Goal: Task Accomplishment & Management: Use online tool/utility

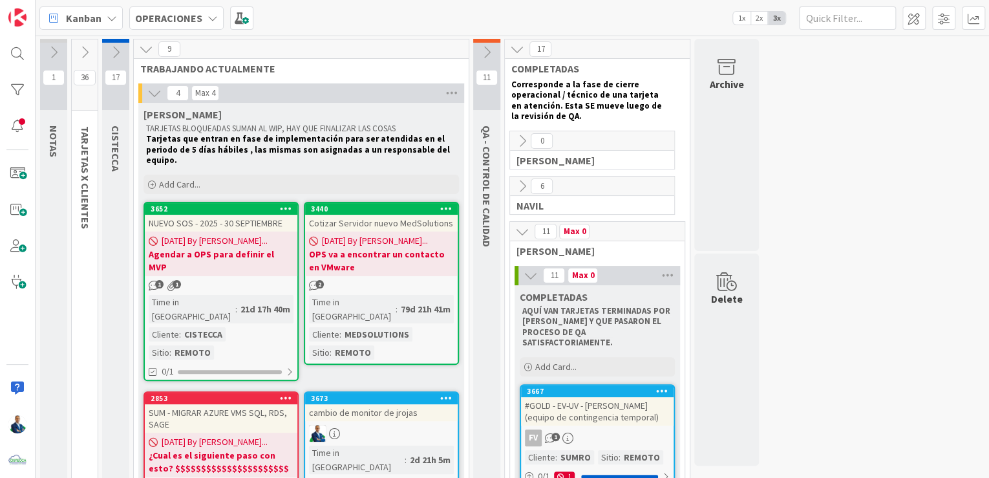
click at [178, 20] on b "OPERACIONES" at bounding box center [168, 18] width 67 height 13
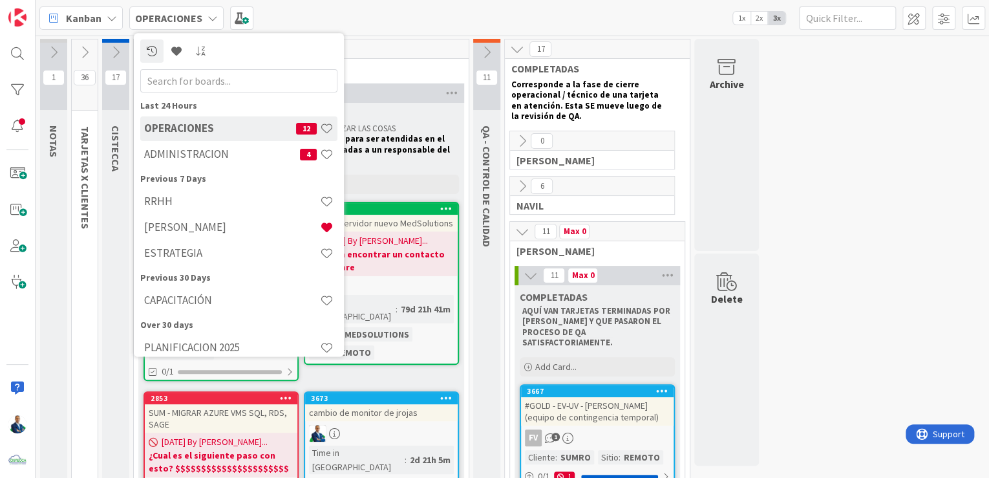
click at [178, 150] on h4 "ADMINISTRACION" at bounding box center [222, 154] width 156 height 13
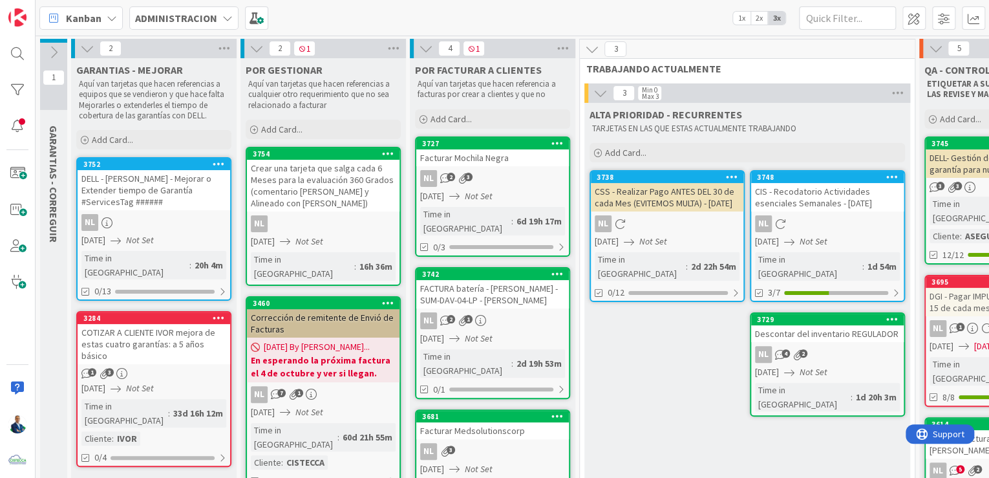
click at [288, 131] on span "Add Card..." at bounding box center [281, 129] width 41 height 12
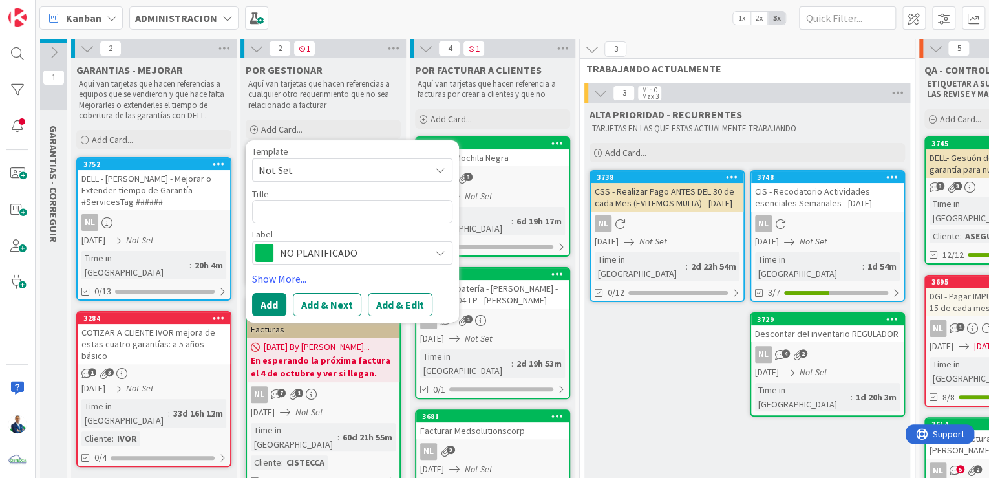
click at [282, 275] on link "Show More..." at bounding box center [352, 279] width 200 height 16
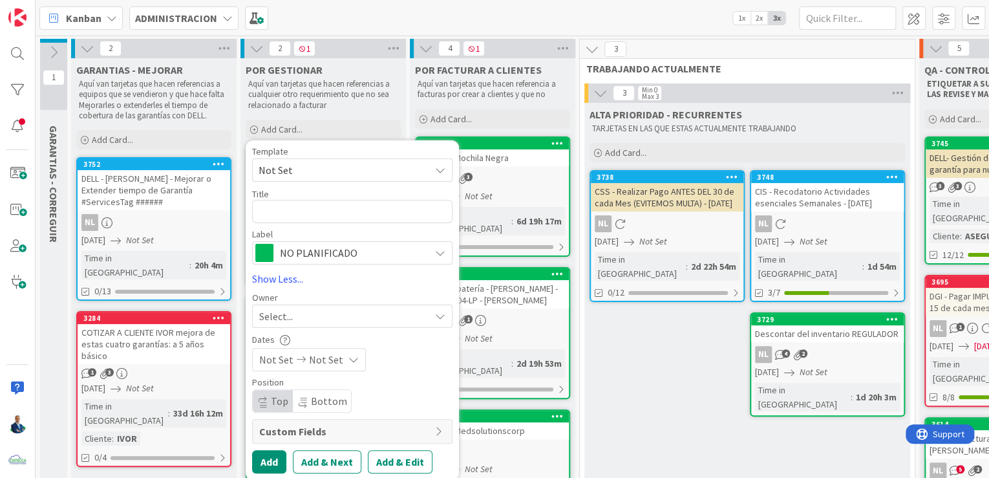
click at [324, 401] on span "Bottom" at bounding box center [329, 400] width 36 height 13
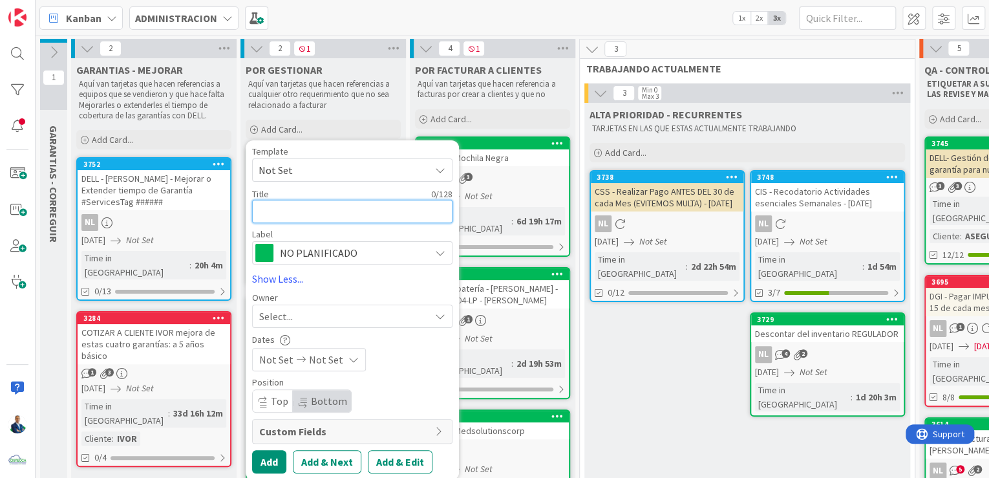
click at [284, 204] on textarea at bounding box center [352, 211] width 200 height 23
type textarea "x"
type textarea "r"
type textarea "C"
type textarea "x"
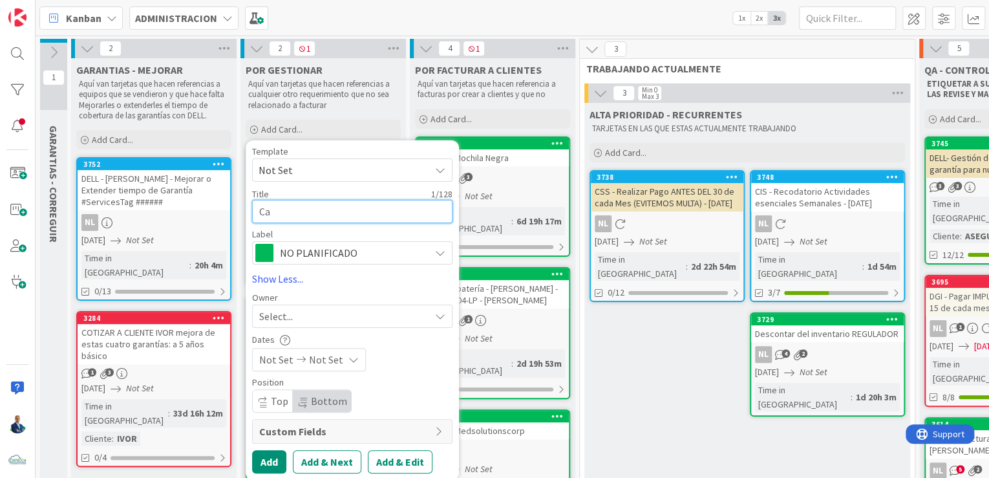
type textarea "Car"
type textarea "x"
type textarea "Carga"
type textarea "x"
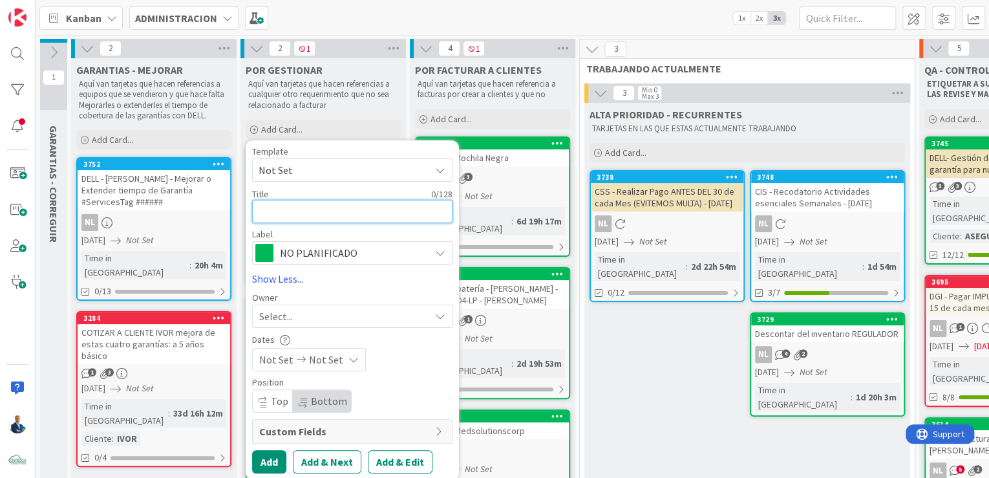
type textarea "D"
type textarea "x"
type textarea "Do"
type textarea "x"
type textarea "Doc"
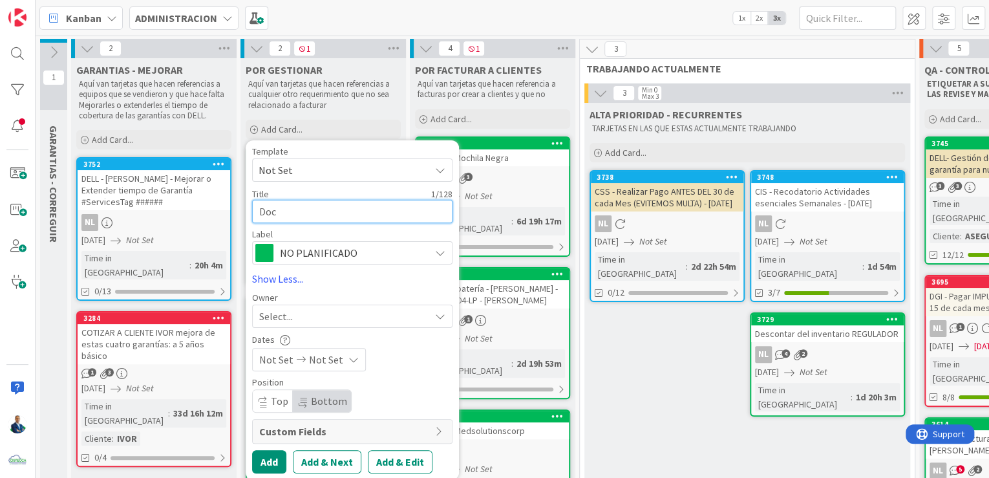
type textarea "x"
type textarea "Docu"
type textarea "x"
type textarea "Docum"
type textarea "x"
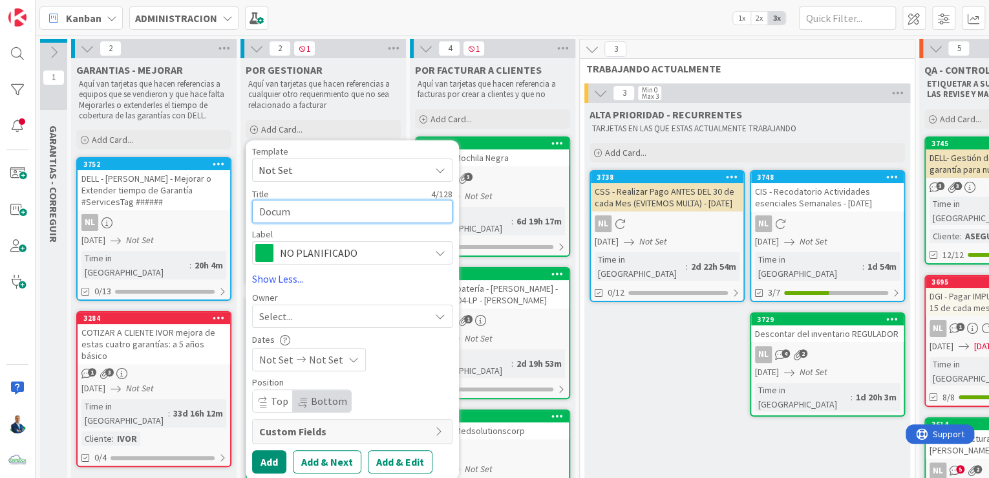
type textarea "Docume"
type textarea "x"
type textarea "Documen"
type textarea "x"
type textarea "Document"
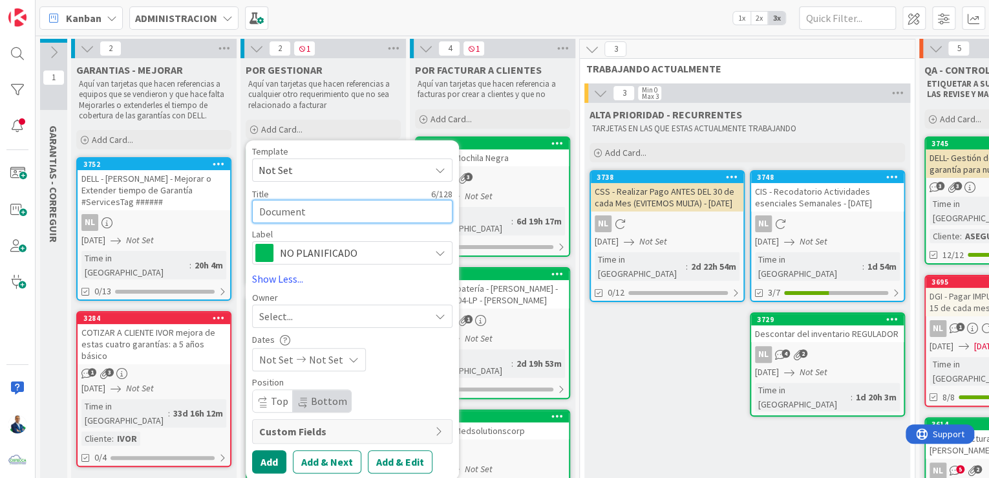
type textarea "x"
type textarea "Documentar"
type textarea "x"
type textarea "Documentar"
type textarea "x"
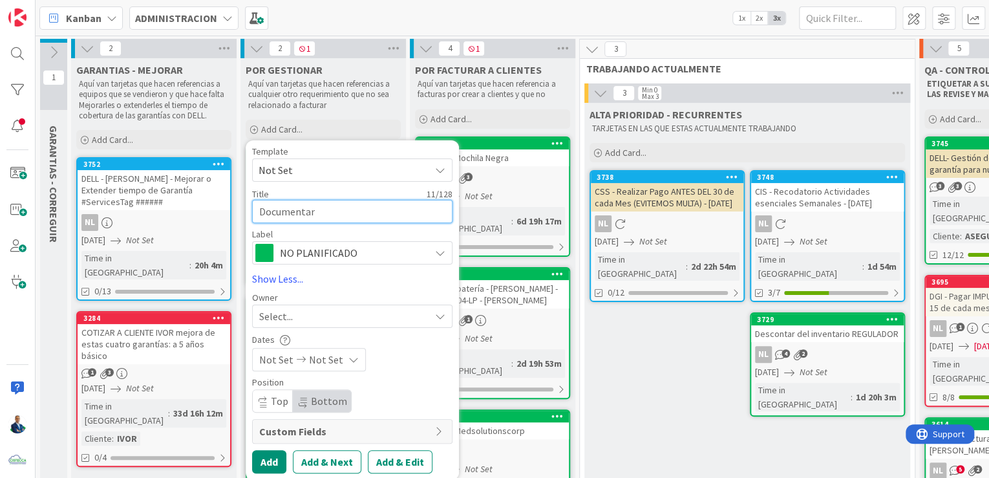
type textarea "Documentar P"
type textarea "x"
type textarea "Documentar Pr"
type textarea "x"
type textarea "Documentar Pro"
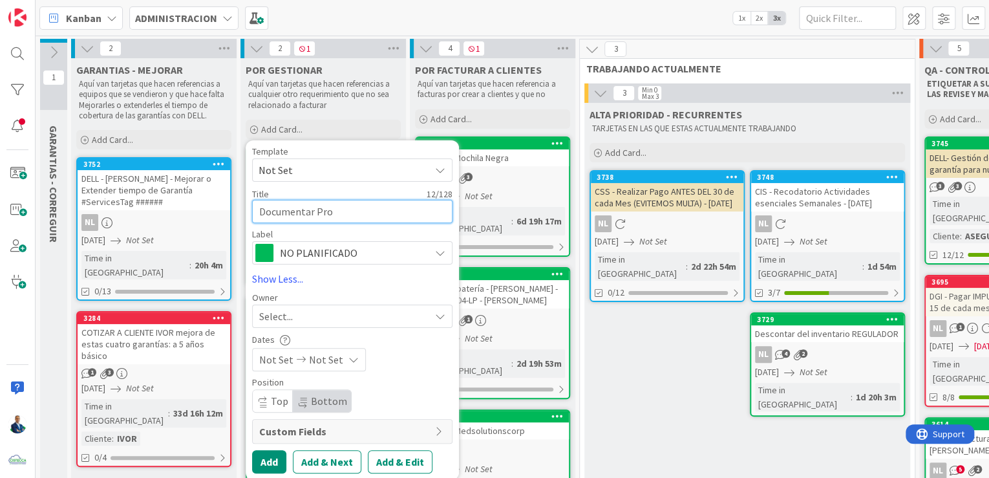
type textarea "x"
type textarea "Documentar Proc"
type textarea "x"
type textarea "Documentar Proce"
type textarea "x"
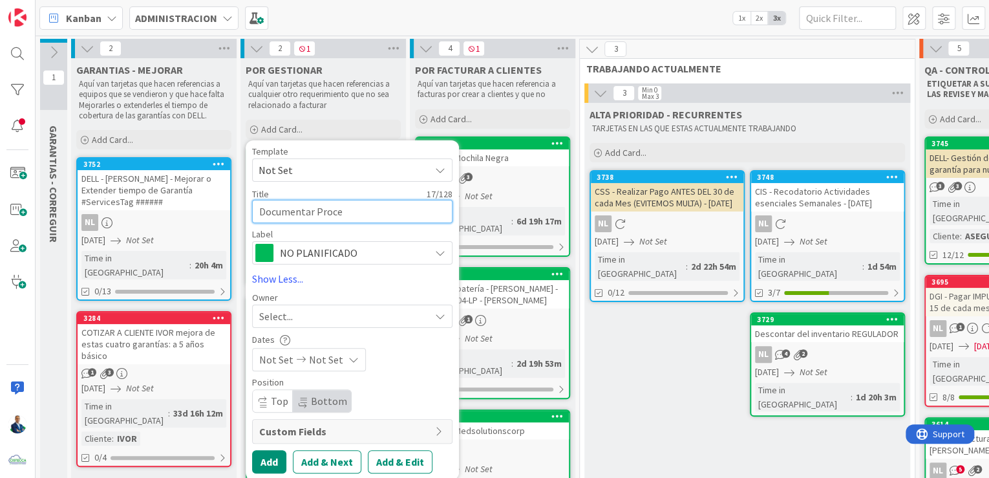
type textarea "Documentar Proces"
type textarea "x"
type textarea "Documentar Proceso"
type textarea "x"
type textarea "Documentar Proceso"
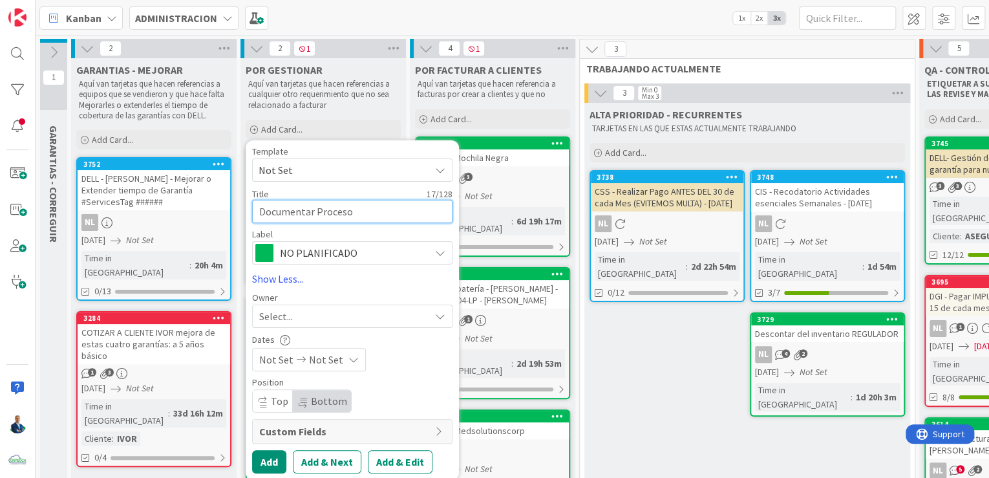
type textarea "x"
type textarea "Documentar Proceso y"
type textarea "x"
type textarea "Documentar Proceso"
type textarea "x"
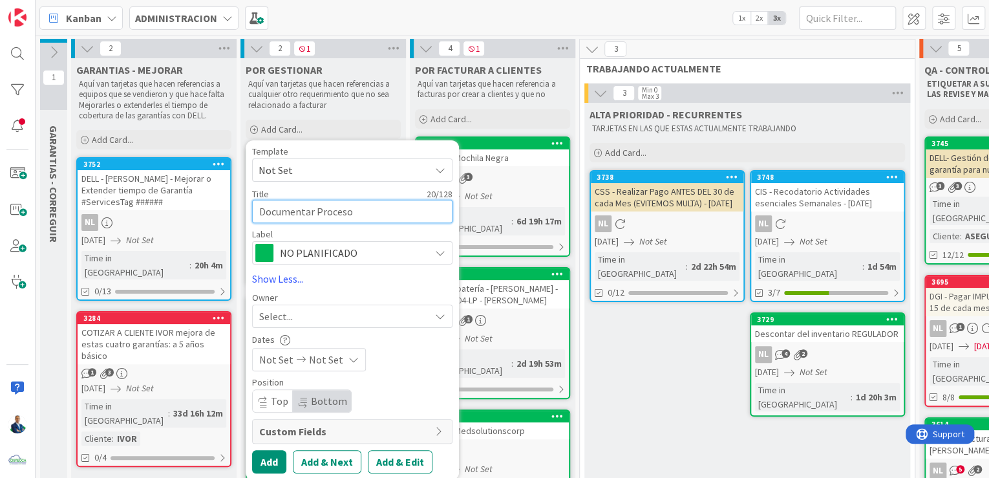
type textarea "Documentar Proceso d"
type textarea "x"
type textarea "Documentar Proceso de"
type textarea "x"
type textarea "Documentar Proceso de"
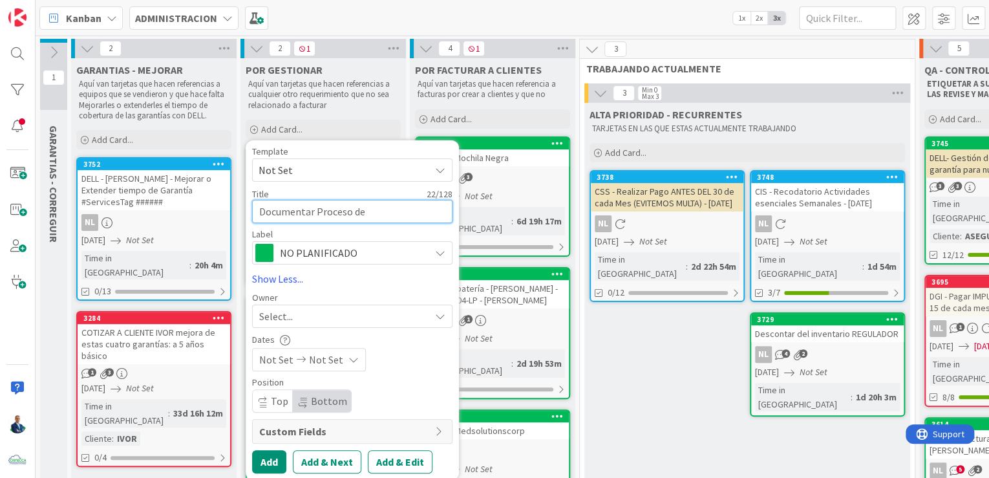
type textarea "x"
type textarea "Documentar Proceso de C"
type textarea "x"
type textarea "Documentar Proceso de Ca"
type textarea "x"
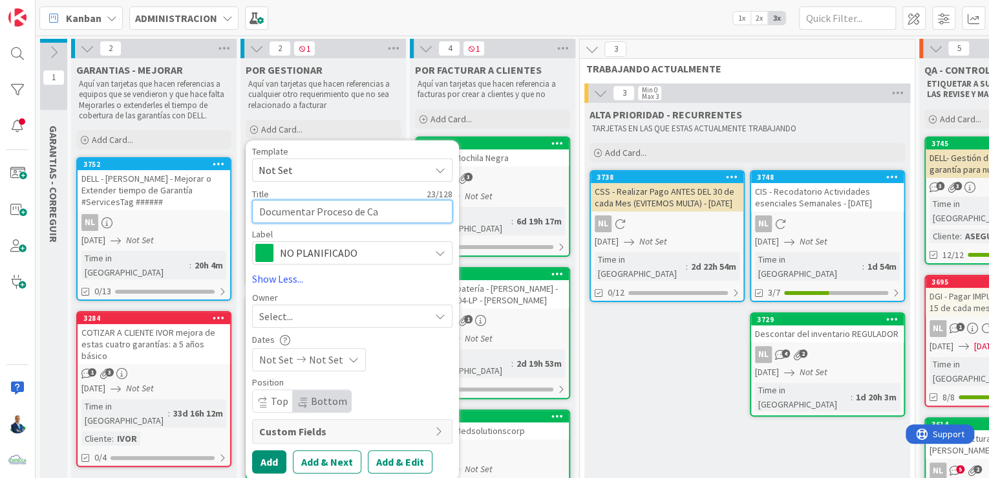
type textarea "Documentar Proceso de Car"
type textarea "x"
type textarea "Documentar Proceso de Carg"
type textarea "x"
type textarea "Documentar Proceso de Carga"
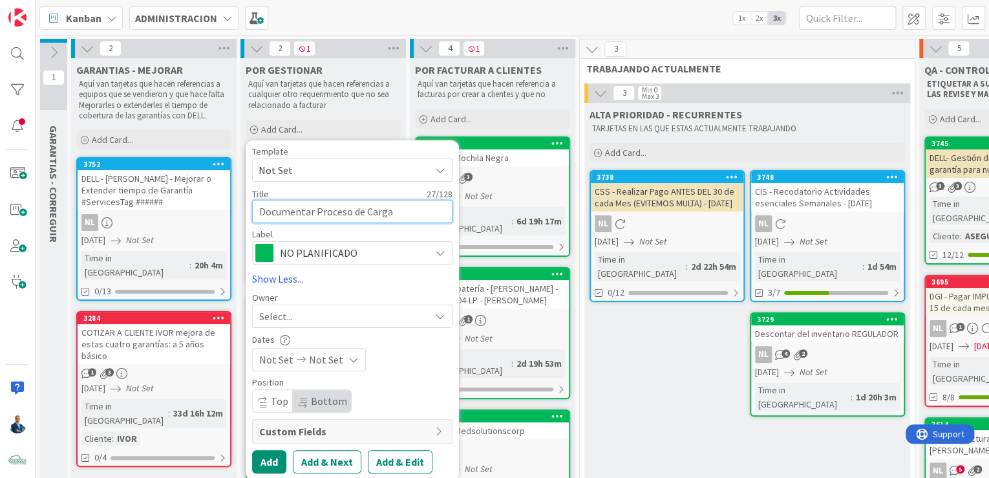
type textarea "x"
type textarea "Documentar Proceso de"
type textarea "x"
type textarea "Documentar Proceso"
type textarea "x"
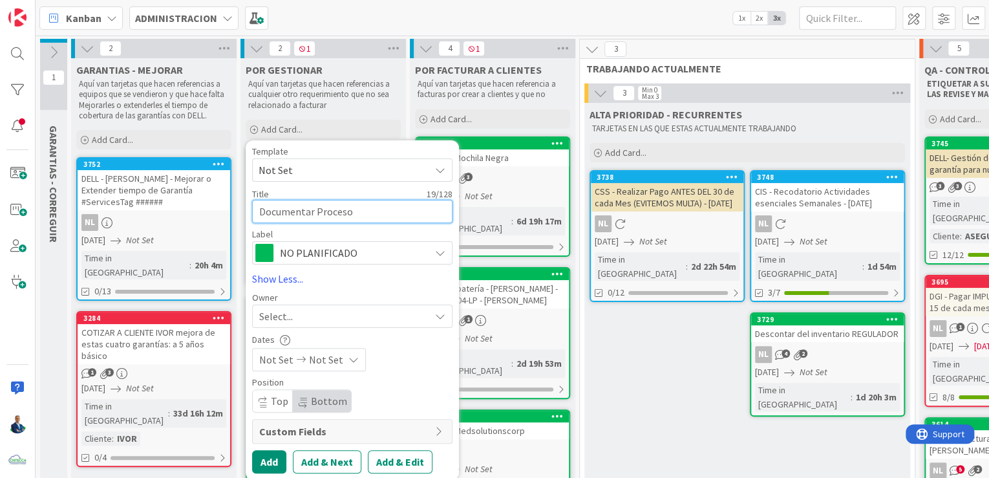
type textarea "Documentar"
type textarea "x"
type textarea "Documentar n"
type textarea "x"
type textarea "Documentar nu"
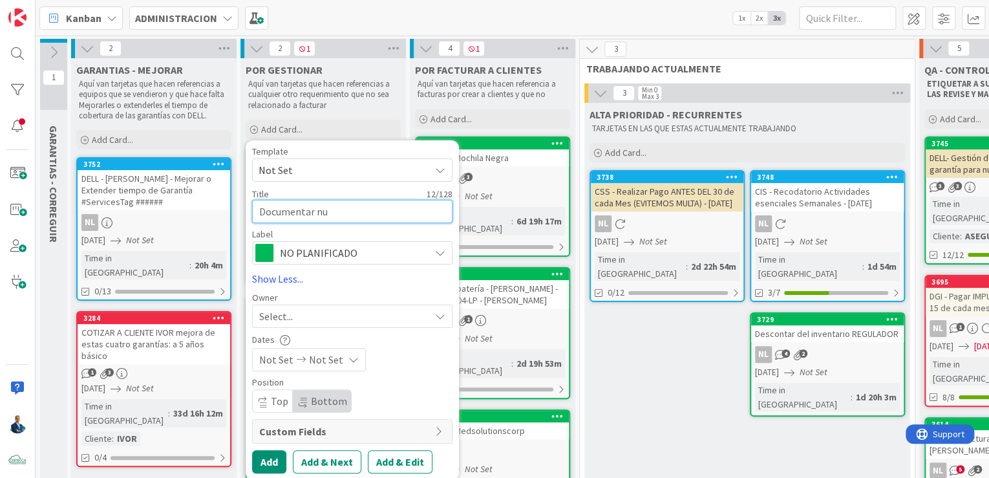
type textarea "x"
type textarea "Documentar nuev"
type textarea "x"
type textarea "Documentar nuevo"
type textarea "x"
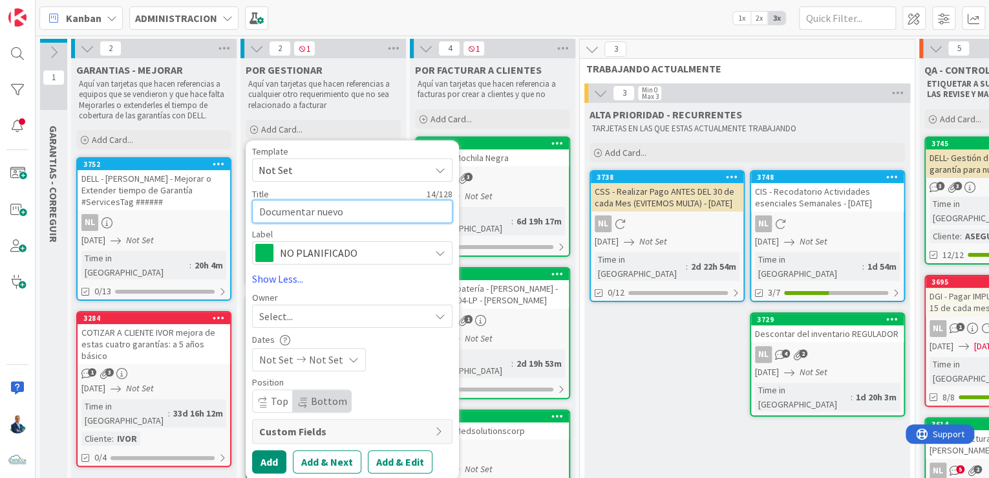
type textarea "Documentar nuevo"
type textarea "x"
type textarea "Documentar nuevo p"
type textarea "x"
type textarea "Documentar nuevo pr"
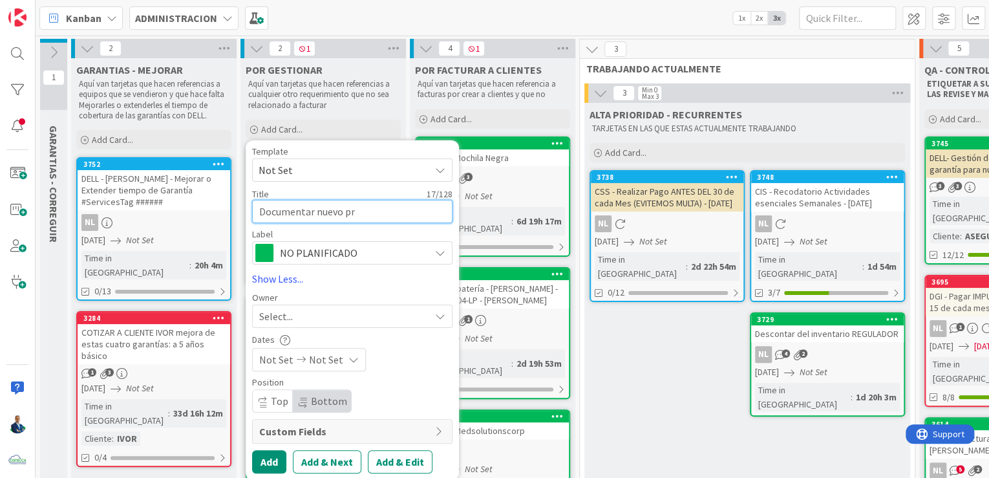
type textarea "x"
type textarea "Documentar nuevo pro"
type textarea "x"
type textarea "Documentar nuevo proc"
type textarea "x"
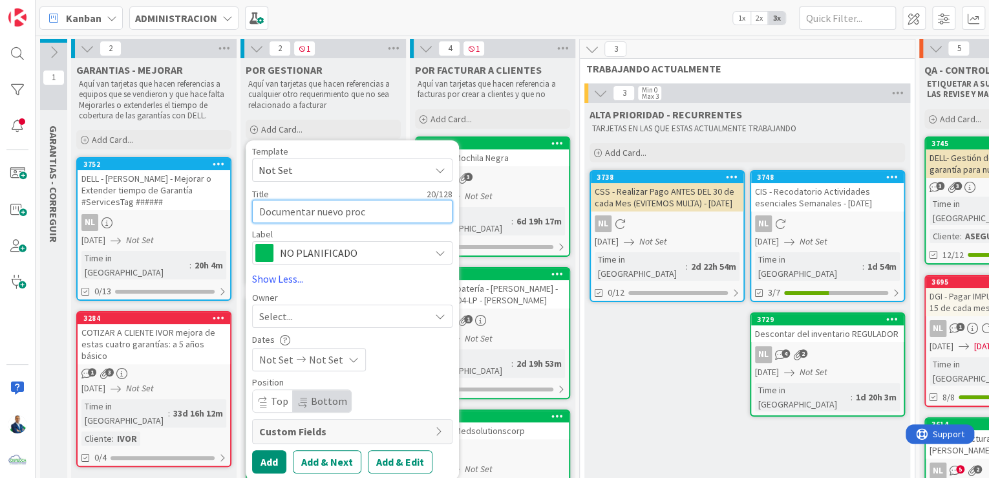
type textarea "Documentar nuevo proce"
type textarea "x"
type textarea "Documentar nuevo proces"
type textarea "x"
type textarea "Documentar nuevo proceso"
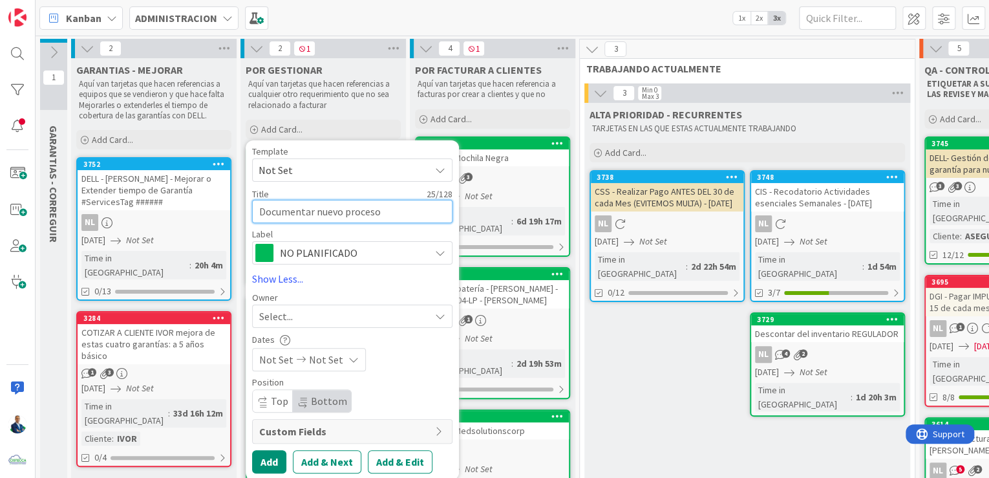
type textarea "x"
type textarea "Documentar nuevo proceso d"
type textarea "x"
type textarea "Documentar nuevo proceso de"
type textarea "x"
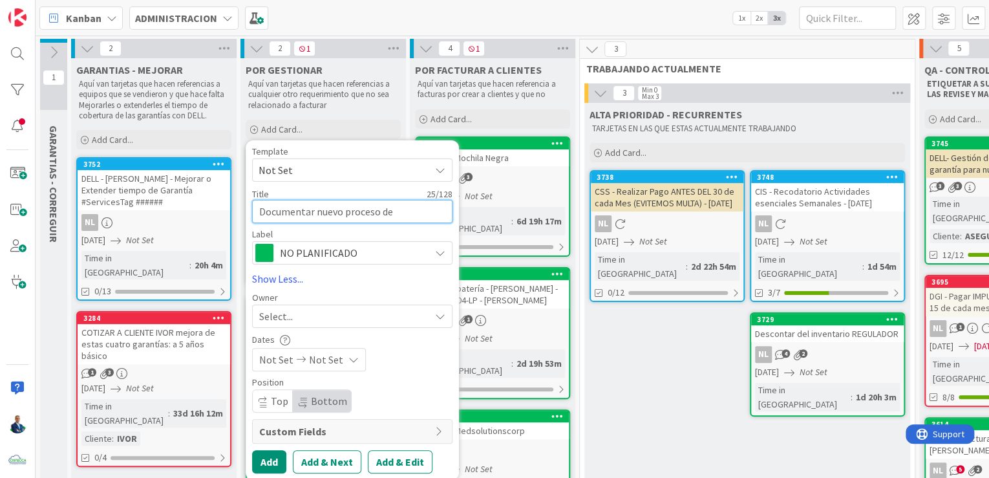
type textarea "Documentar nuevo proceso de"
type textarea "x"
type textarea "Documentar nuevo proceso de C"
type textarea "x"
type textarea "Documentar nuevo proceso de Car"
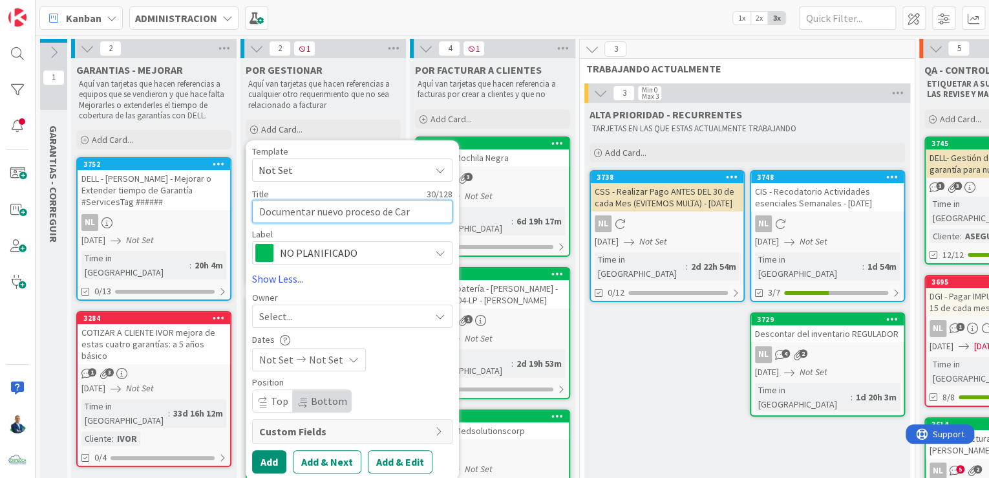
type textarea "x"
type textarea "Documentar nuevo proceso de Carg"
type textarea "x"
type textarea "Documentar nuevo proceso de Carga"
type textarea "x"
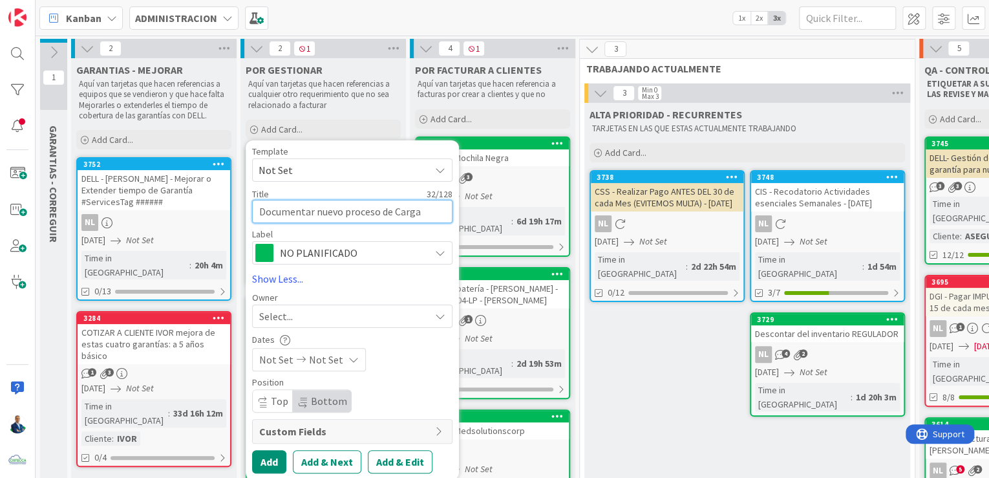
type textarea "Documentar nuevo proceso de Carga"
type textarea "x"
type textarea "Documentar nuevo proceso de Carga e"
type textarea "x"
type textarea "Documentar nuevo proceso de Carga e"
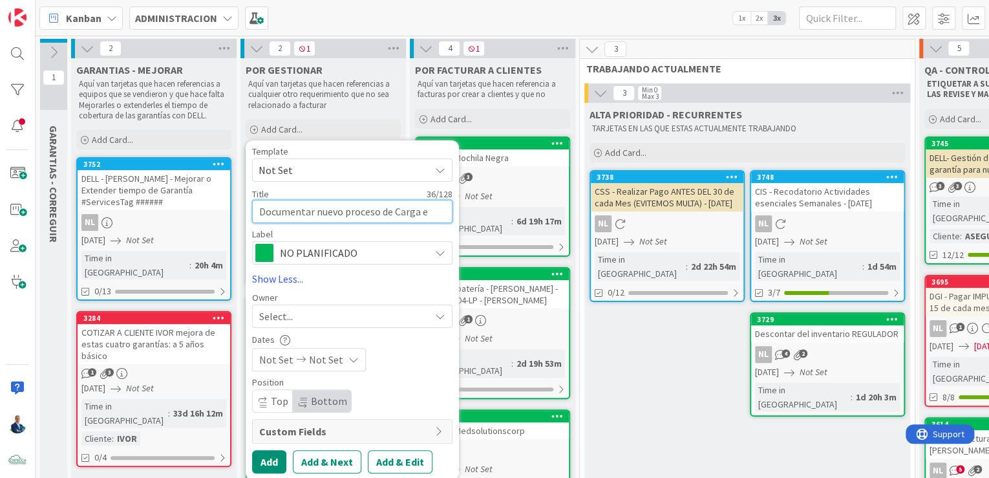
type textarea "x"
type textarea "Documentar nuevo proceso de Carga e"
type textarea "x"
type textarea "Documentar nuevo proceso de Carga"
type textarea "x"
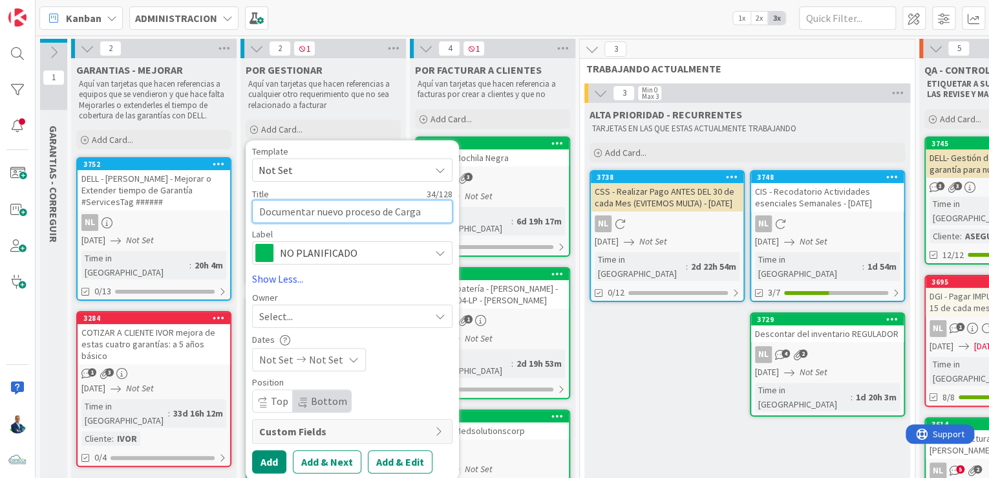
type textarea "Documentar nuevo proceso de"
type textarea "x"
type textarea "Documentar nuevo proceso de P"
type textarea "x"
type textarea "Documentar nuevo proceso de Pr"
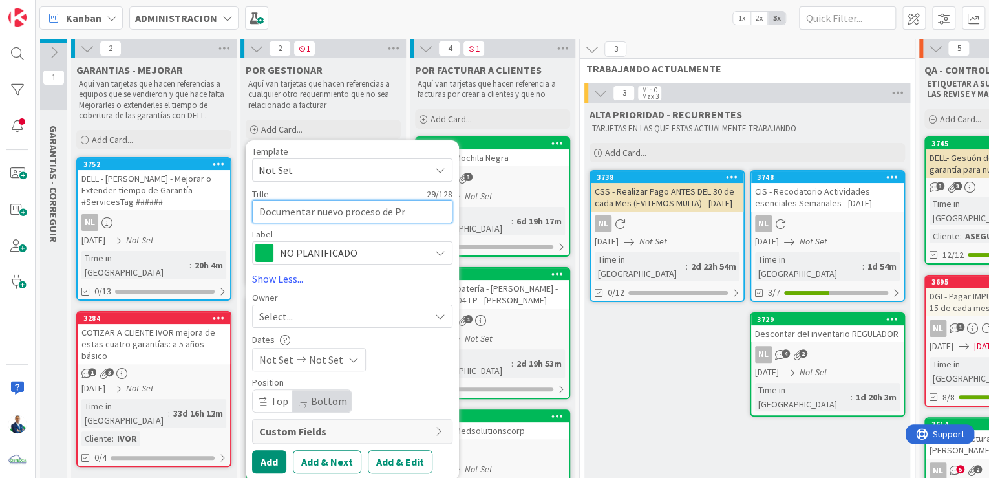
type textarea "x"
type textarea "Documentar nuevo proceso de Pre"
type textarea "x"
type textarea "Documentar nuevo proceso de Pres"
type textarea "x"
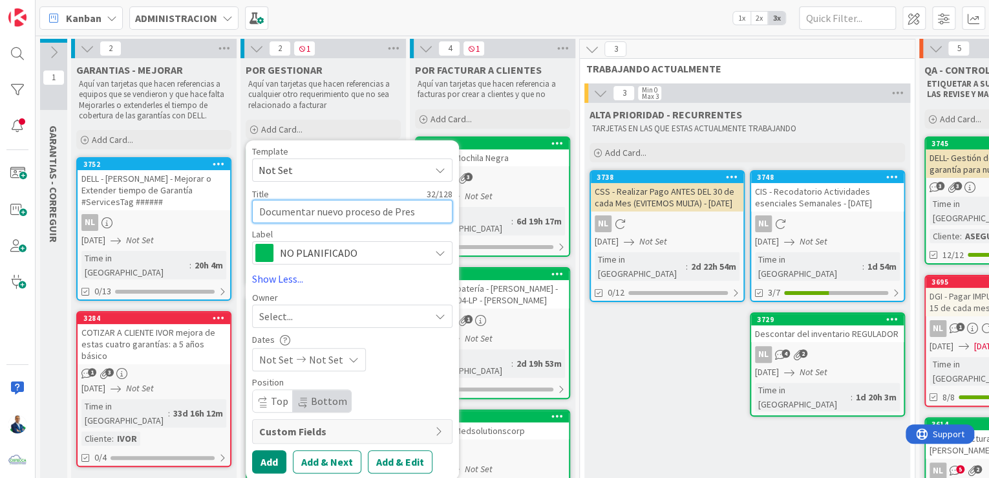
type textarea "Documentar nuevo proceso de Prese"
type textarea "x"
type textarea "Documentar nuevo proceso de Presen"
type textarea "x"
type textarea "Documentar nuevo proceso de Present"
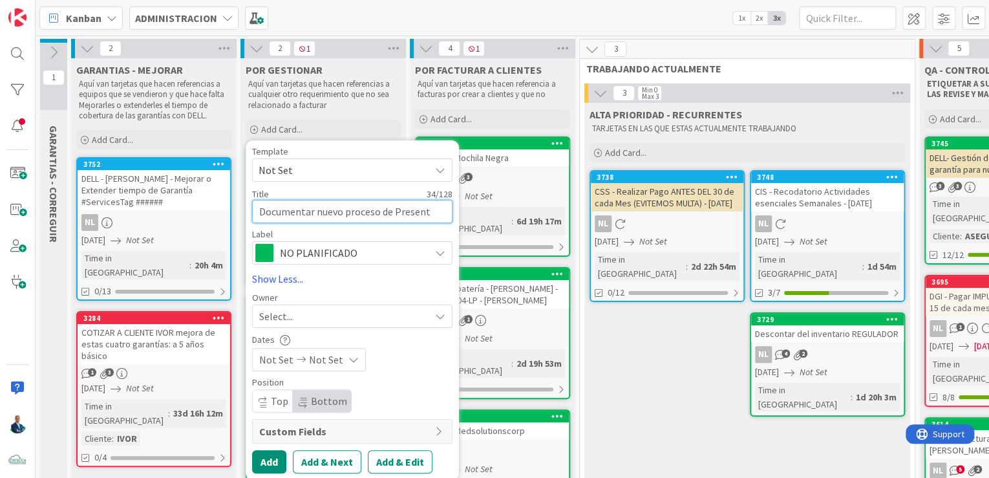
type textarea "x"
type textarea "Documentar nuevo proceso de Presenta"
type textarea "x"
type textarea "Documentar nuevo proceso de Presentac"
type textarea "x"
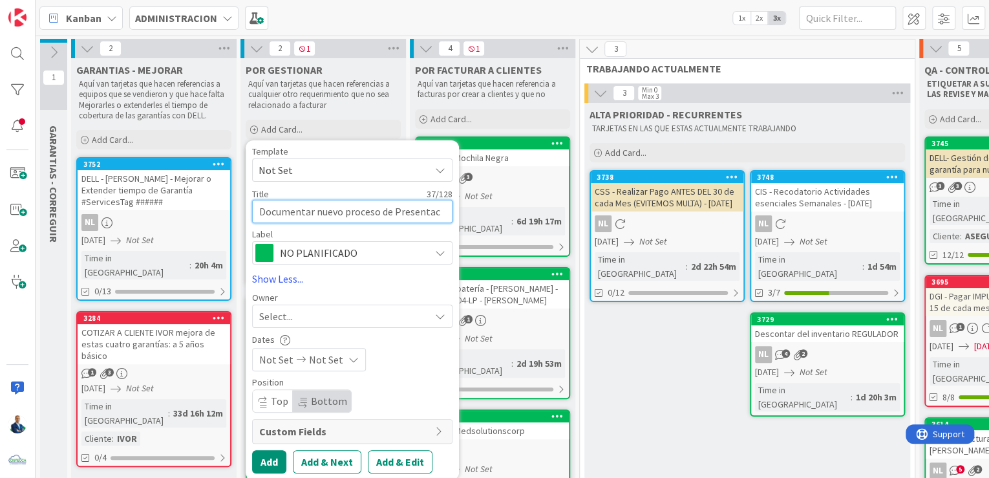
type textarea "Documentar nuevo proceso de Presentaci"
type textarea "x"
type textarea "Documentar nuevo proceso de Presentació"
type textarea "x"
type textarea "Documentar nuevo proceso de Presentación"
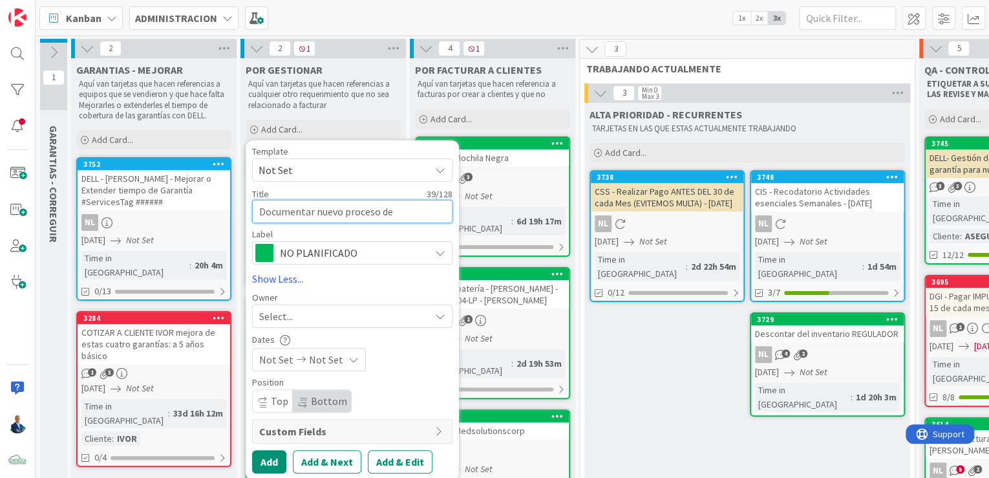
type textarea "x"
type textarea "Documentar nuevo proceso de Presentación d"
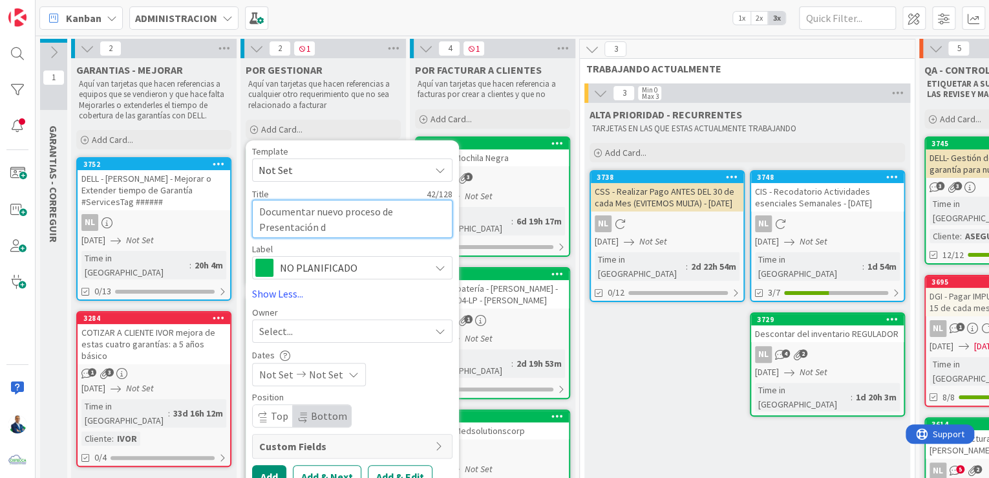
type textarea "x"
type textarea "Documentar nuevo proceso de Presentación de"
type textarea "x"
type textarea "Documentar nuevo proceso de Presentación de"
type textarea "x"
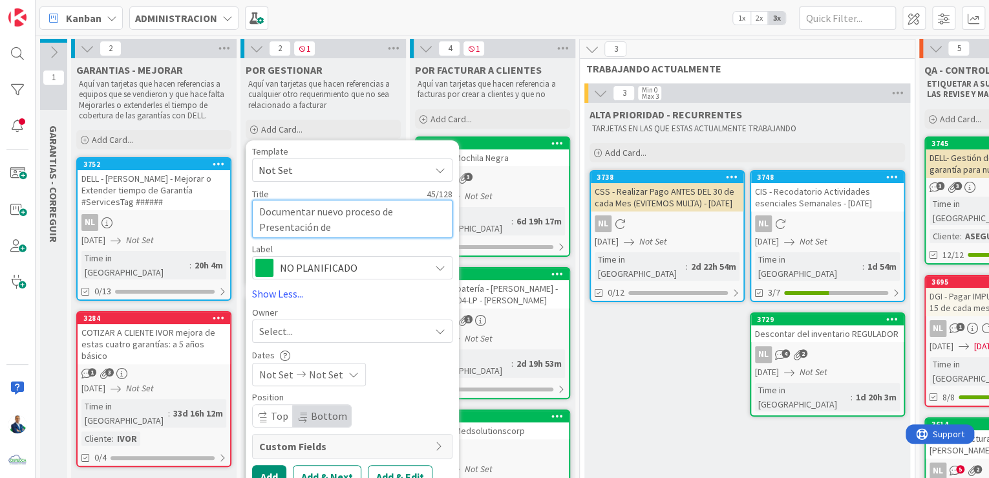
type textarea "Documentar nuevo proceso de Presentación de C"
type textarea "x"
type textarea "Documentar nuevo proceso de Presentación de Co"
type textarea "x"
type textarea "Documentar nuevo proceso de Presentación de Con"
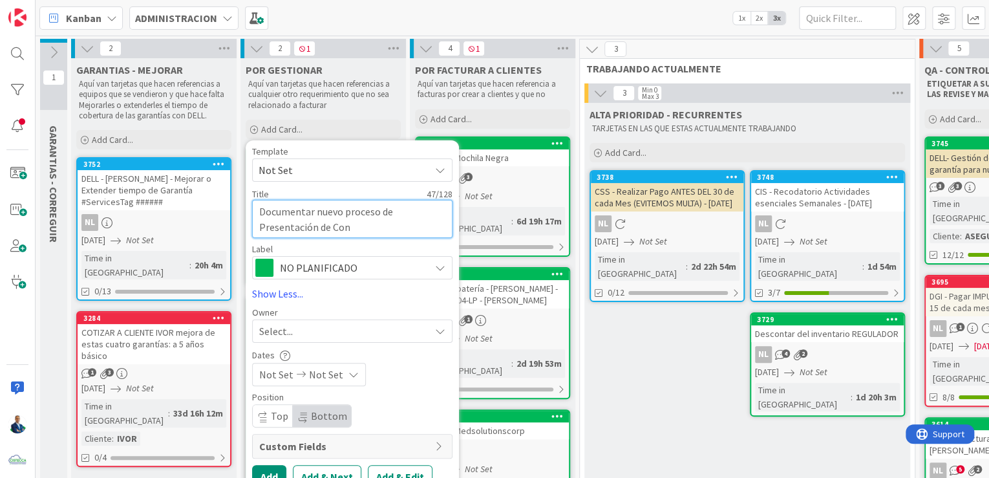
type textarea "x"
type textarea "Documentar nuevo proceso de Presentación de Cont"
type textarea "x"
type textarea "Documentar nuevo proceso de Presentación de Contr"
type textarea "x"
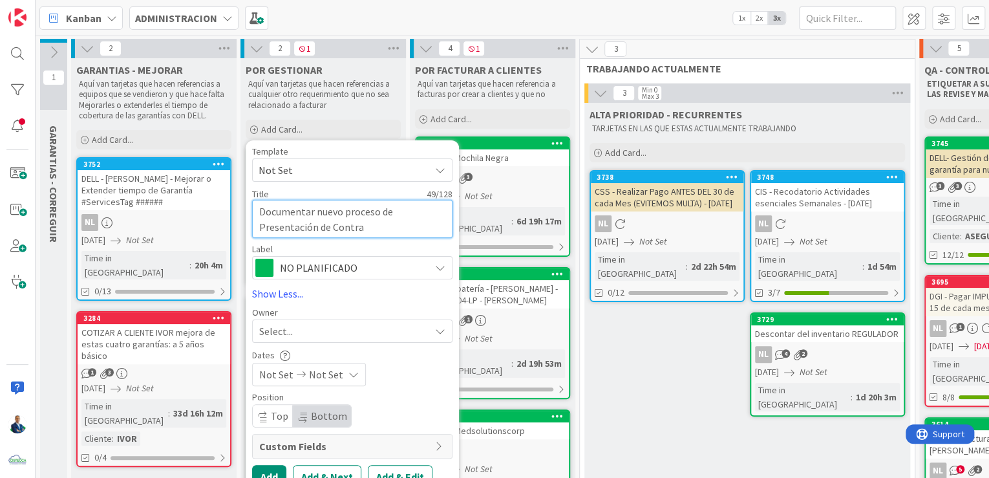
type textarea "Documentar nuevo proceso de Presentación de Contrat"
type textarea "x"
type textarea "Documentar nuevo proceso de Presentación de Contrati"
type textarea "x"
type textarea "Documentar nuevo proceso de Presentación de Contrat"
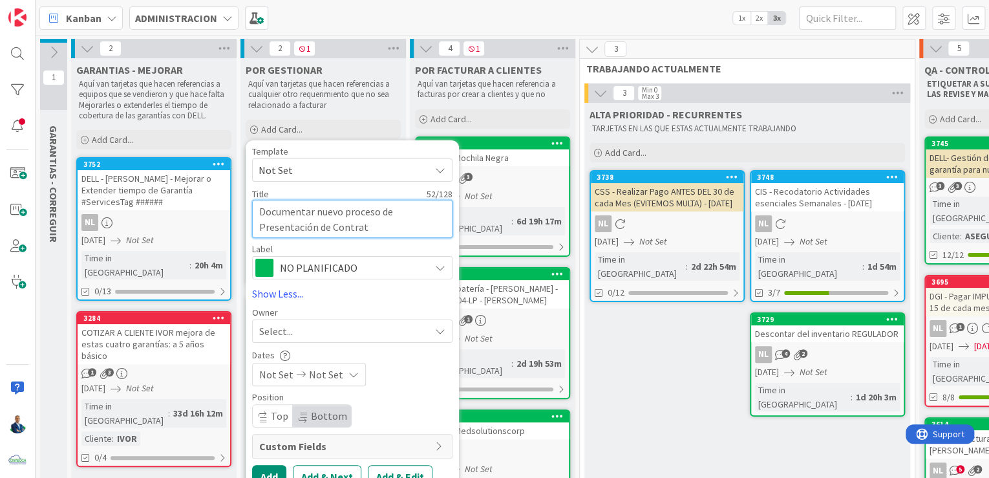
type textarea "x"
type textarea "Documentar nuevo proceso de Presentación de Contrato"
type textarea "x"
type textarea "Documentar nuevo proceso de Presentación de Contrato"
type textarea "x"
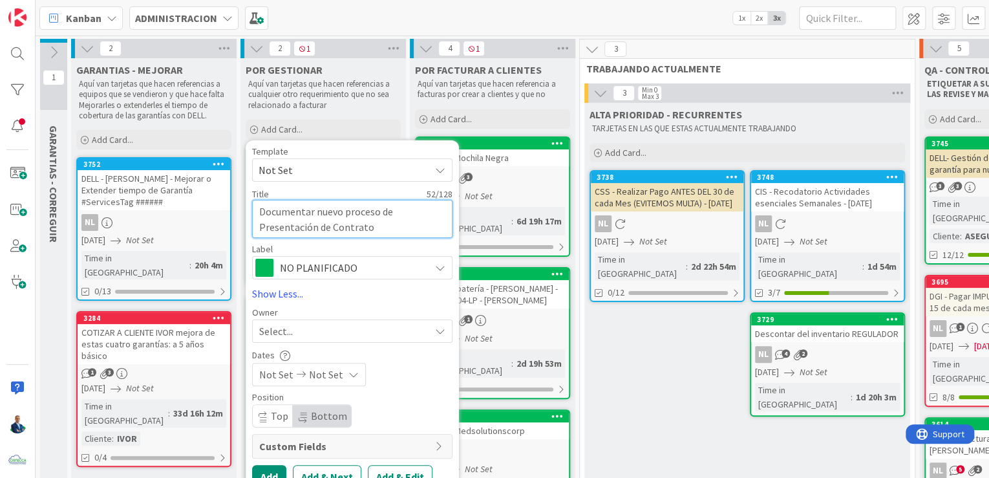
type textarea "Documentar nuevo proceso de Presentación de Contrato d"
type textarea "x"
type textarea "Documentar nuevo proceso de Presentación de Contrato de"
type textarea "x"
type textarea "Documentar nuevo proceso de Presentación de Contrato de"
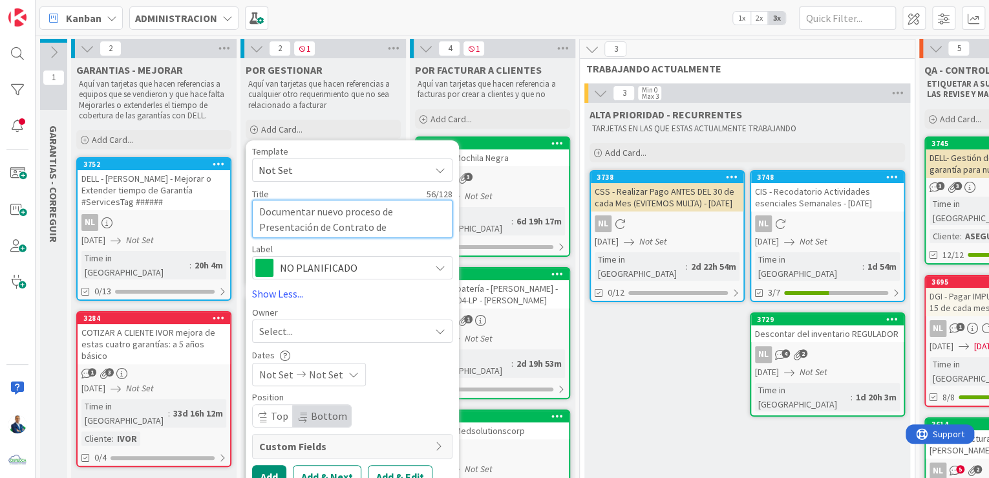
type textarea "x"
type textarea "Documentar nuevo proceso de Presentación de Contrato de"
type textarea "x"
type textarea "Documentar nuevo proceso de Presentación de Contrato d"
type textarea "x"
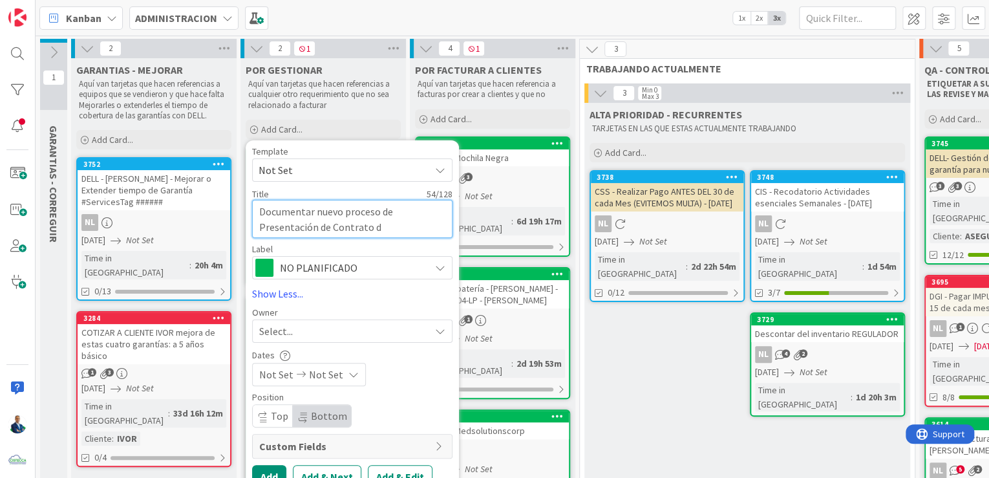
type textarea "Documentar nuevo proceso de Presentación de Contrato"
type textarea "x"
type textarea "Documentar nuevo proceso de Presentación de Contrato a"
type textarea "x"
type textarea "Documentar nuevo proceso de Presentación de Contrato a"
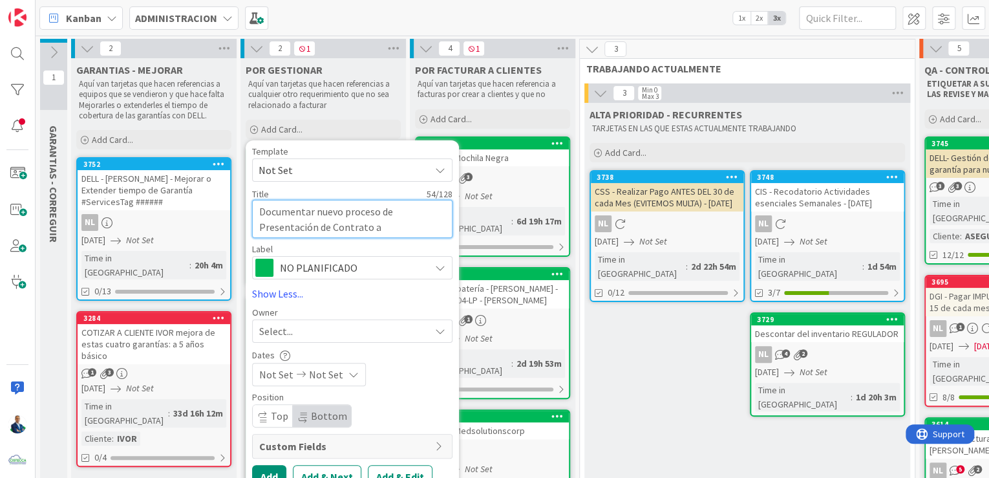
type textarea "x"
type textarea "Documentar nuevo proceso de Presentación de Contrato a M"
type textarea "x"
type textarea "Documentar nuevo proceso de Presentación de Contrato a MI"
type textarea "x"
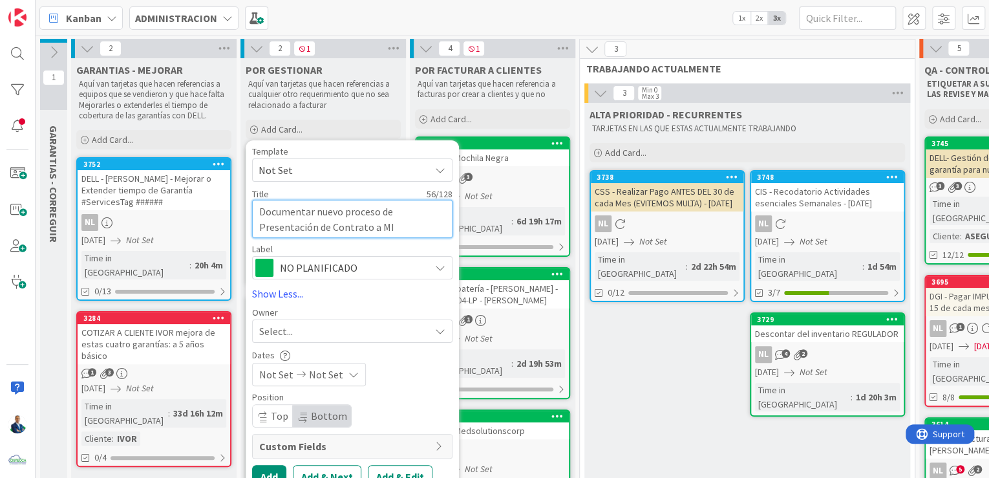
type textarea "Documentar nuevo proceso de Presentación de Contrato a MIT"
type textarea "x"
type textarea "Documentar nuevo proceso de Presentación de Contrato a MITR"
type textarea "x"
type textarea "Documentar nuevo proceso de Presentación de Contrato [PERSON_NAME]"
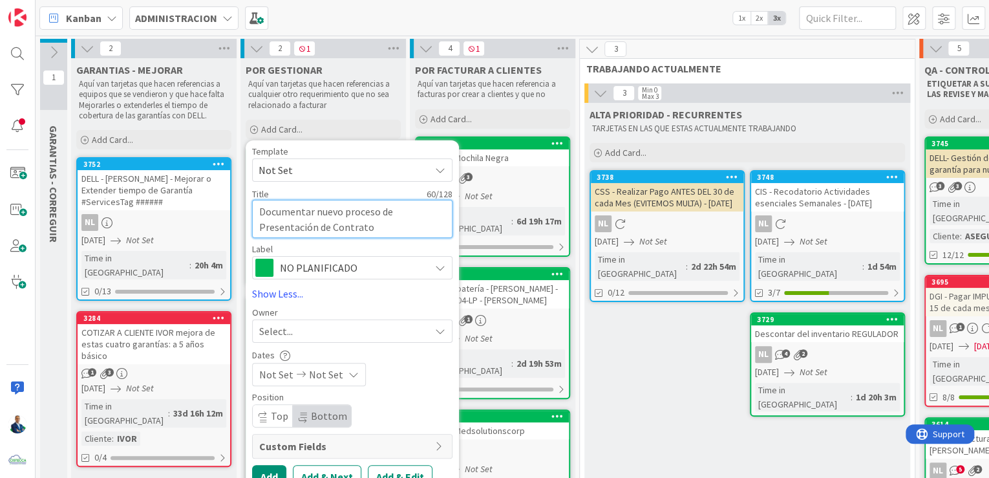
type textarea "x"
type textarea "Documentar nuevo proceso de Presentación de Contrato a MITRAD"
type textarea "x"
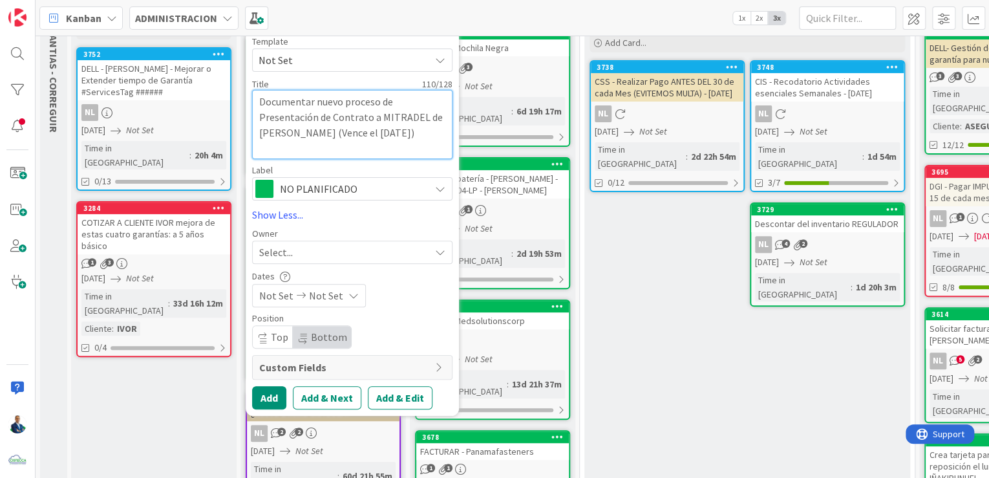
scroll to position [112, 0]
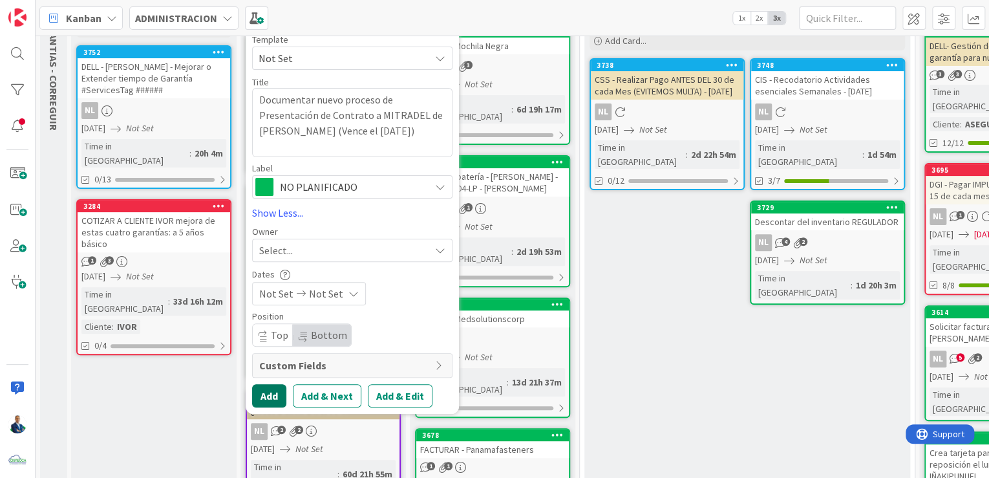
drag, startPoint x: 260, startPoint y: 401, endPoint x: 375, endPoint y: 295, distance: 156.4
click at [375, 295] on div "Template Not Set Title 110 / 128 Documentar nuevo proceso de Presentación de Co…" at bounding box center [352, 221] width 200 height 373
click at [333, 289] on span "Not Set" at bounding box center [326, 294] width 34 height 16
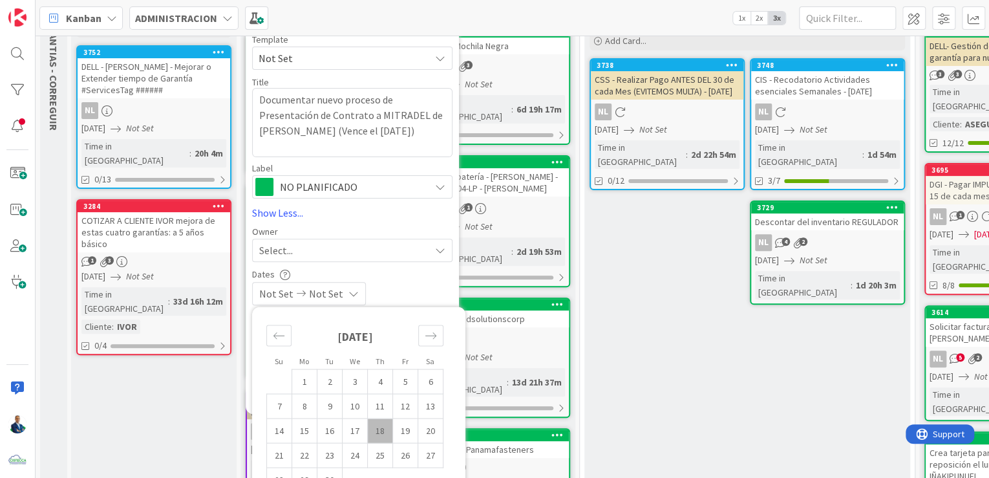
click at [324, 452] on td "23" at bounding box center [329, 455] width 25 height 25
click at [415, 277] on div "Dates" at bounding box center [352, 273] width 200 height 11
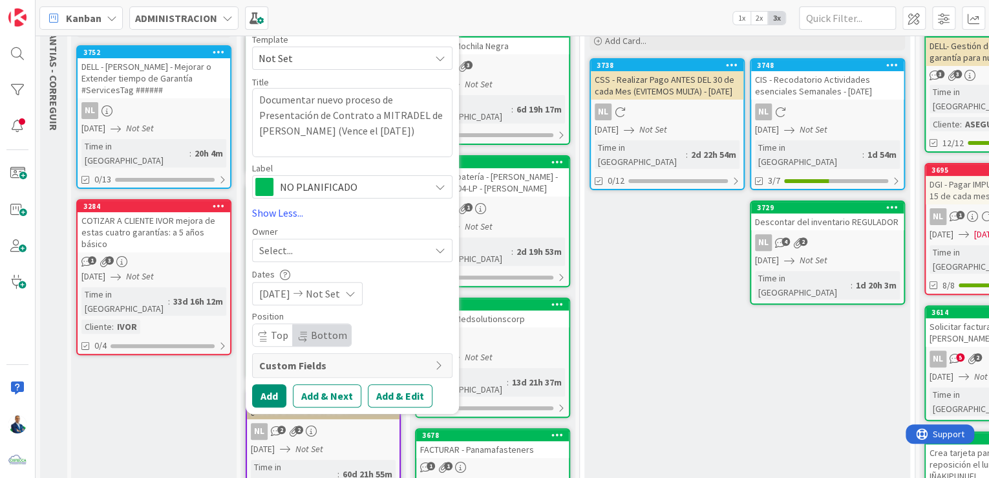
click at [355, 289] on icon at bounding box center [350, 293] width 10 height 10
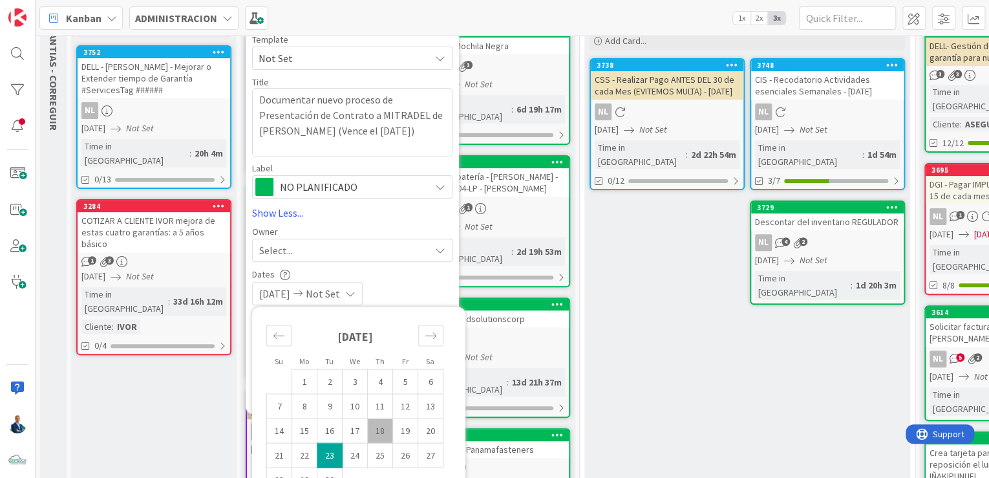
click at [336, 455] on td "23" at bounding box center [329, 455] width 25 height 25
click at [290, 289] on span "[DATE]" at bounding box center [274, 294] width 31 height 16
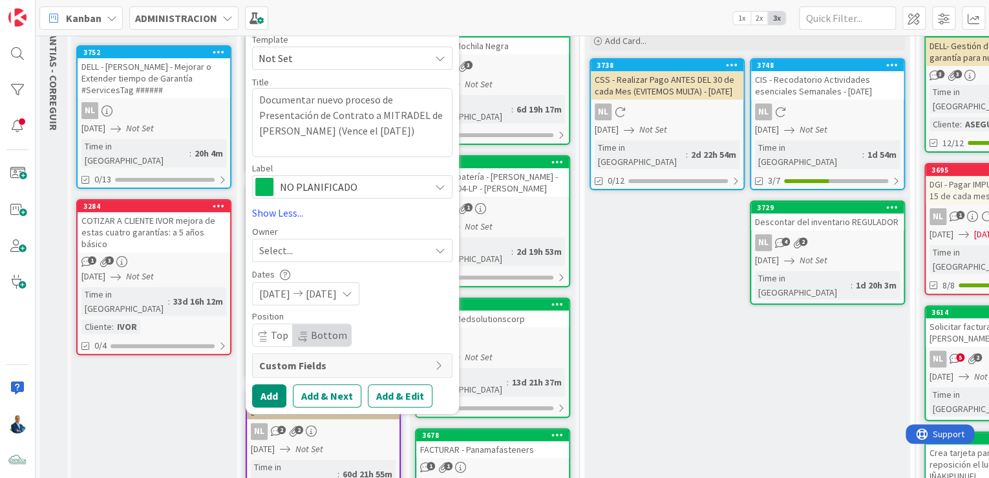
click at [290, 297] on span "[DATE]" at bounding box center [274, 294] width 31 height 16
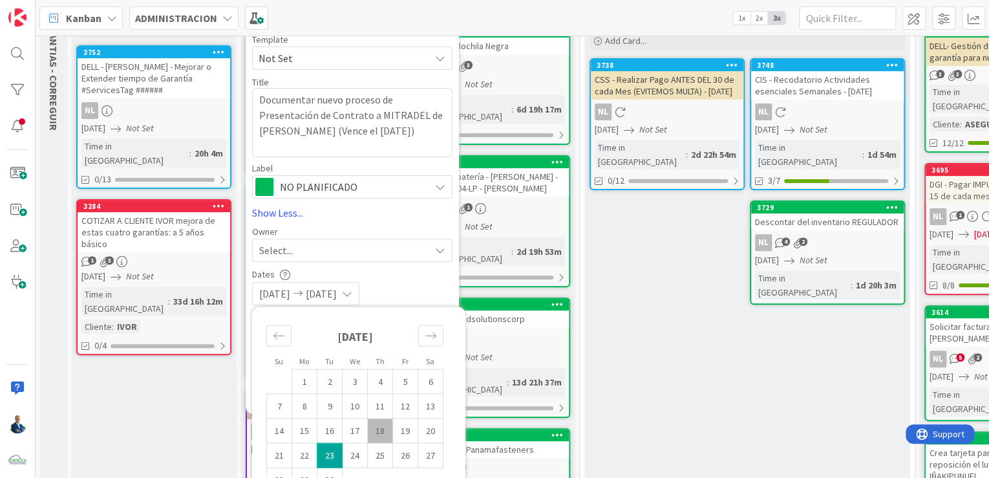
click at [293, 283] on div "[DATE] [DATE]" at bounding box center [305, 293] width 107 height 23
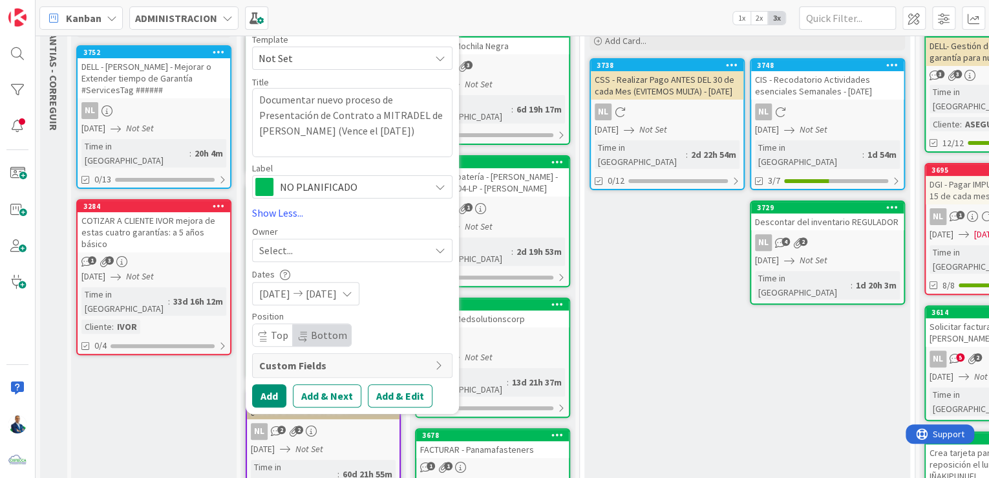
click at [290, 295] on span "[DATE]" at bounding box center [274, 294] width 31 height 16
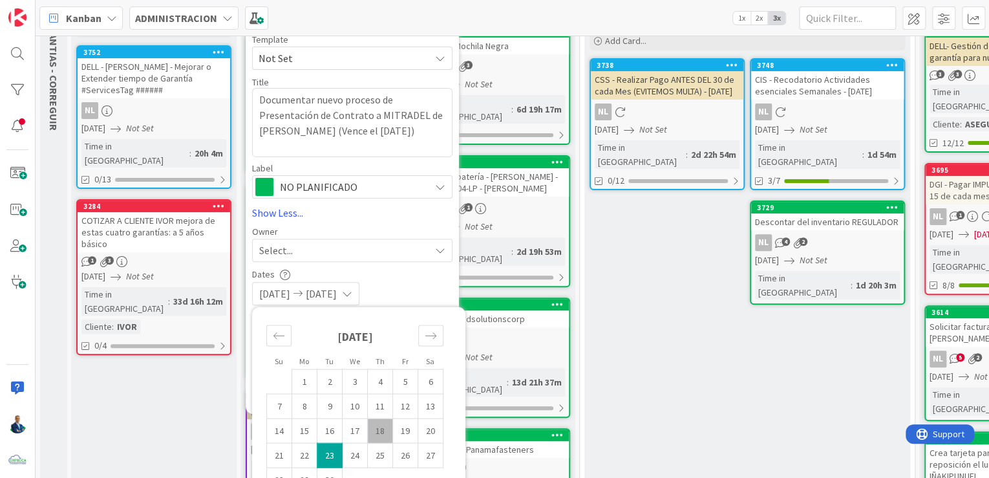
click at [290, 295] on span "[DATE]" at bounding box center [274, 294] width 31 height 16
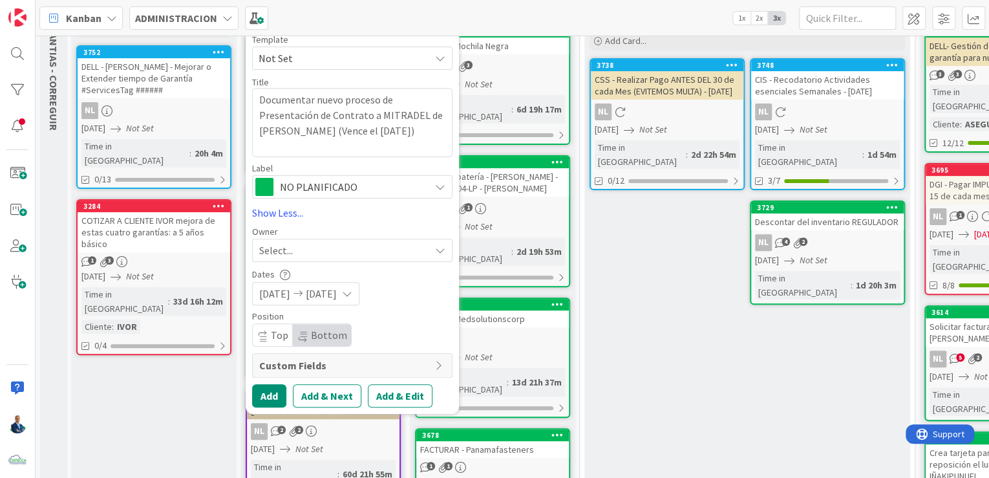
click at [284, 274] on icon "button" at bounding box center [285, 274] width 10 height 10
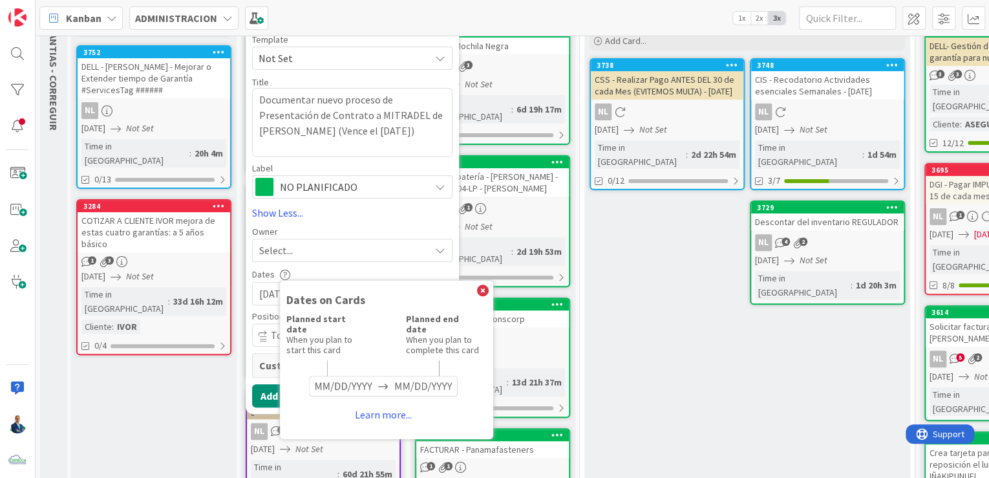
click at [344, 264] on div "Template Not Set Title 110 / 128 Documentar nuevo proceso de Presentación de Co…" at bounding box center [352, 221] width 200 height 373
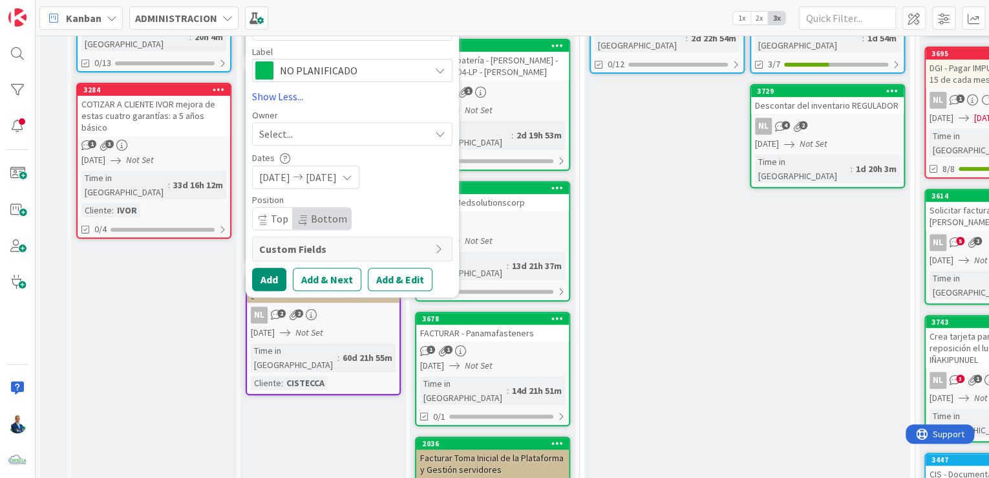
scroll to position [229, 0]
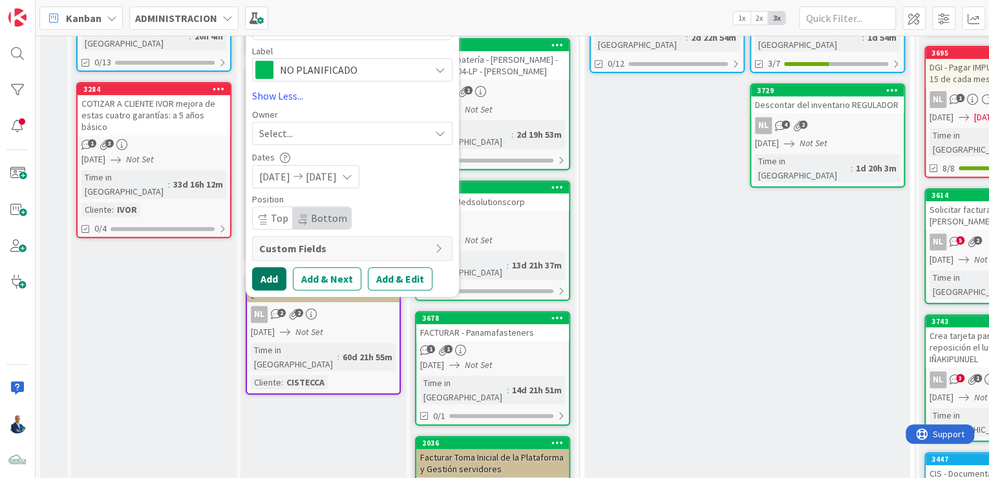
click at [268, 276] on button "Add" at bounding box center [269, 278] width 34 height 23
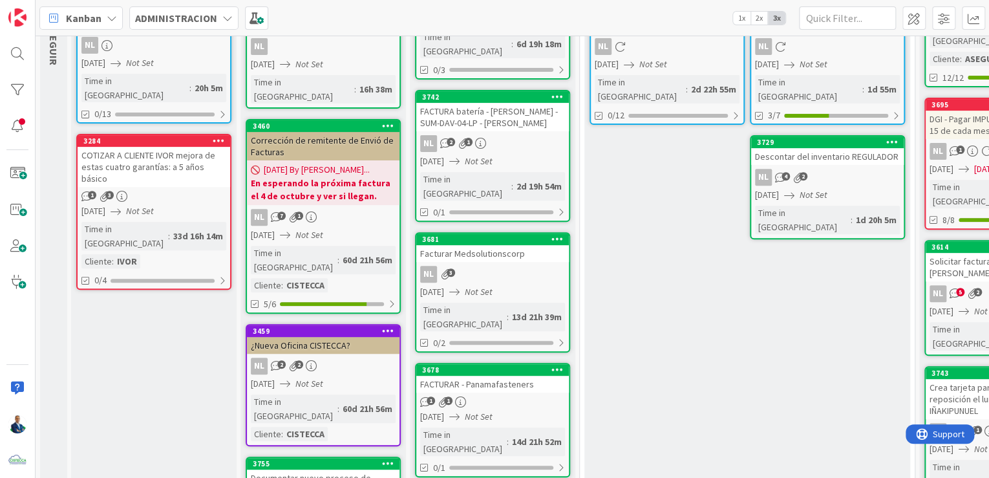
scroll to position [178, 0]
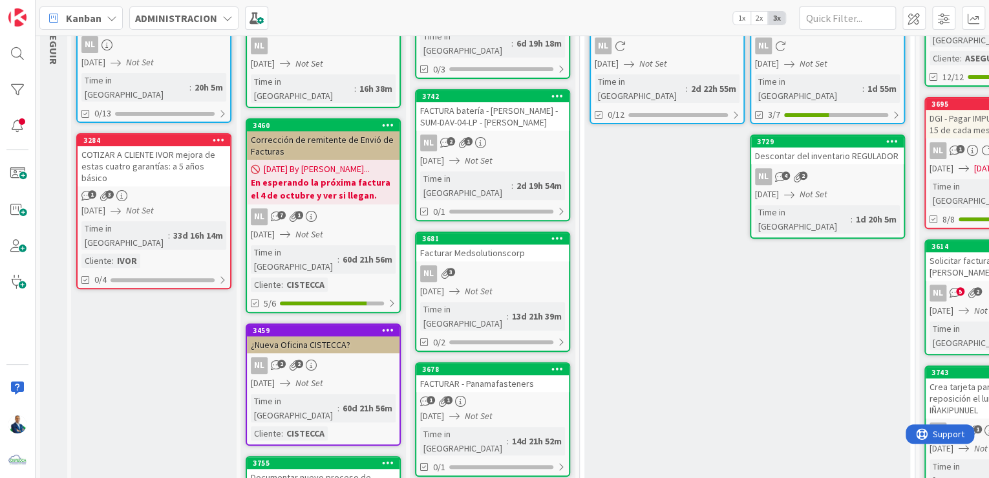
click at [388, 457] on icon at bounding box center [388, 461] width 12 height 9
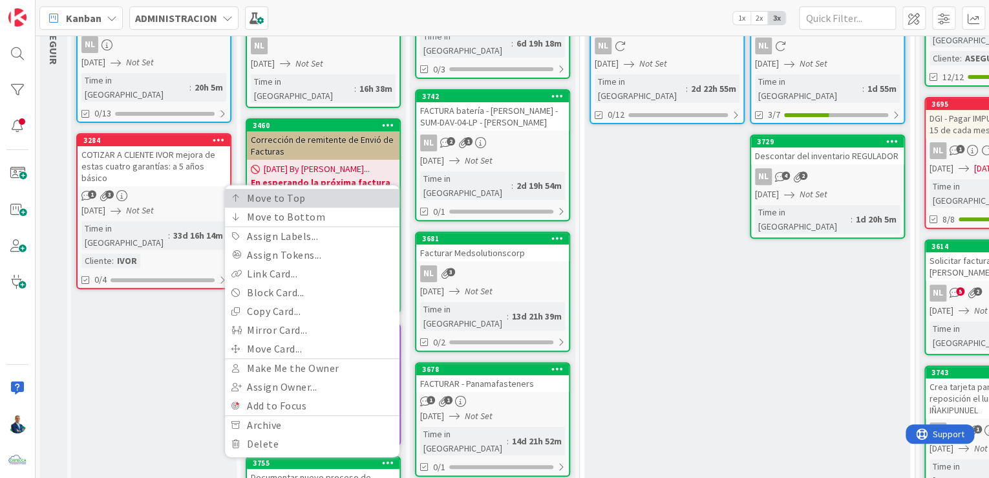
click at [315, 189] on link "Move to Top" at bounding box center [312, 198] width 174 height 19
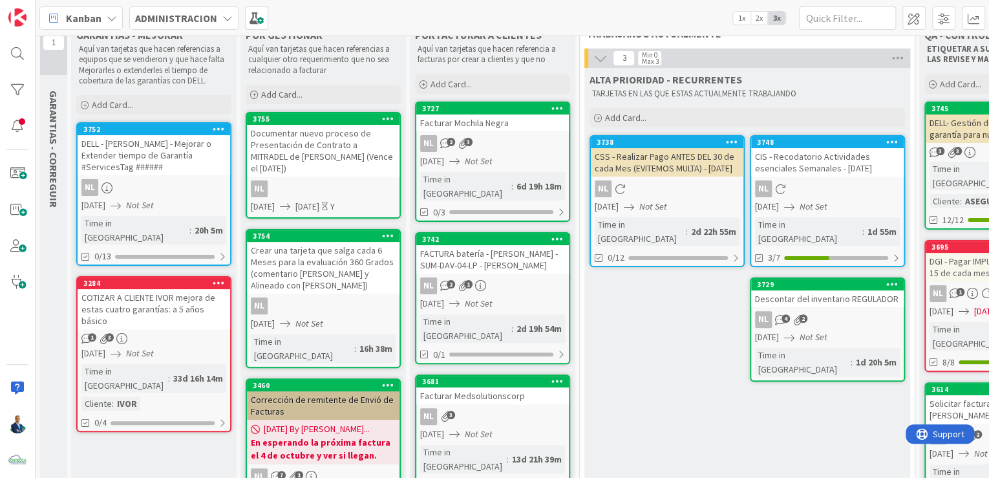
scroll to position [34, 0]
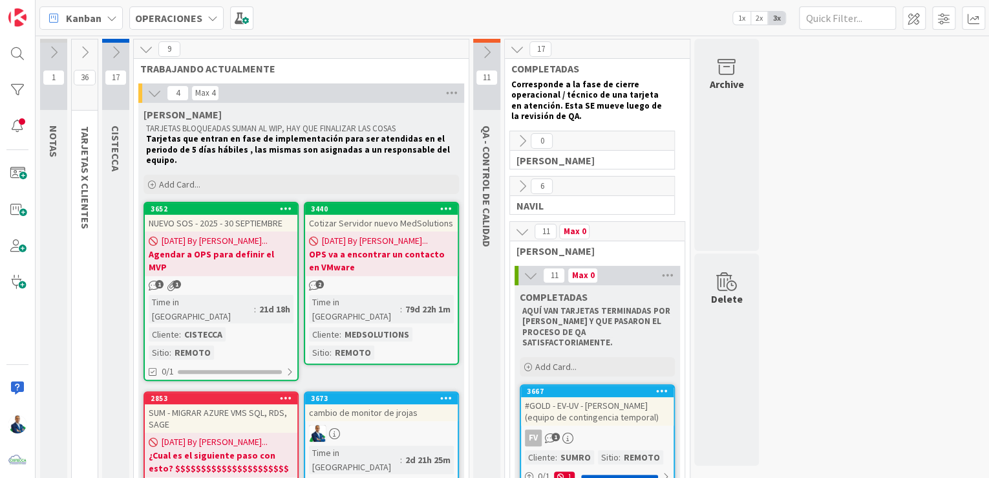
click at [96, 21] on span "Kanban" at bounding box center [84, 18] width 36 height 16
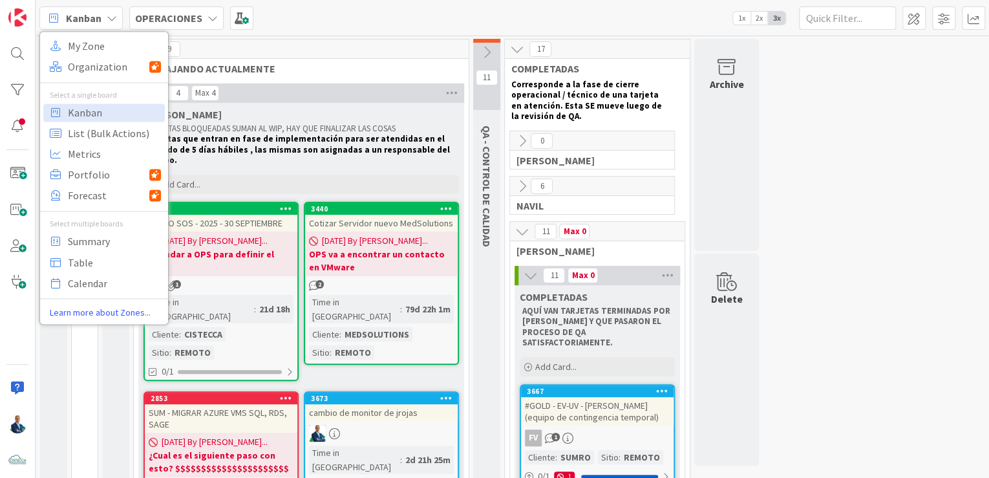
click at [162, 23] on b "OPERACIONES" at bounding box center [168, 18] width 67 height 13
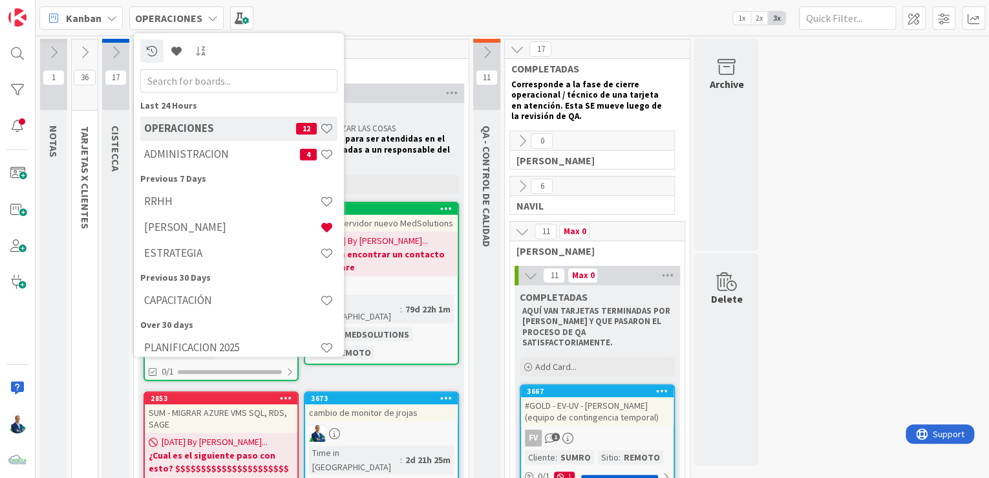
click at [173, 255] on h4 "ESTRATEGIA" at bounding box center [232, 253] width 176 height 13
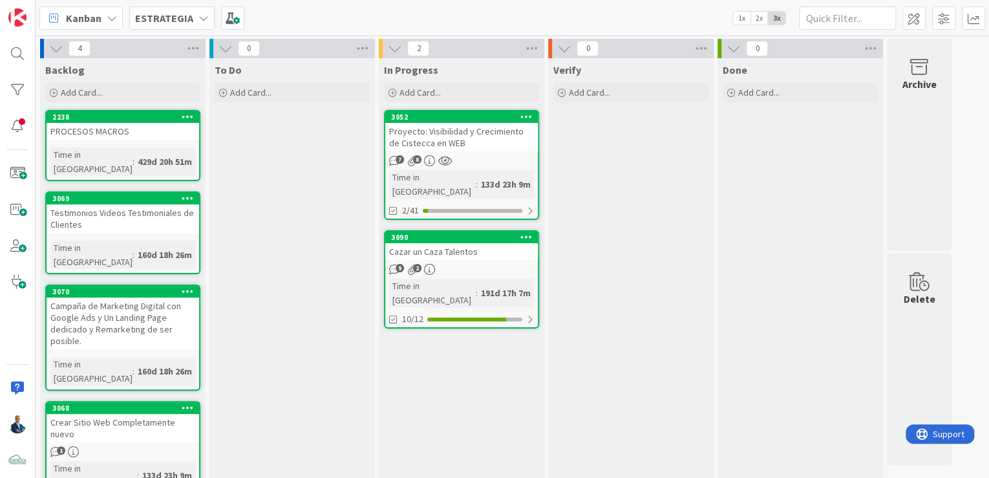
click at [136, 123] on div "PROCESOS MACROS" at bounding box center [123, 131] width 152 height 17
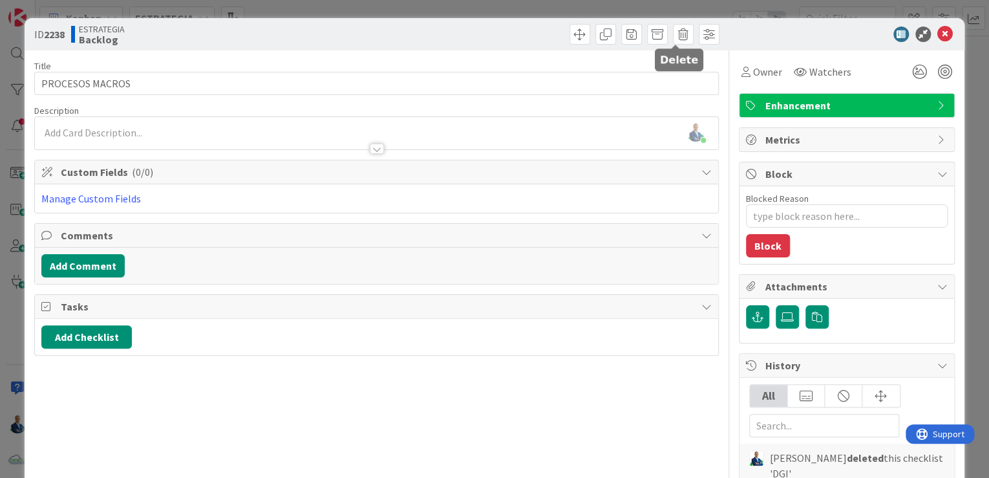
click at [674, 37] on span at bounding box center [683, 34] width 21 height 21
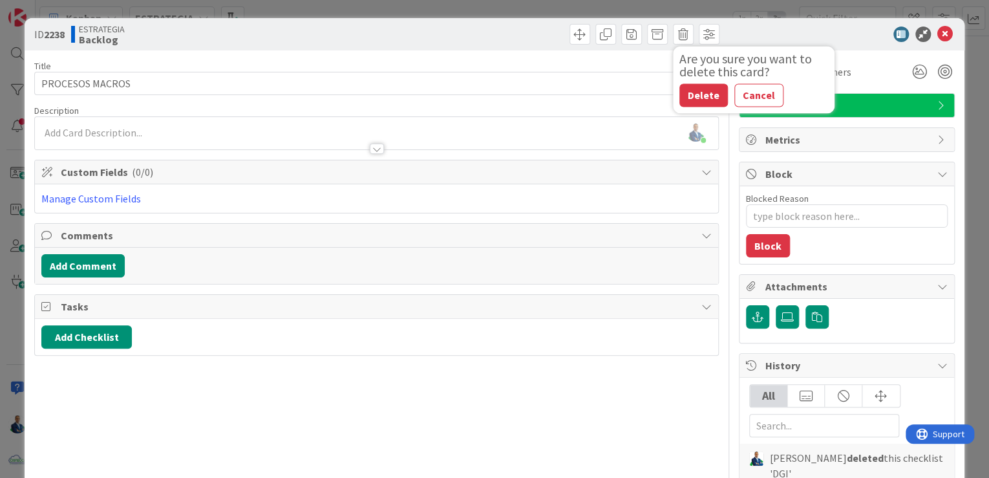
click at [687, 98] on button "Delete" at bounding box center [703, 94] width 48 height 23
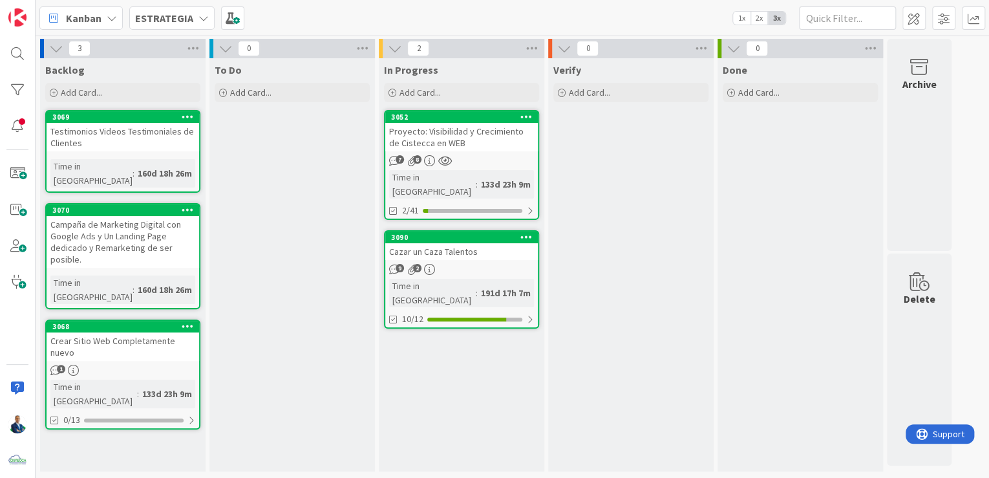
click at [119, 134] on div "Testimonios Videos Testimoniales de Clientes" at bounding box center [123, 137] width 152 height 28
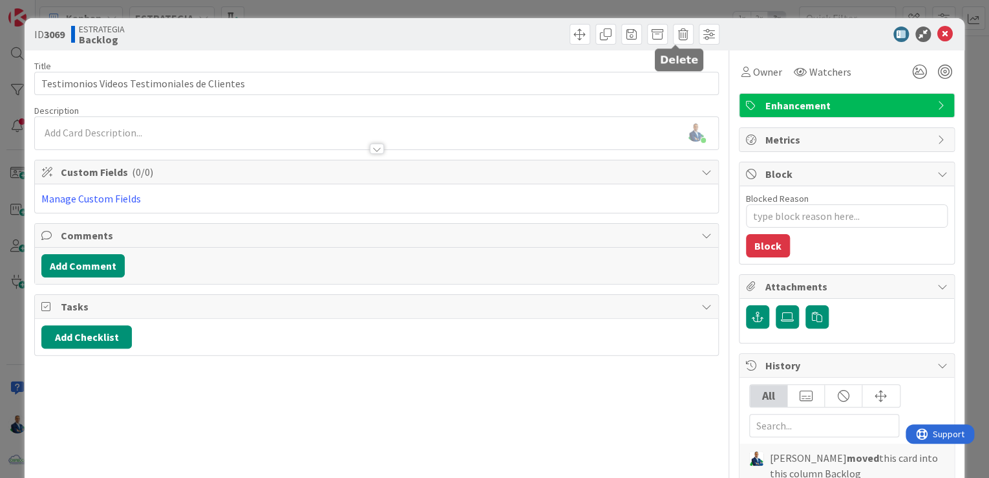
click at [673, 28] on span at bounding box center [683, 34] width 21 height 21
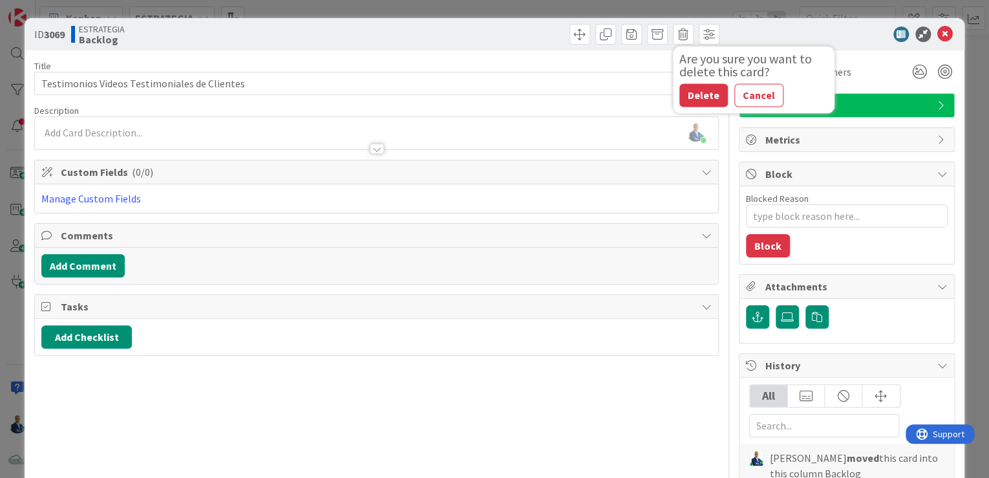
click at [682, 98] on button "Delete" at bounding box center [703, 94] width 48 height 23
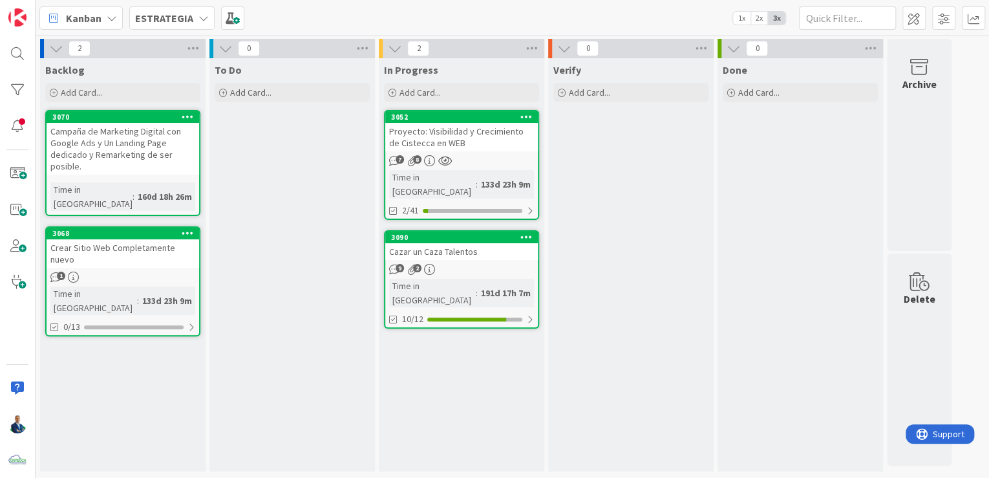
click at [121, 121] on div "3070" at bounding box center [123, 117] width 152 height 12
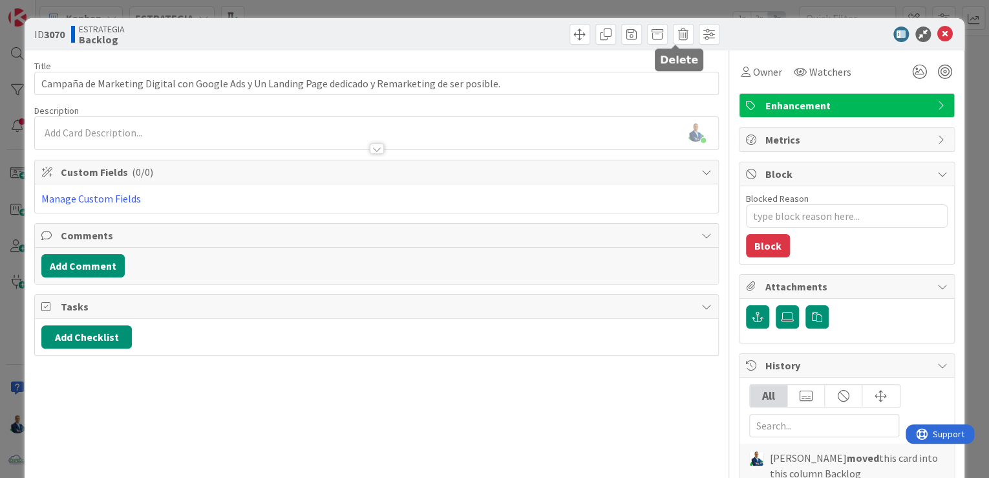
click at [673, 31] on span at bounding box center [683, 34] width 21 height 21
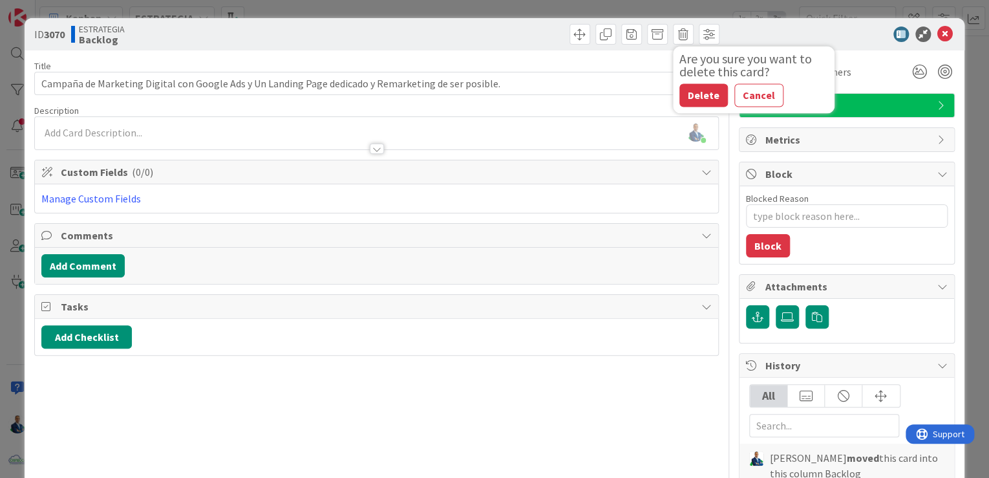
click at [696, 101] on button "Delete" at bounding box center [703, 94] width 48 height 23
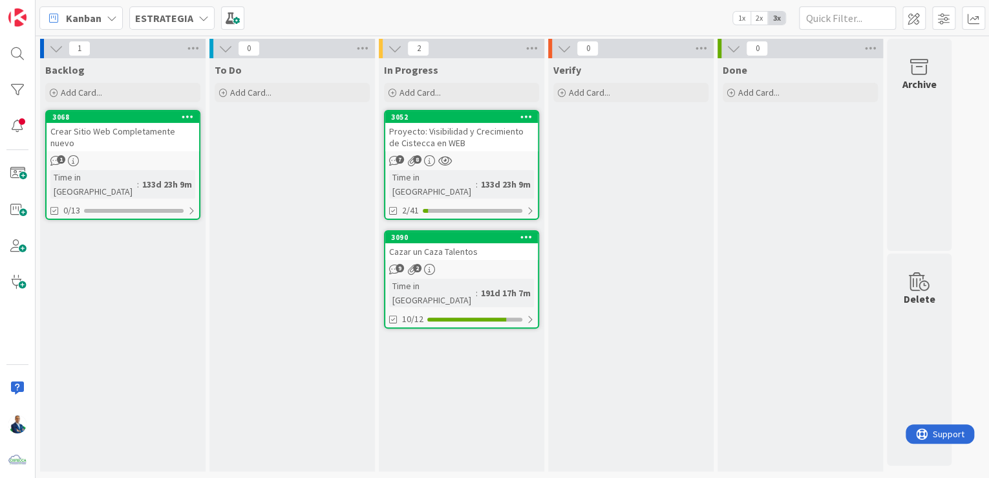
click at [106, 121] on div "3068" at bounding box center [123, 117] width 152 height 12
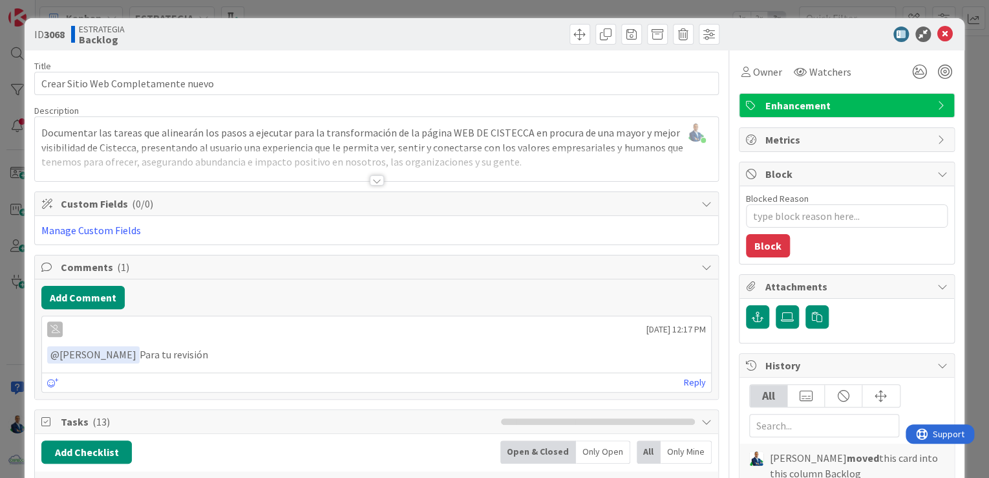
click at [973, 182] on div "ID 3068 ESTRATEGIA Backlog Title 35 / 128 Crear Sitio Web Completamente nuevo D…" at bounding box center [494, 239] width 989 height 478
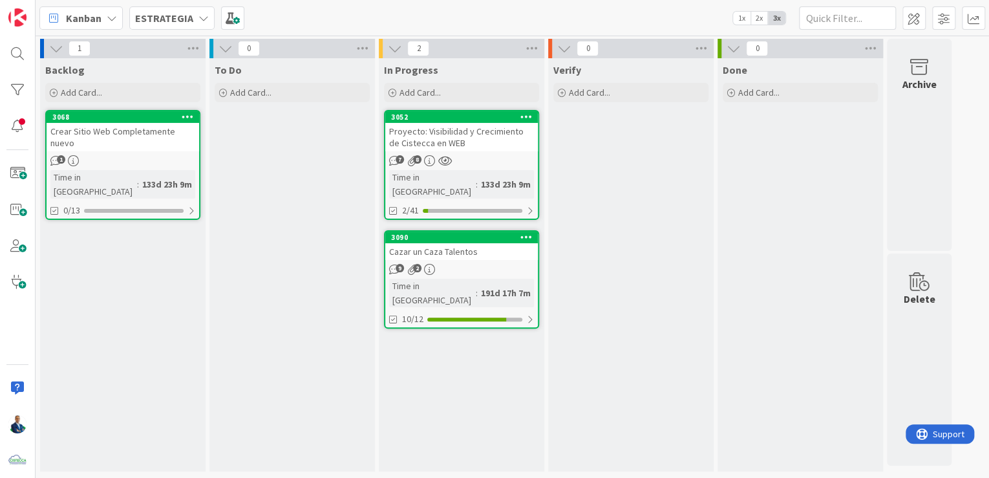
click at [457, 231] on div "3090" at bounding box center [461, 237] width 152 height 12
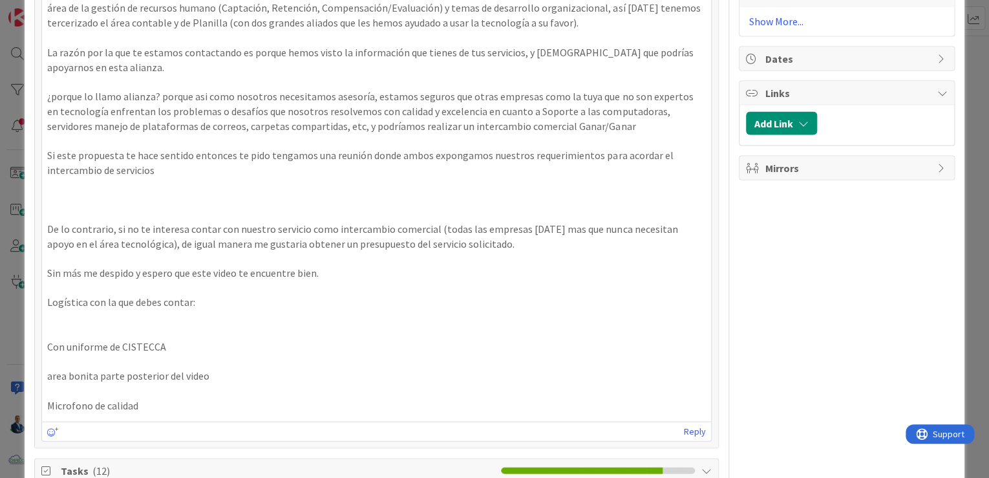
scroll to position [1199, 0]
click at [266, 226] on p "De lo contrario, si no te interesa contar con nuestro servicio como intercambio…" at bounding box center [376, 234] width 658 height 29
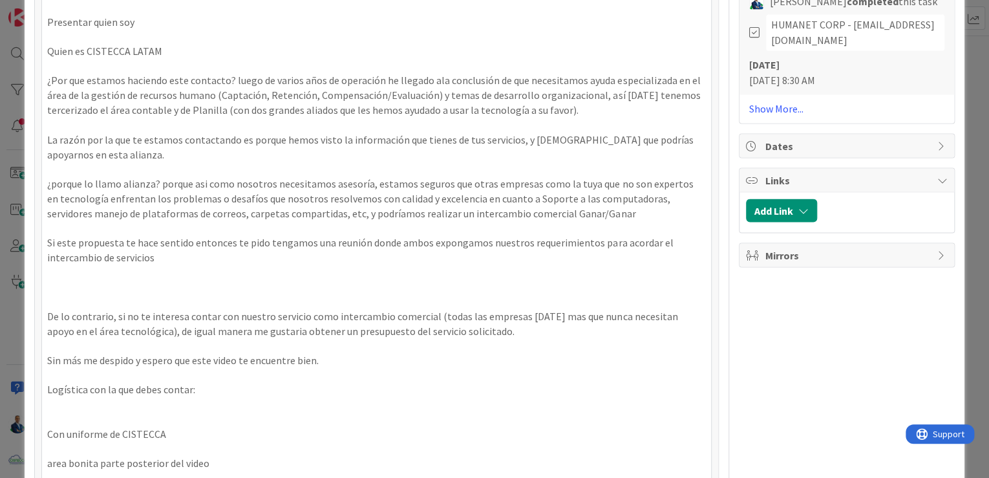
scroll to position [1111, 0]
click at [974, 96] on div "ID 3090 ESTRATEGIA In Progress Title 23 / 128 Cazar un Caza Talentos Descriptio…" at bounding box center [494, 239] width 989 height 478
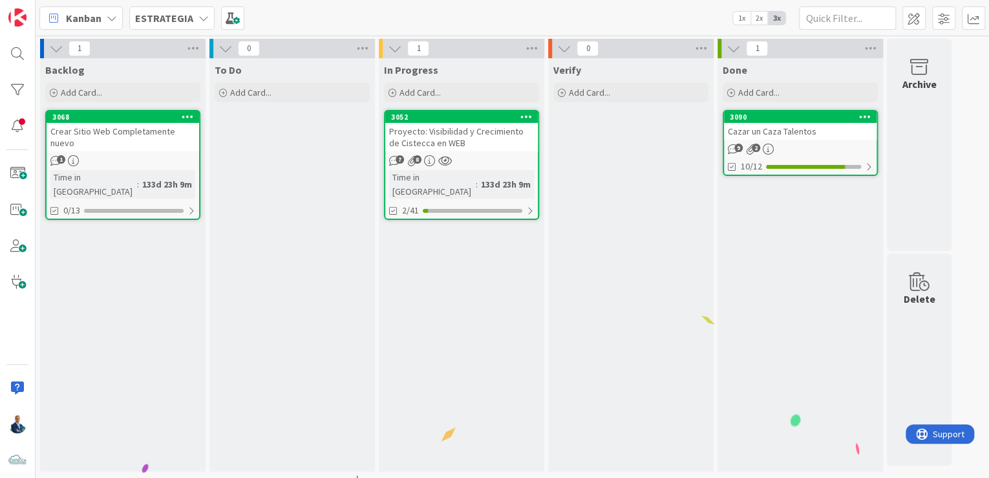
click at [766, 162] on div "10/12" at bounding box center [800, 166] width 152 height 16
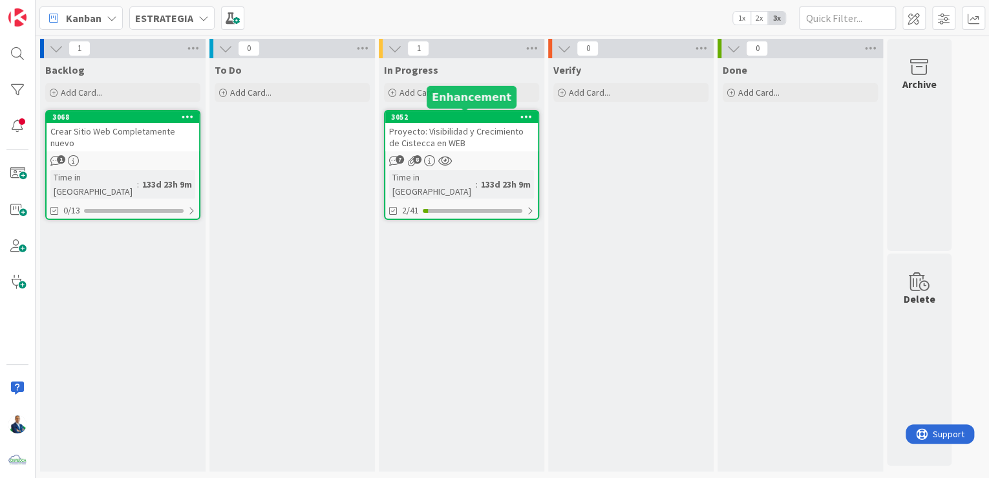
click at [478, 116] on div "3052" at bounding box center [464, 116] width 147 height 9
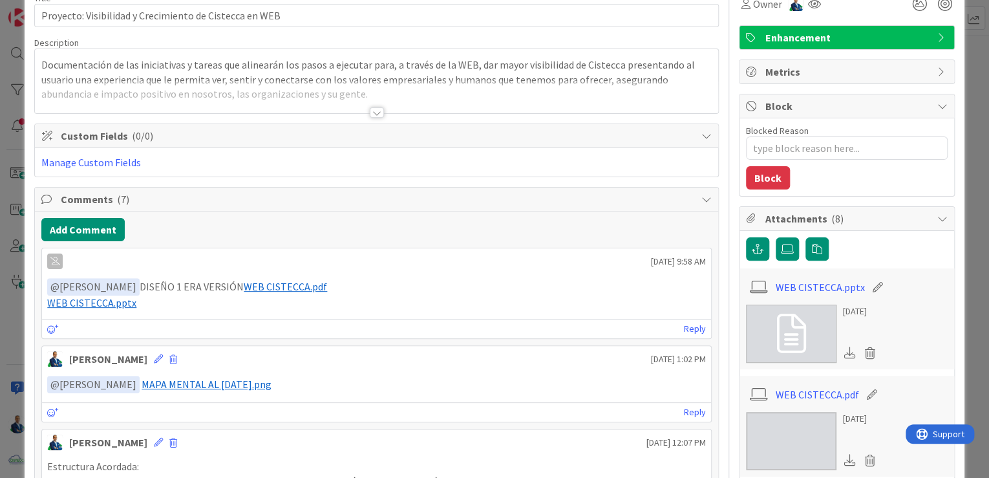
scroll to position [76, 0]
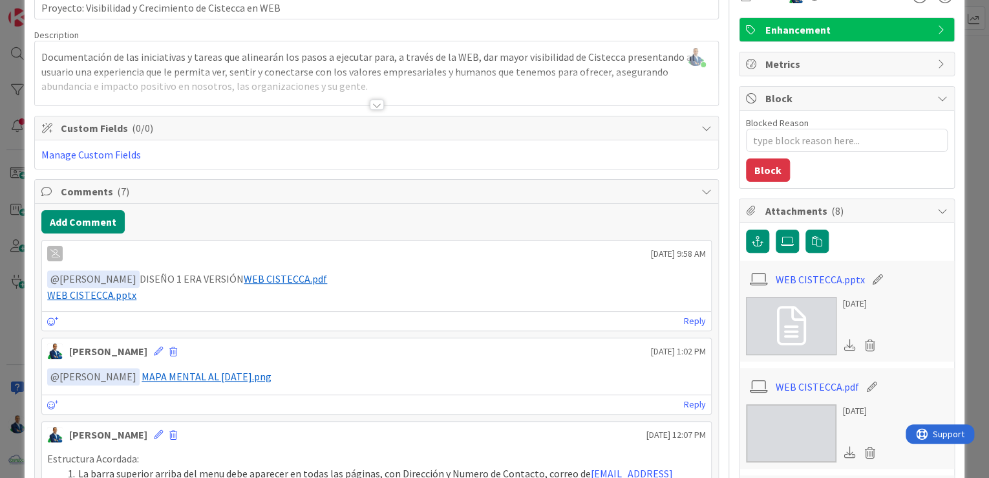
click at [276, 280] on span "WEB CISTECCA.pdf" at bounding box center [285, 278] width 83 height 13
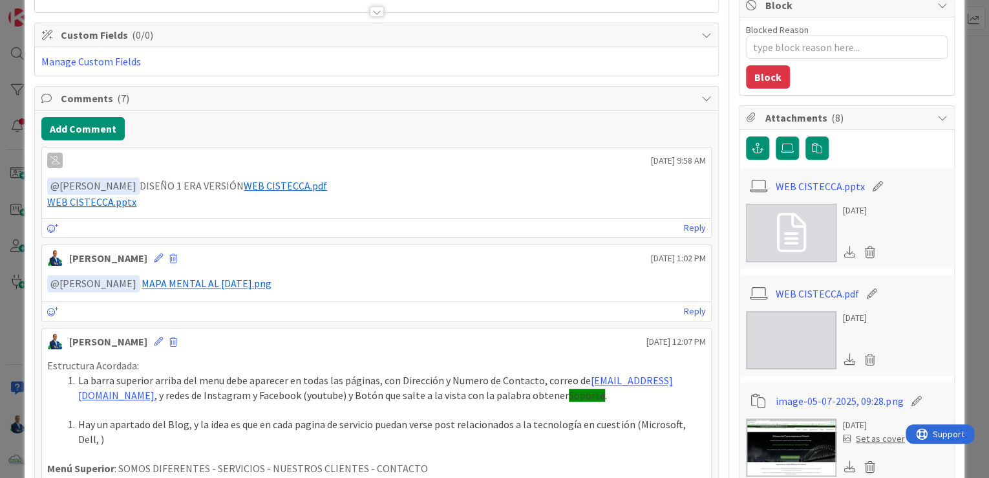
scroll to position [227, 0]
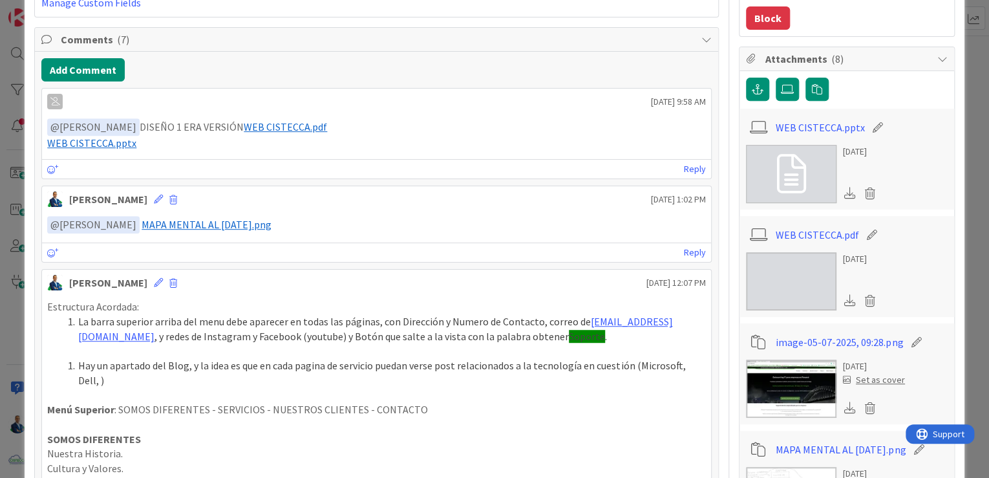
click at [235, 225] on span "MAPA MENTAL AL 02/05/2025.png" at bounding box center [207, 224] width 130 height 13
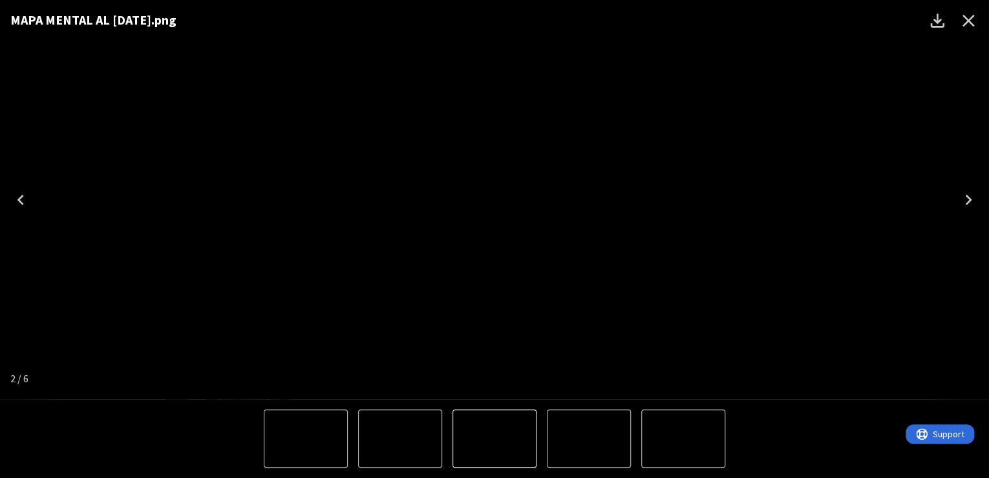
click at [494, 200] on img "2 of 6" at bounding box center [494, 200] width 0 height 0
click at [961, 21] on icon "Close" at bounding box center [968, 20] width 21 height 21
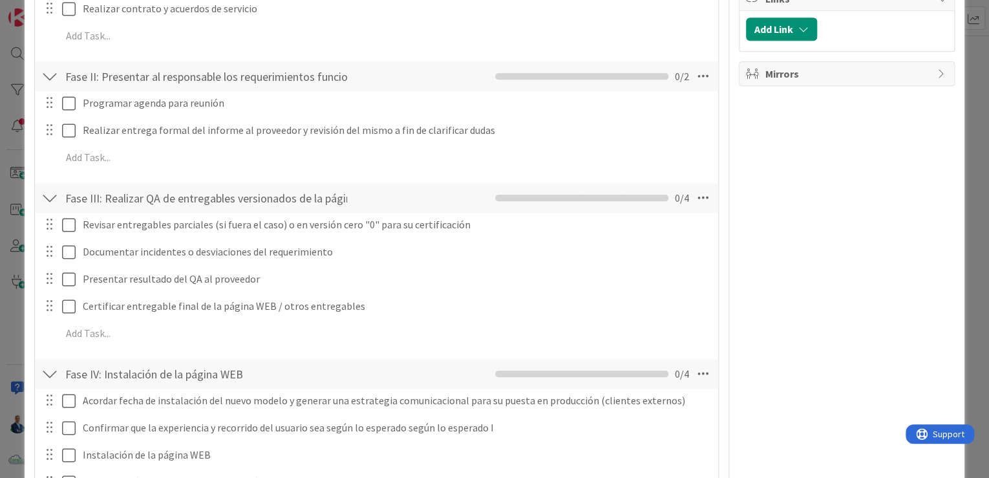
scroll to position [2858, 0]
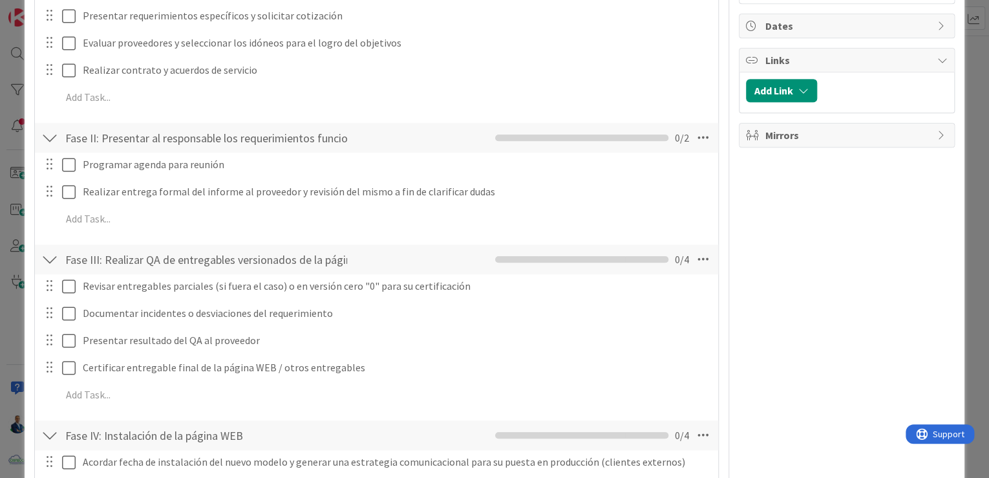
click at [695, 126] on icon at bounding box center [702, 137] width 23 height 23
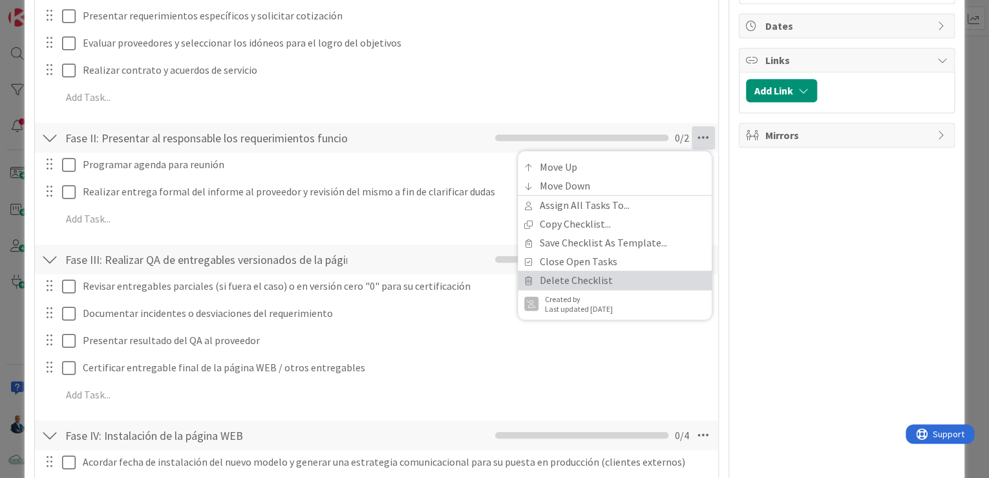
click at [561, 271] on link "Delete Checklist" at bounding box center [615, 280] width 194 height 19
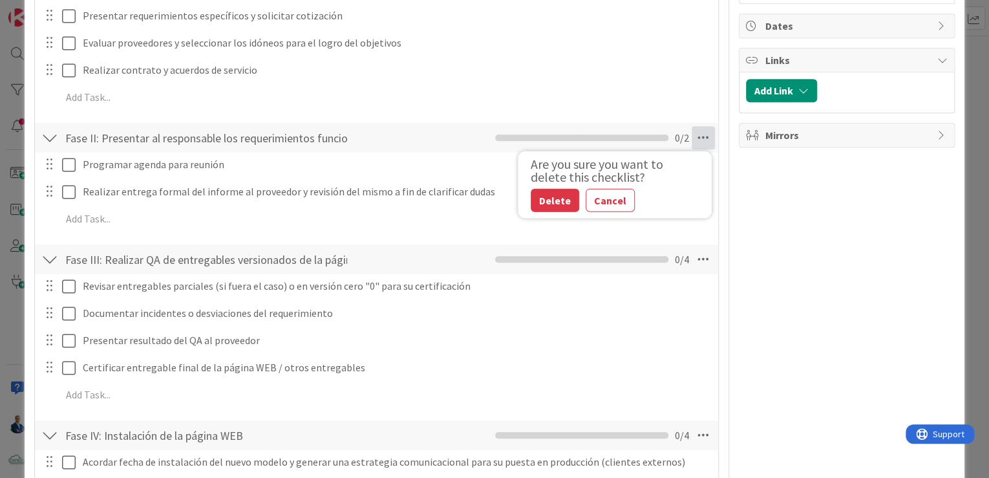
click at [554, 189] on button "Delete" at bounding box center [554, 200] width 48 height 23
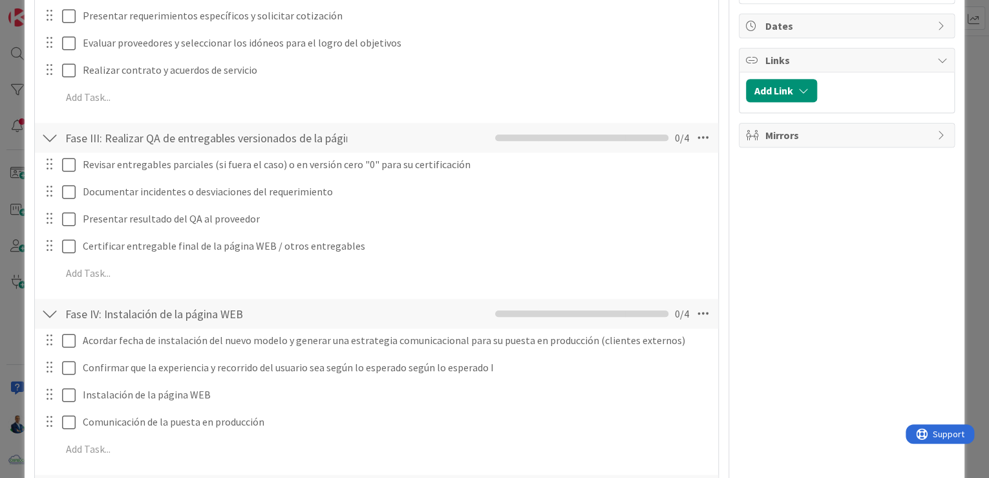
click at [695, 126] on icon at bounding box center [702, 137] width 23 height 23
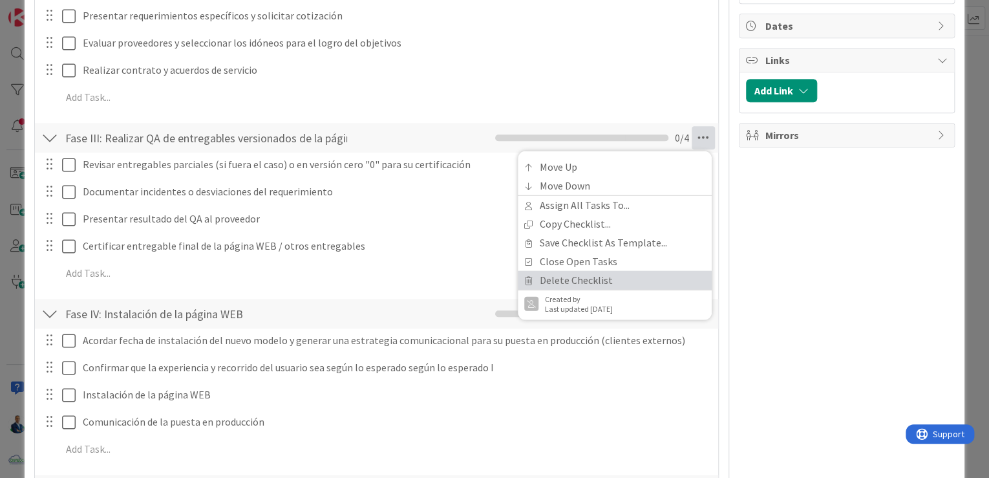
click at [567, 271] on link "Delete Checklist" at bounding box center [615, 280] width 194 height 19
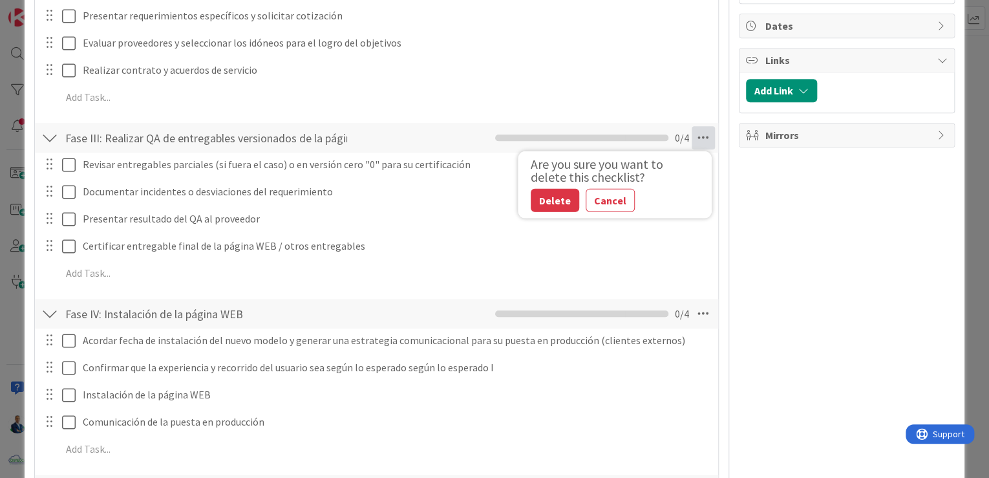
click at [530, 189] on button "Delete" at bounding box center [554, 200] width 48 height 23
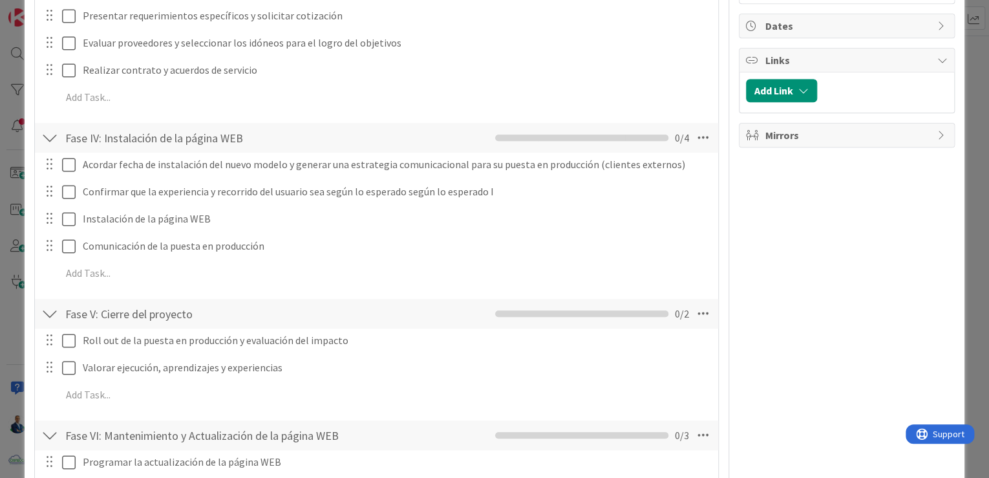
click at [691, 126] on icon at bounding box center [702, 137] width 23 height 23
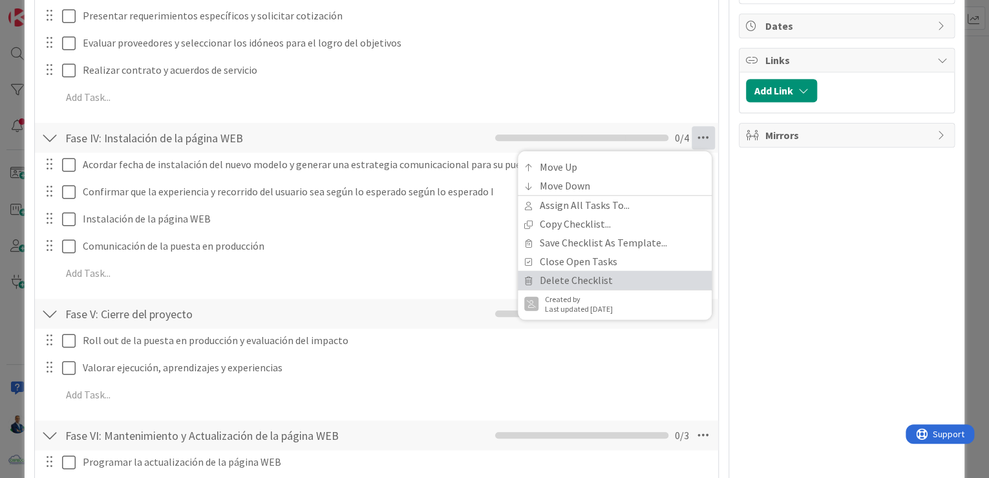
click at [566, 271] on link "Delete Checklist" at bounding box center [615, 280] width 194 height 19
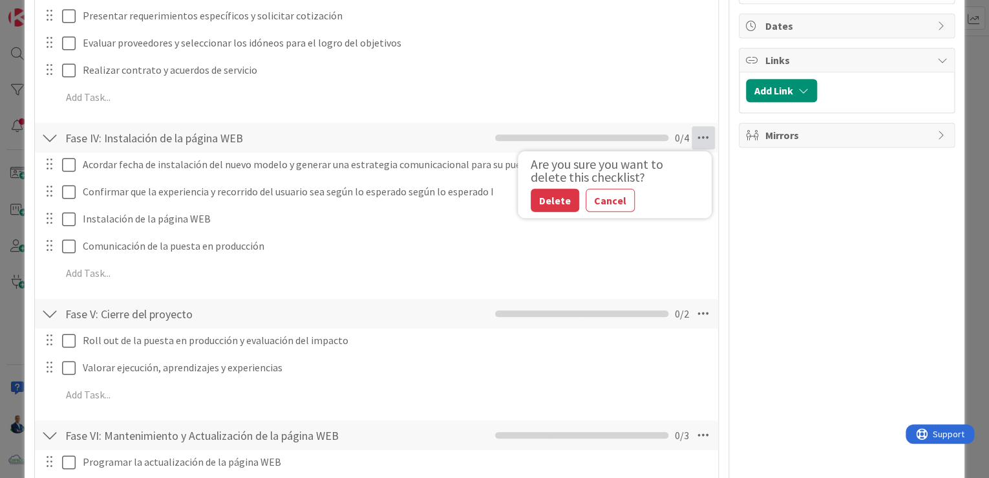
click at [540, 189] on button "Delete" at bounding box center [554, 200] width 48 height 23
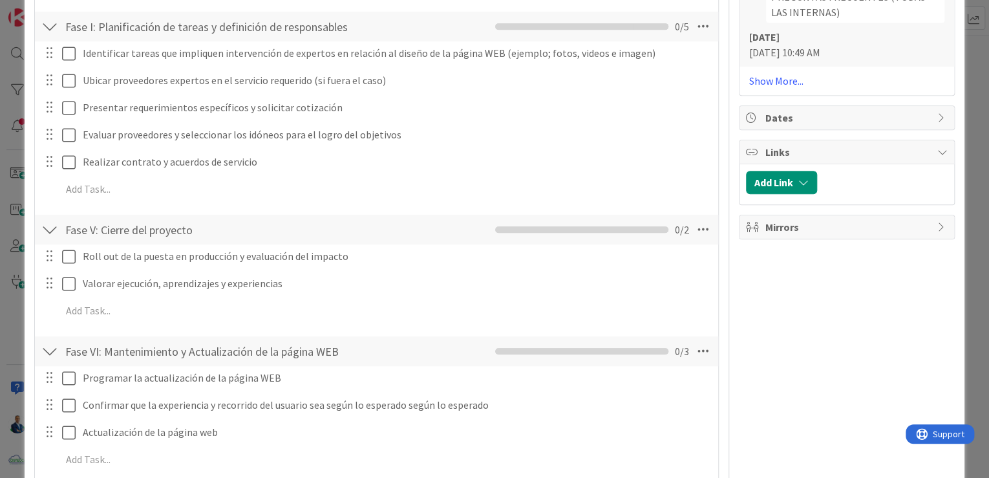
click at [695, 218] on icon at bounding box center [702, 229] width 23 height 23
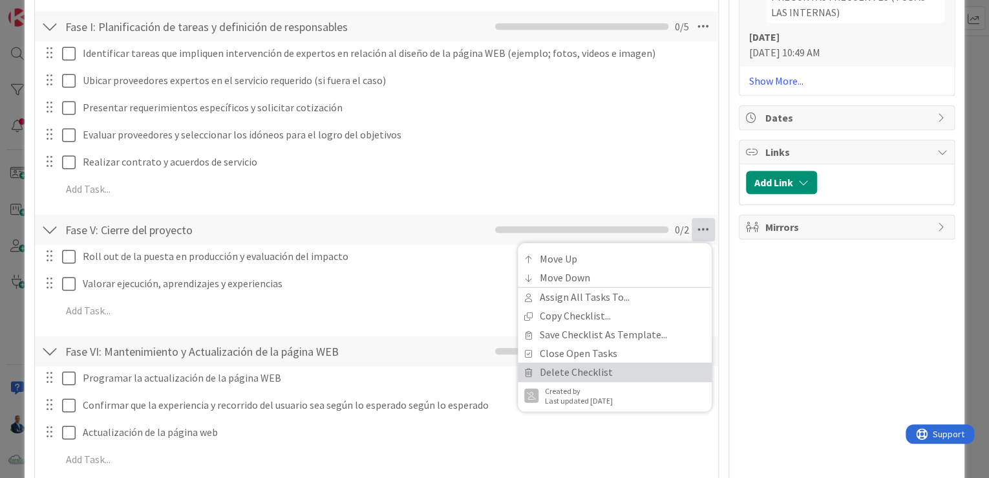
click at [547, 362] on link "Delete Checklist" at bounding box center [615, 371] width 194 height 19
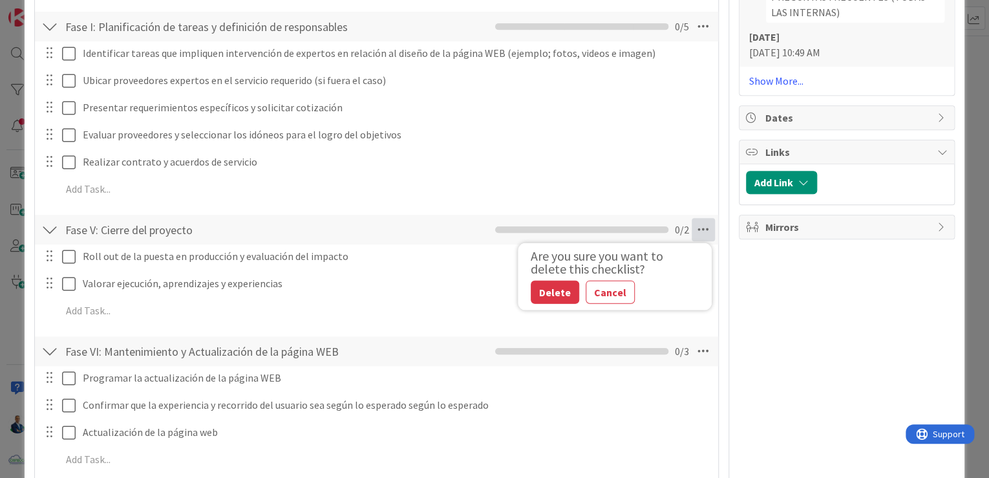
click at [541, 280] on button "Delete" at bounding box center [554, 291] width 48 height 23
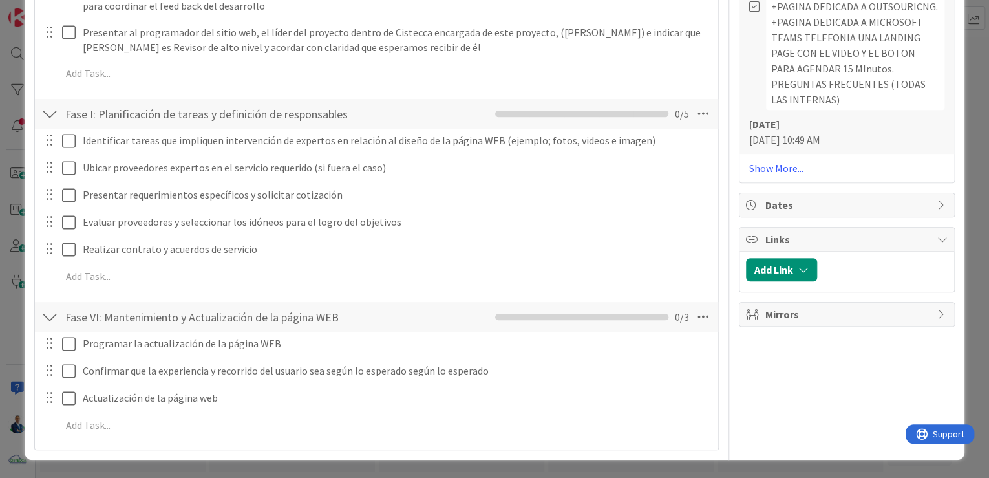
scroll to position [2645, 0]
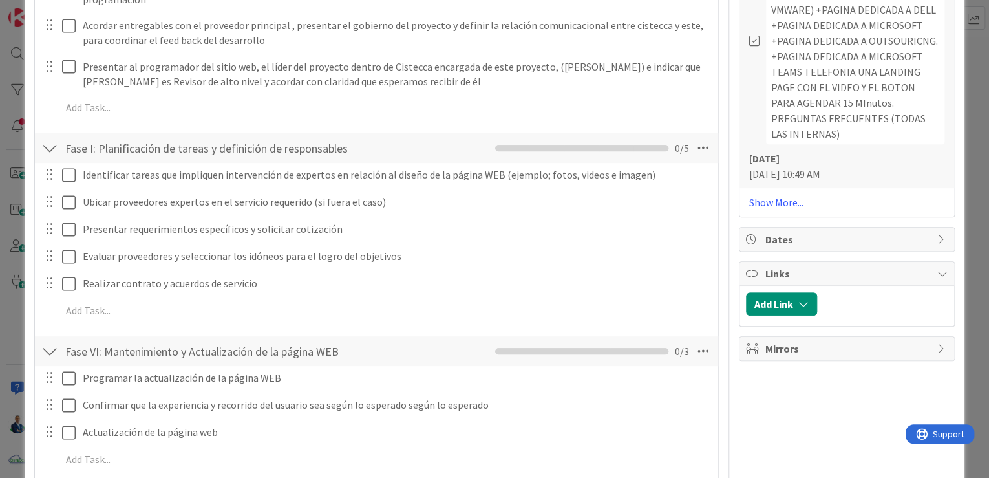
click at [702, 339] on icon at bounding box center [702, 350] width 23 height 23
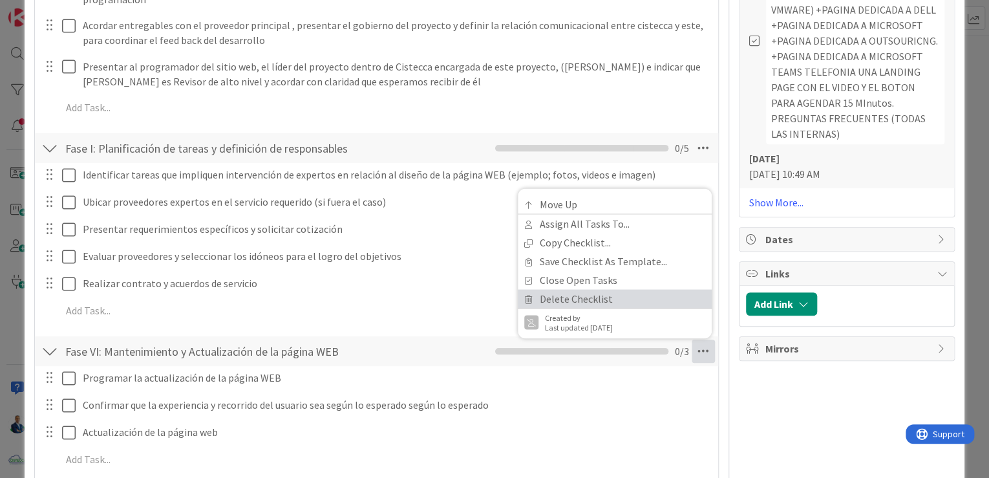
click at [577, 289] on link "Delete Checklist" at bounding box center [615, 298] width 194 height 19
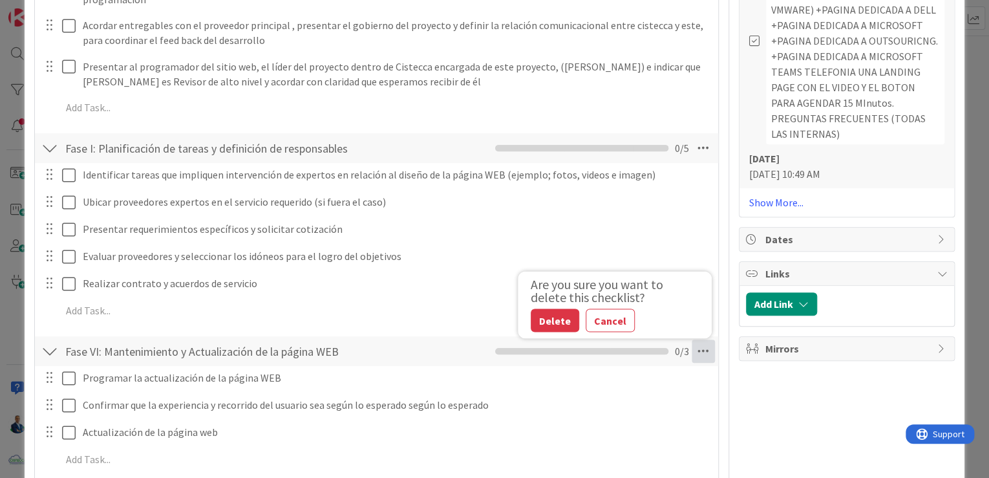
click at [545, 278] on div "Are you sure you want to delete this checklist? Delete Cancel" at bounding box center [605, 305] width 162 height 54
click at [539, 309] on button "Delete" at bounding box center [554, 320] width 48 height 23
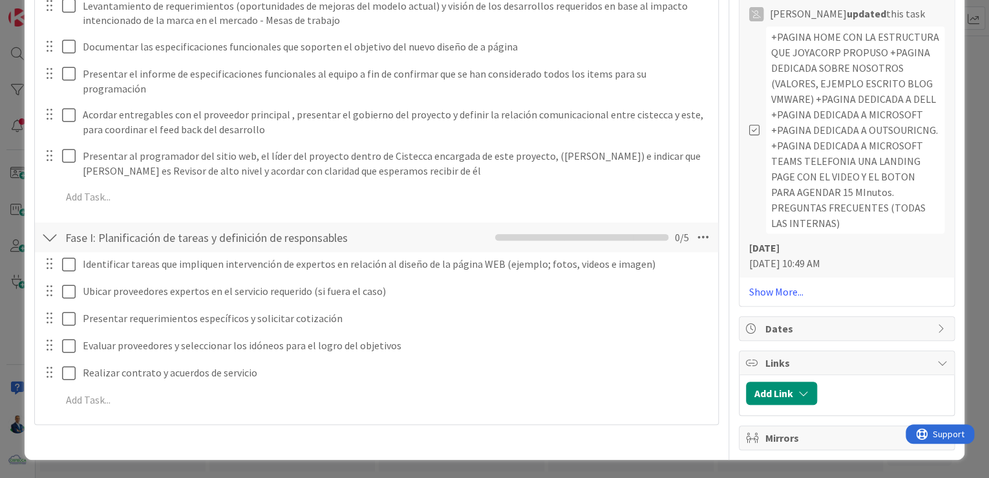
scroll to position [2497, 0]
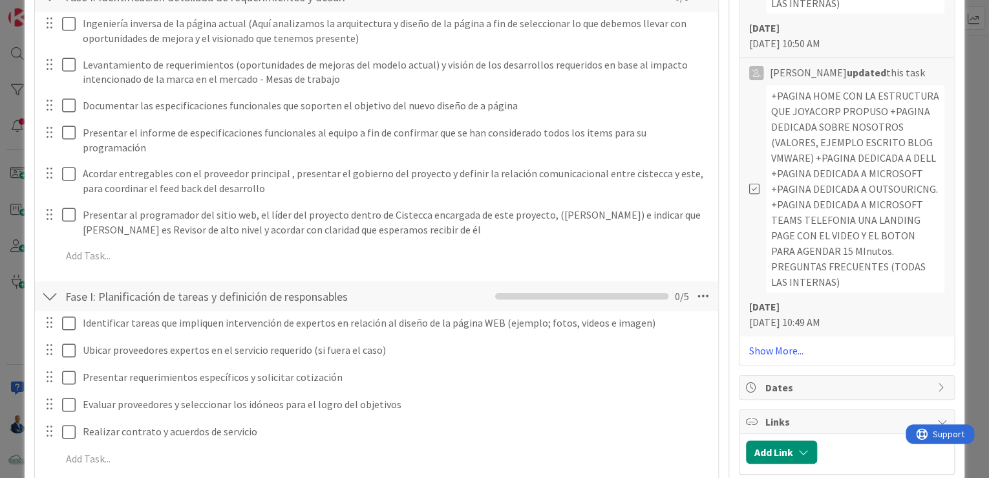
click at [691, 284] on icon at bounding box center [702, 295] width 23 height 23
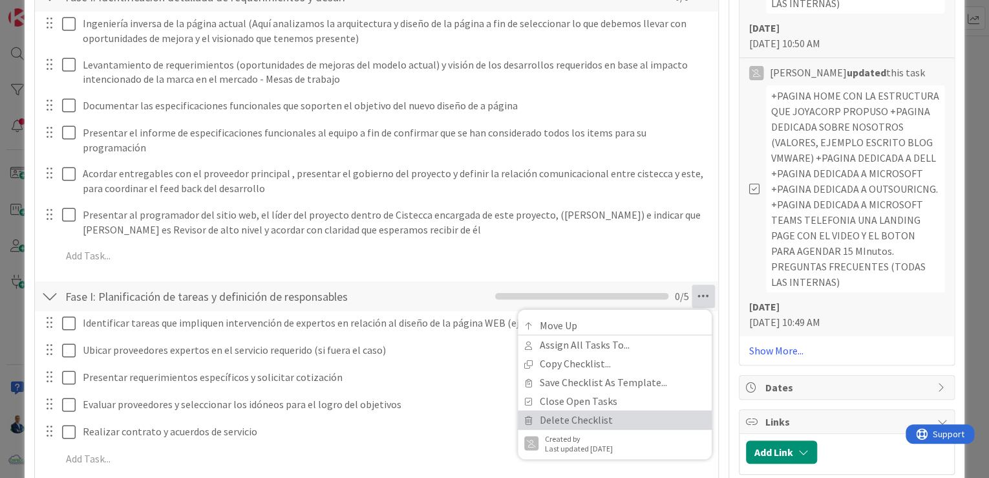
click at [584, 410] on link "Delete Checklist" at bounding box center [615, 419] width 194 height 19
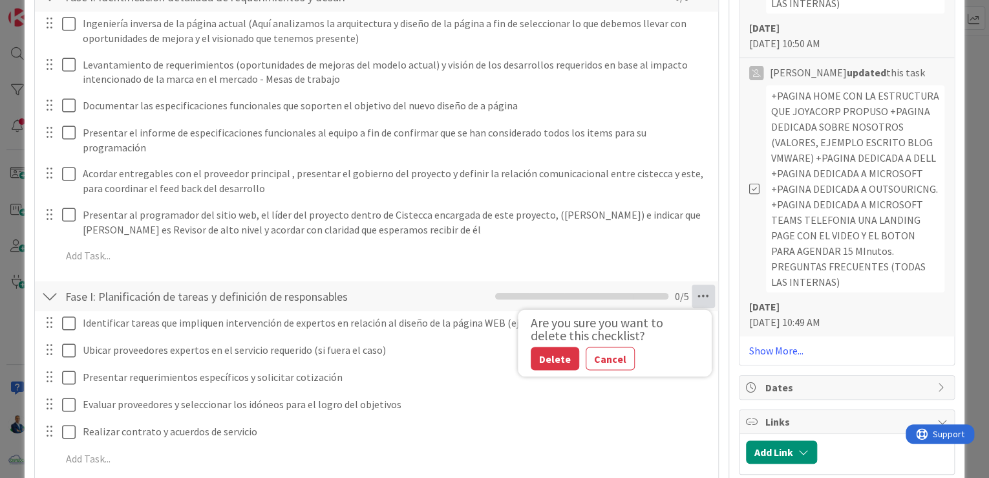
click at [538, 347] on button "Delete" at bounding box center [554, 358] width 48 height 23
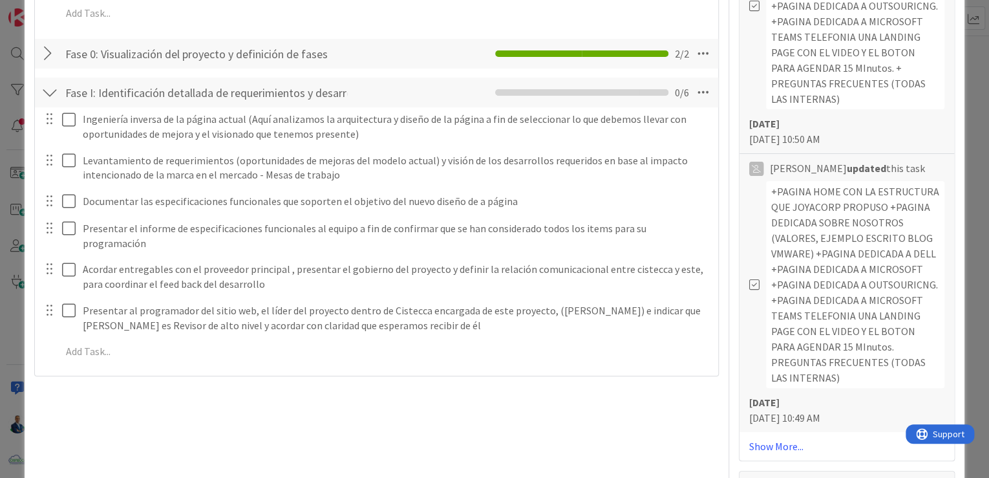
scroll to position [2401, 0]
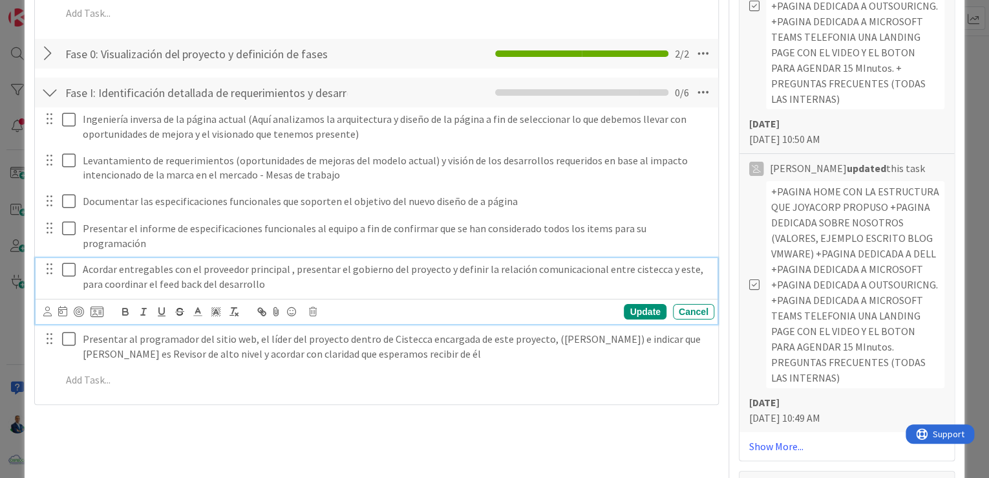
click at [271, 262] on p "Acordar entregables con el proveedor principal , presentar el gobierno del proy…" at bounding box center [396, 276] width 626 height 29
click at [311, 307] on icon at bounding box center [313, 311] width 8 height 9
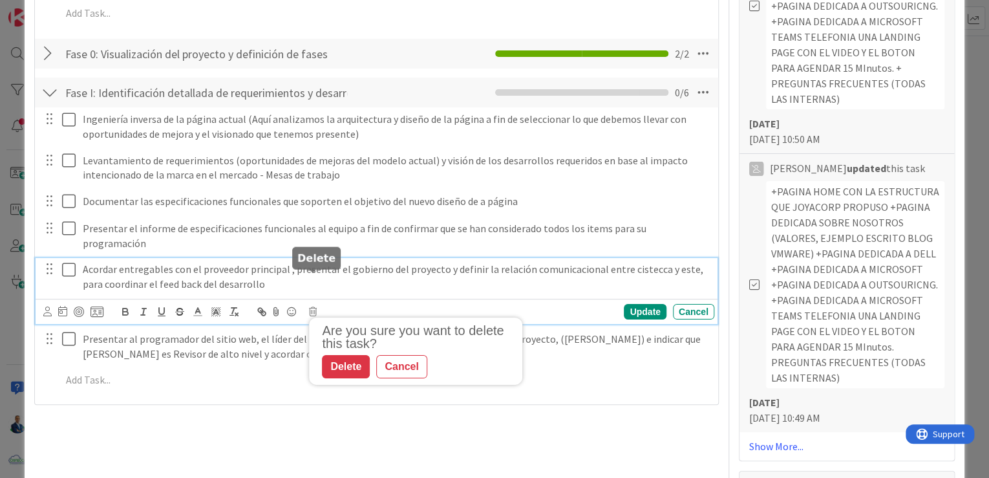
click at [333, 355] on div "Delete" at bounding box center [346, 366] width 48 height 23
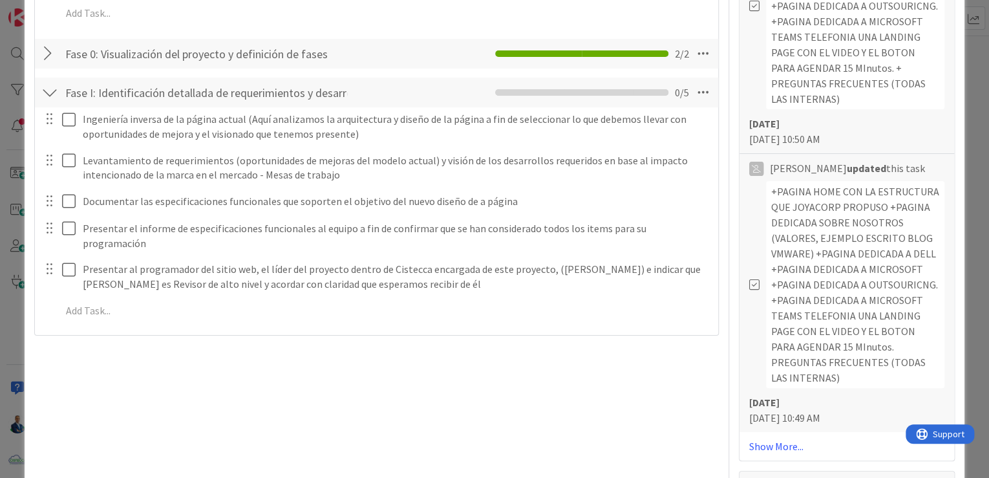
click at [388, 262] on div "Ingeniería inversa de la página actual (Aquí analizamos la arquitectura y diseñ…" at bounding box center [376, 217] width 670 height 220
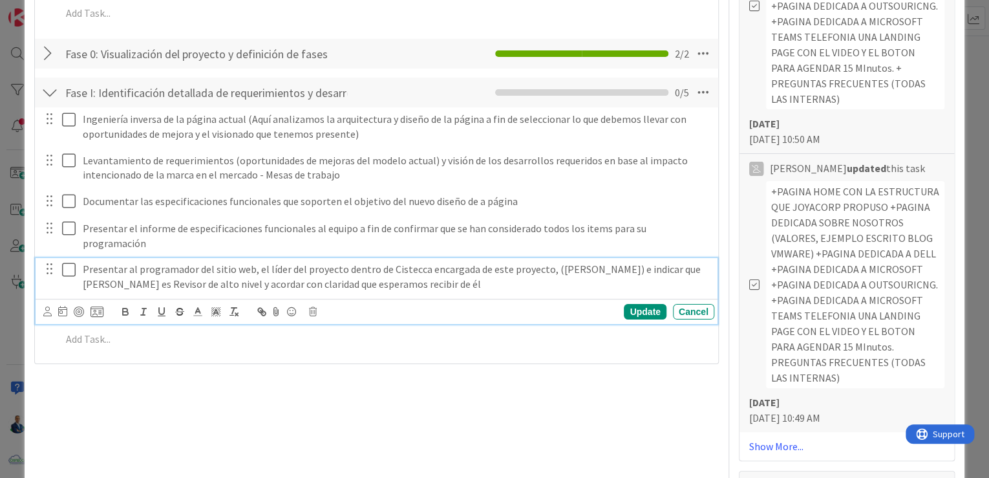
click at [396, 262] on p "Presentar al programador del sitio web, el líder del proyecto dentro de Cistecc…" at bounding box center [396, 276] width 626 height 29
click at [318, 302] on div "Update Cancel" at bounding box center [378, 311] width 671 height 18
click at [317, 302] on div "Update Cancel" at bounding box center [378, 311] width 671 height 18
click at [310, 307] on icon at bounding box center [313, 311] width 8 height 9
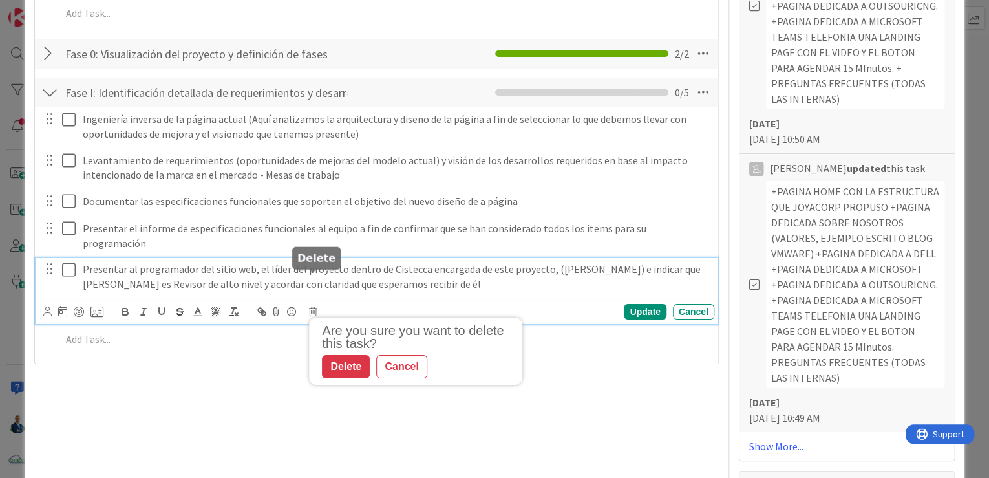
click at [343, 345] on div "Are you sure you want to delete this task? Delete Cancel" at bounding box center [415, 350] width 213 height 67
click at [345, 355] on div "Delete" at bounding box center [346, 366] width 48 height 23
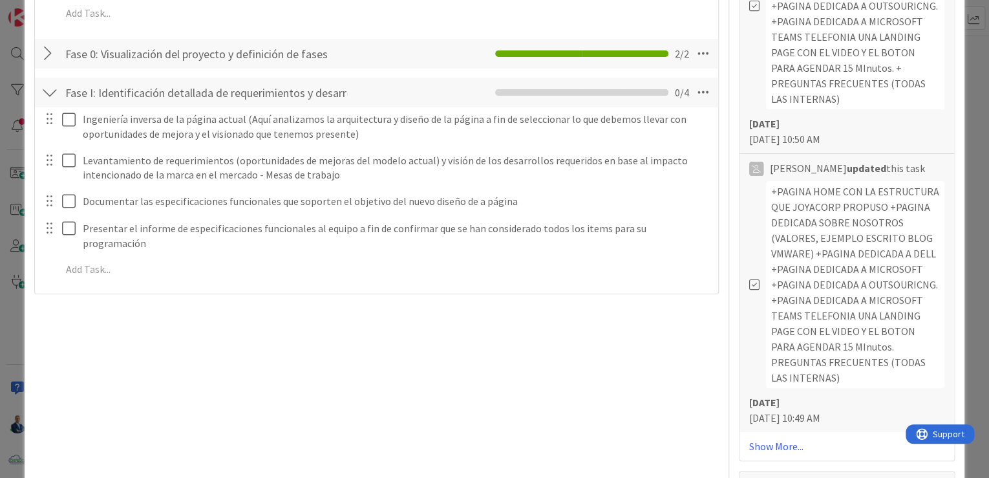
click at [484, 193] on div "Documentar las especificaciones funcionales que soporten el objetivo del nuevo …" at bounding box center [377, 201] width 682 height 23
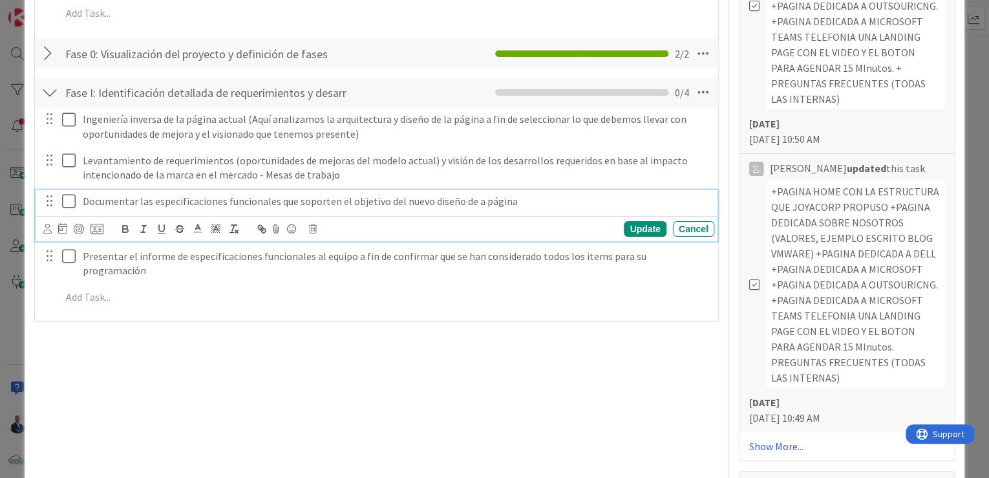
click at [486, 194] on p "Documentar las especificaciones funcionales que soporten el objetivo del nuevo …" at bounding box center [396, 201] width 626 height 15
click at [319, 220] on div "Update Cancel" at bounding box center [378, 229] width 671 height 18
click at [310, 224] on icon at bounding box center [313, 228] width 8 height 9
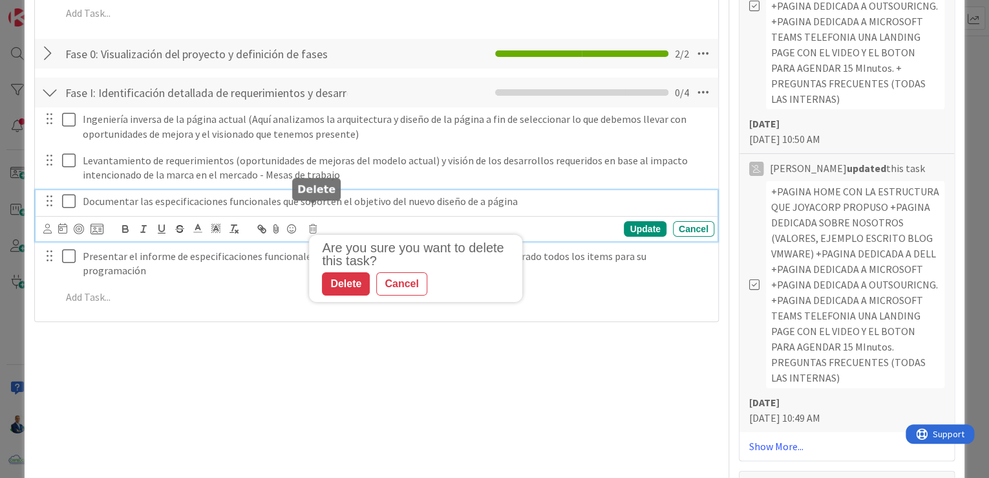
click at [333, 273] on div "Delete" at bounding box center [346, 283] width 48 height 23
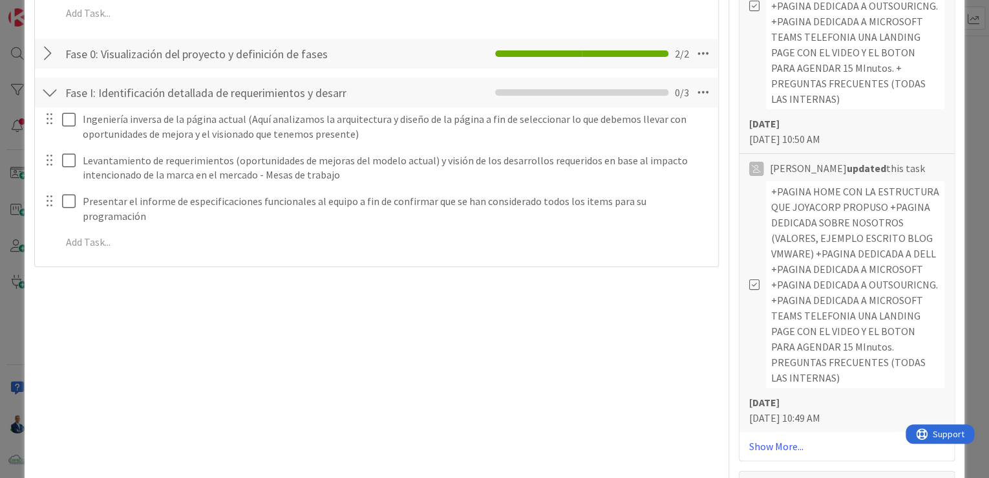
click at [41, 42] on div at bounding box center [49, 53] width 17 height 23
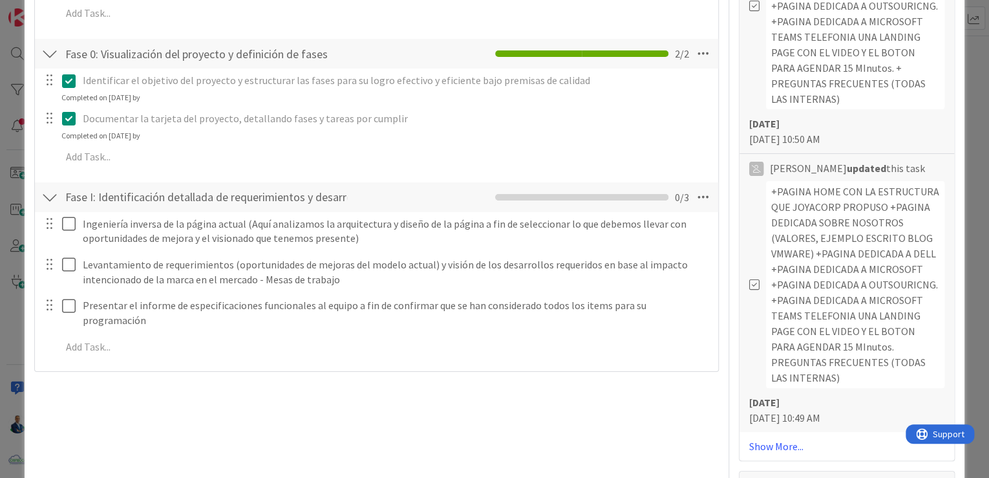
click at [692, 45] on icon at bounding box center [702, 53] width 23 height 23
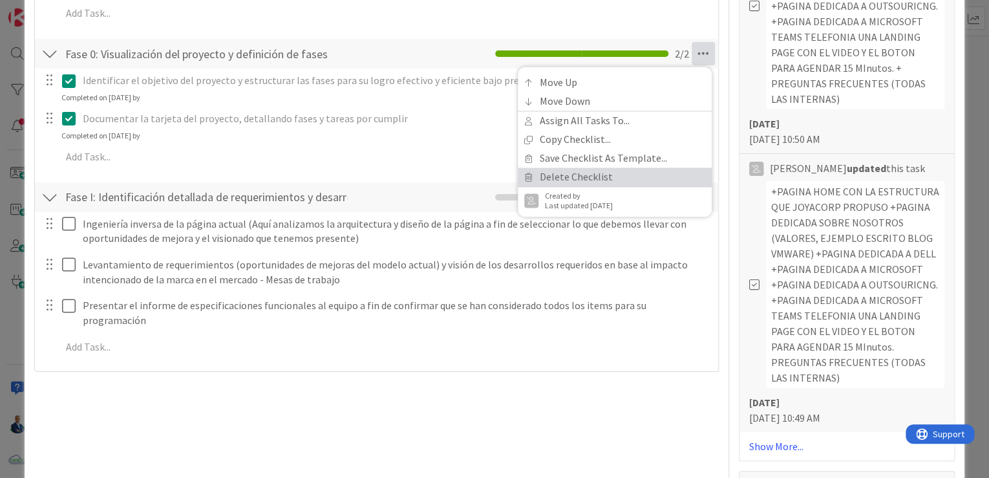
click at [566, 167] on link "Delete Checklist" at bounding box center [615, 176] width 194 height 19
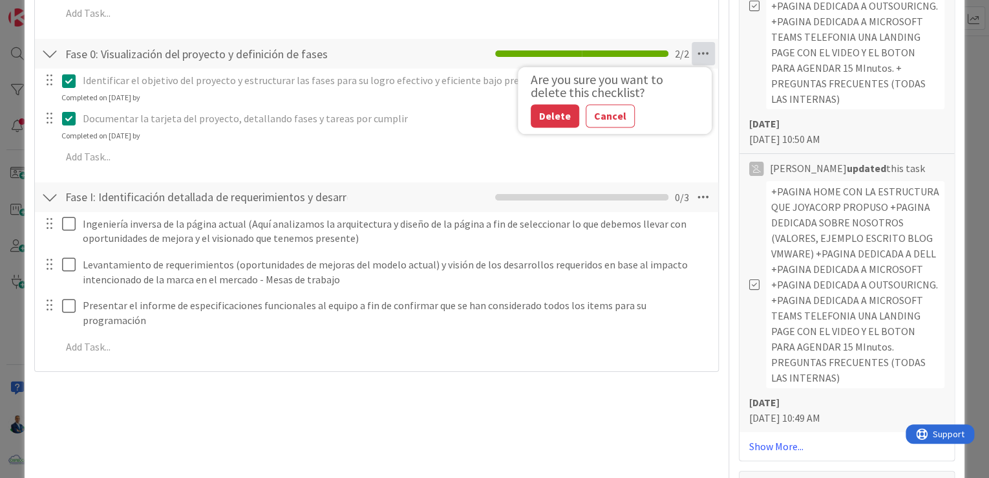
click at [545, 104] on button "Delete" at bounding box center [554, 115] width 48 height 23
type textarea "x"
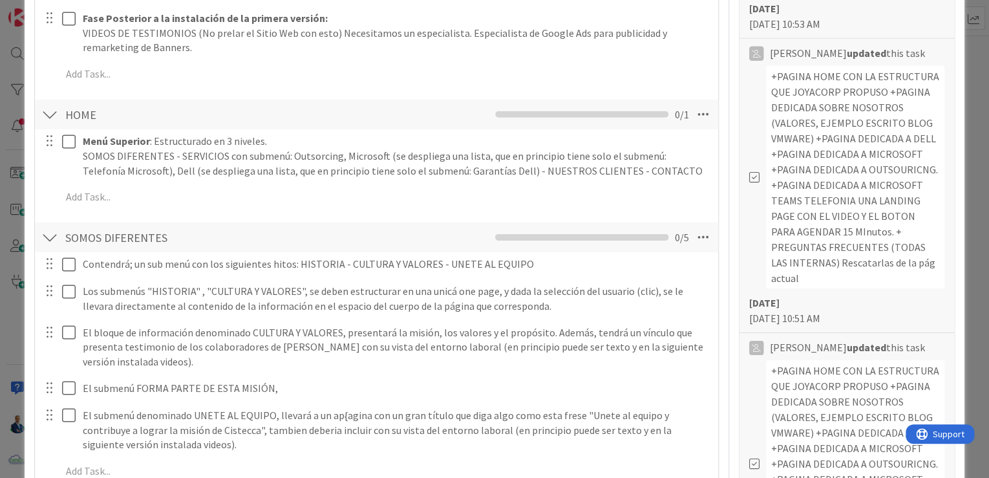
scroll to position [1944, 0]
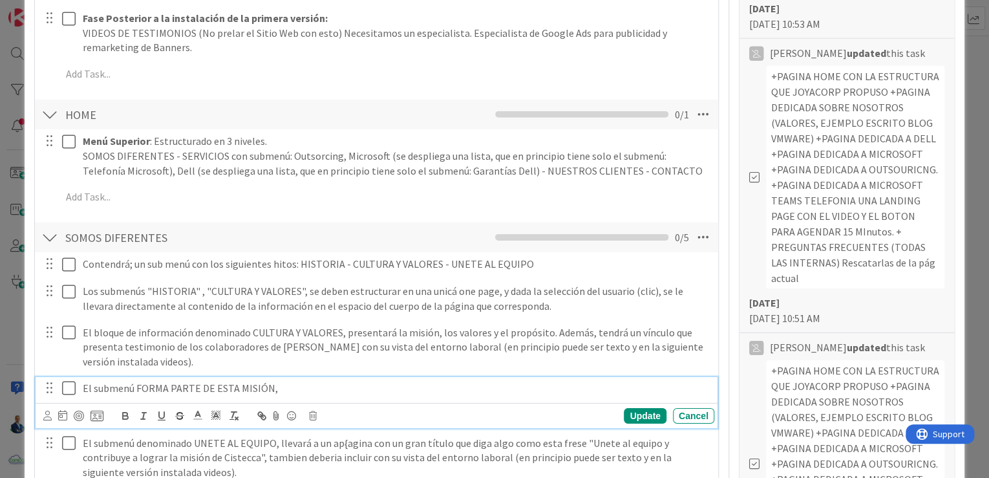
click at [271, 381] on p "El submenú FORMA PARTE DE ESTA MISIÓN," at bounding box center [396, 388] width 626 height 15
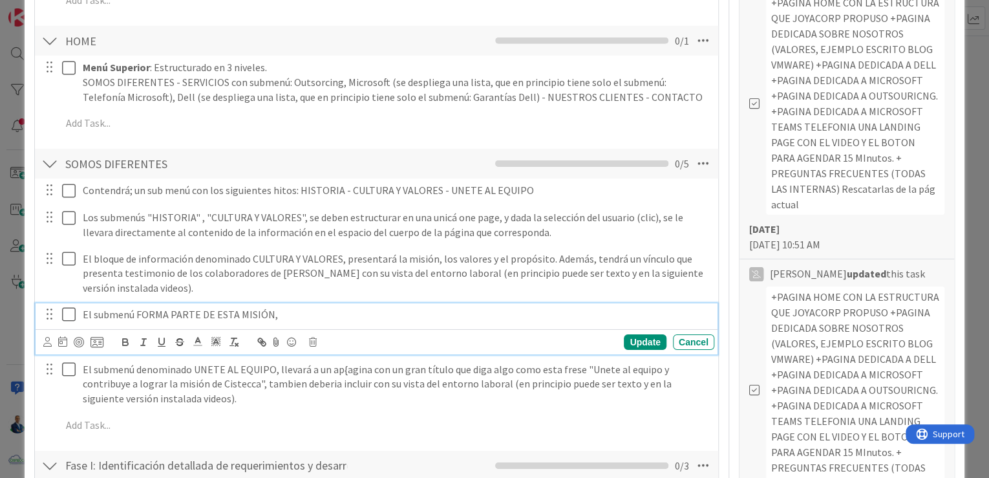
scroll to position [2026, 0]
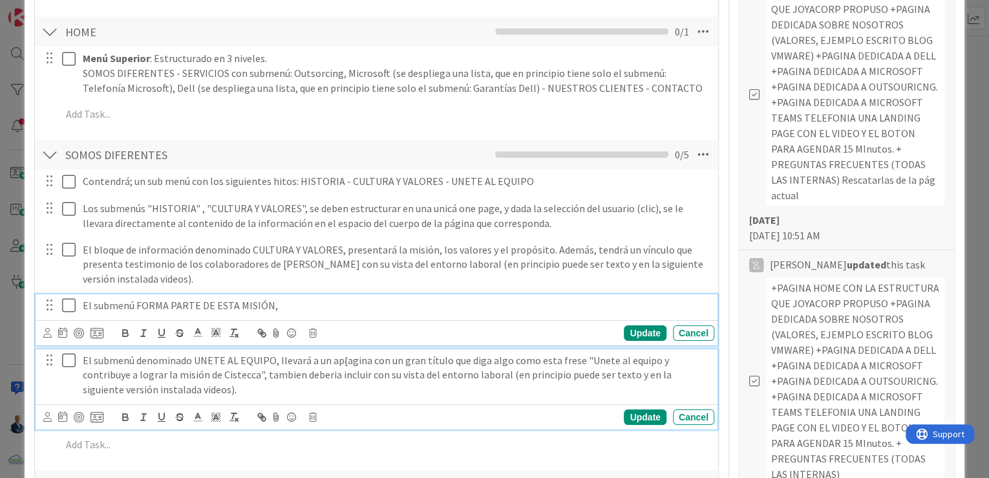
click at [342, 353] on p "El submenú denominado UNETE AL EQUIPO, llevará a un ap{agina con un gran título…" at bounding box center [396, 375] width 626 height 44
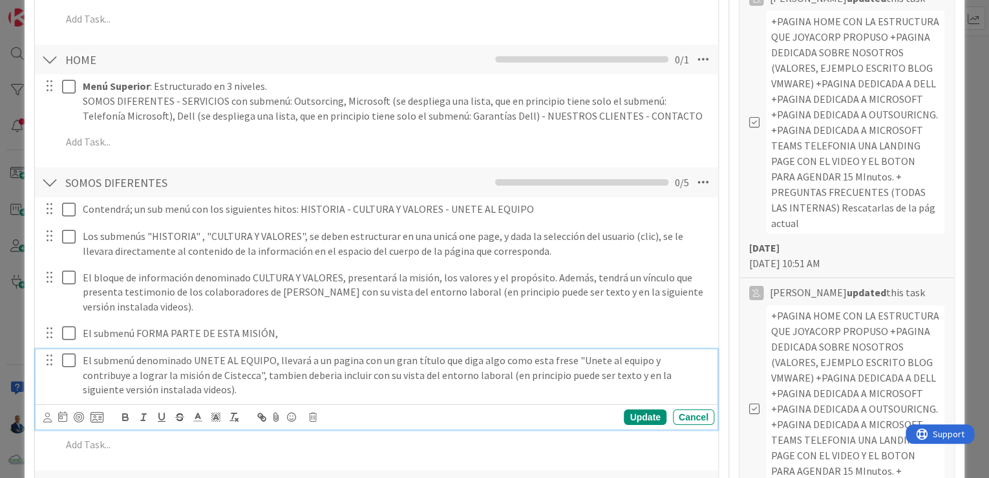
click at [272, 367] on p "El submenú denominado UNETE AL EQUIPO, llevará a un pagina con un gran título q…" at bounding box center [396, 375] width 626 height 44
click at [644, 409] on div "Update" at bounding box center [645, 417] width 42 height 16
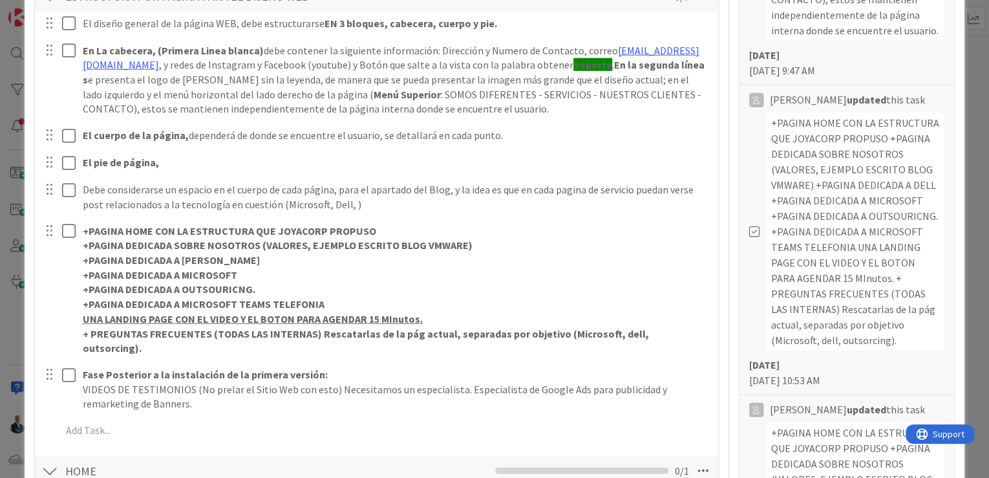
scroll to position [1587, 0]
click at [979, 98] on div "ID 3052 ESTRATEGIA In Progress Title 55 / 128 Proyecto: Visibilidad y Crecimien…" at bounding box center [494, 239] width 989 height 478
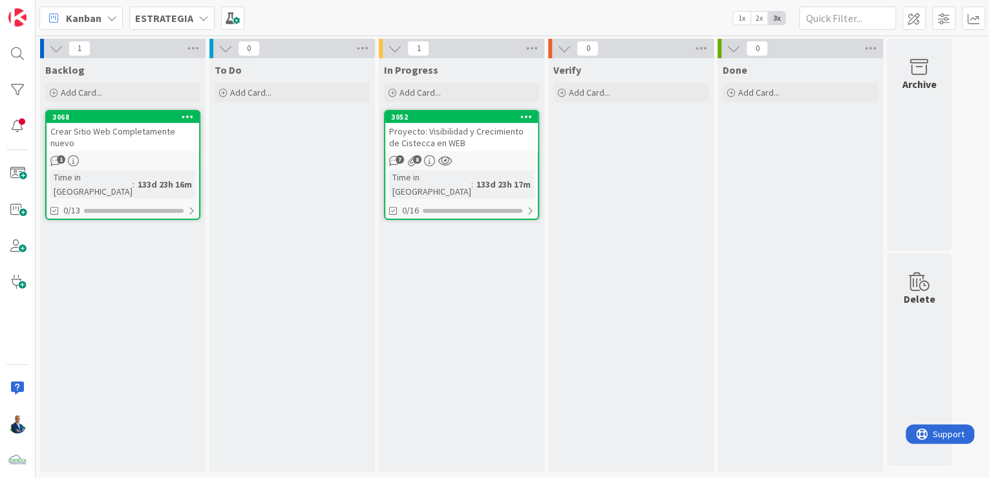
click at [165, 32] on div "Kanban My Zone Organization Select a single board Kanban List (Bulk Actions) Me…" at bounding box center [512, 18] width 953 height 36
click at [168, 26] on div "ESTRATEGIA" at bounding box center [171, 17] width 85 height 23
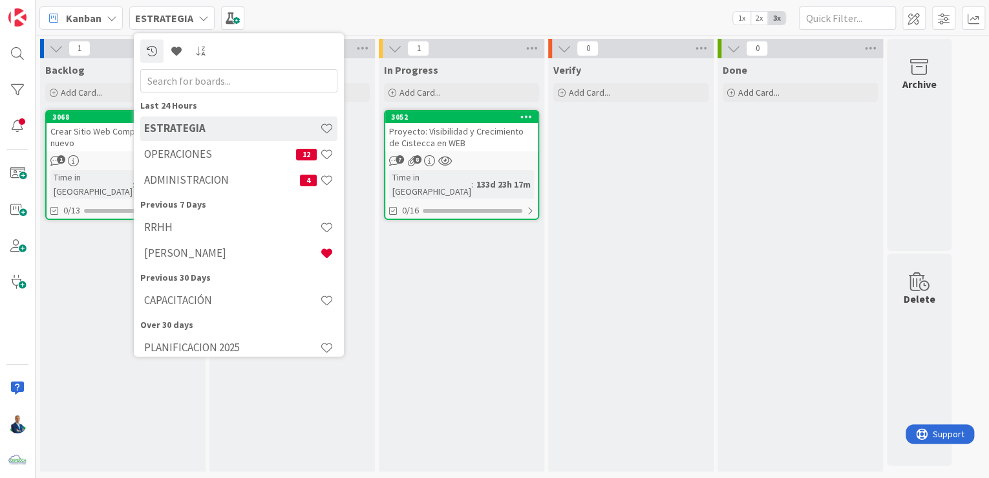
scroll to position [89, 0]
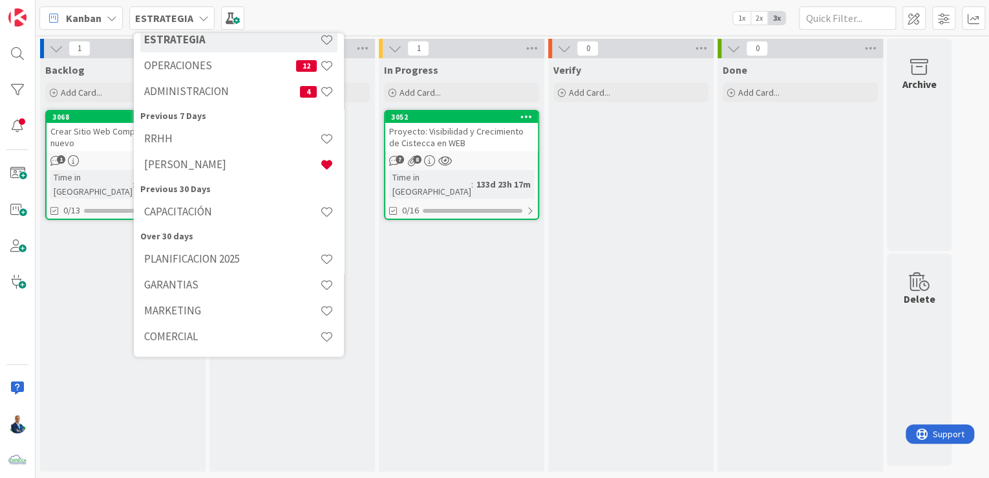
click at [178, 300] on div "MARKETING" at bounding box center [238, 311] width 197 height 25
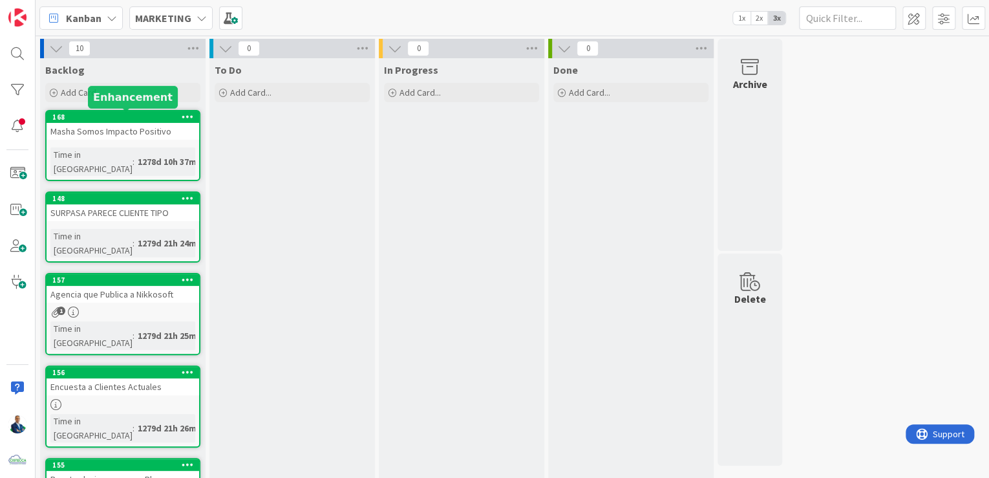
click at [142, 119] on div "168" at bounding box center [125, 116] width 147 height 9
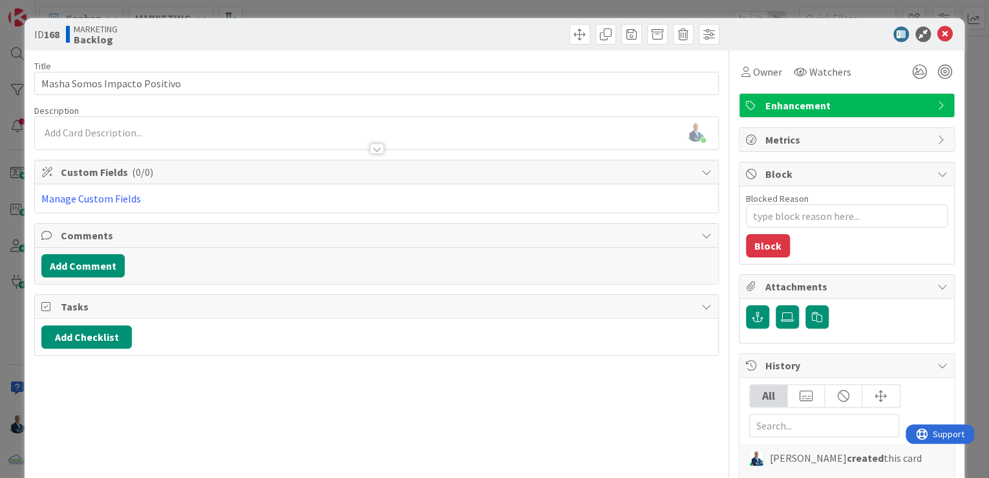
click at [684, 34] on span at bounding box center [683, 34] width 21 height 21
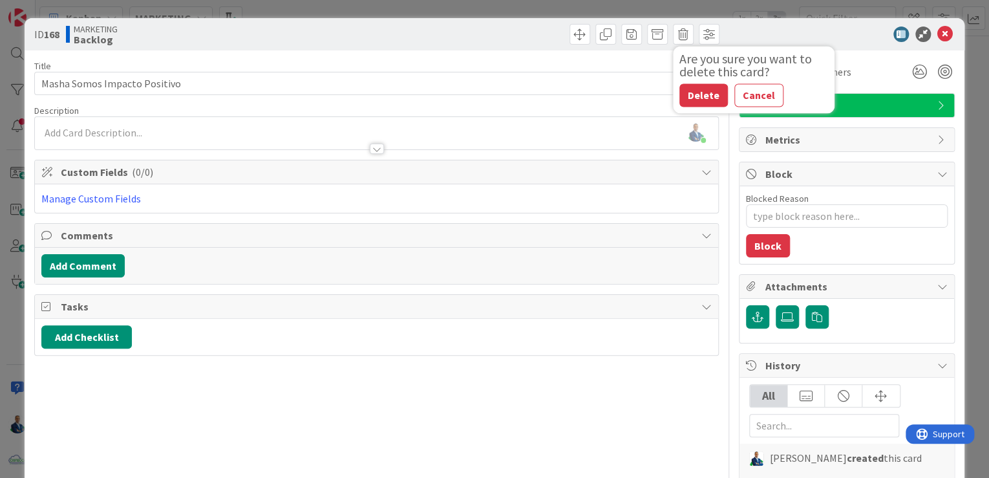
click at [694, 103] on button "Delete" at bounding box center [703, 94] width 48 height 23
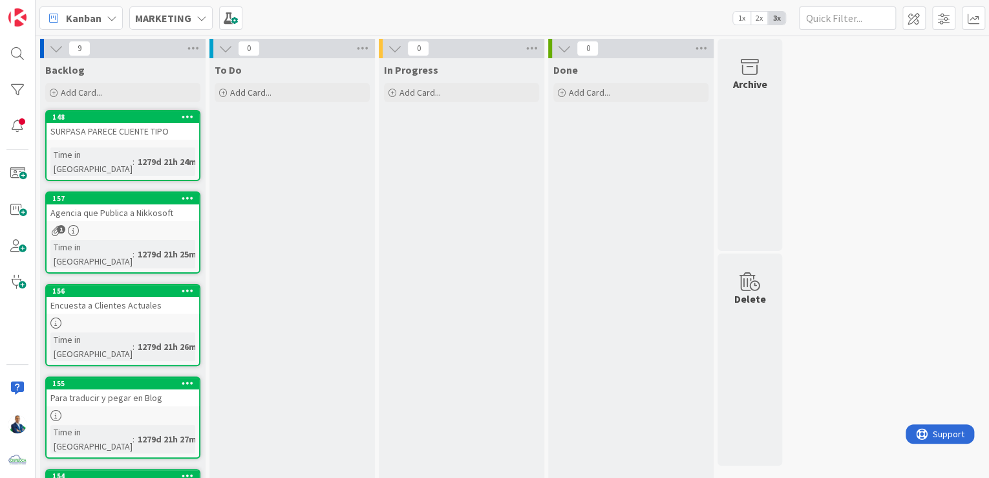
click at [142, 129] on div "SURPASA PARECE CLIENTE TIPO" at bounding box center [123, 131] width 152 height 17
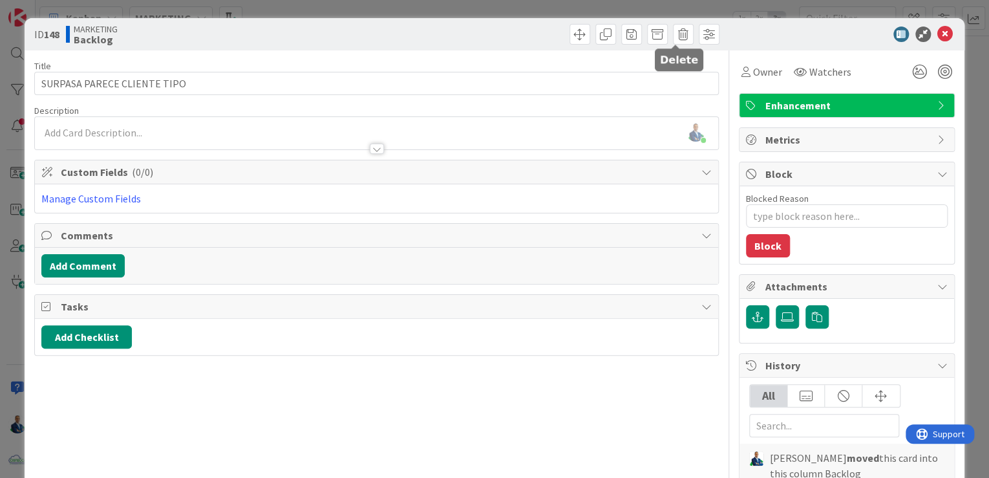
click at [673, 34] on span at bounding box center [683, 34] width 21 height 21
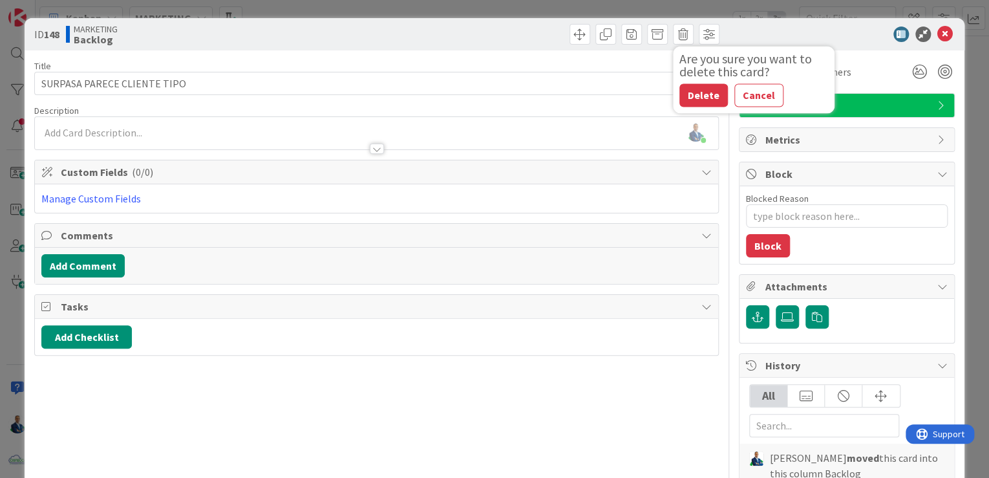
click at [682, 92] on button "Delete" at bounding box center [703, 94] width 48 height 23
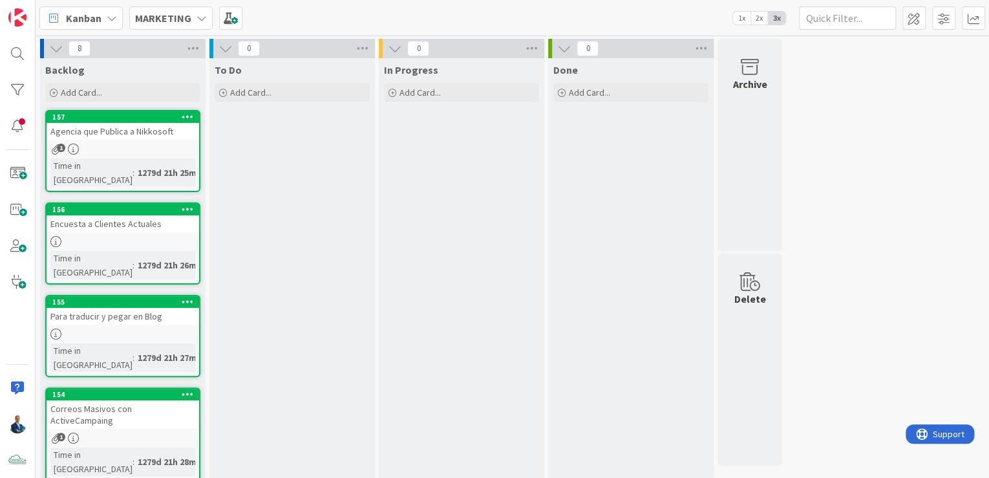
click at [138, 127] on div "Agencia que Publica a Nikkosoft" at bounding box center [123, 131] width 152 height 17
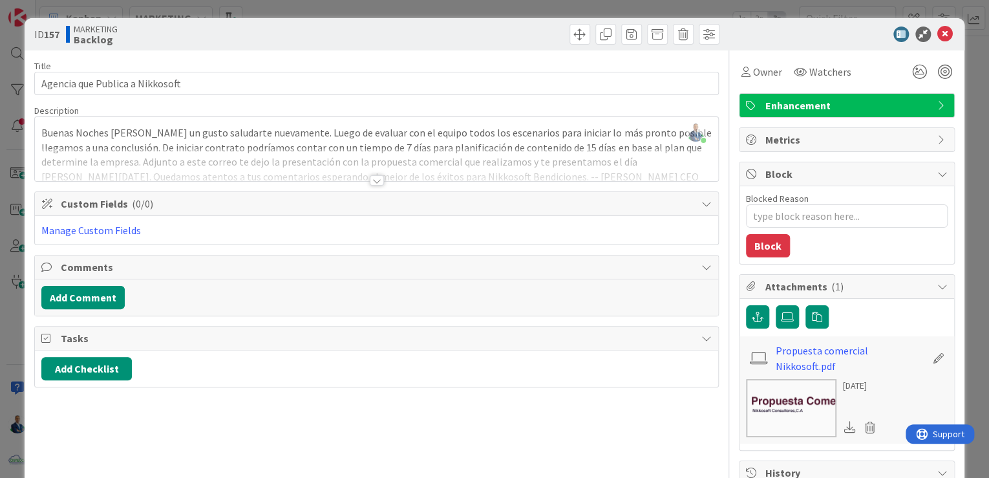
click at [376, 178] on div at bounding box center [377, 180] width 14 height 10
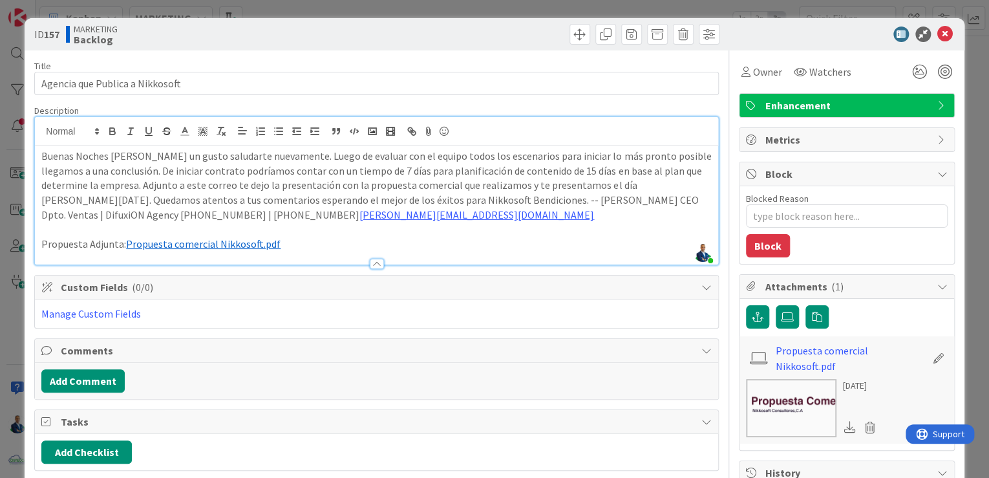
click at [973, 143] on div "ID 157 MARKETING Backlog Title 31 / 128 Agencia que Publica a Nikkosoft Descrip…" at bounding box center [494, 239] width 989 height 478
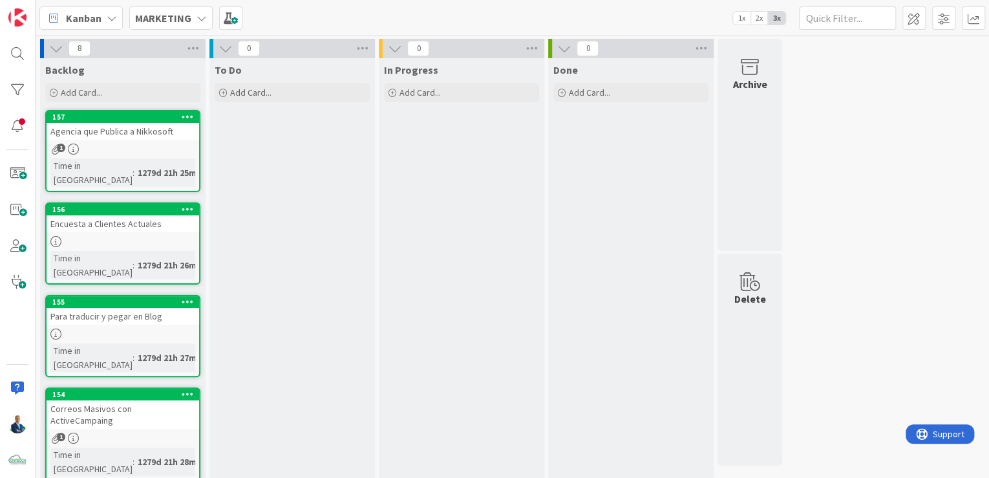
click at [154, 215] on div "Encuesta a Clientes Actuales" at bounding box center [123, 223] width 152 height 17
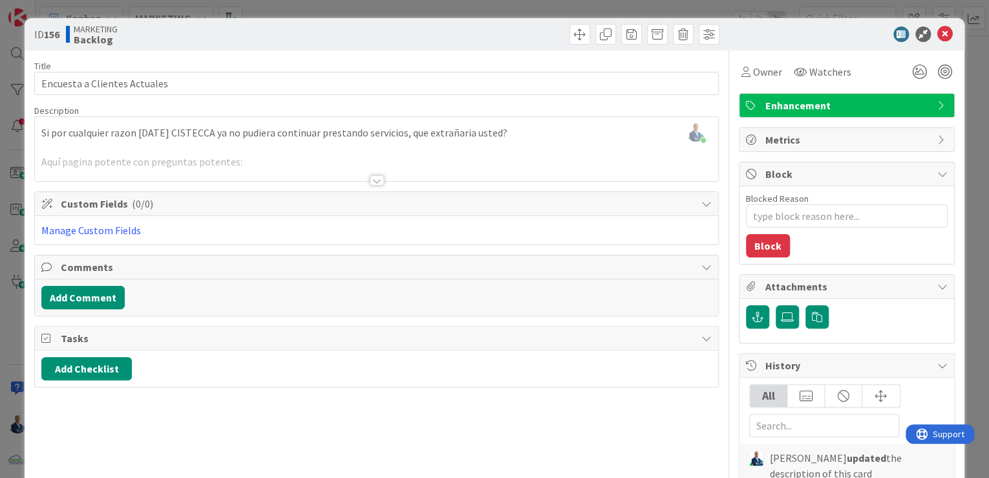
click at [373, 178] on div at bounding box center [377, 180] width 14 height 10
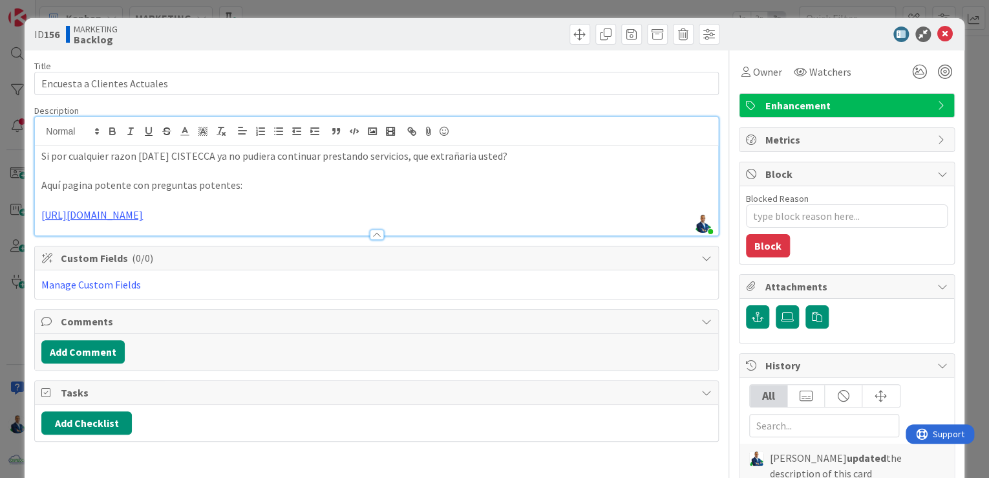
click at [967, 132] on div "ID 156 MARKETING Backlog Title 28 / 128 Encuesta a Clientes Actuales Descriptio…" at bounding box center [494, 239] width 989 height 478
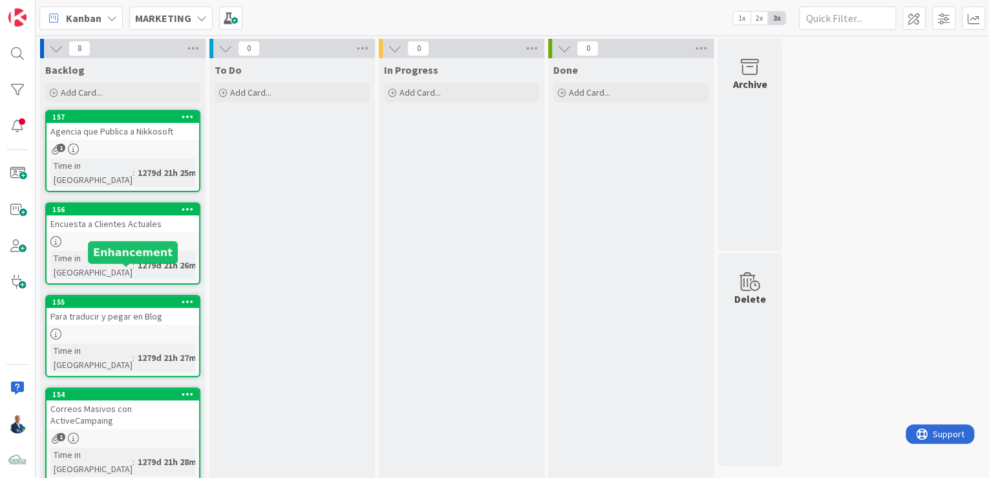
click at [145, 297] on div "155" at bounding box center [125, 301] width 147 height 9
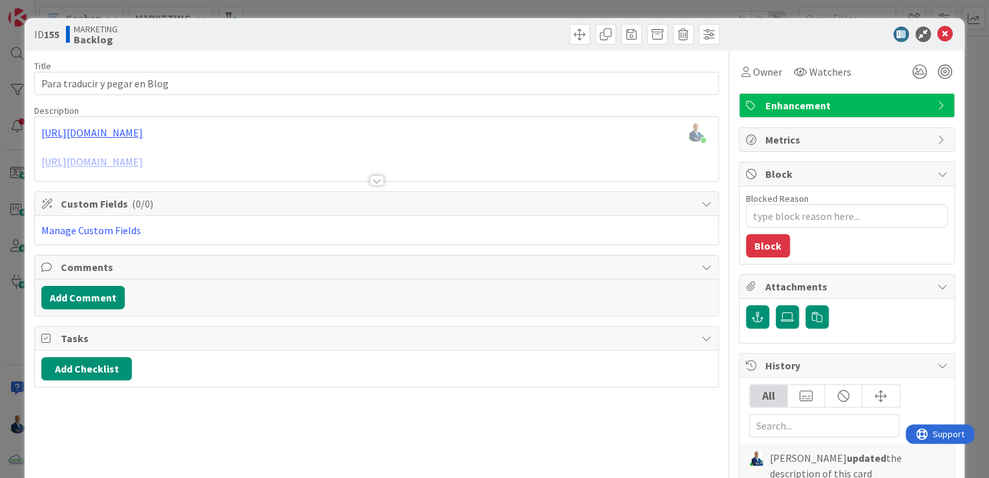
click at [371, 178] on div at bounding box center [377, 180] width 14 height 10
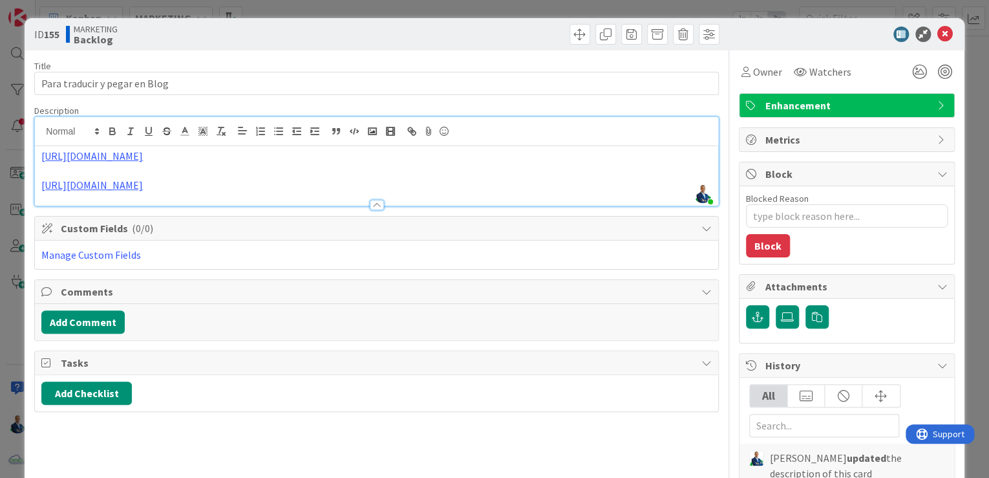
click at [973, 70] on div "ID 155 MARKETING Backlog Title 29 / 128 Para traducir y pegar en Blog Descripti…" at bounding box center [494, 239] width 989 height 478
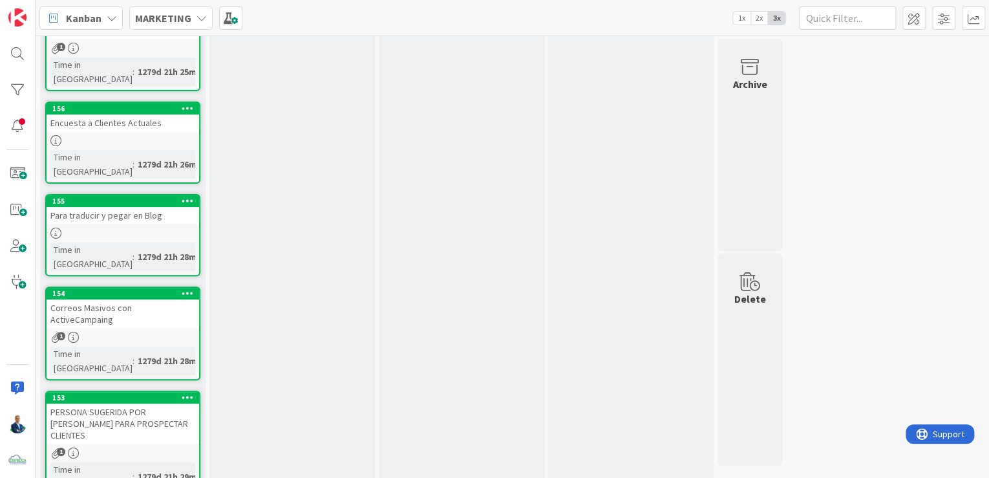
click at [150, 288] on div "154" at bounding box center [123, 294] width 152 height 12
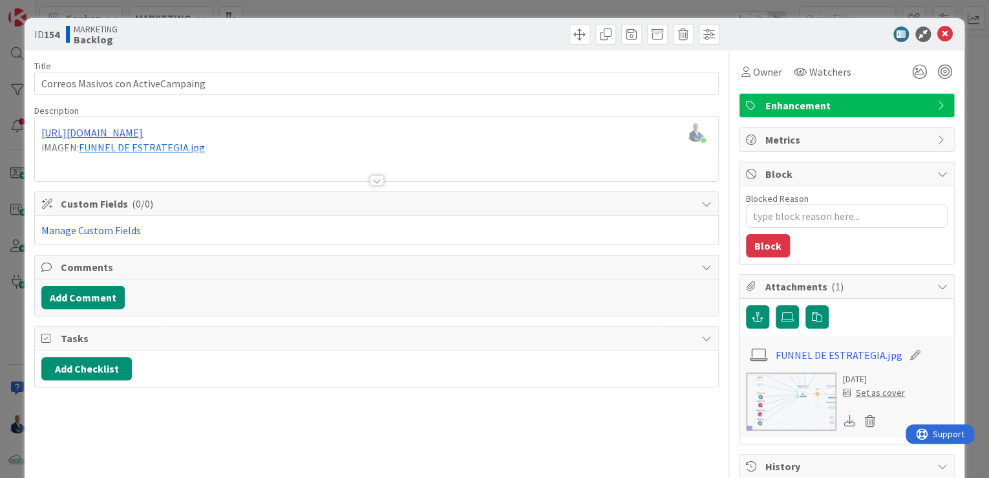
click at [160, 149] on div at bounding box center [376, 164] width 683 height 33
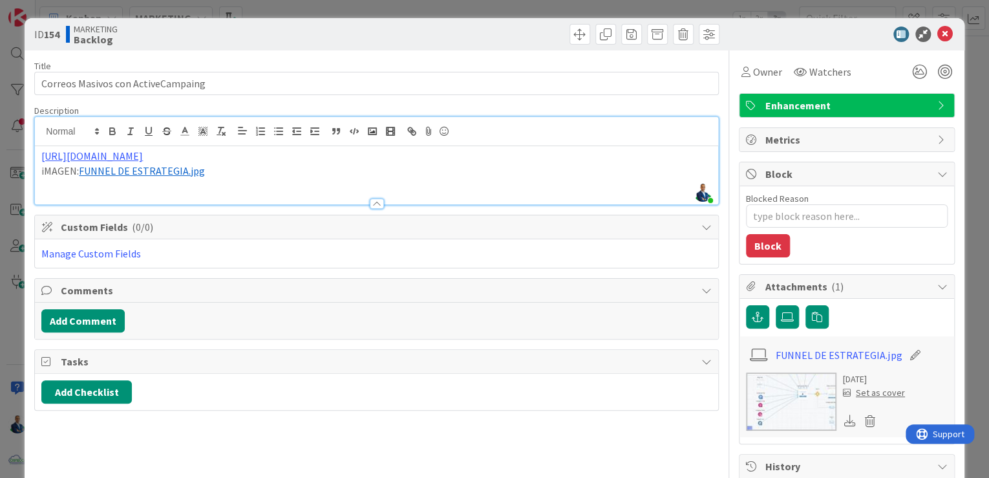
click at [141, 171] on span "FUNNEL DE ESTRATEGIA.jpg" at bounding box center [142, 170] width 126 height 13
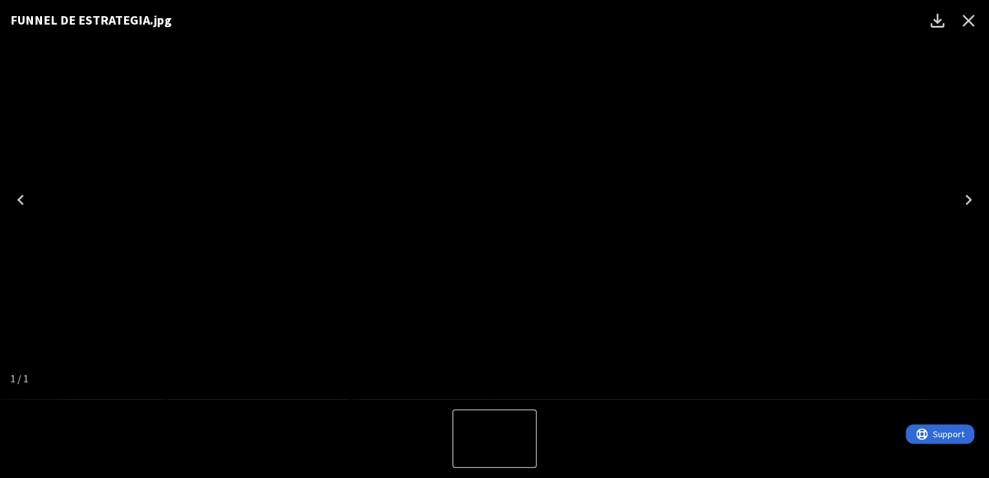
click at [494, 200] on img "1 of 1" at bounding box center [494, 200] width 0 height 0
drag, startPoint x: 592, startPoint y: 171, endPoint x: 878, endPoint y: 113, distance: 292.0
click at [494, 200] on img "1 of 1" at bounding box center [494, 200] width 0 height 0
click at [961, 13] on icon "Close" at bounding box center [968, 20] width 21 height 21
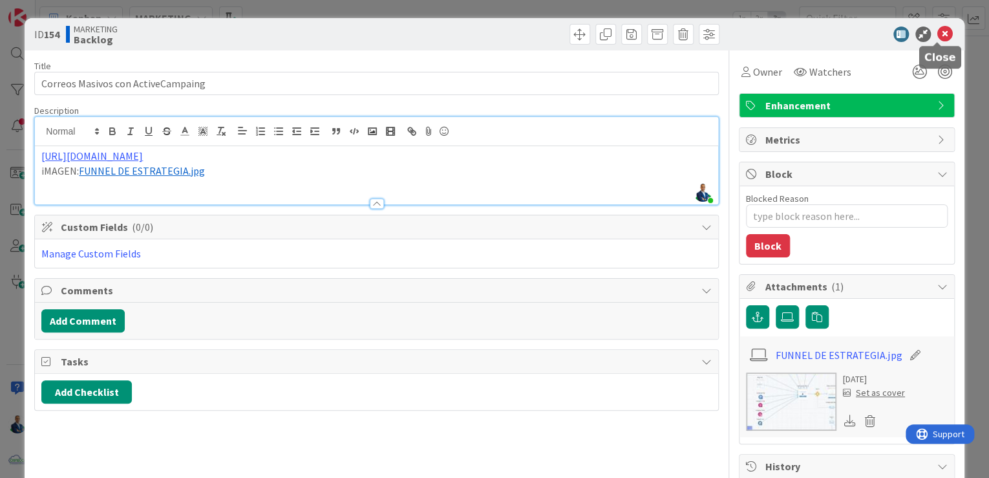
click at [937, 37] on icon at bounding box center [945, 34] width 16 height 16
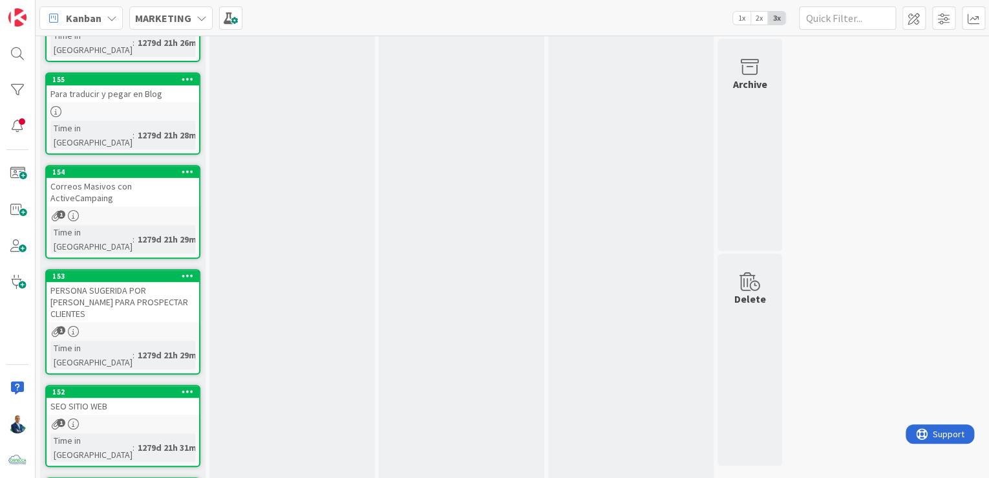
scroll to position [226, 0]
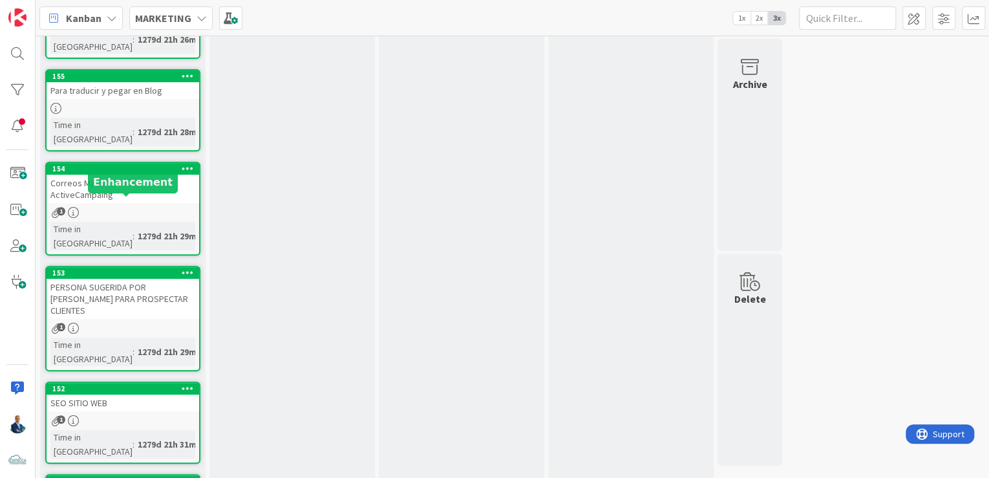
click at [125, 268] on div "153" at bounding box center [125, 272] width 147 height 9
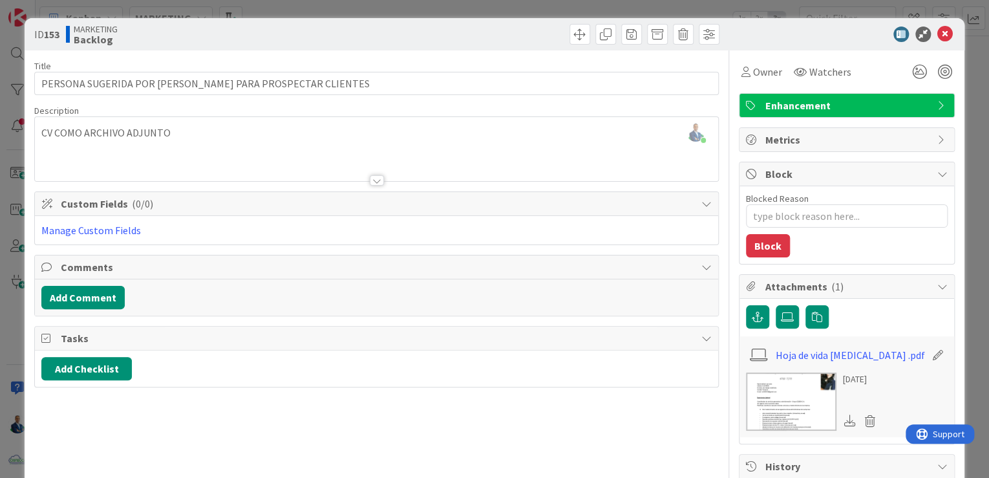
click at [764, 390] on img at bounding box center [791, 401] width 90 height 58
click at [673, 33] on span at bounding box center [683, 34] width 21 height 21
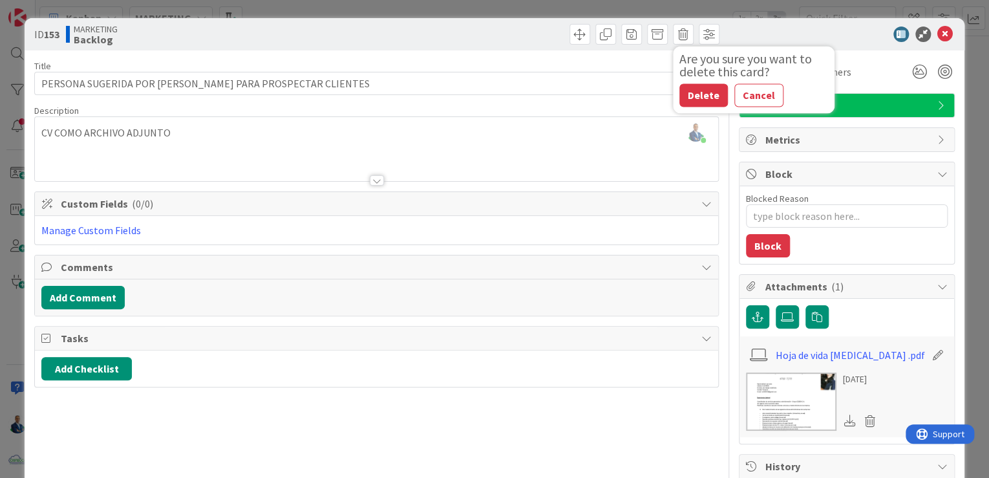
click at [682, 92] on button "Delete" at bounding box center [703, 94] width 48 height 23
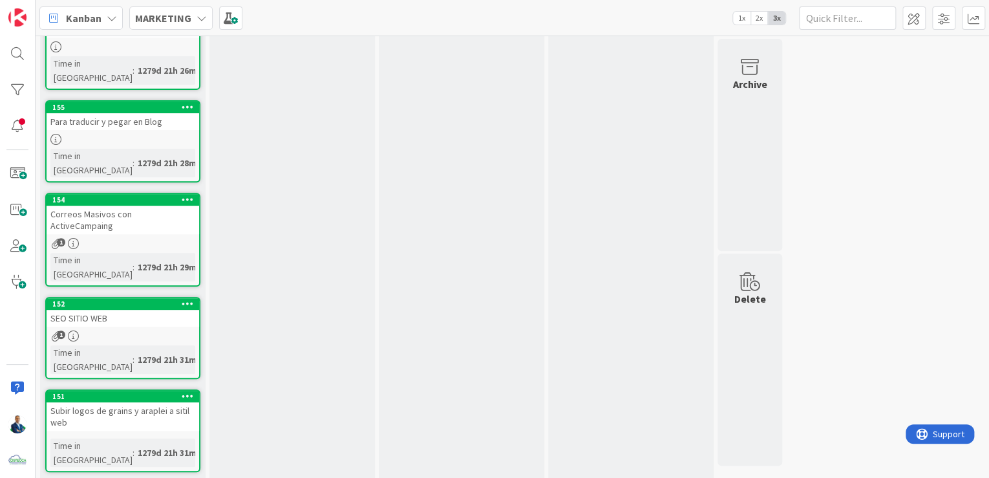
click at [125, 297] on link "152 SEO SITIO WEB 1 Time in Column : 1279d 21h 31m" at bounding box center [122, 338] width 155 height 82
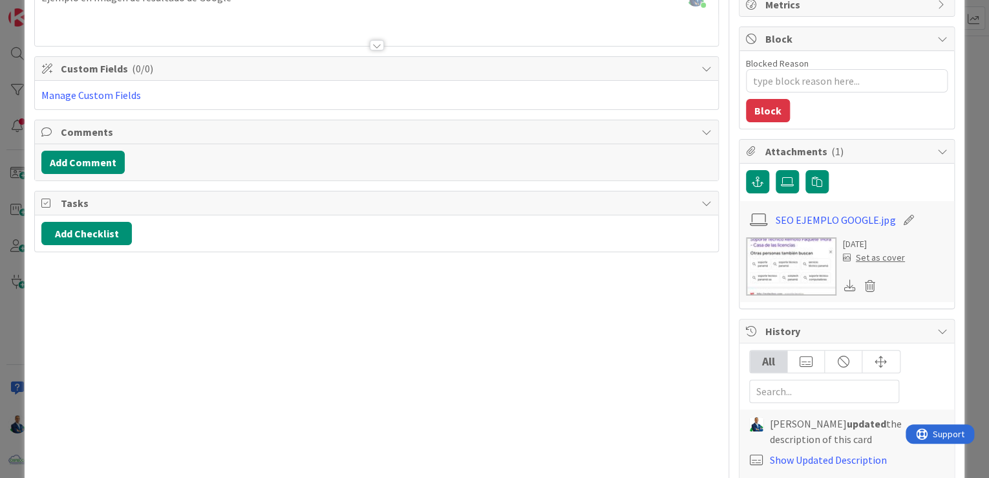
scroll to position [136, 0]
click at [779, 242] on img at bounding box center [791, 265] width 90 height 58
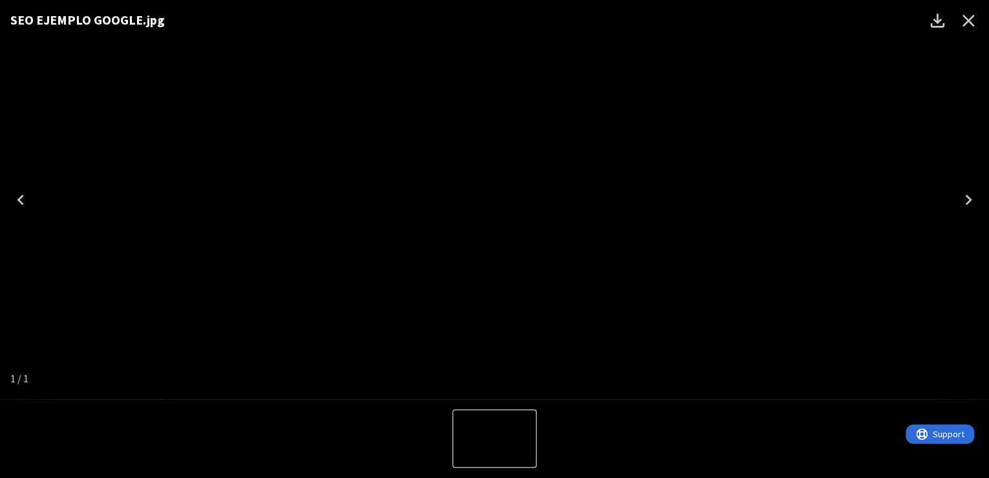
click at [966, 20] on icon "Close" at bounding box center [968, 21] width 12 height 12
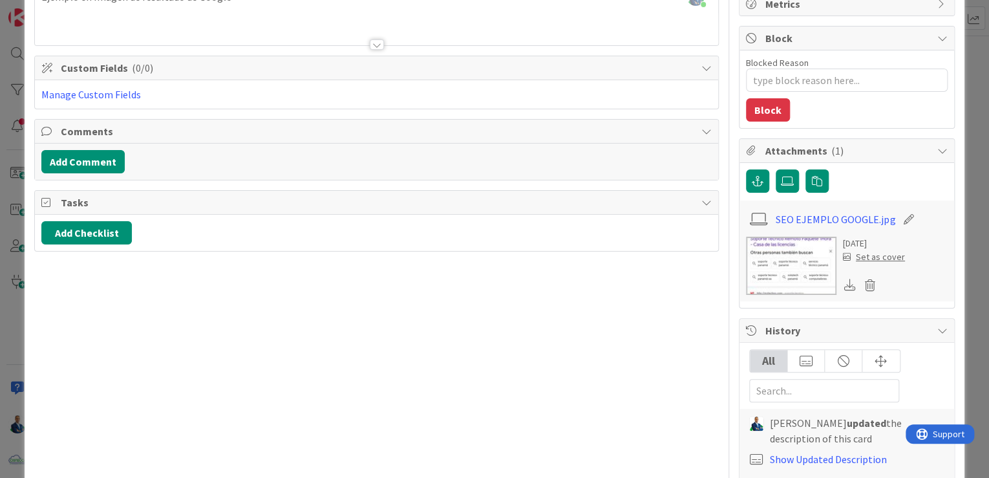
scroll to position [0, 0]
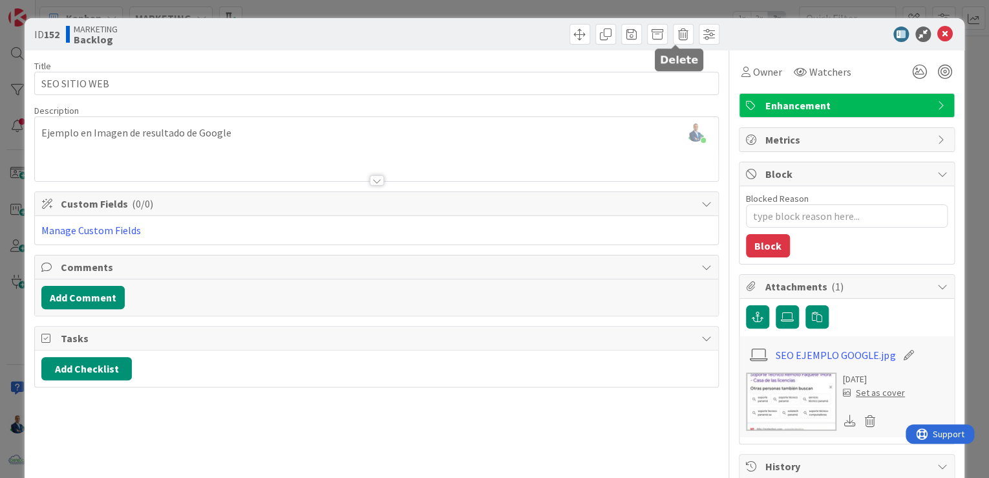
click at [673, 36] on span at bounding box center [683, 34] width 21 height 21
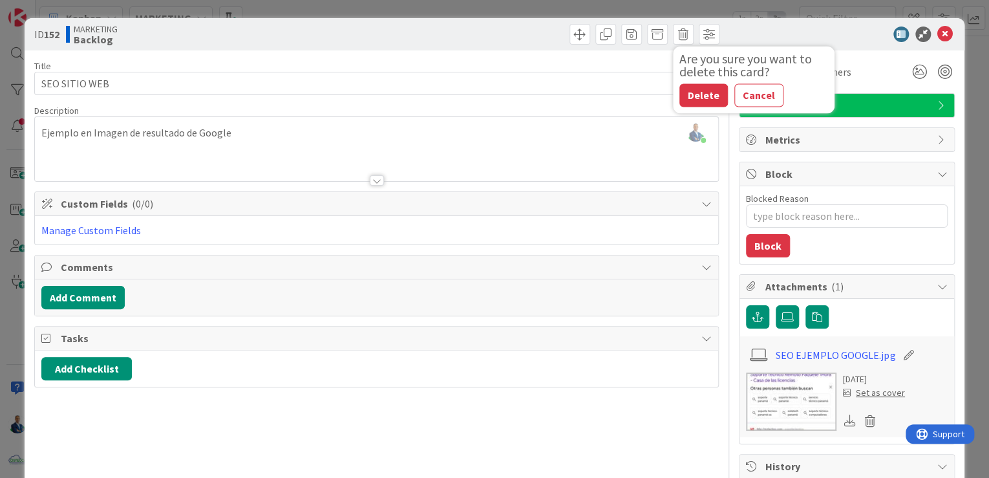
click at [690, 90] on button "Delete" at bounding box center [703, 94] width 48 height 23
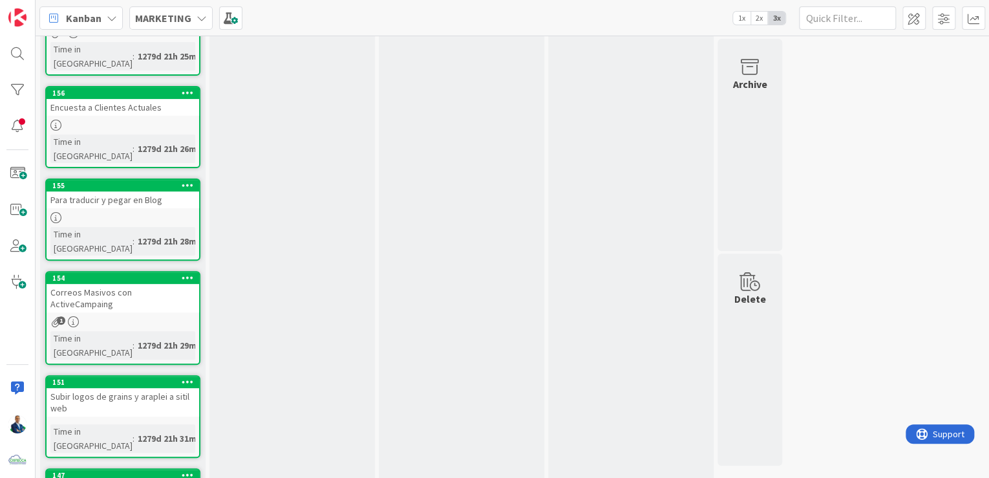
click at [151, 388] on div "Subir logos de grains y araplei a sitil web" at bounding box center [123, 402] width 152 height 28
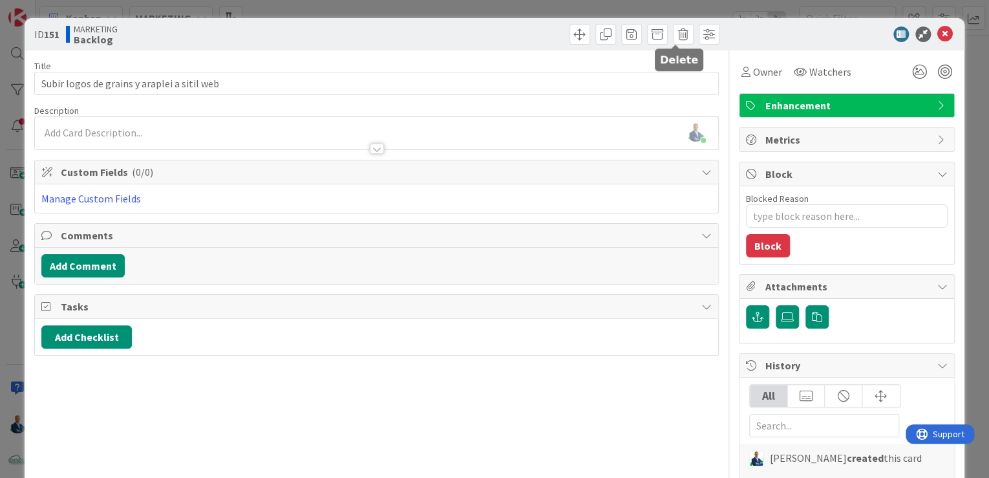
click at [674, 32] on span at bounding box center [683, 34] width 21 height 21
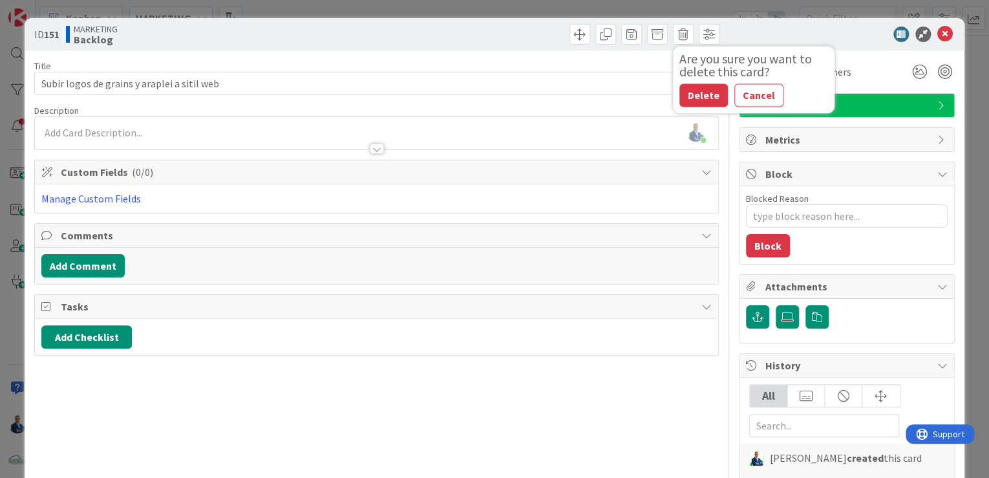
click at [679, 90] on button "Delete" at bounding box center [703, 94] width 48 height 23
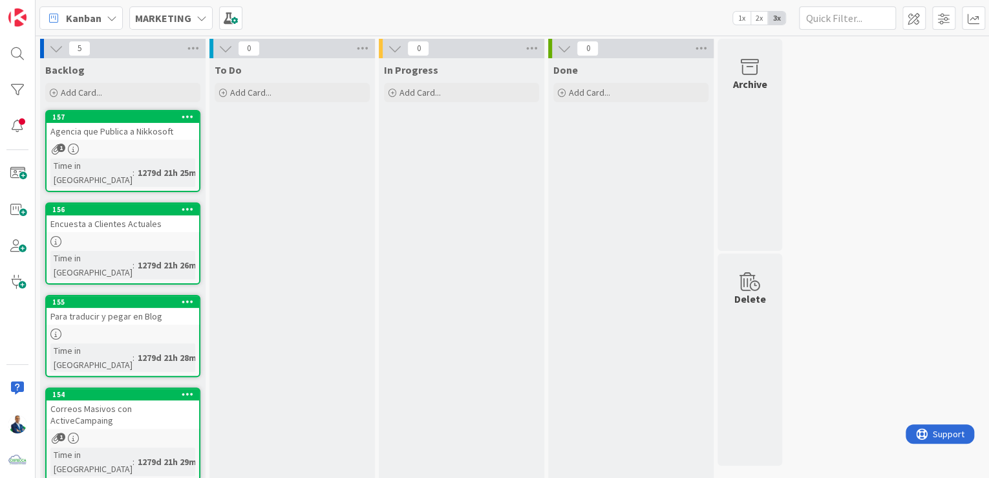
click at [173, 18] on b "MARKETING" at bounding box center [163, 18] width 56 height 13
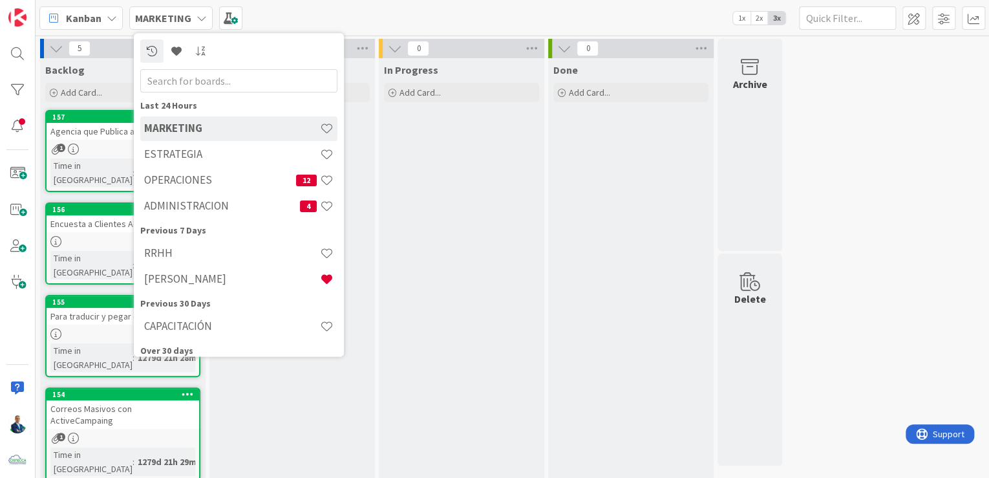
click at [172, 152] on h4 "ESTRATEGIA" at bounding box center [232, 154] width 176 height 13
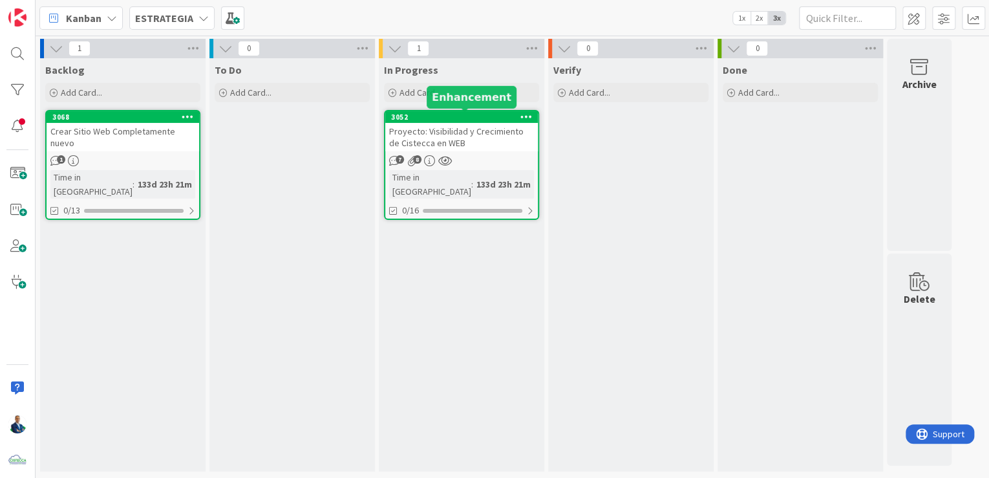
click at [473, 116] on div "3052" at bounding box center [464, 116] width 147 height 9
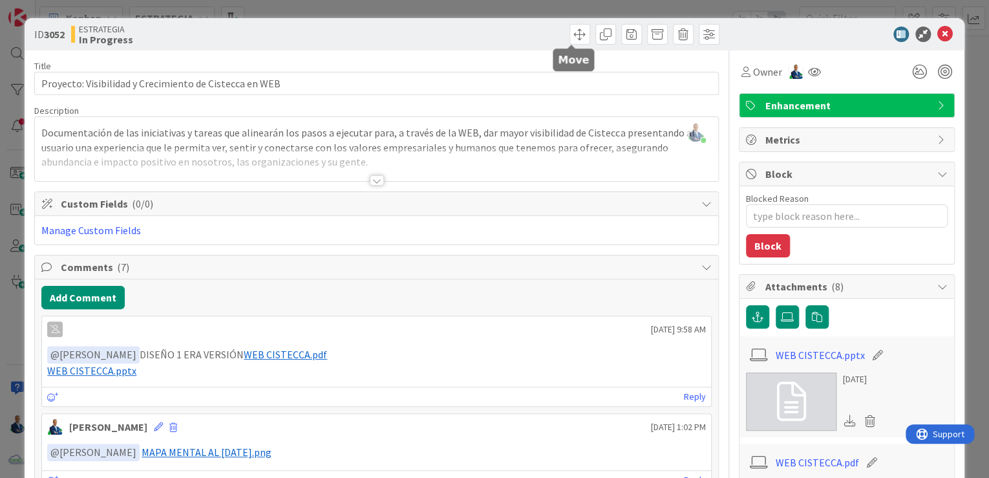
click at [578, 34] on span at bounding box center [579, 34] width 21 height 21
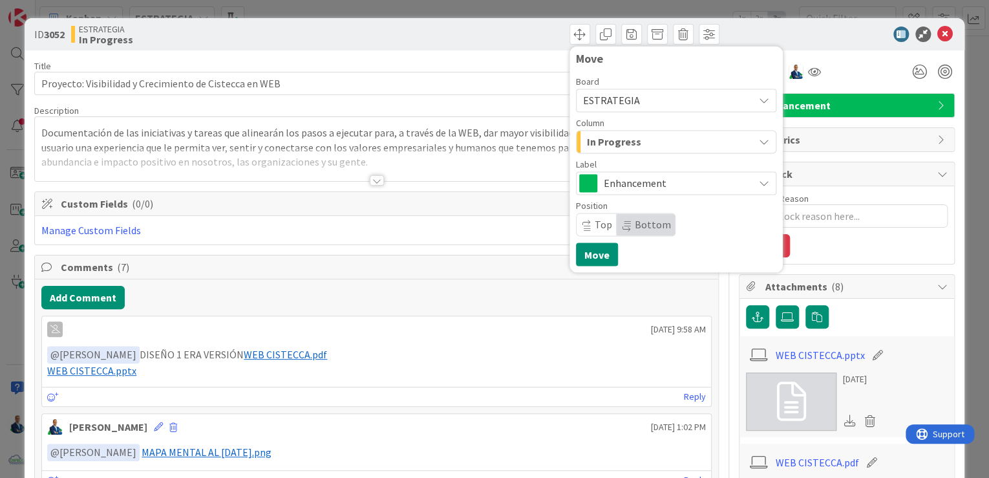
click at [600, 94] on span "ESTRATEGIA" at bounding box center [611, 100] width 57 height 13
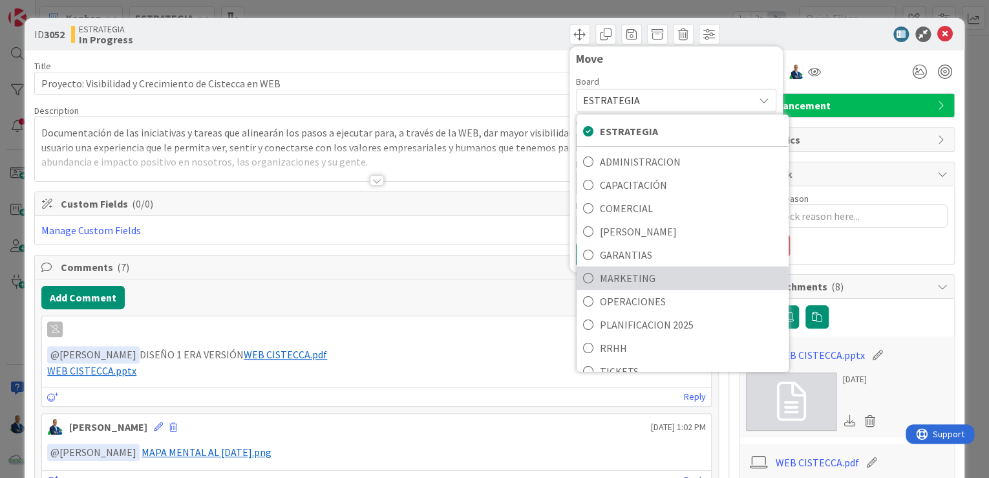
click at [602, 268] on span "MARKETING" at bounding box center [691, 277] width 182 height 19
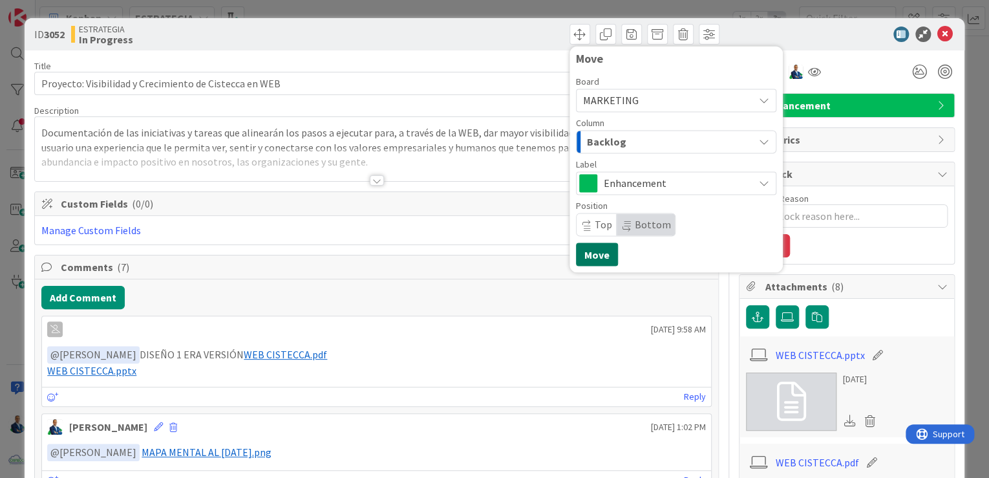
click at [587, 251] on button "Move" at bounding box center [597, 253] width 42 height 23
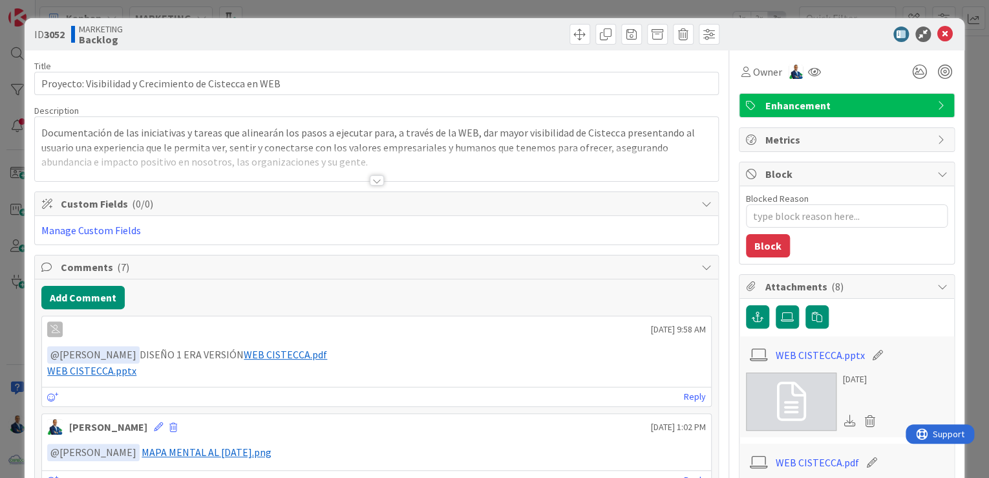
type textarea "x"
click at [972, 125] on div "ID 3052 MARKETING Backlog Title 55 / 128 Proyecto: Visibilidad y Crecimiento de…" at bounding box center [494, 239] width 989 height 478
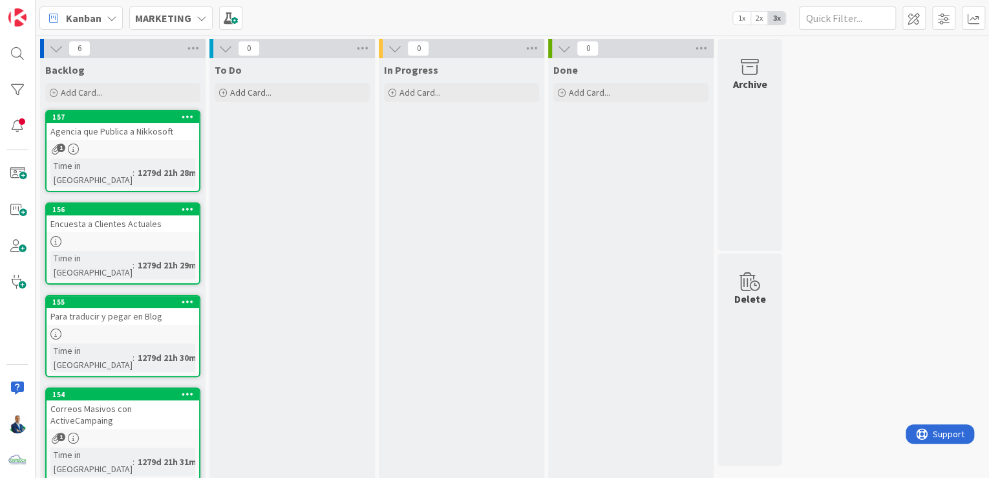
click at [185, 13] on b "MARKETING" at bounding box center [163, 18] width 56 height 13
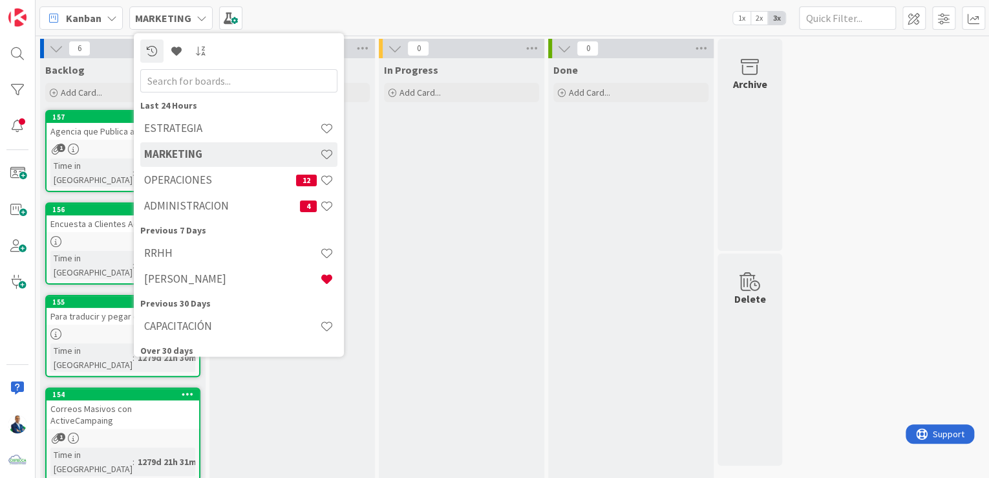
click at [189, 133] on h4 "ESTRATEGIA" at bounding box center [232, 128] width 176 height 13
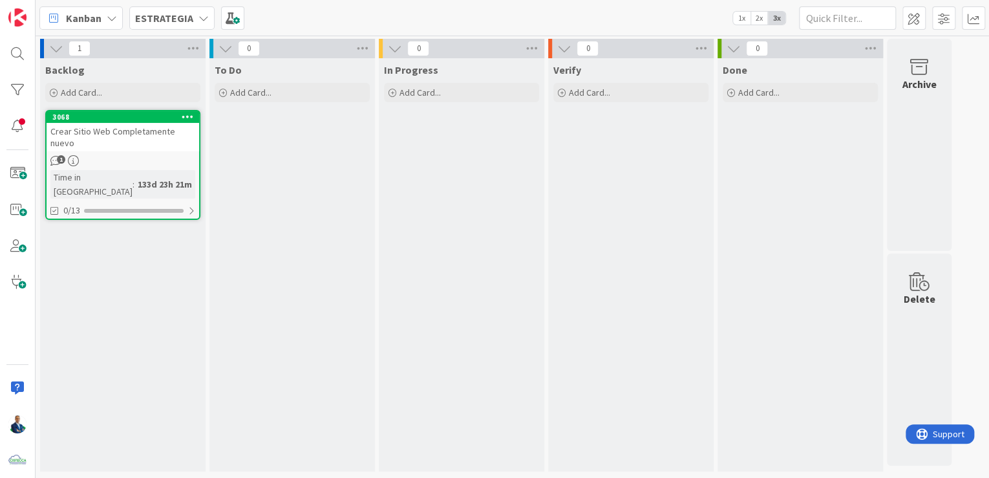
click at [109, 99] on div "Add Card..." at bounding box center [122, 92] width 155 height 19
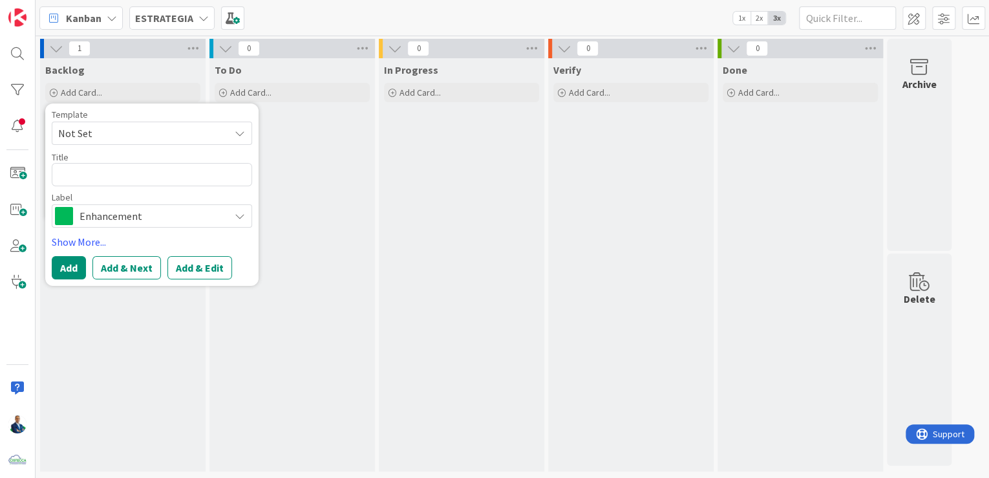
click at [119, 132] on span "Not Set" at bounding box center [139, 133] width 162 height 17
click at [320, 214] on div "To Do Add Card..." at bounding box center [291, 264] width 165 height 413
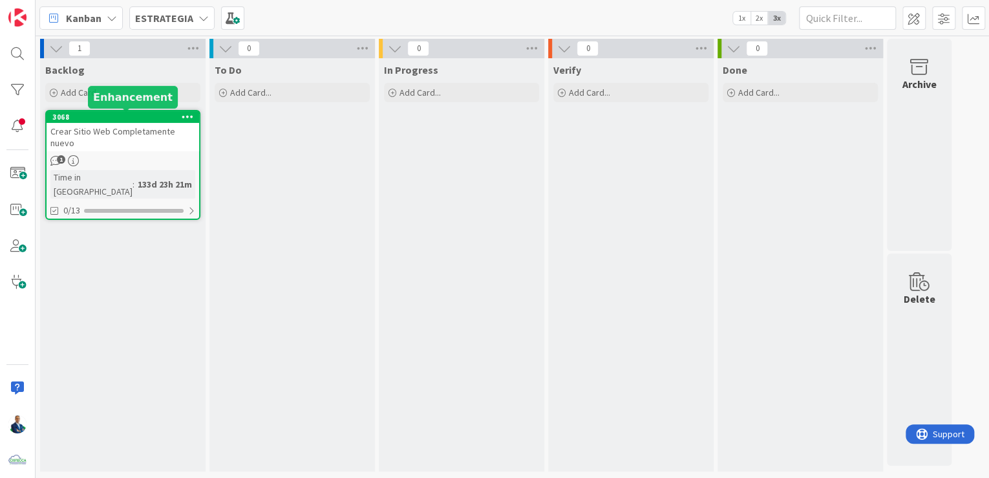
click at [180, 115] on div at bounding box center [187, 116] width 23 height 9
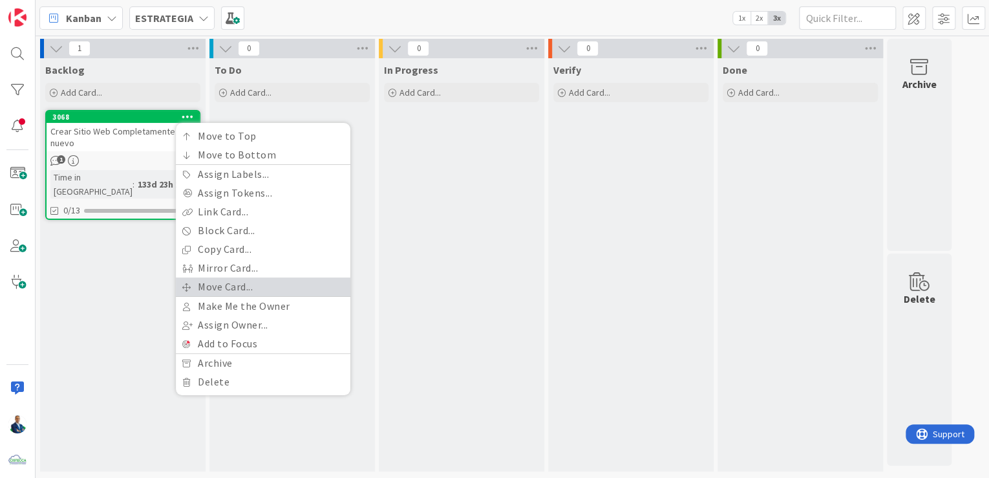
click at [216, 284] on link "Move Card..." at bounding box center [263, 286] width 174 height 19
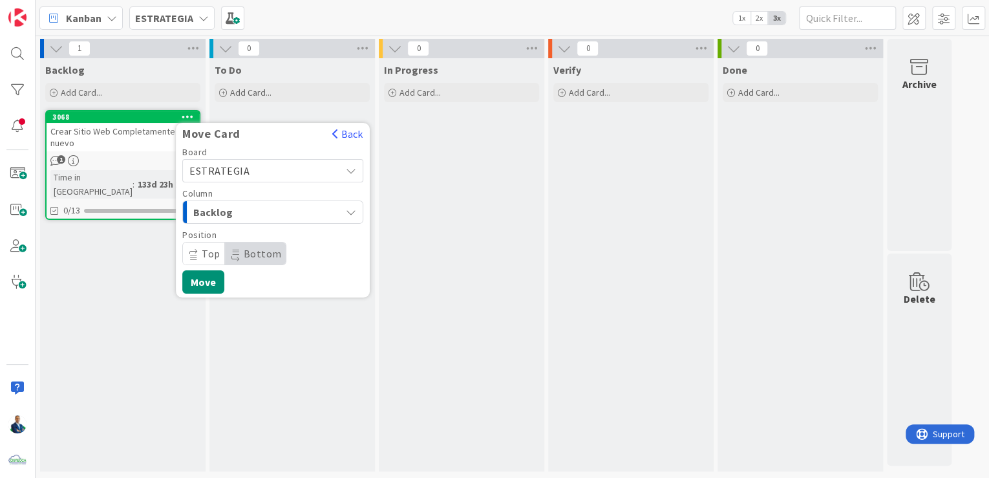
click at [246, 180] on div "ESTRATEGIA" at bounding box center [272, 170] width 181 height 23
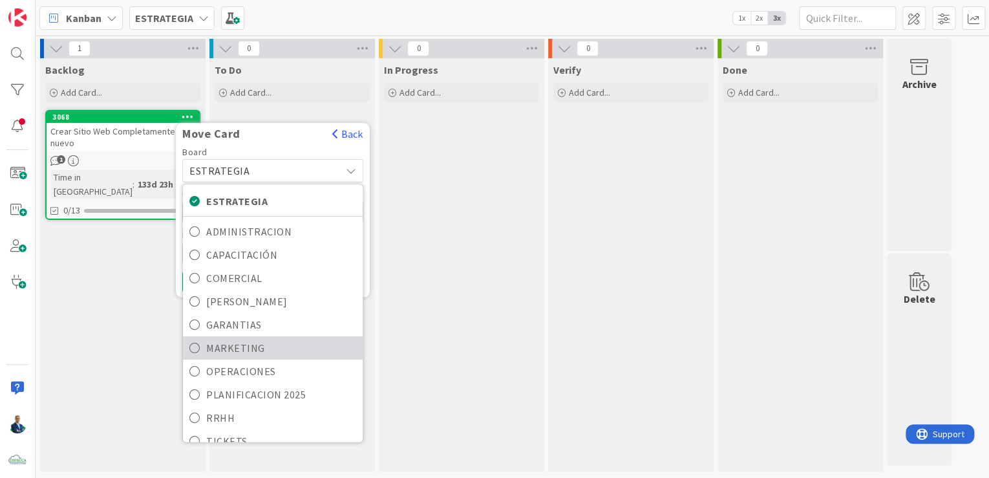
click at [230, 338] on span "MARKETING" at bounding box center [281, 347] width 150 height 19
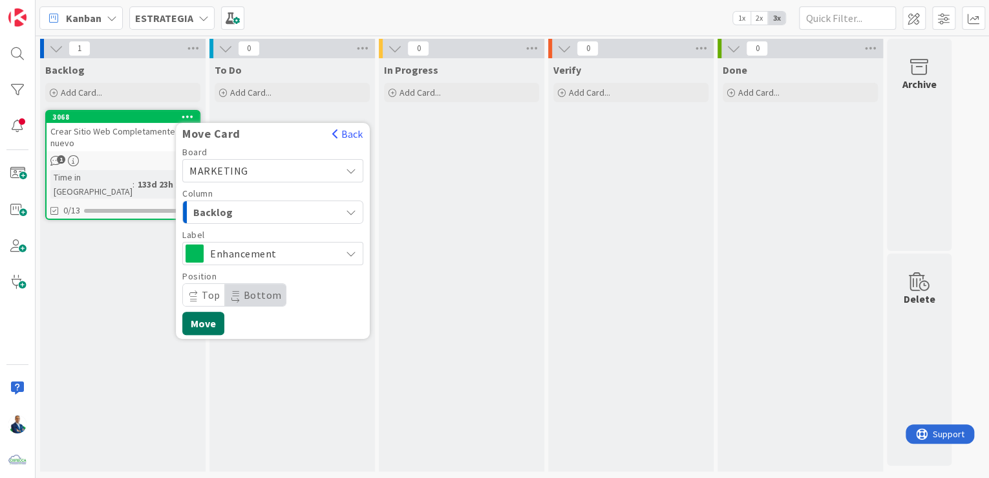
click at [202, 319] on button "Move" at bounding box center [203, 322] width 42 height 23
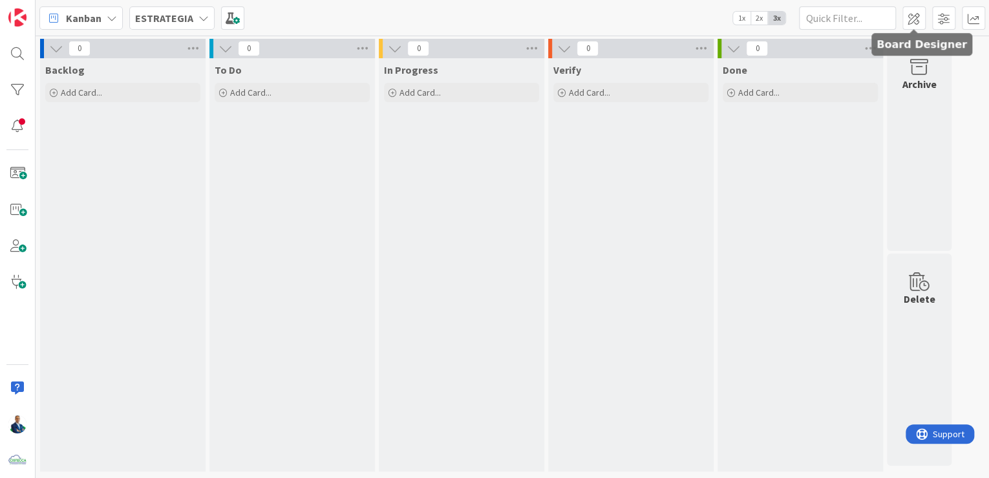
click at [923, 16] on span at bounding box center [913, 17] width 23 height 23
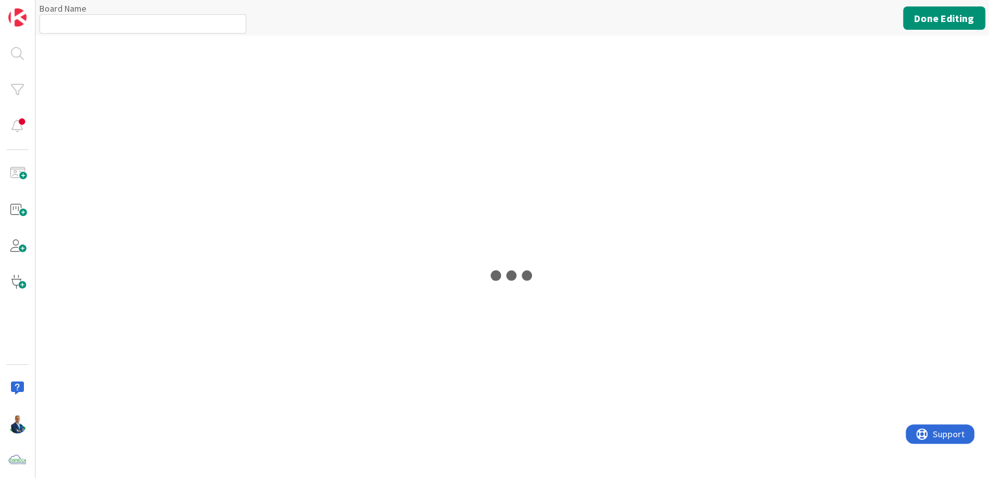
type input "ESTRATEGIA"
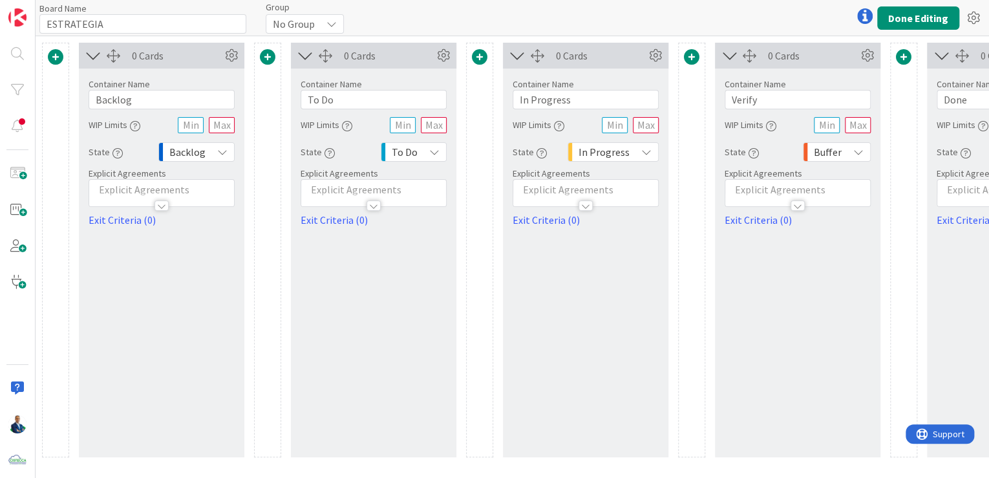
click at [977, 30] on div "Board Name 10 / 64 ESTRATEGIA Group No Group Done Editing" at bounding box center [512, 18] width 953 height 36
click at [967, 18] on icon at bounding box center [972, 17] width 23 height 23
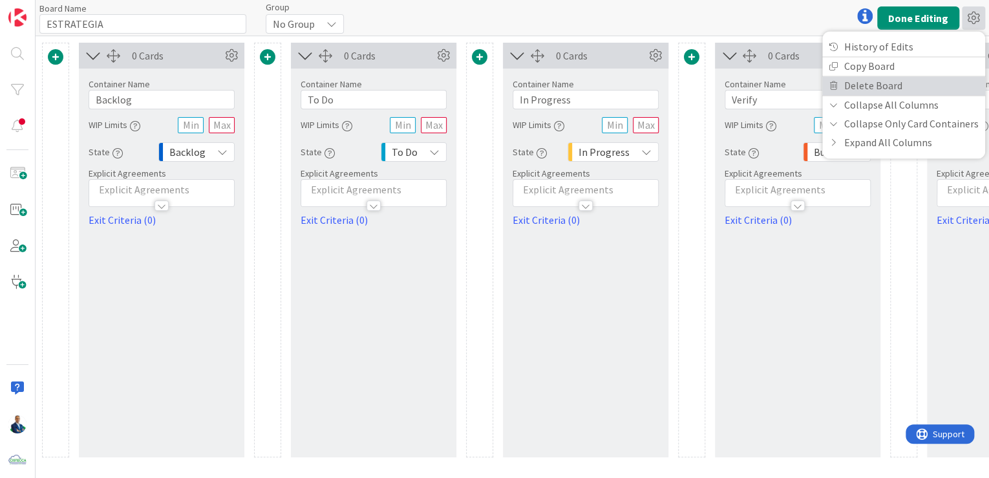
click at [884, 89] on link "Delete Board" at bounding box center [903, 85] width 163 height 19
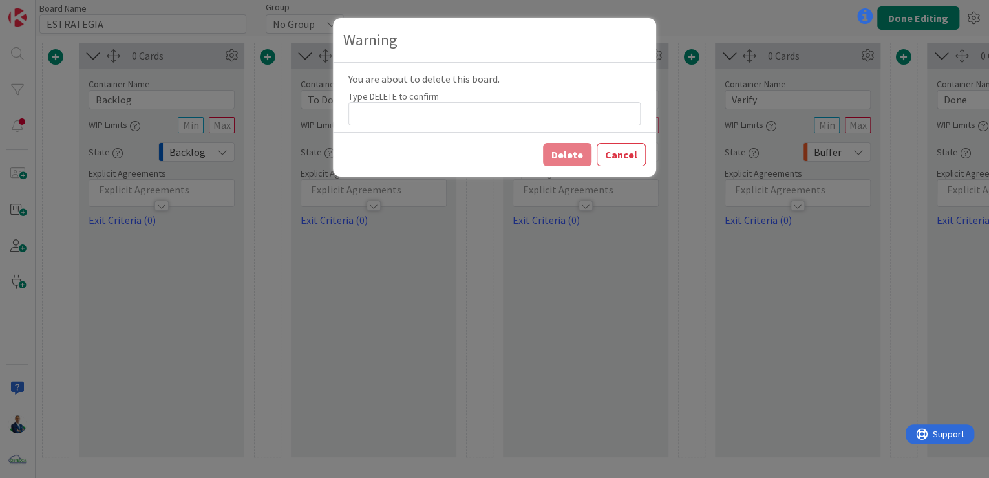
click at [539, 125] on div "You are about to delete this board. Type DELETE to confirm" at bounding box center [494, 97] width 323 height 69
click at [532, 111] on input at bounding box center [494, 113] width 292 height 23
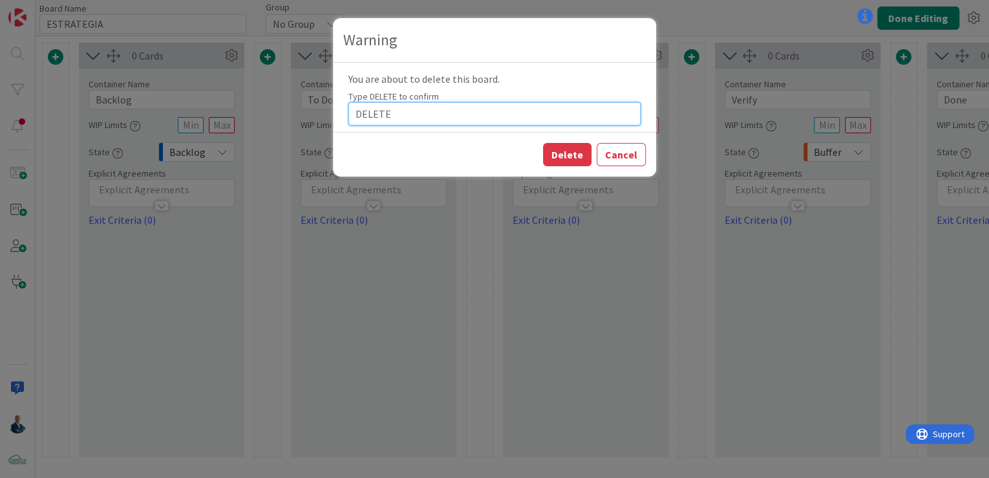
type input "DELETE"
click at [563, 151] on button "Delete" at bounding box center [567, 154] width 48 height 23
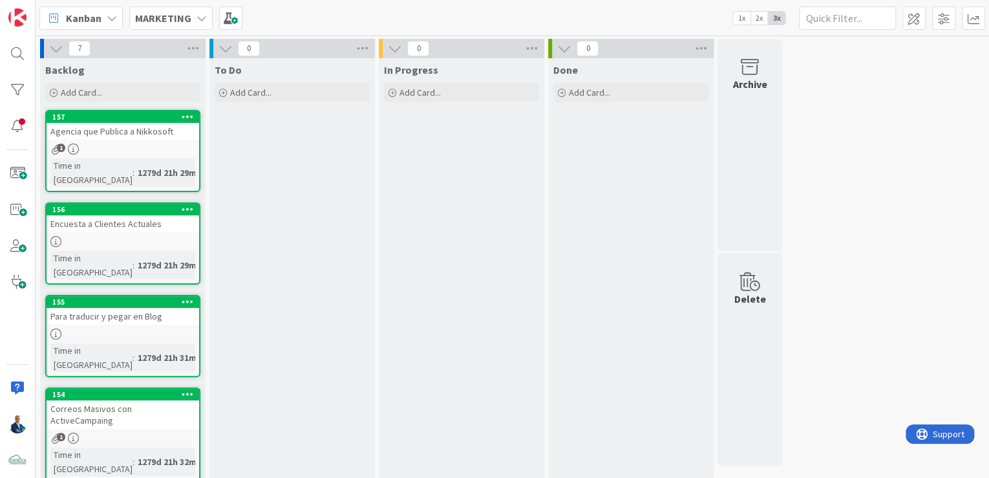
click at [155, 17] on b "MARKETING" at bounding box center [163, 18] width 56 height 13
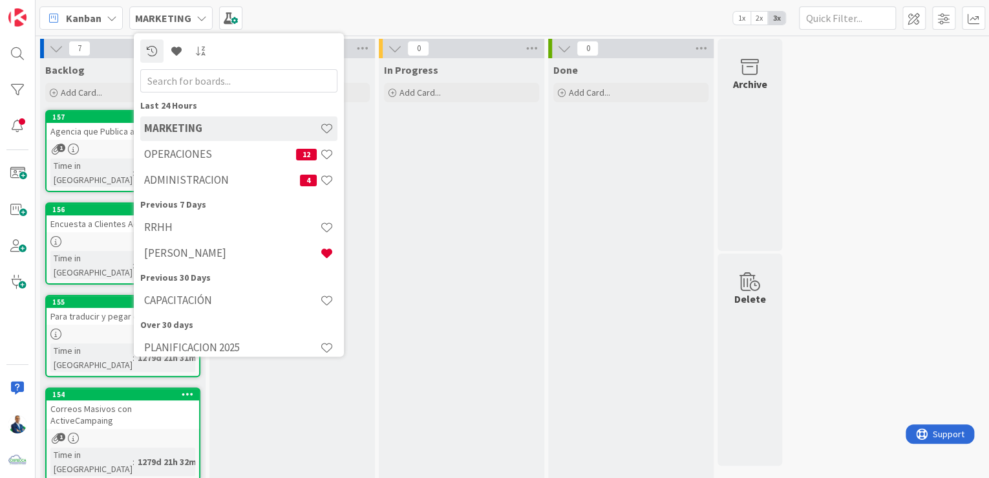
scroll to position [63, 0]
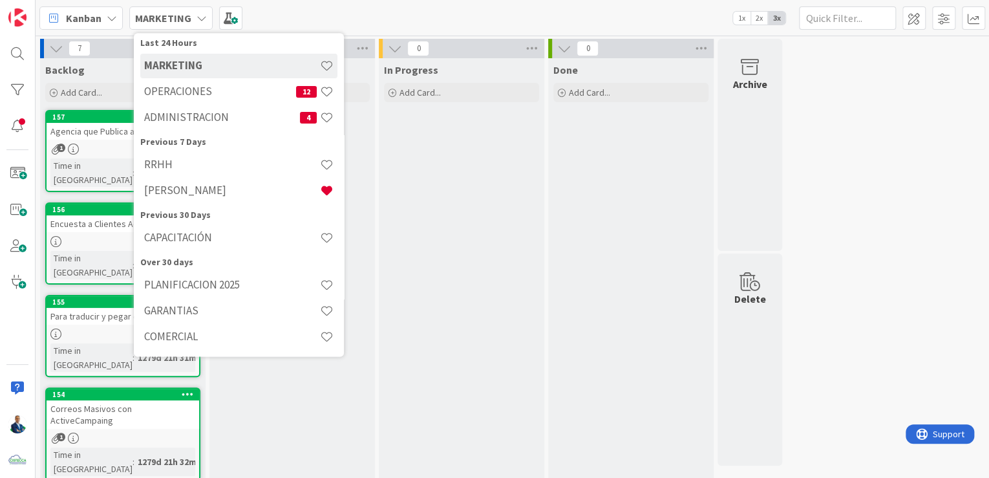
click at [221, 288] on h4 "PLANIFICACION 2025" at bounding box center [232, 284] width 176 height 13
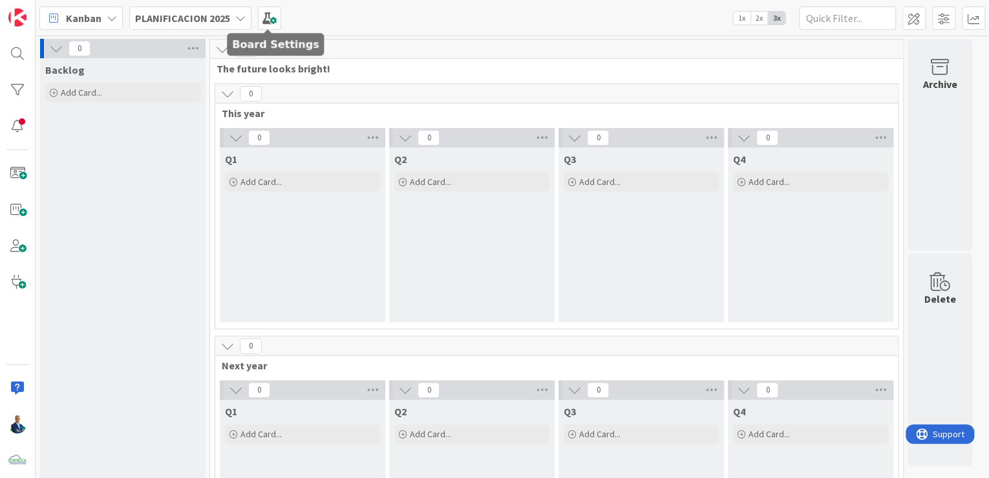
click at [273, 19] on span at bounding box center [269, 17] width 23 height 23
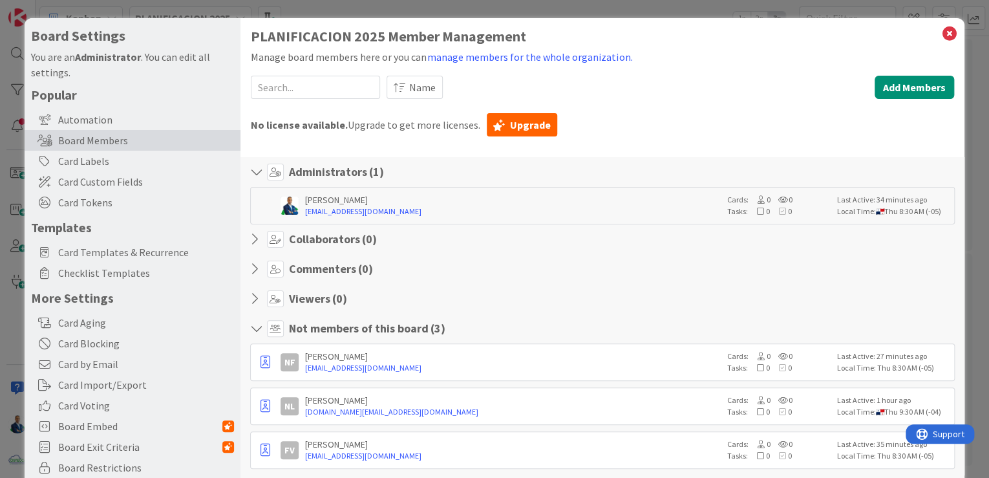
click at [943, 30] on icon at bounding box center [949, 34] width 17 height 18
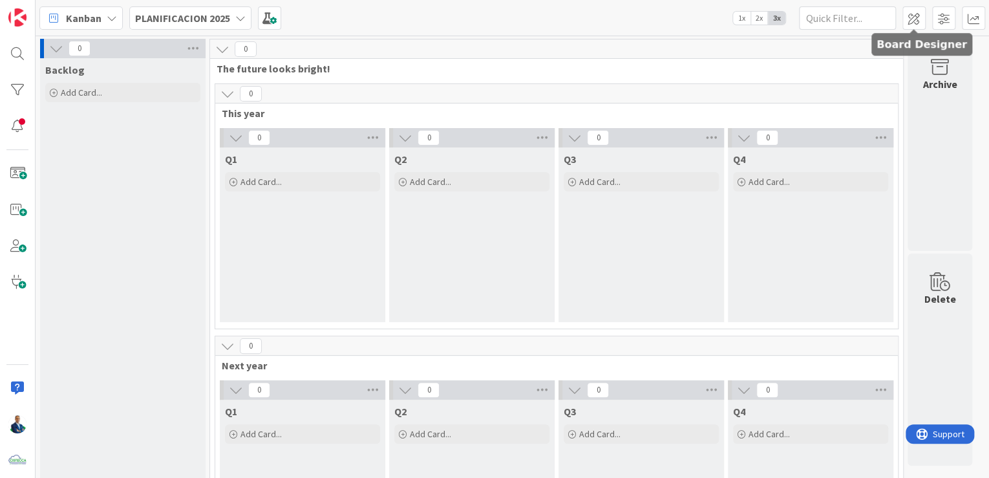
click at [915, 16] on span at bounding box center [913, 17] width 23 height 23
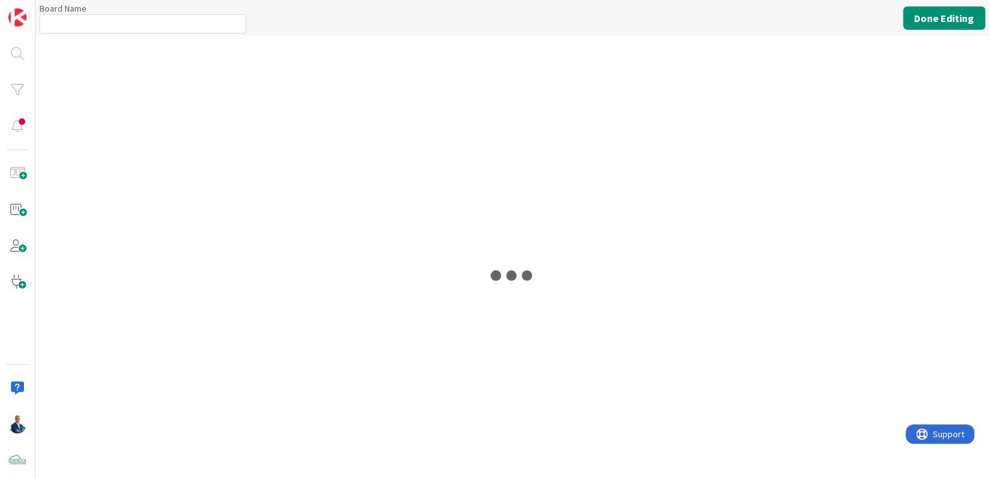
type input "PLANIFICACION 2025"
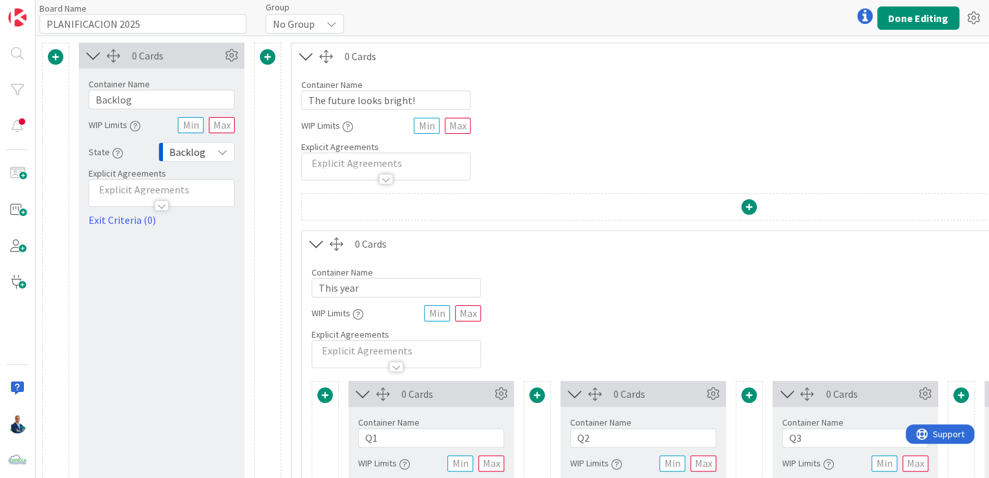
click at [974, 16] on icon at bounding box center [972, 17] width 23 height 23
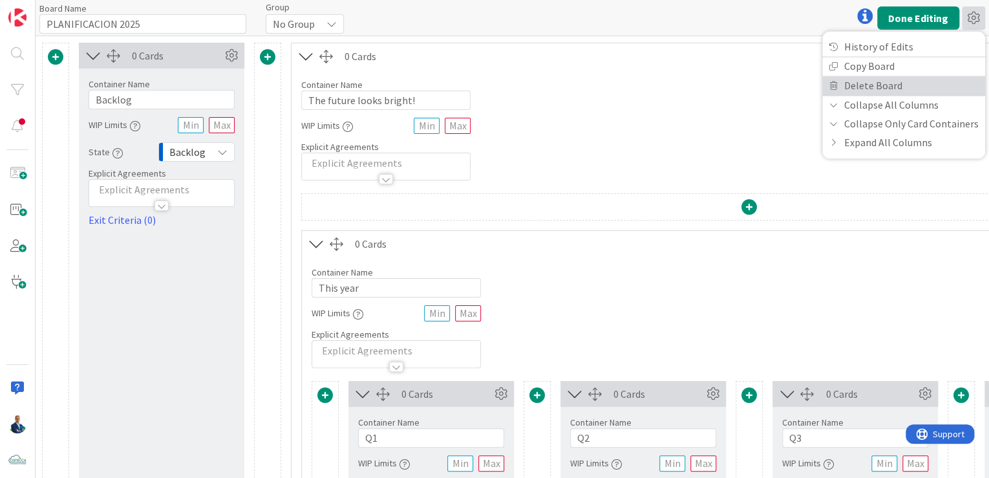
click at [893, 88] on link "Delete Board" at bounding box center [903, 85] width 163 height 19
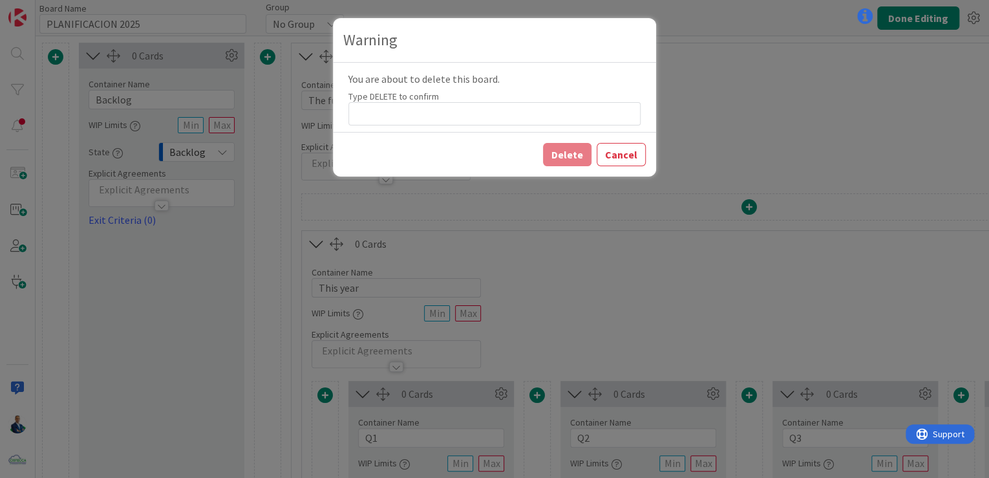
click at [618, 145] on button "Cancel" at bounding box center [620, 154] width 49 height 23
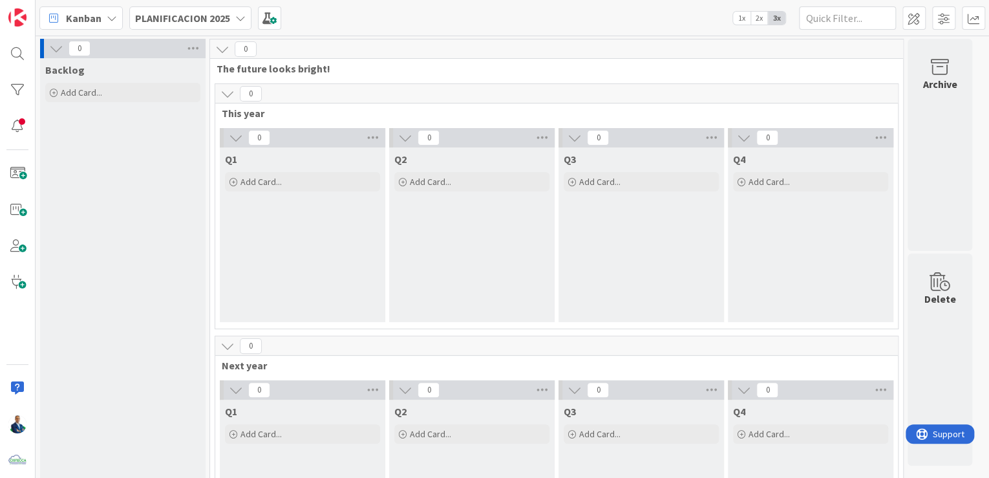
click at [196, 26] on div "PLANIFICACION 2025" at bounding box center [190, 17] width 122 height 23
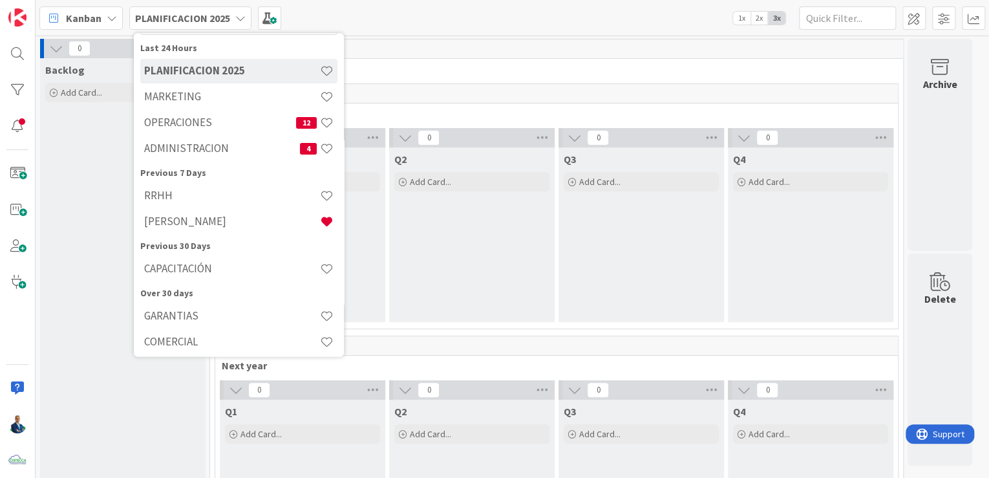
scroll to position [63, 0]
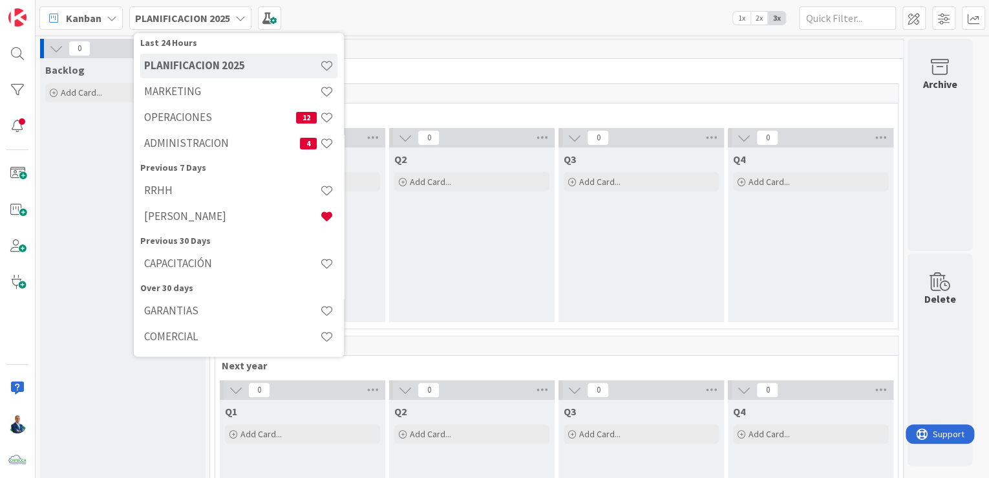
click at [173, 331] on h4 "COMERCIAL" at bounding box center [232, 336] width 176 height 13
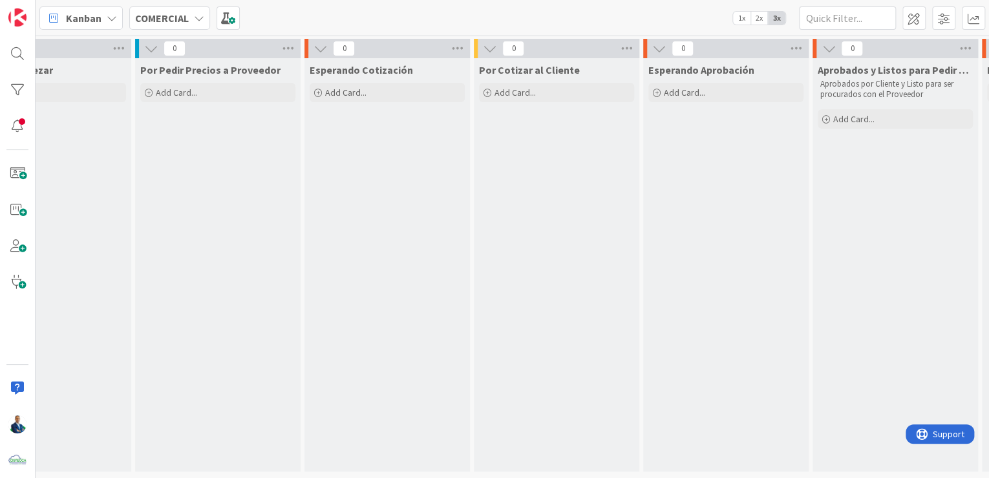
scroll to position [1, 0]
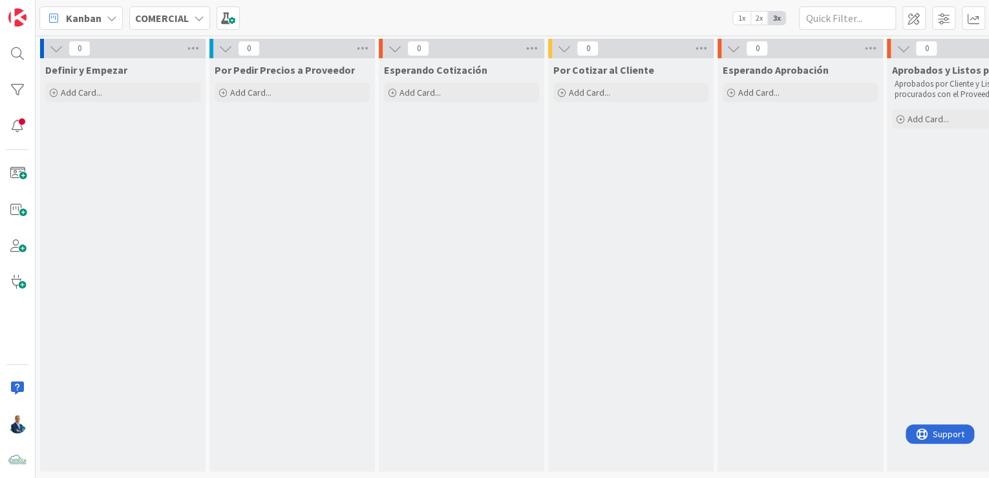
click at [171, 12] on b "COMERCIAL" at bounding box center [162, 18] width 54 height 13
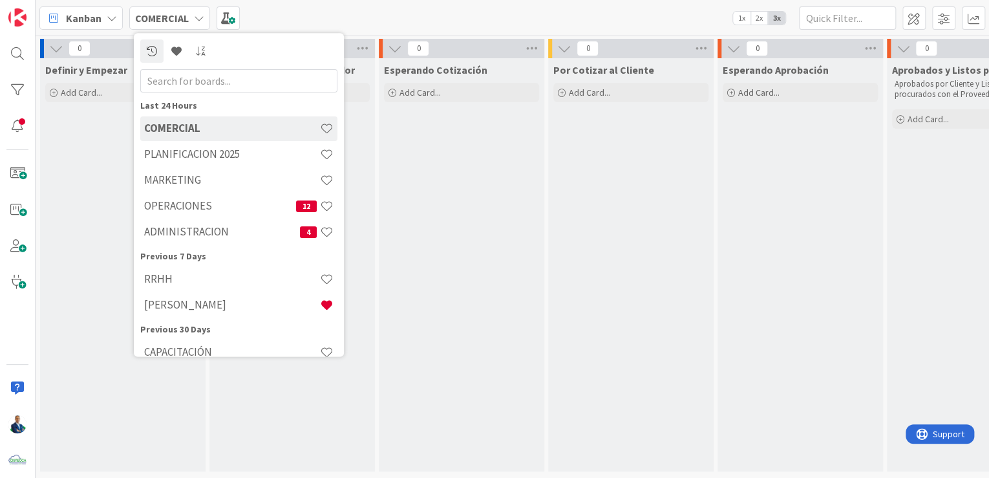
scroll to position [63, 0]
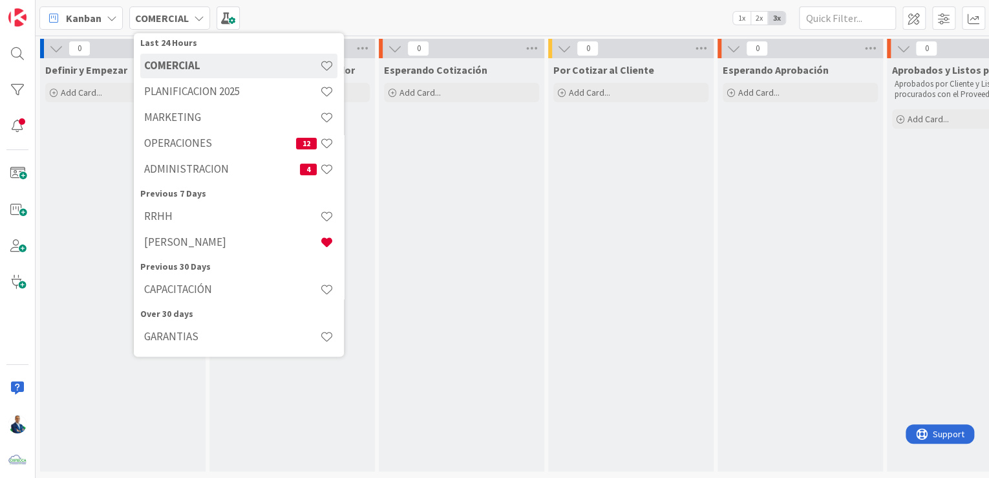
click at [170, 335] on h4 "GARANTIAS" at bounding box center [232, 336] width 176 height 13
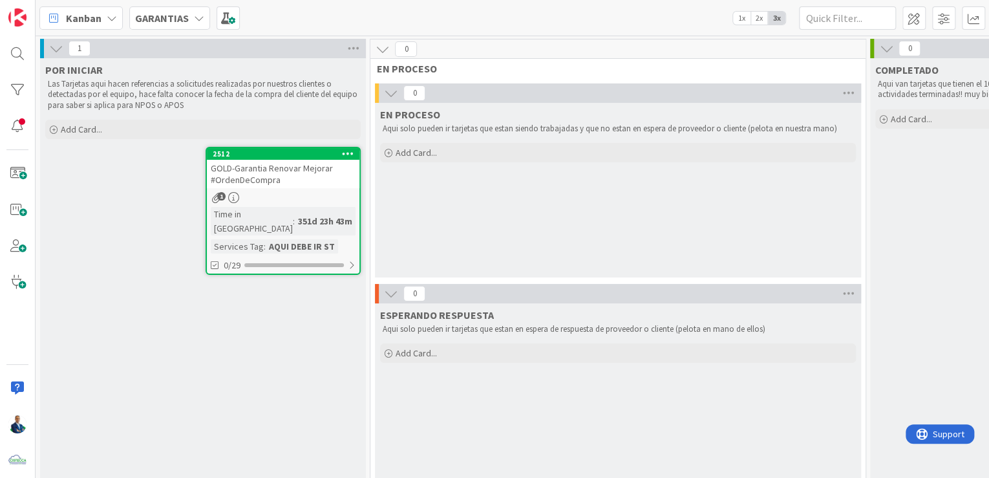
click at [113, 124] on div "Add Card..." at bounding box center [202, 129] width 315 height 19
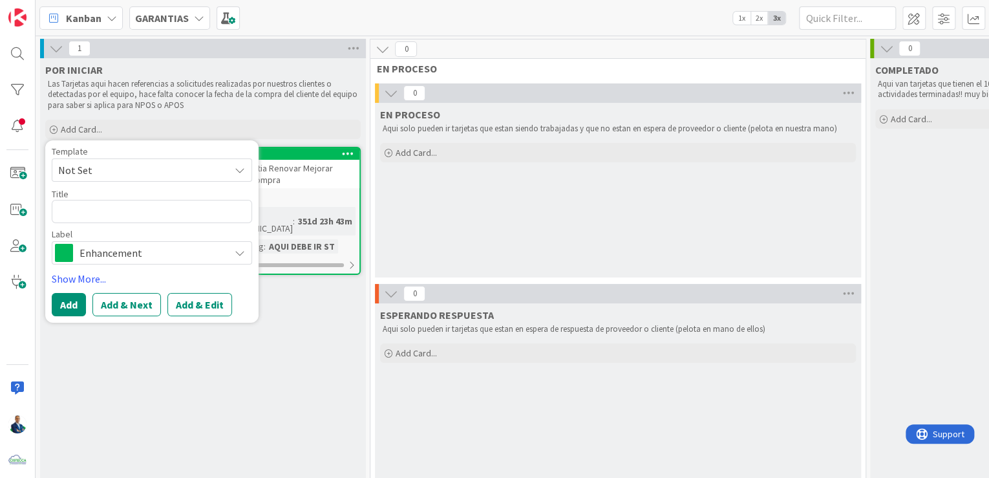
click at [101, 160] on span "Not Set" at bounding box center [152, 169] width 200 height 23
click at [101, 171] on span "Not Set" at bounding box center [139, 170] width 162 height 17
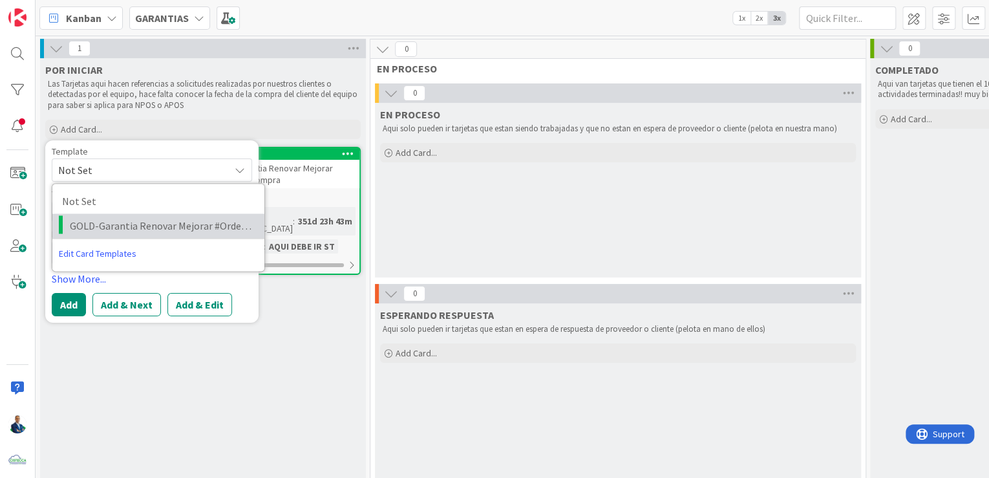
click at [93, 217] on span "GOLD-Garantia Renovar Mejorar #OrdenDeCompra" at bounding box center [162, 225] width 185 height 17
type textarea "x"
type textarea "GOLD-Garantia Renovar Mejorar #OrdenDeCompra"
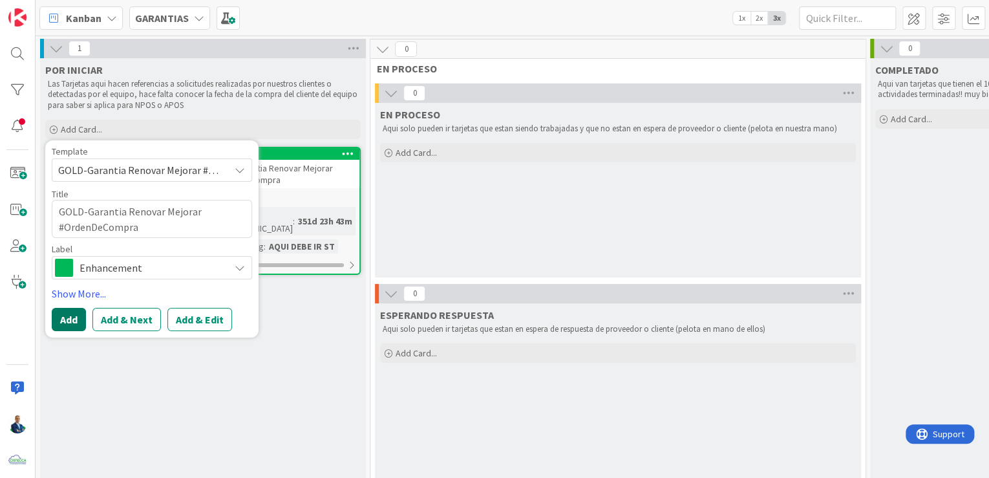
click at [70, 320] on button "Add" at bounding box center [69, 319] width 34 height 23
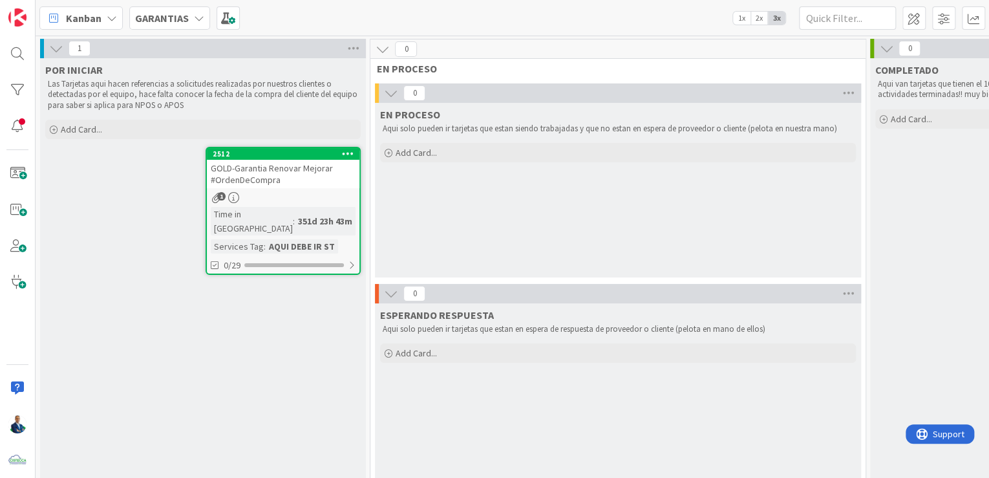
click at [70, 320] on div "POR INICIAR Las Tarjetas aqui hacen referencias a solicitudes realizadas por nu…" at bounding box center [203, 271] width 326 height 426
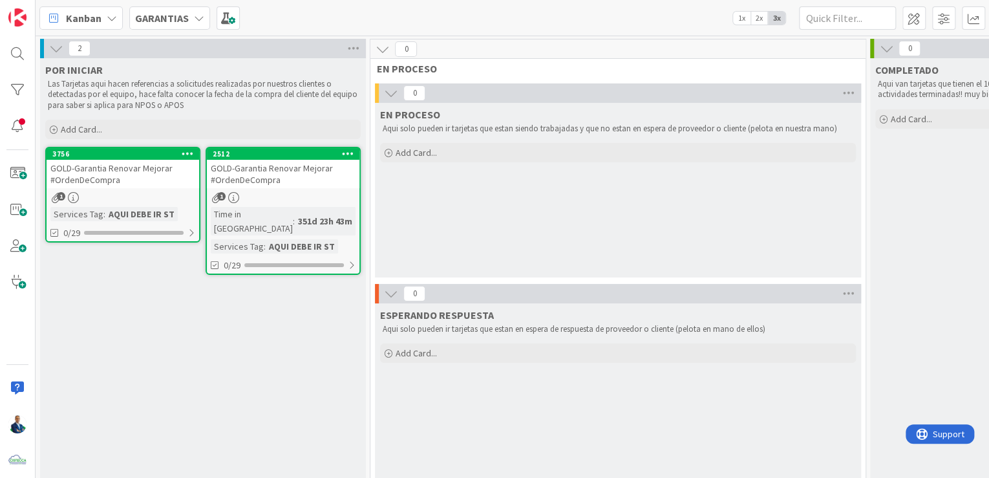
click at [142, 161] on div "GOLD-Garantia Renovar Mejorar #OrdenDeCompra" at bounding box center [123, 174] width 152 height 28
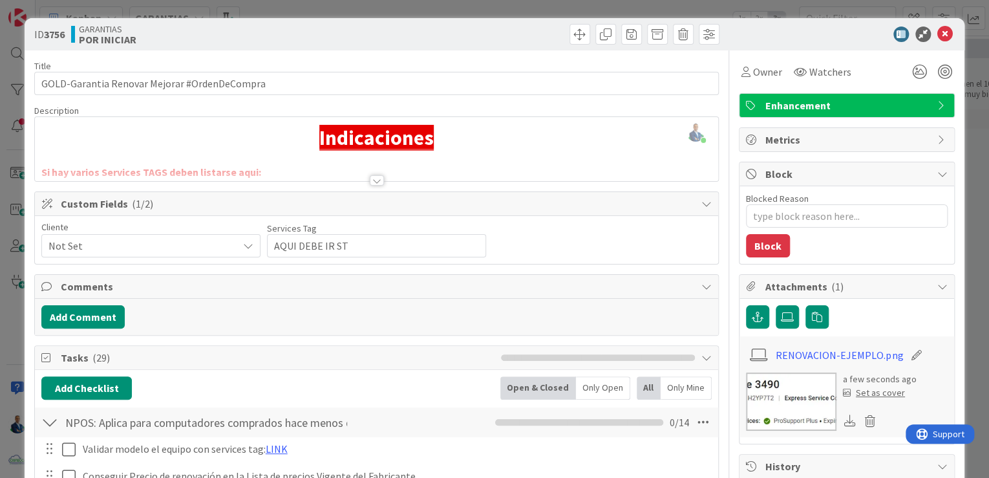
click at [967, 163] on div "ID 3756 GARANTIAS POR INICIAR Title 44 / 128 GOLD-Garantia Renovar Mejorar #Ord…" at bounding box center [494, 239] width 989 height 478
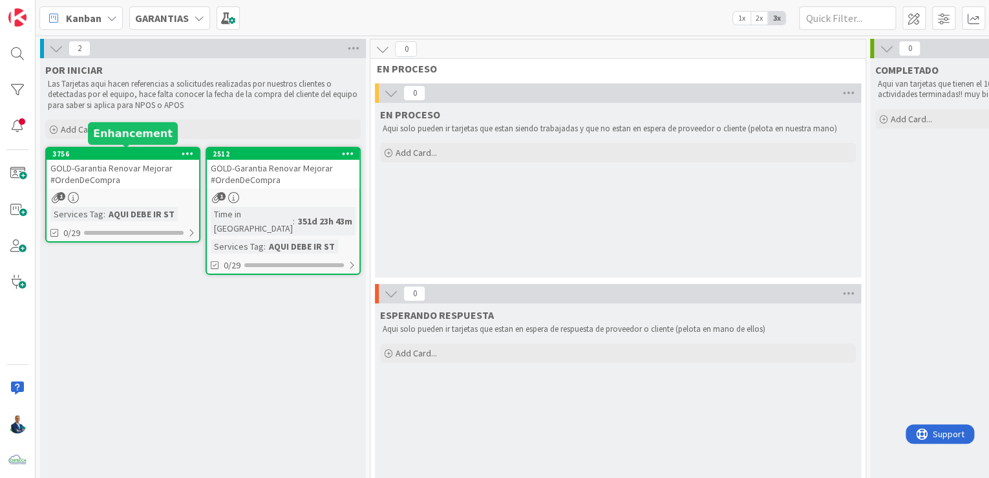
click at [129, 160] on div "GOLD-Garantia Renovar Mejorar #OrdenDeCompra" at bounding box center [123, 174] width 152 height 28
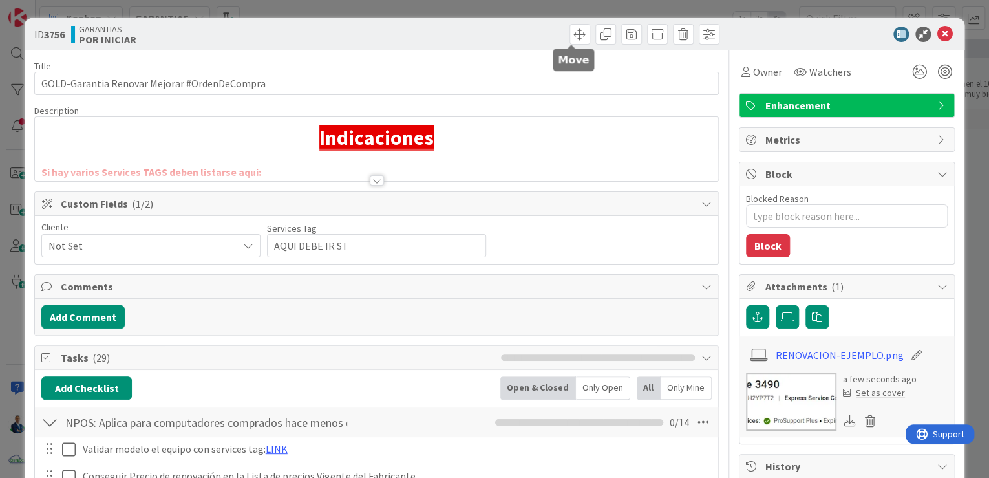
click at [572, 39] on span at bounding box center [579, 34] width 21 height 21
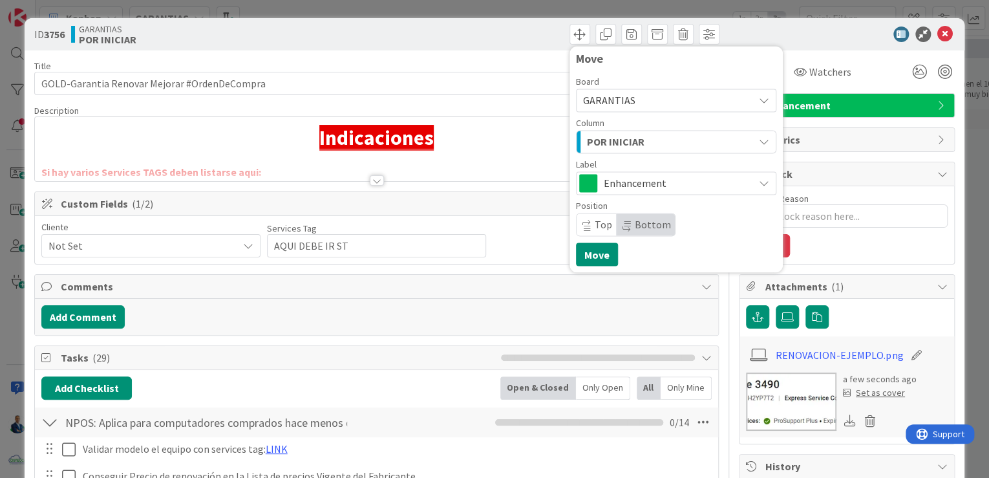
click at [633, 98] on span "GARANTIAS" at bounding box center [665, 100] width 164 height 18
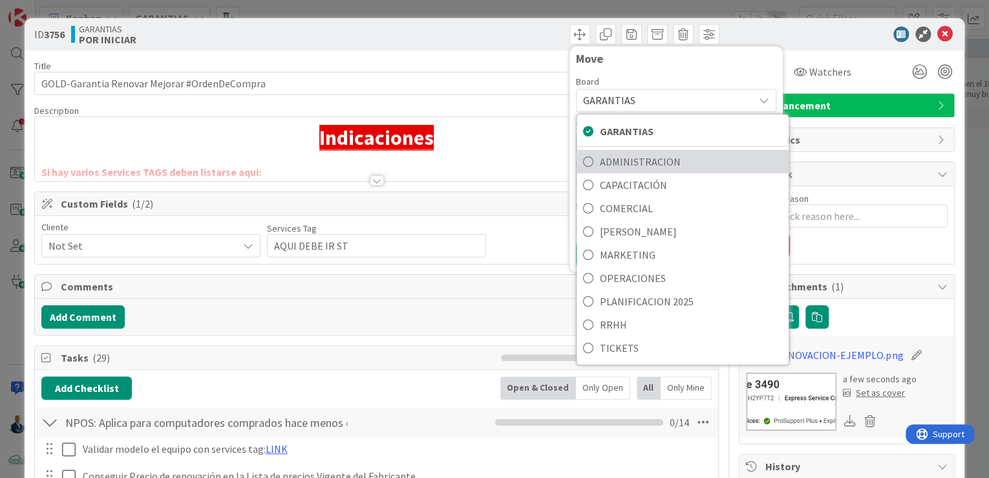
click at [629, 152] on span "ADMINISTRACION" at bounding box center [691, 161] width 182 height 19
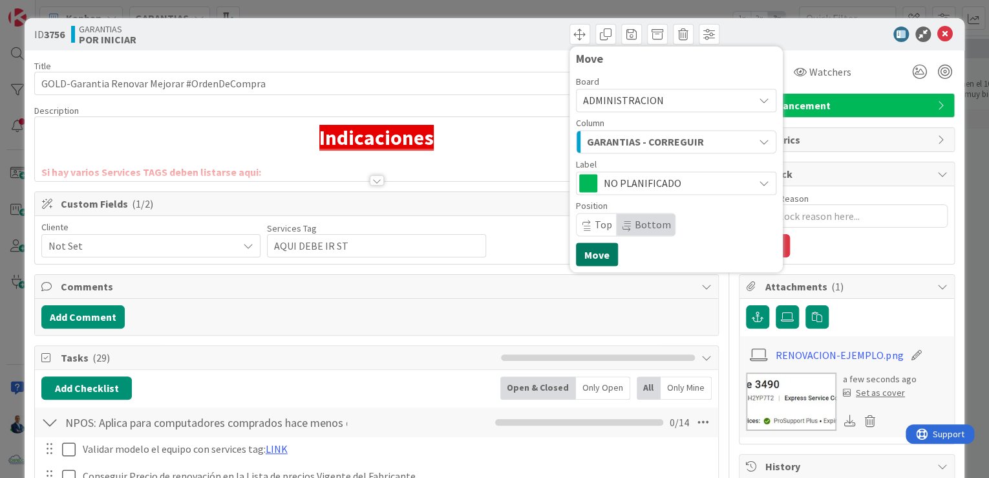
click at [588, 249] on button "Move" at bounding box center [597, 253] width 42 height 23
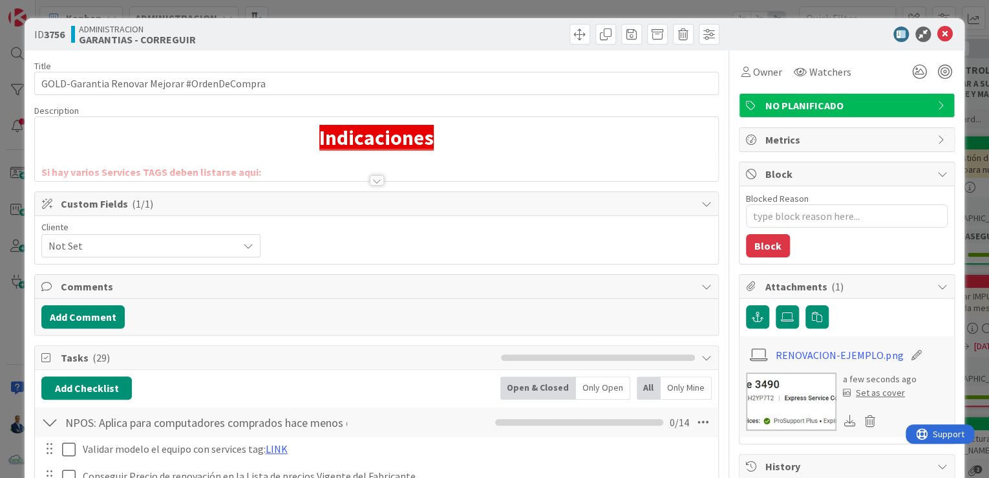
click at [961, 165] on div "ID 3756 ADMINISTRACION GARANTIAS - CORREGUIR Title 44 / 128 GOLD-Garantia Renov…" at bounding box center [494, 239] width 989 height 478
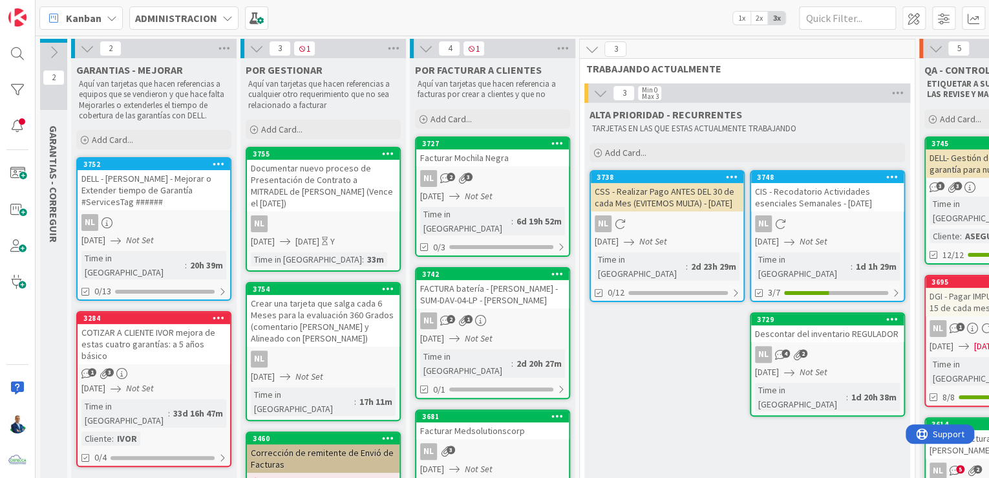
click at [53, 53] on icon at bounding box center [54, 52] width 14 height 14
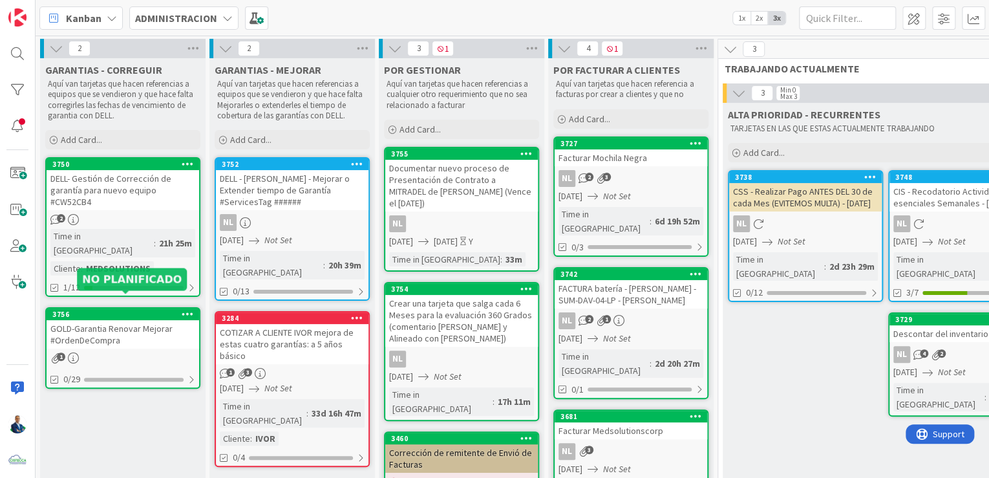
click at [105, 310] on div "3756" at bounding box center [125, 314] width 147 height 9
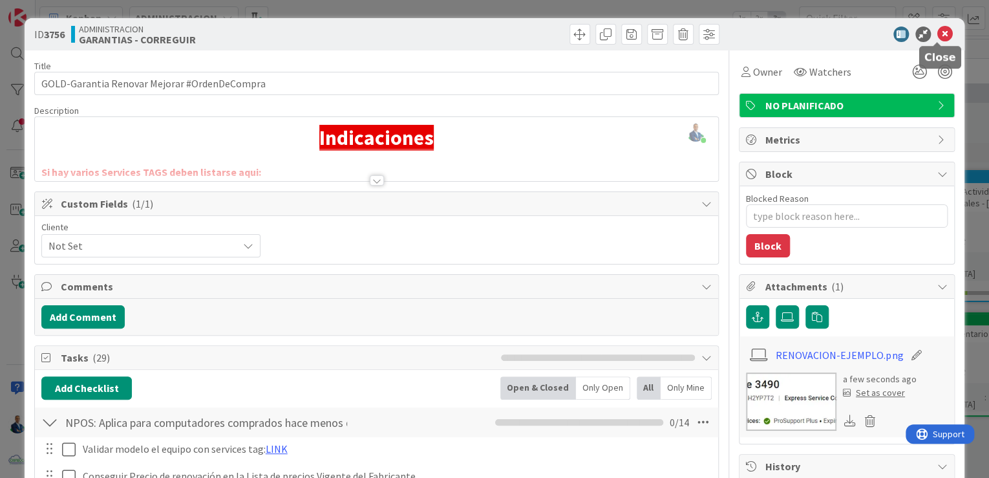
click at [937, 37] on icon at bounding box center [945, 34] width 16 height 16
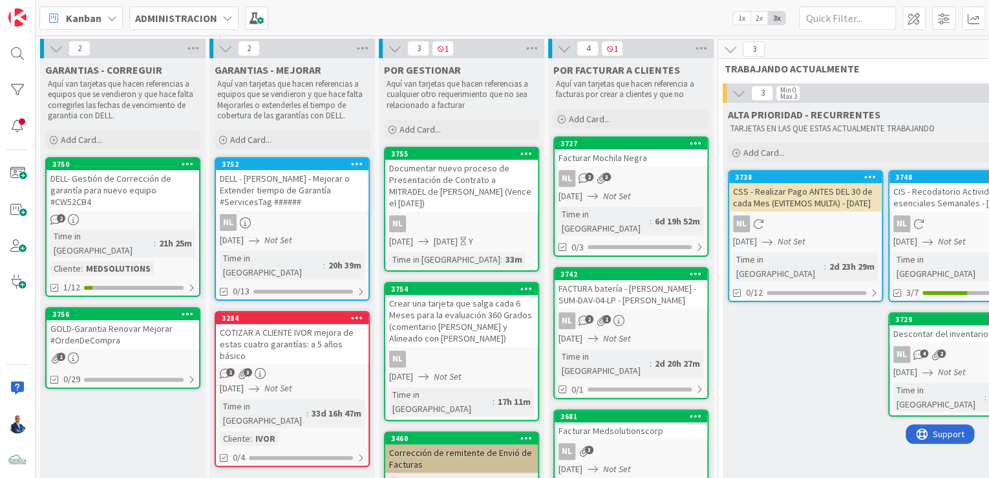
click at [247, 23] on span at bounding box center [256, 17] width 23 height 23
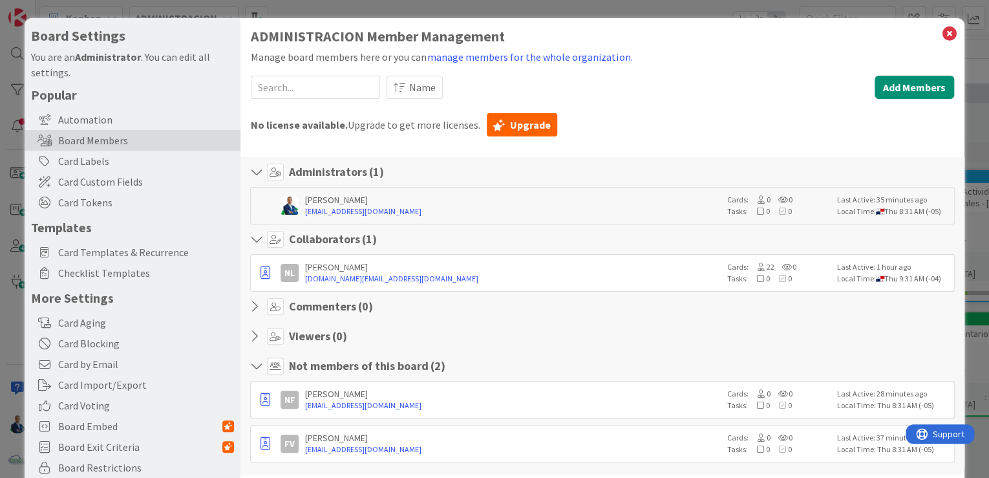
click at [85, 259] on span "Card Templates & Recurrence" at bounding box center [146, 252] width 176 height 16
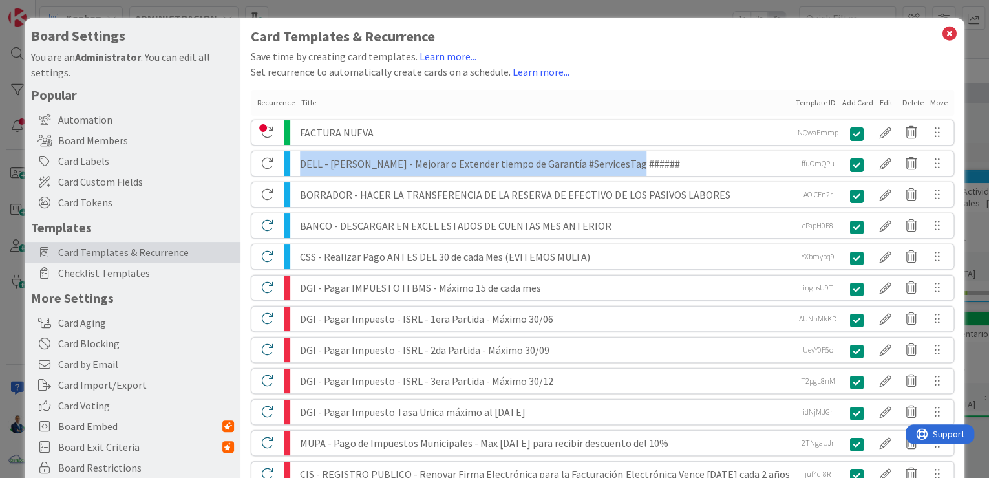
drag, startPoint x: 640, startPoint y: 165, endPoint x: 299, endPoint y: 160, distance: 341.2
click at [300, 160] on div "DELL - [PERSON_NAME] - Mejorar o Extender tiempo de Garantía #ServicesTag ######" at bounding box center [545, 163] width 491 height 25
copy div "DELL - [PERSON_NAME] - Mejorar o Extender tiempo de Garantía #ServicesTag ######"
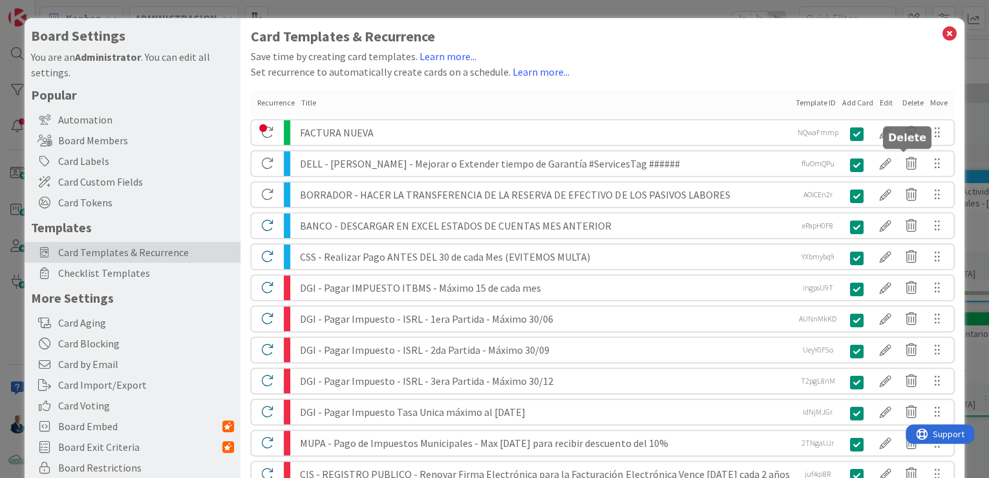
click at [906, 170] on icon at bounding box center [911, 163] width 26 height 22
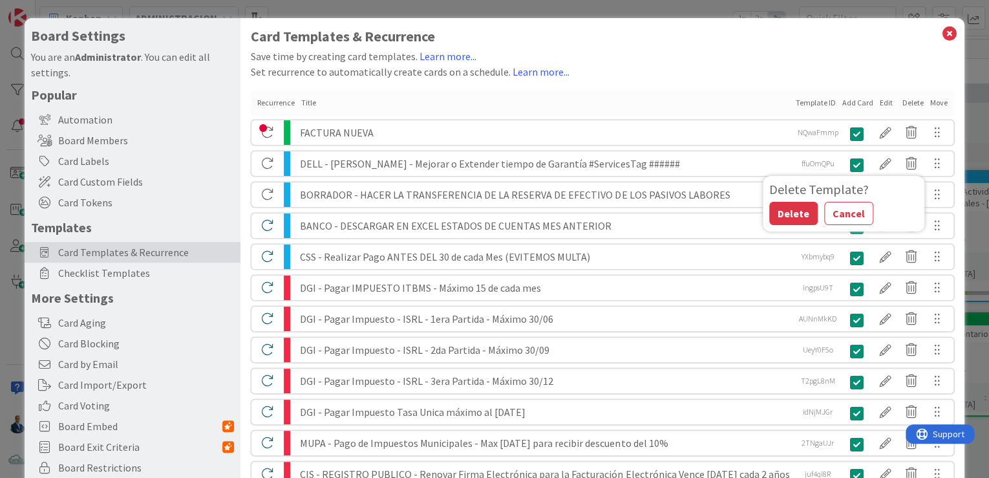
click at [788, 207] on button "Delete" at bounding box center [793, 213] width 48 height 23
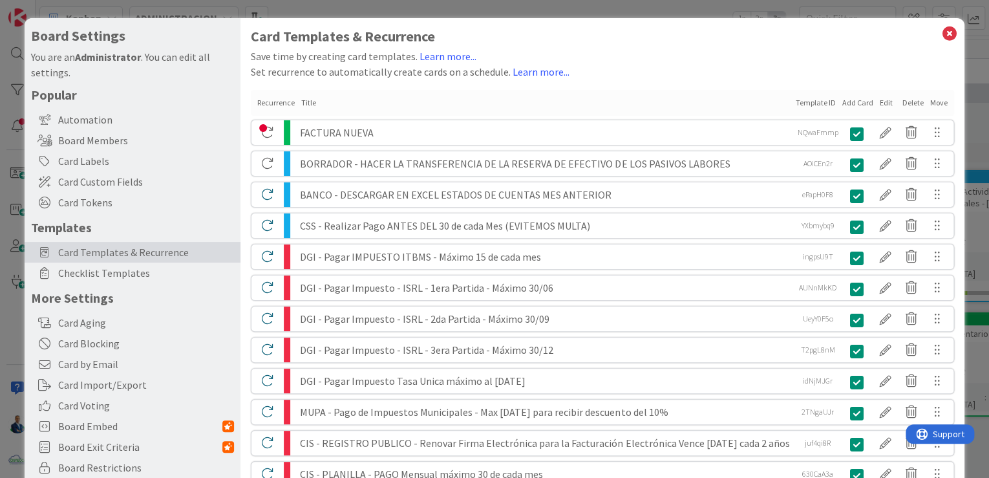
click at [959, 125] on div "Board Settings You are an Administrator . You can edit all settings. Popular Au…" at bounding box center [494, 239] width 989 height 478
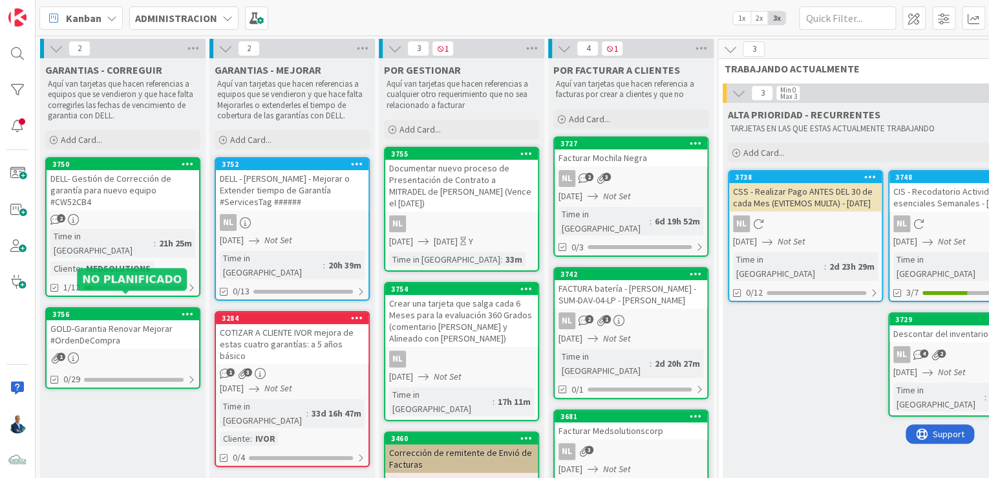
click at [103, 320] on div "GOLD-Garantia Renovar Mejorar #OrdenDeCompra" at bounding box center [123, 334] width 152 height 28
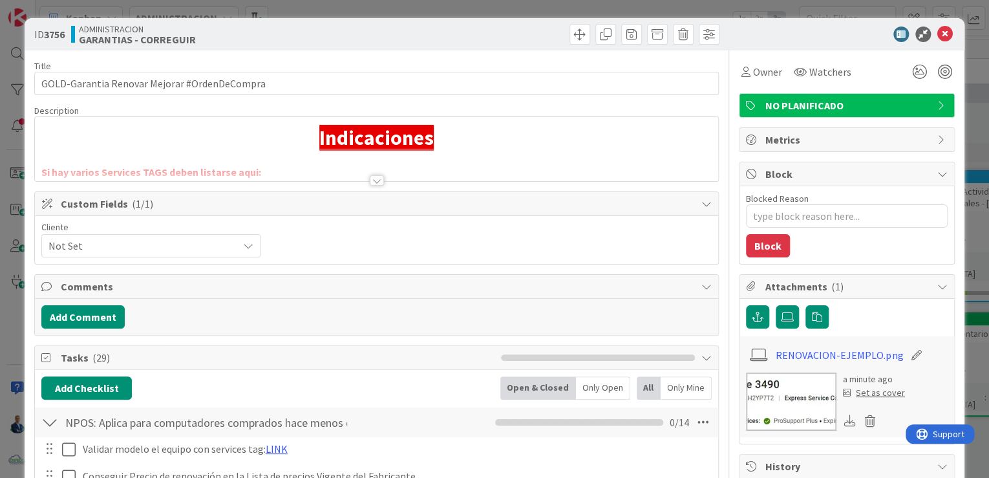
type textarea "x"
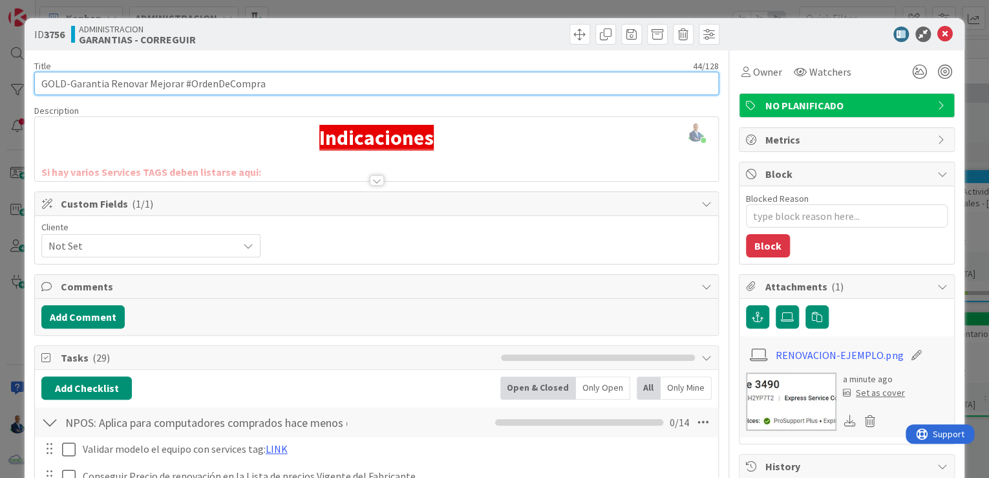
drag, startPoint x: 39, startPoint y: 84, endPoint x: 390, endPoint y: 114, distance: 352.2
paste input "DELL - [PERSON_NAME] - Mejorar o Extender tiempo de Garantía #ServicesTag ######"
type input "DELL - [PERSON_NAME] - Mejorar o Extender tiempo de Garantía #ServicesTag ######"
type textarea "x"
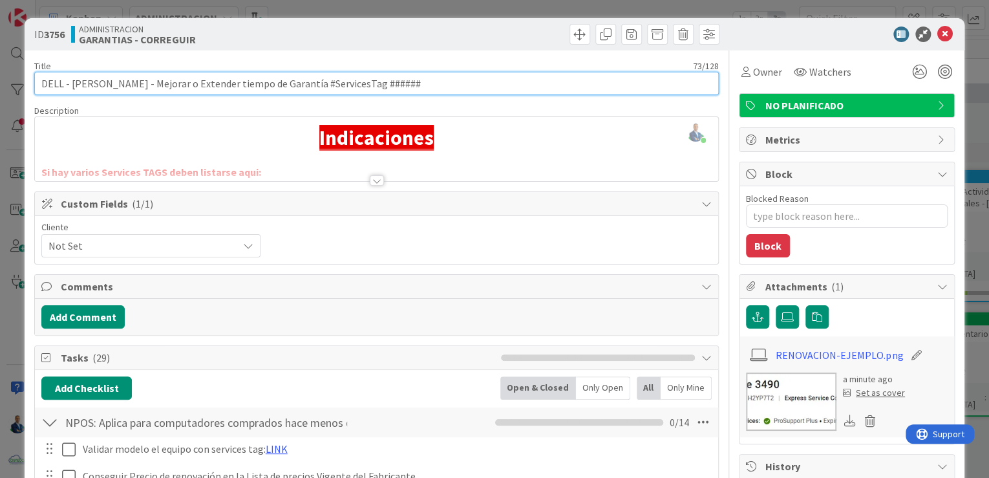
type input "DELL - [PERSON_NAME] - Mejorar o Extender tiempo de Garantía #ServicesTag ######"
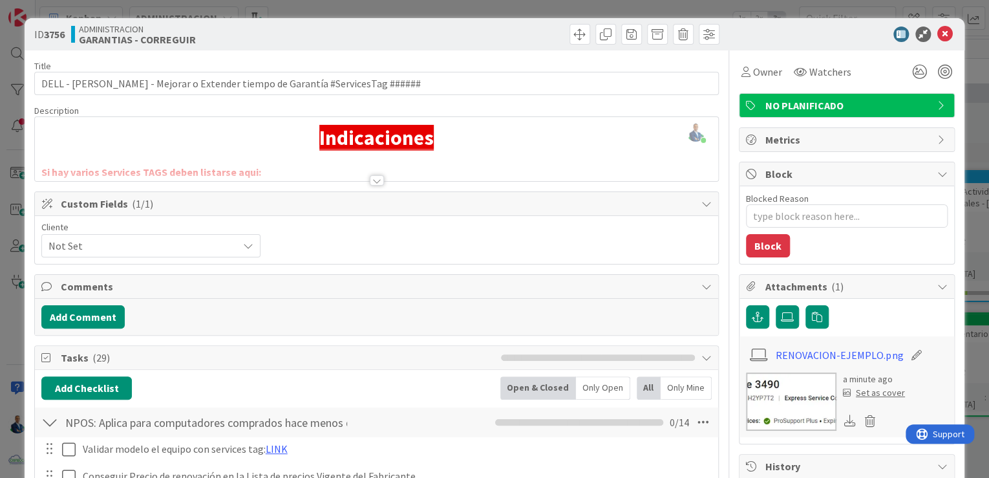
click at [805, 59] on div "Owner Watchers" at bounding box center [847, 66] width 216 height 33
click at [621, 36] on span at bounding box center [631, 34] width 21 height 21
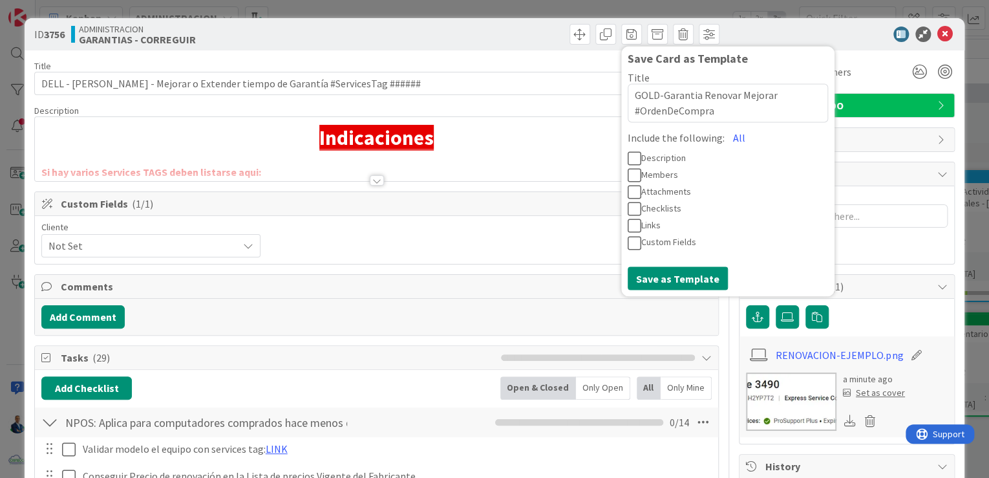
click at [727, 137] on button "All" at bounding box center [738, 137] width 29 height 23
click at [727, 137] on button "None" at bounding box center [744, 137] width 41 height 23
click at [724, 134] on button "All" at bounding box center [738, 137] width 29 height 23
click at [664, 277] on button "Save as Template" at bounding box center [677, 277] width 100 height 23
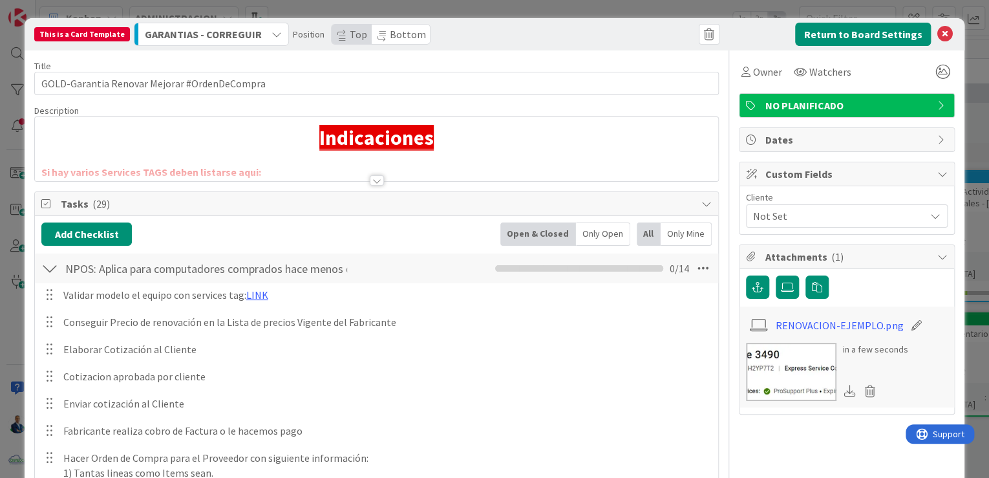
click at [946, 133] on div "Dates" at bounding box center [847, 139] width 216 height 25
click at [958, 130] on div "This is a Card Template GARANTIAS - CORREGUIR Position Top Bottom Return to Boa…" at bounding box center [494, 239] width 989 height 478
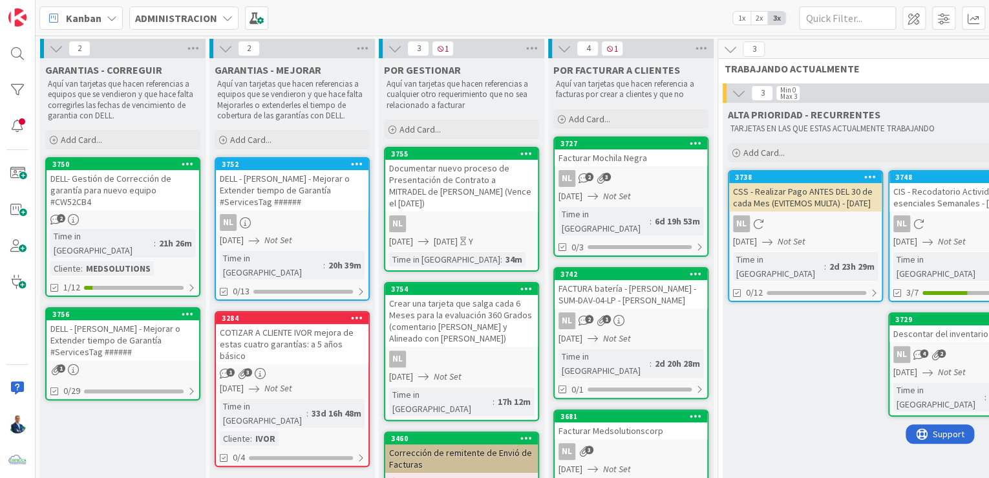
click at [191, 309] on icon at bounding box center [188, 313] width 12 height 9
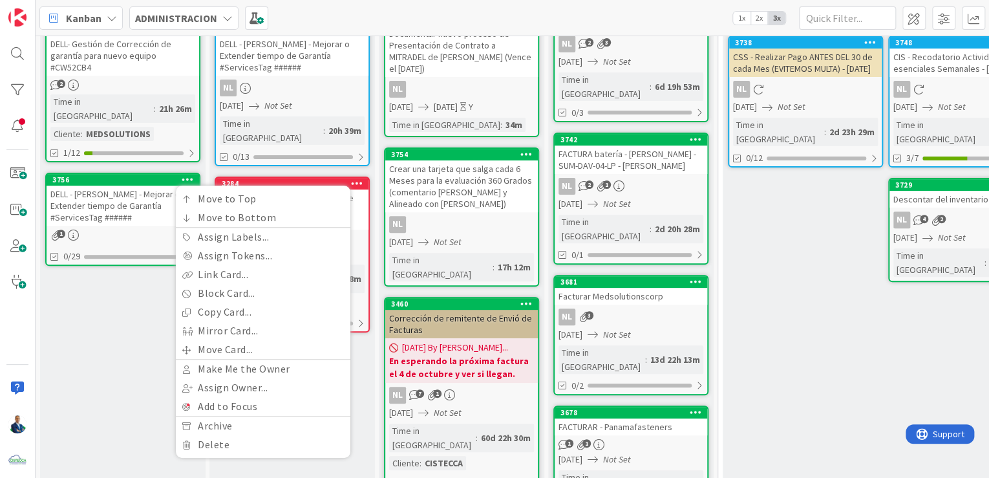
scroll to position [135, 0]
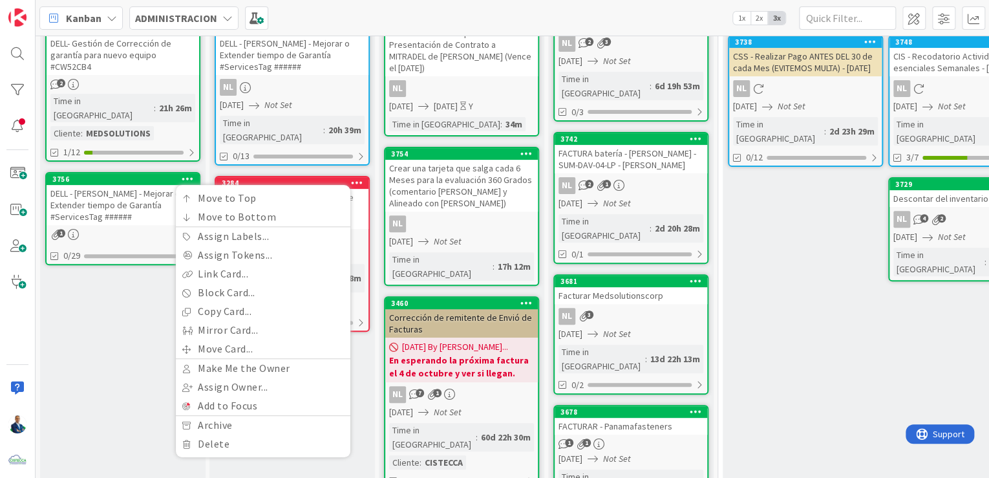
click at [186, 174] on icon at bounding box center [188, 178] width 12 height 9
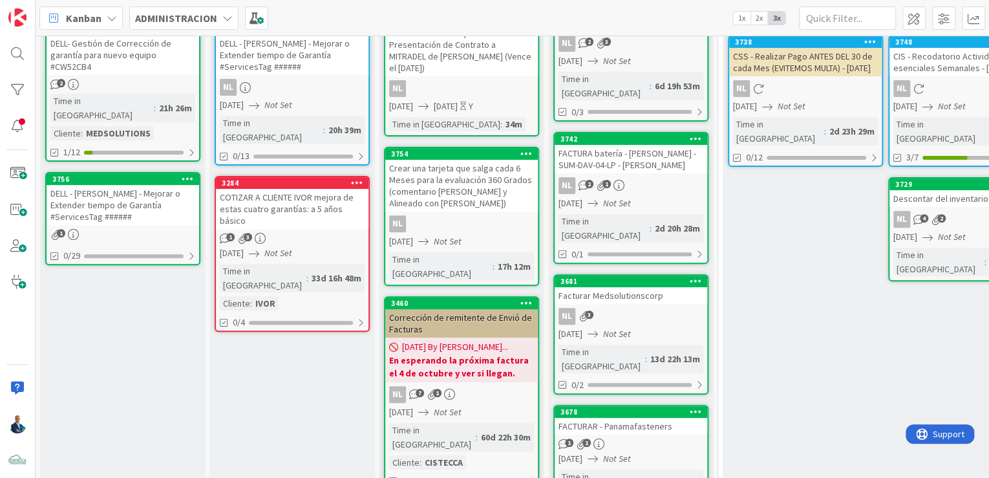
click at [186, 174] on icon at bounding box center [188, 178] width 12 height 9
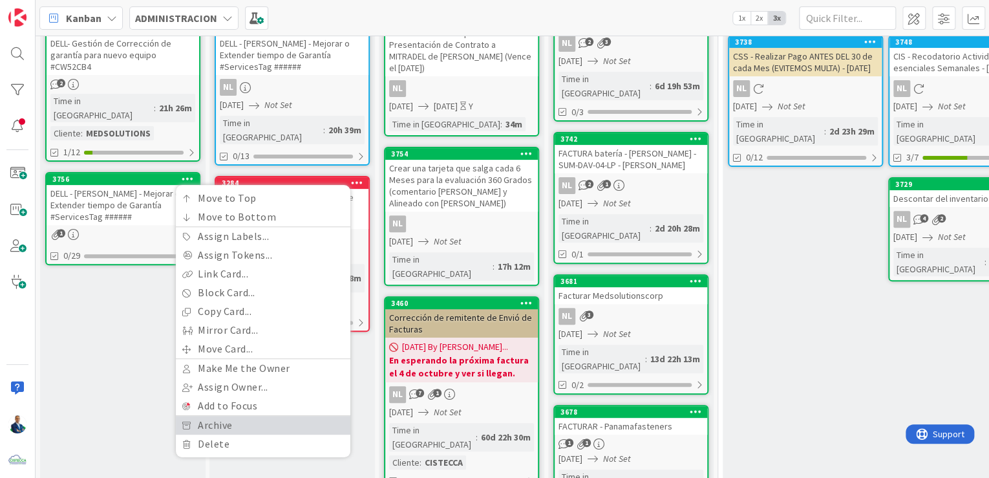
click at [216, 417] on link "Archive" at bounding box center [263, 424] width 174 height 19
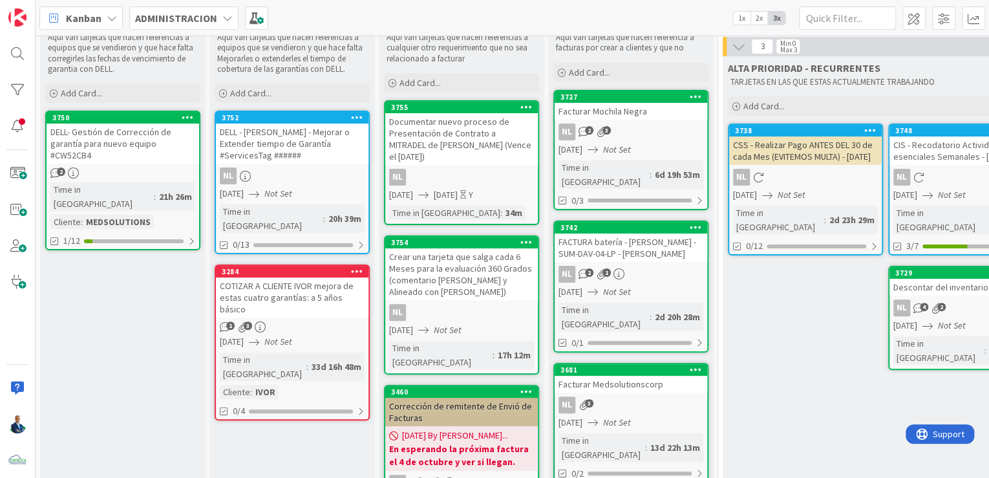
scroll to position [0, 0]
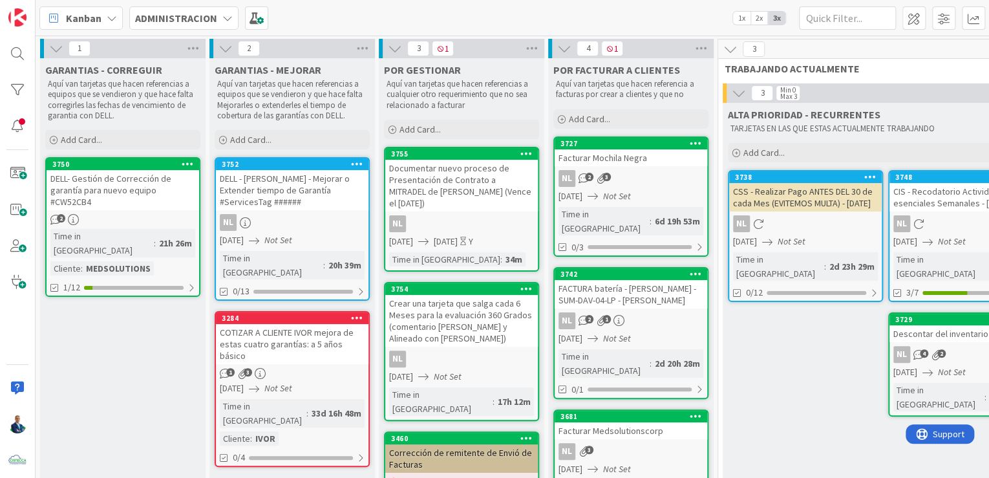
click at [359, 163] on icon at bounding box center [357, 163] width 12 height 9
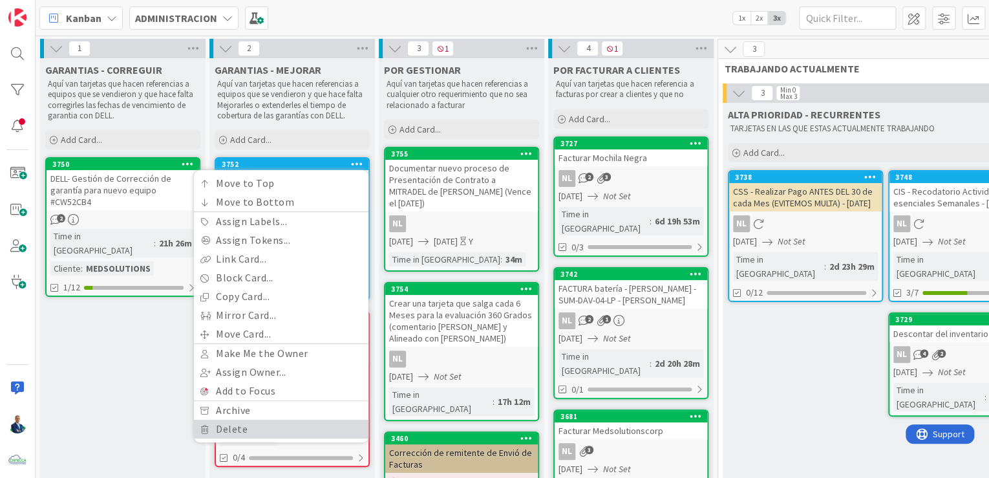
click at [247, 426] on link "Delete" at bounding box center [281, 428] width 174 height 19
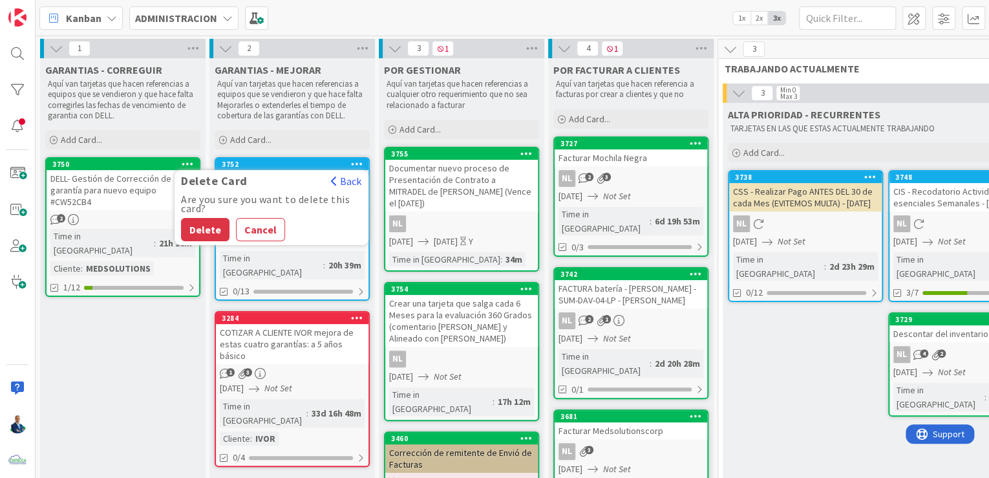
click at [209, 233] on button "Delete" at bounding box center [205, 229] width 48 height 23
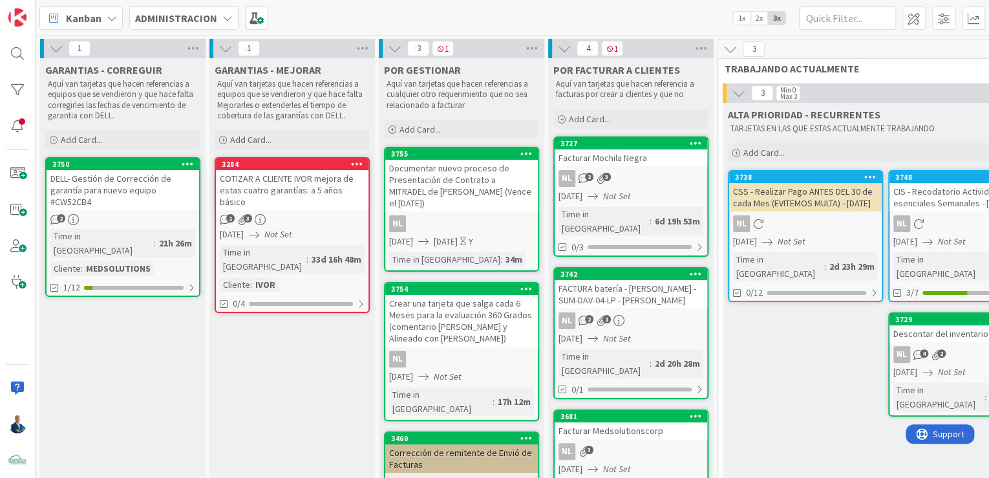
click at [282, 130] on div "Add Card..." at bounding box center [292, 139] width 155 height 19
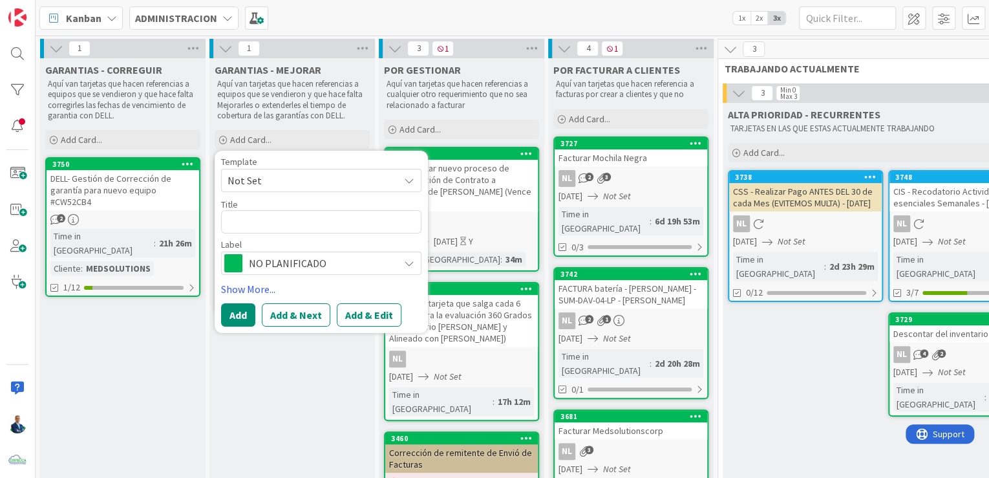
click at [278, 176] on span "Not Set" at bounding box center [308, 180] width 162 height 17
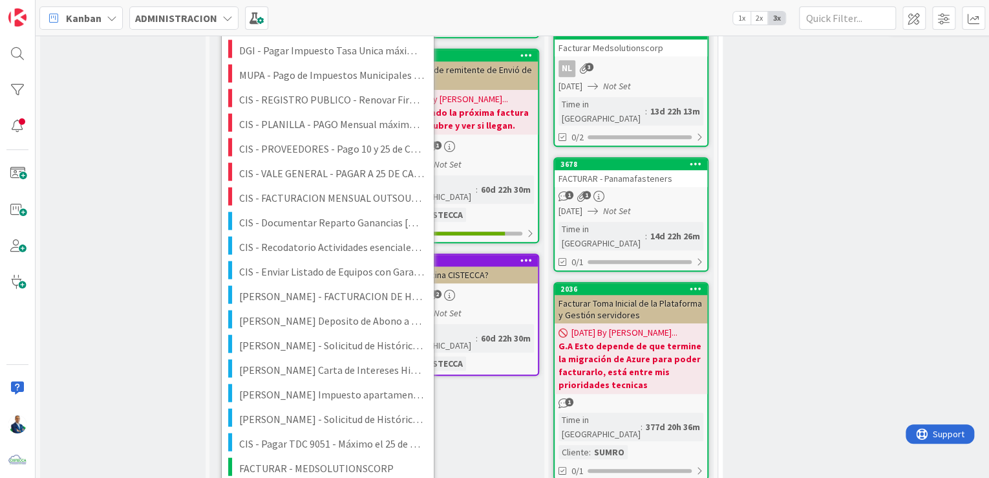
scroll to position [474, 0]
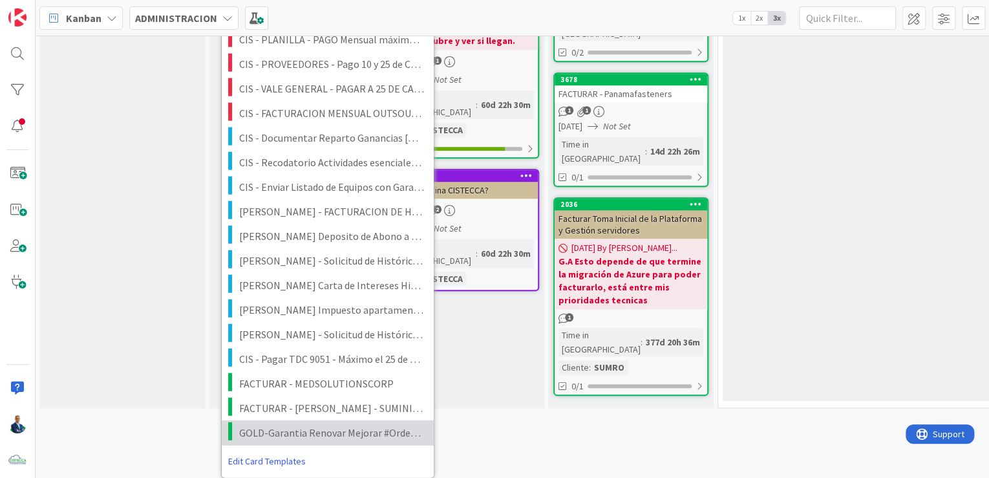
click at [284, 426] on span "GOLD-Garantia Renovar Mejorar #OrdenDeCompra" at bounding box center [331, 431] width 185 height 17
type textarea "x"
type textarea "GOLD-Garantia Renovar Mejorar #OrdenDeCompra"
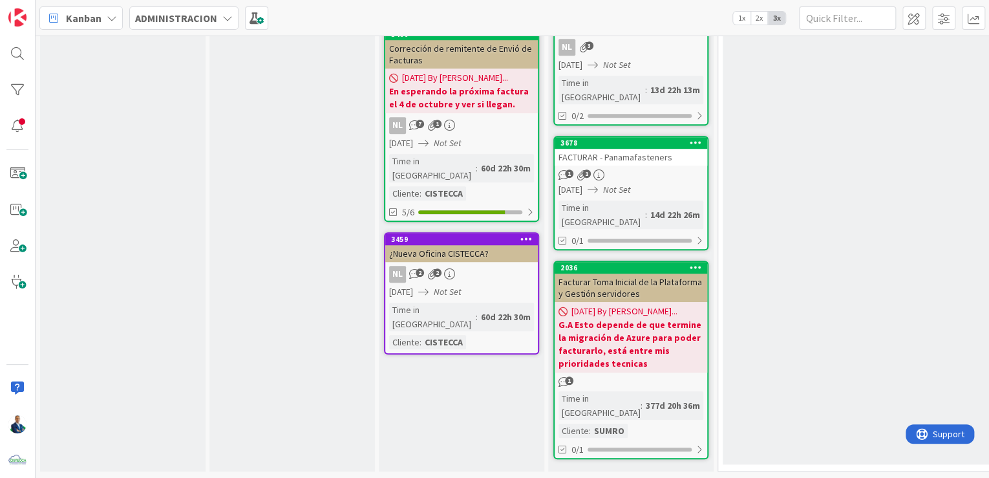
scroll to position [0, 0]
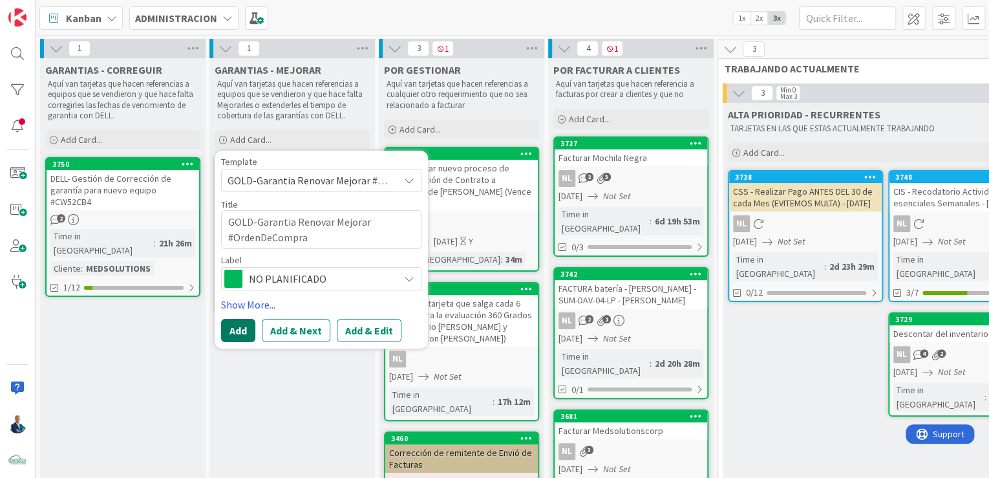
click at [248, 336] on button "Add" at bounding box center [238, 330] width 34 height 23
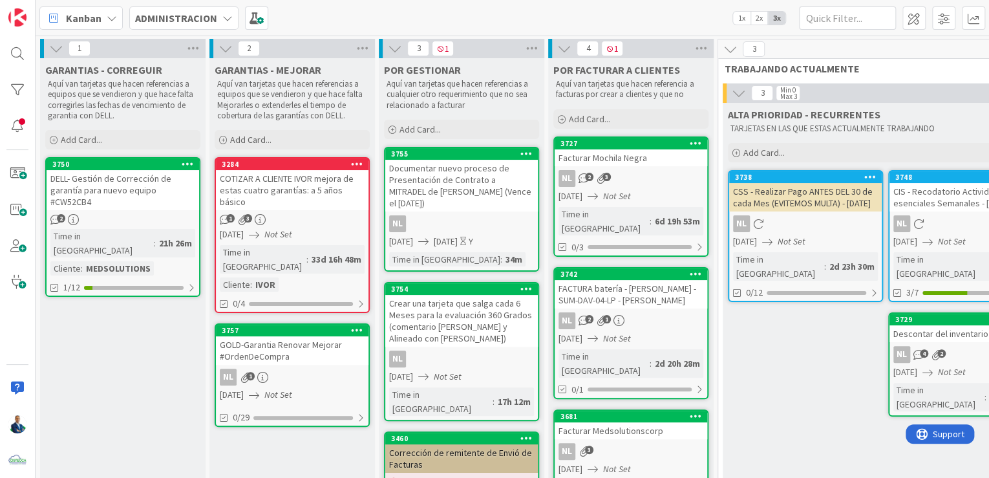
click at [286, 336] on div "GOLD-Garantia Renovar Mejorar #OrdenDeCompra" at bounding box center [292, 350] width 152 height 28
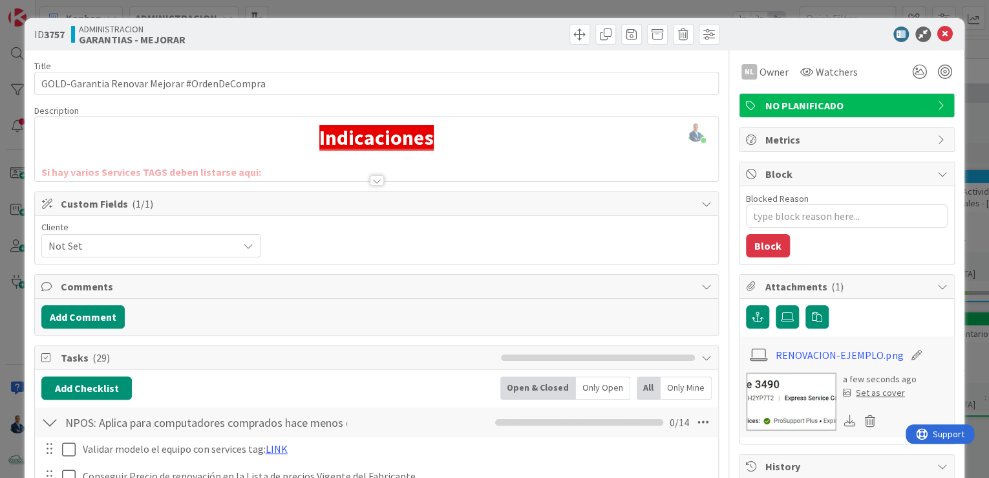
click at [976, 142] on div "ID 3757 ADMINISTRACION GARANTIAS - MEJORAR Title 44 / 128 GOLD-Garantia Renovar…" at bounding box center [494, 239] width 989 height 478
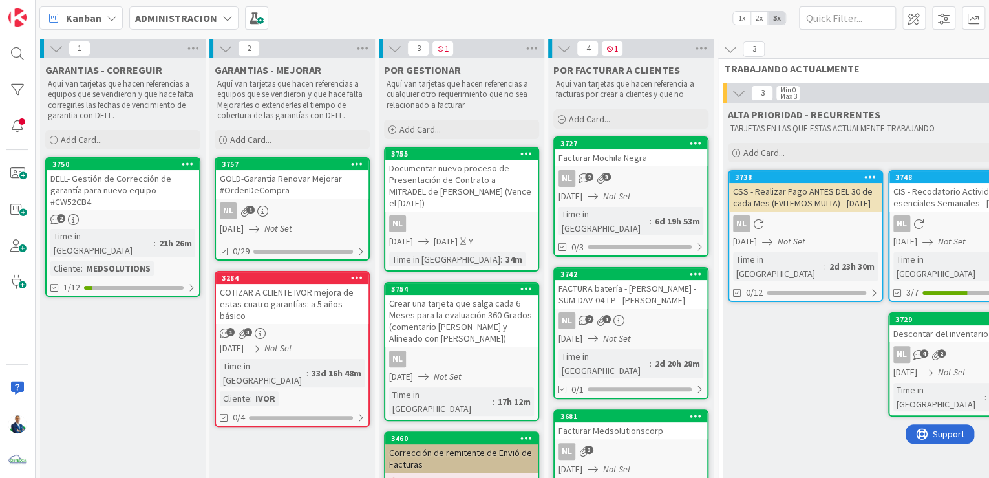
click at [311, 160] on div "3757" at bounding box center [295, 164] width 147 height 9
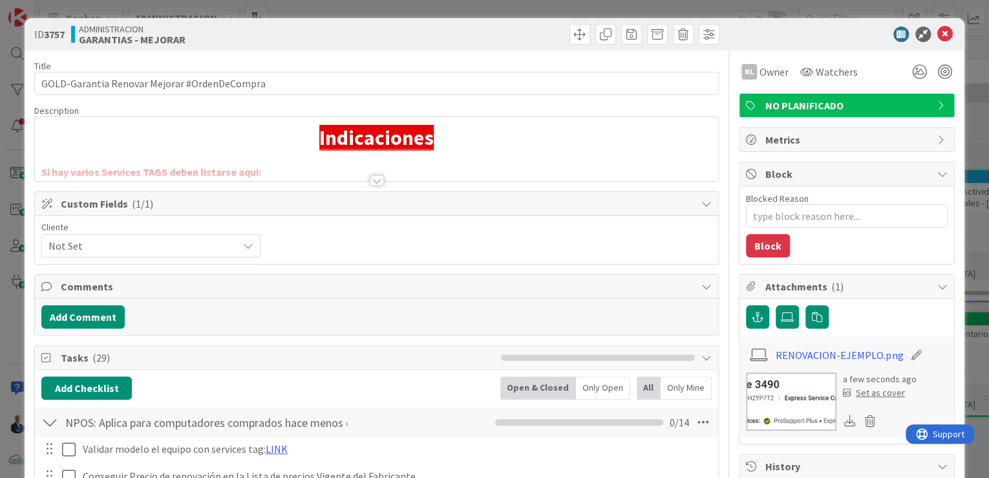
click at [814, 109] on span "NO PLANIFICADO" at bounding box center [847, 106] width 165 height 16
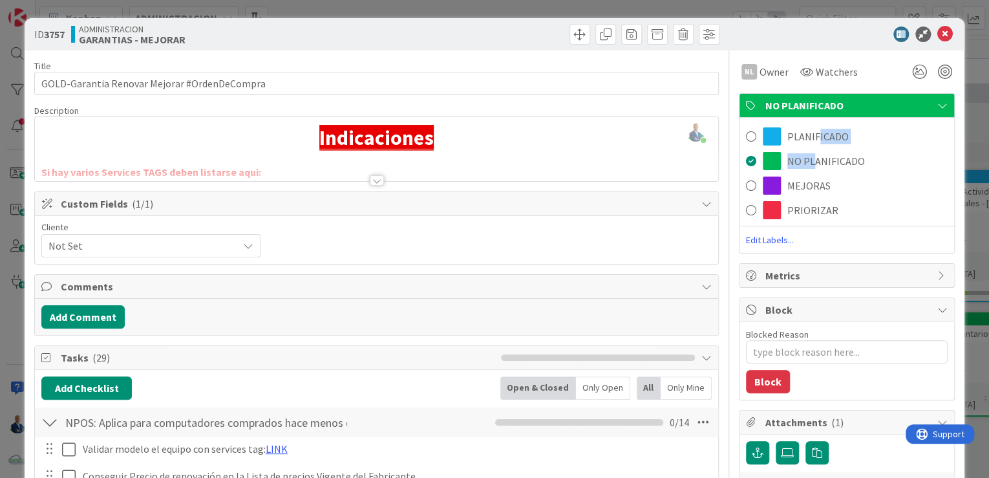
drag, startPoint x: 804, startPoint y: 152, endPoint x: 807, endPoint y: 132, distance: 20.9
click at [807, 132] on div "PLANIFICADO NO PLANIFICADO MEJORAS PRIORIZAR Edit Labels..." at bounding box center [846, 185] width 215 height 122
click at [807, 132] on span "PLANIFICADO" at bounding box center [817, 137] width 61 height 16
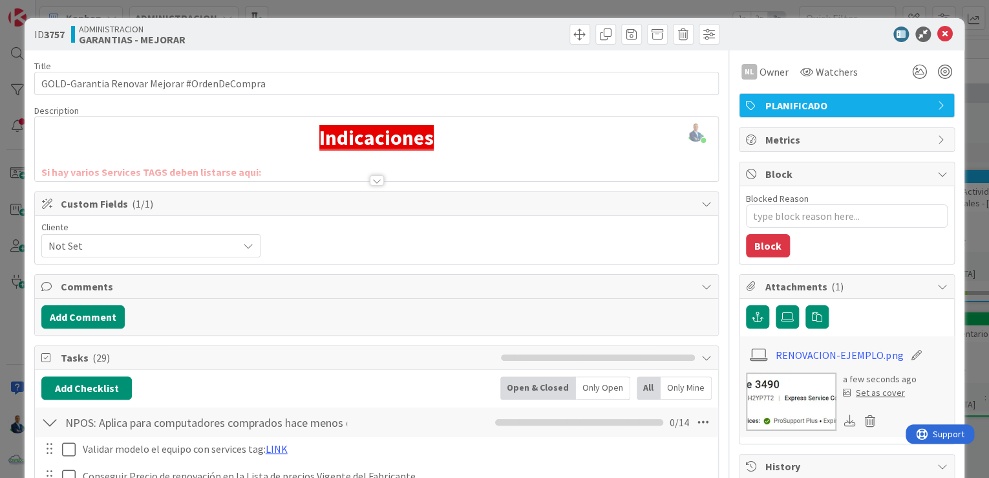
click at [970, 90] on div "ID 3757 ADMINISTRACION GARANTIAS - MEJORAR Title 44 / 128 GOLD-Garantia Renovar…" at bounding box center [494, 239] width 989 height 478
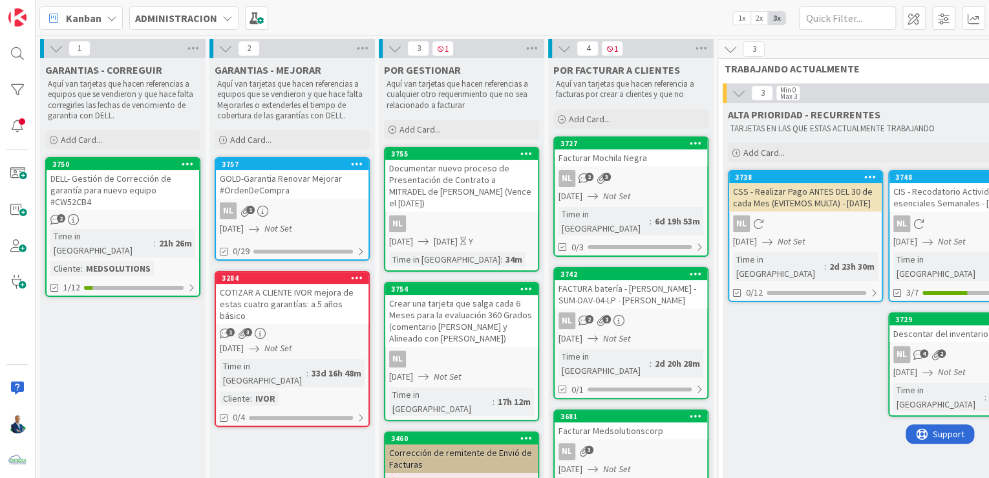
click at [635, 26] on div "Kanban ADMINISTRACION 1x 2x 3x" at bounding box center [512, 18] width 953 height 36
click at [165, 19] on b "ADMINISTRACION" at bounding box center [176, 18] width 82 height 13
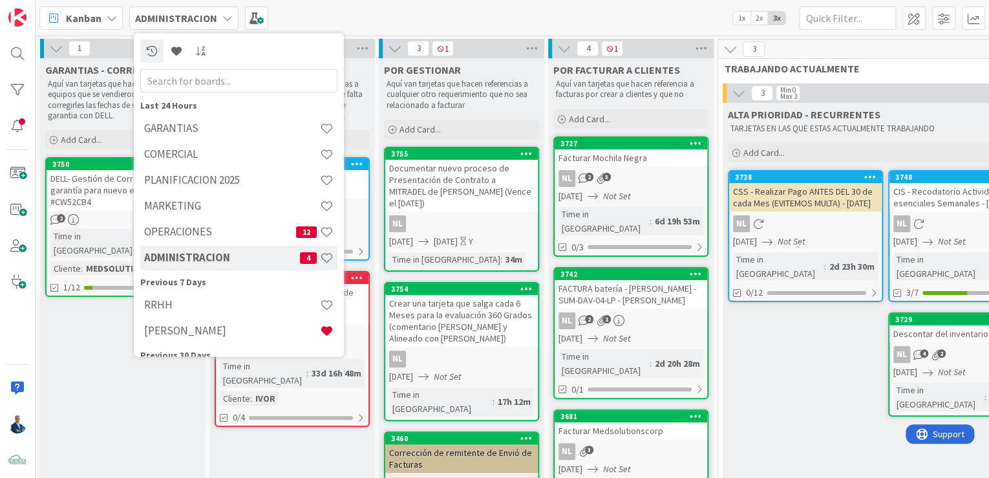
click at [185, 156] on h4 "COMERCIAL" at bounding box center [232, 154] width 176 height 13
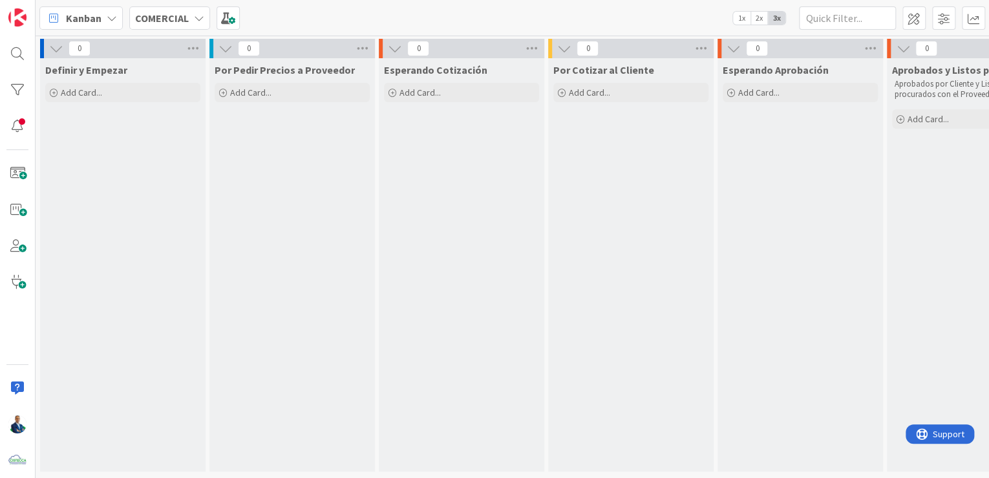
click at [165, 92] on div "Add Card..." at bounding box center [122, 92] width 155 height 19
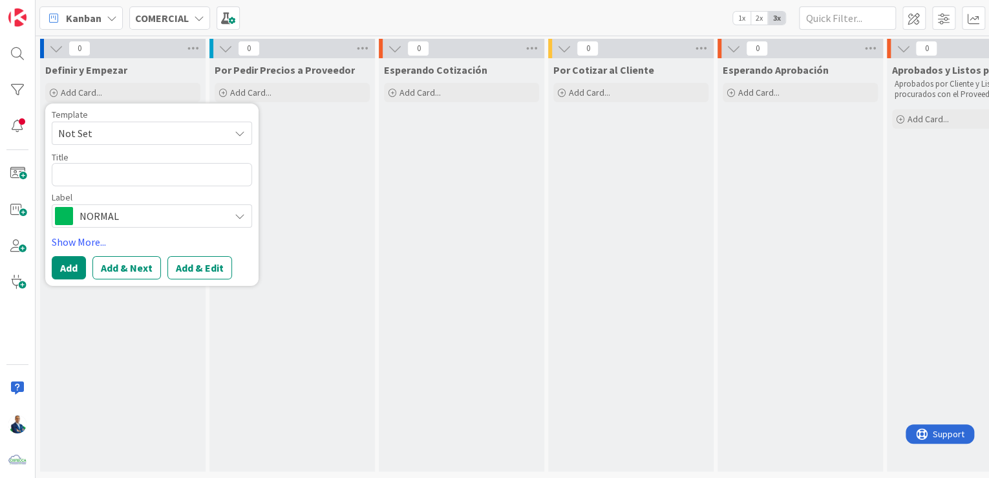
click at [110, 127] on span "Not Set" at bounding box center [139, 133] width 162 height 17
click at [326, 151] on div "Por Pedir Precios a Proveedor Add Card..." at bounding box center [291, 264] width 165 height 413
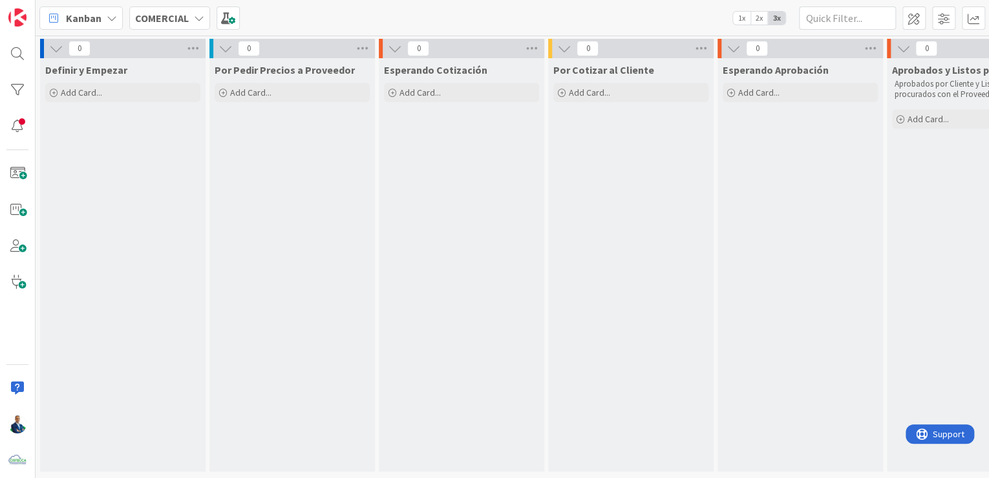
click at [158, 28] on div "COMERCIAL" at bounding box center [169, 17] width 81 height 23
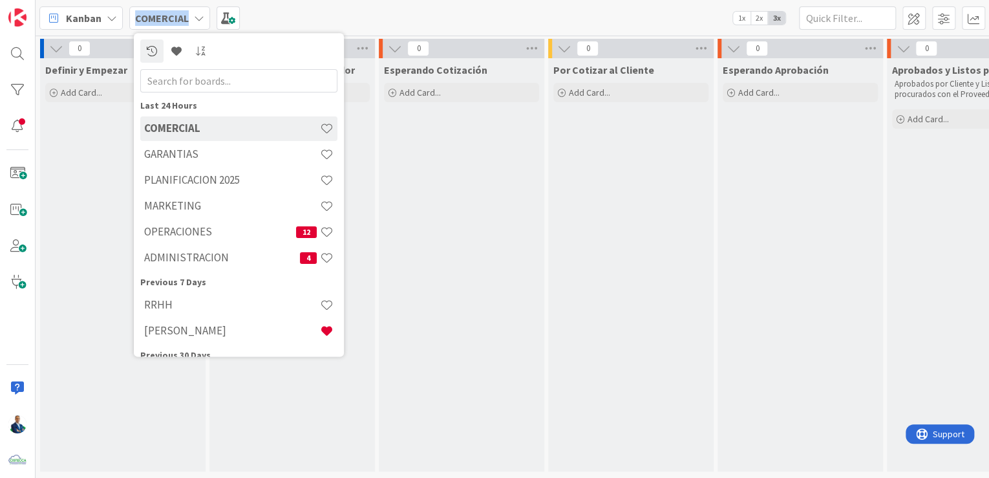
click at [158, 28] on div "COMERCIAL" at bounding box center [169, 17] width 81 height 23
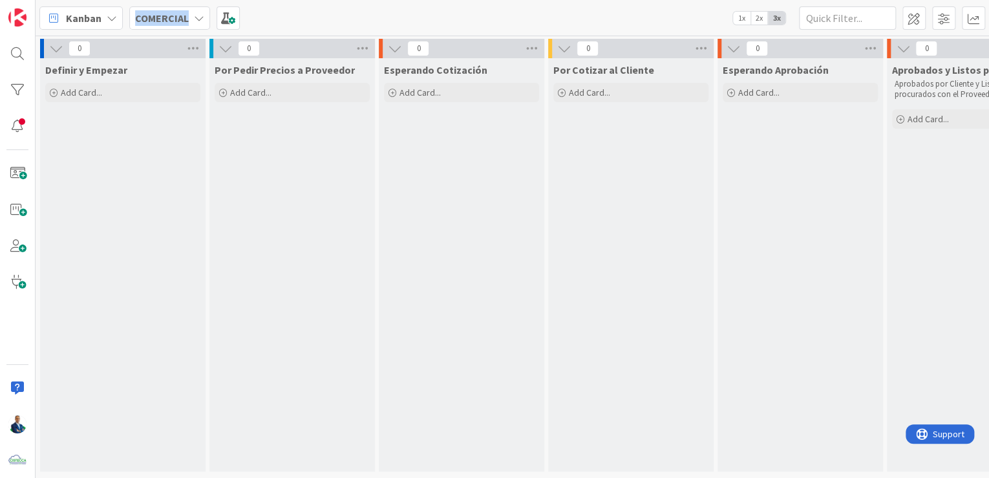
click at [158, 28] on div "COMERCIAL" at bounding box center [169, 17] width 81 height 23
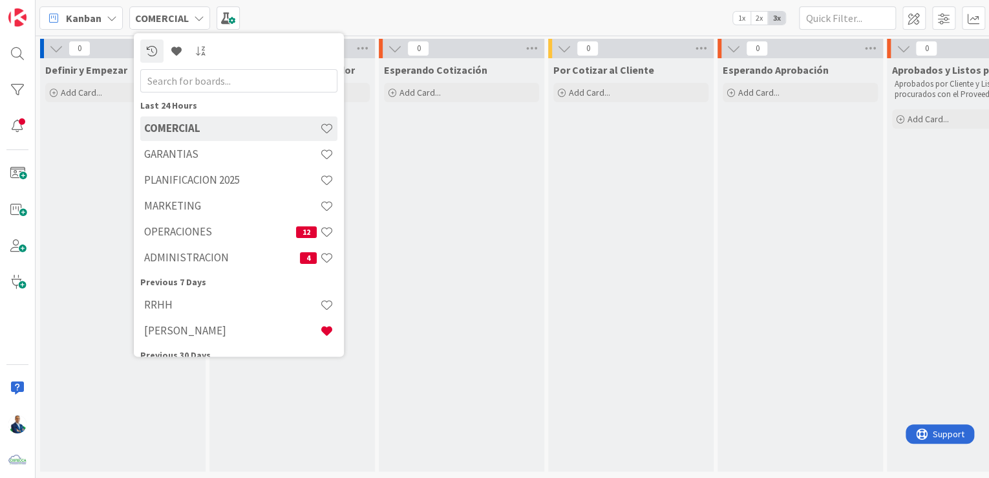
click at [196, 175] on h4 "PLANIFICACION 2025" at bounding box center [232, 180] width 176 height 13
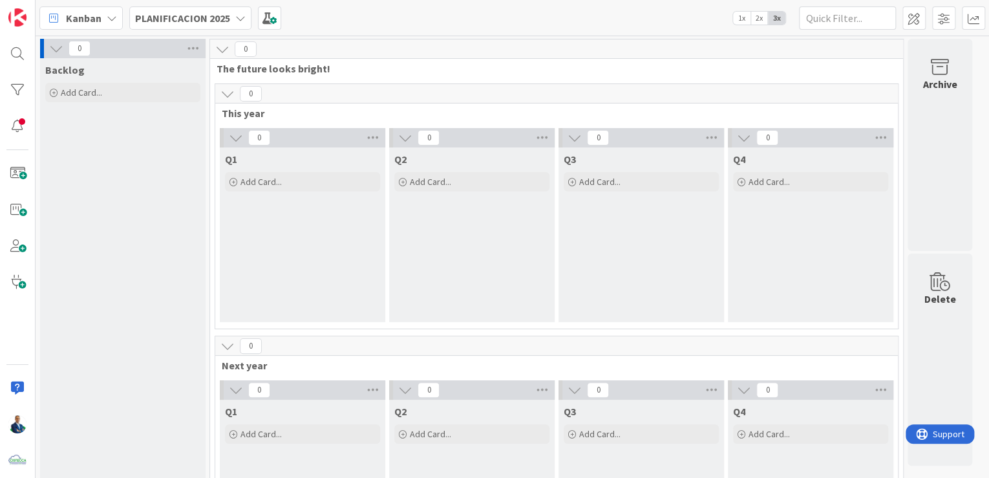
click at [184, 17] on b "PLANIFICACION 2025" at bounding box center [182, 18] width 95 height 13
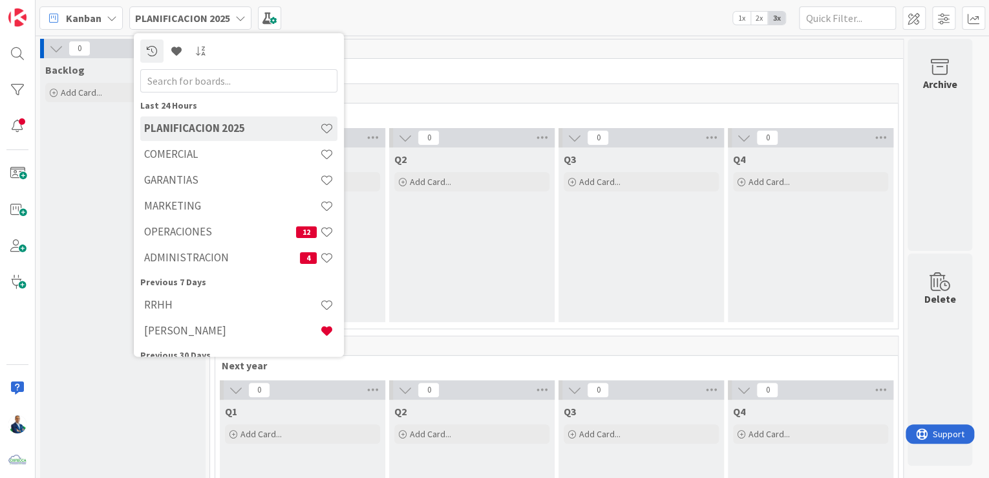
click at [190, 205] on h4 "MARKETING" at bounding box center [232, 206] width 176 height 13
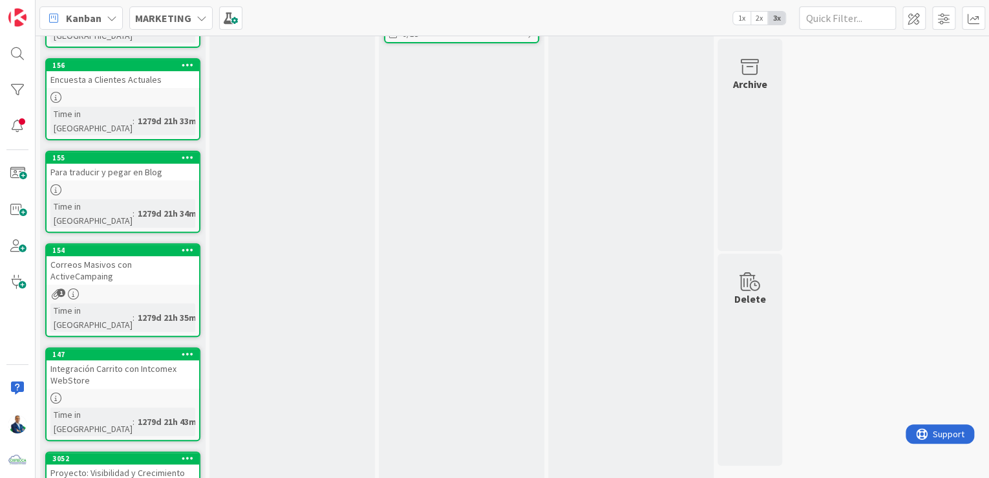
scroll to position [39, 0]
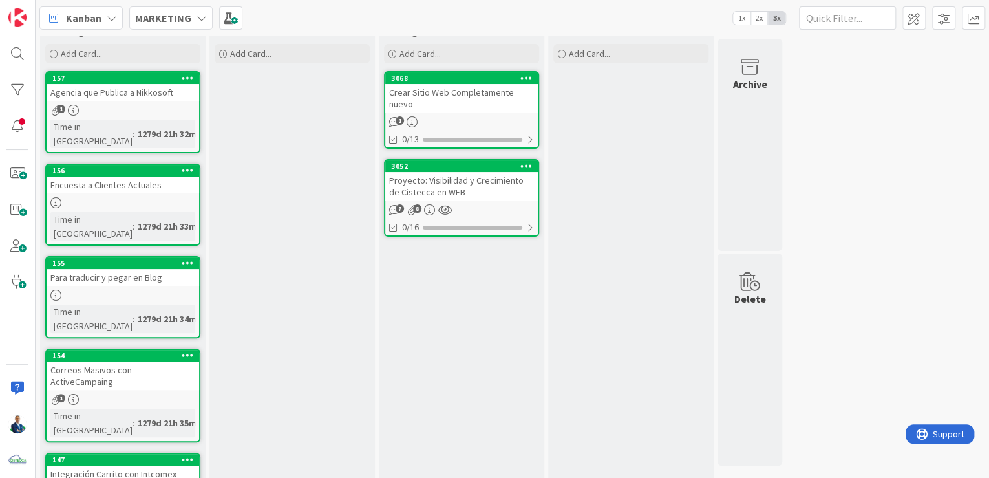
click at [456, 94] on div "Crear Sitio Web Completamente nuevo" at bounding box center [461, 98] width 152 height 28
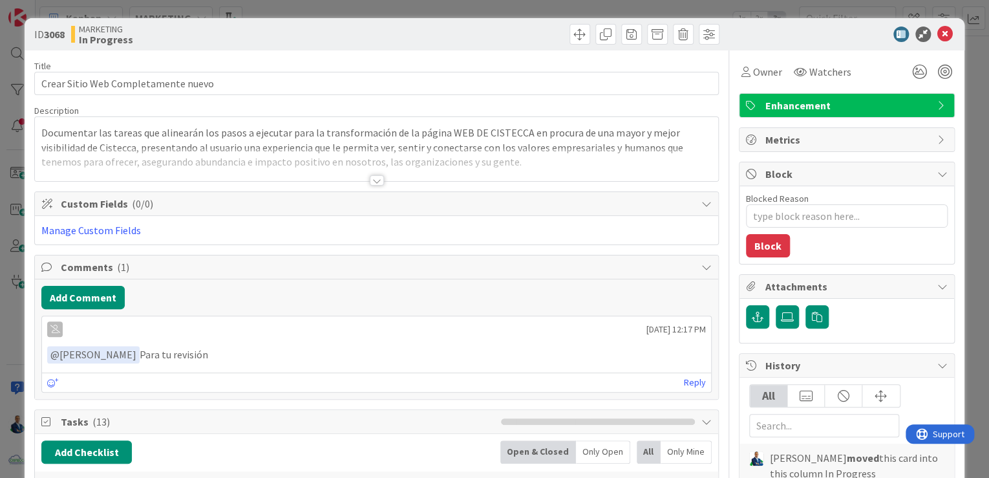
click at [373, 176] on div at bounding box center [377, 180] width 14 height 10
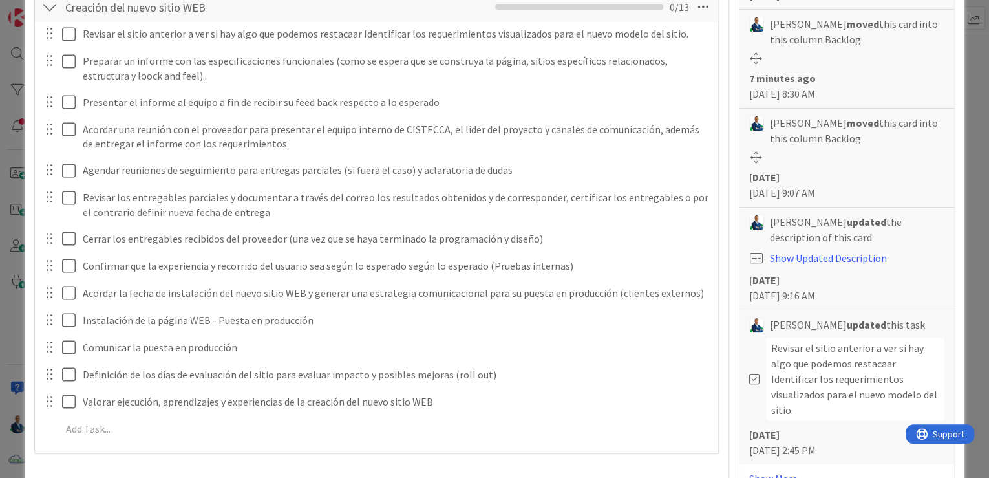
scroll to position [528, 0]
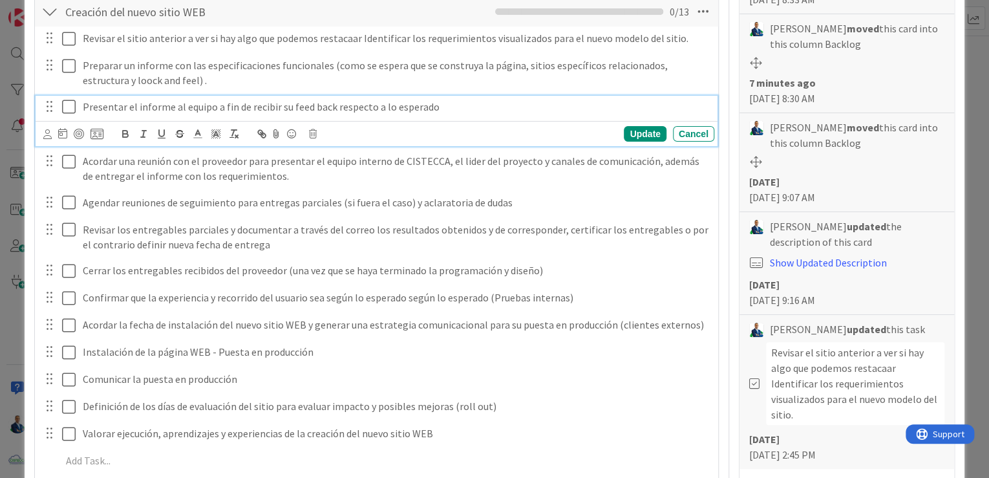
click at [215, 103] on p "Presentar el informe al equipo a fin de recibir su feed back respecto a lo espe…" at bounding box center [396, 107] width 626 height 15
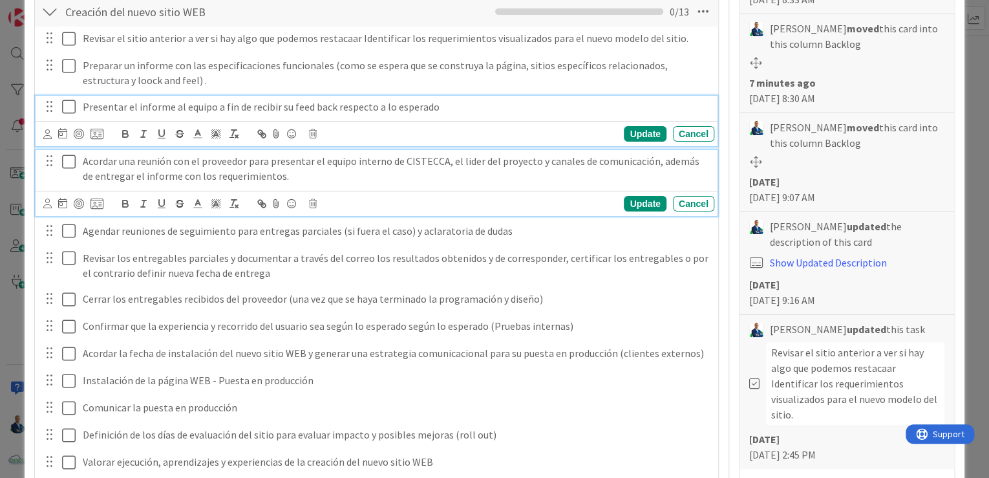
click at [153, 162] on p "Acordar una reunión con el proveedor para presentar el equipo interno de CISTEC…" at bounding box center [396, 168] width 626 height 29
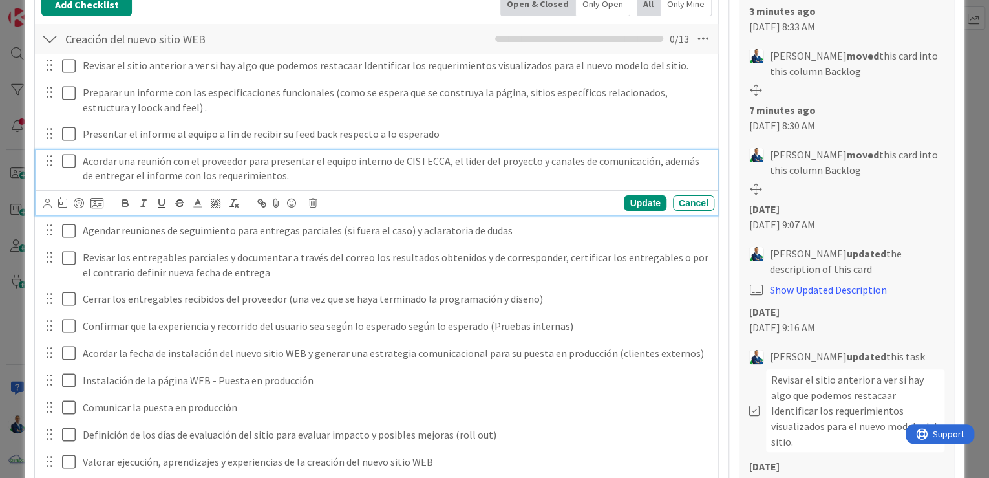
click at [410, 214] on div "Revisar el sitio anterior a ver si hay algo que podemos restacaar Identificar l…" at bounding box center [376, 279] width 670 height 451
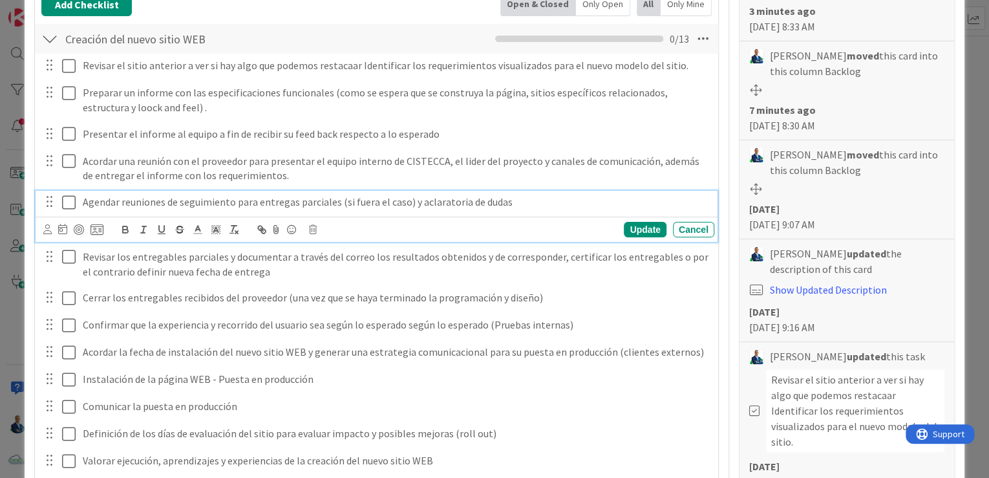
click at [438, 209] on div "Agendar reuniones de seguimiento para entregas parciales (si fuera el caso) y a…" at bounding box center [396, 202] width 636 height 23
click at [315, 232] on div "Update Cancel" at bounding box center [378, 229] width 671 height 18
click at [315, 229] on icon at bounding box center [313, 229] width 8 height 9
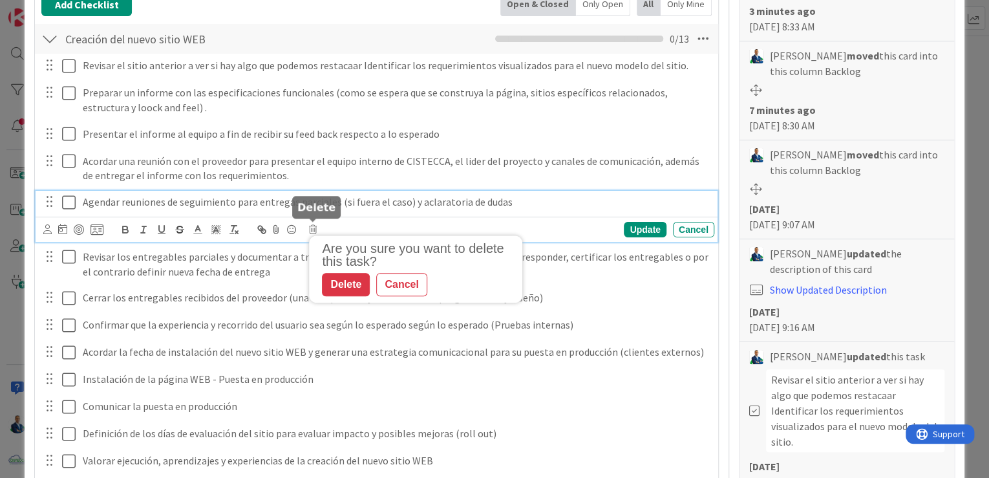
click at [333, 274] on div "Delete" at bounding box center [346, 284] width 48 height 23
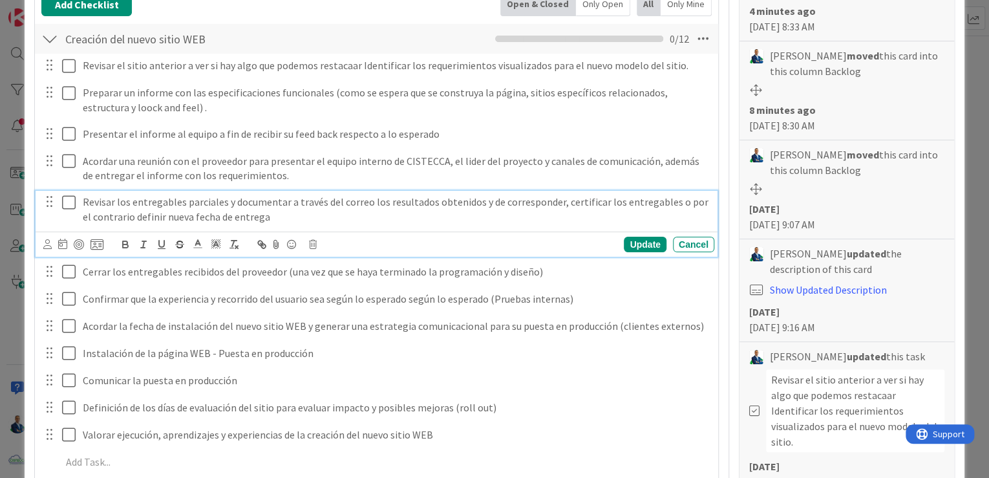
click at [251, 218] on p "Revisar los entregables parciales y documentar a través del correo los resultad…" at bounding box center [396, 208] width 626 height 29
click at [300, 215] on p "Revisar los entregables parciales y documentar a través del correo los resultad…" at bounding box center [396, 208] width 626 height 29
click at [317, 244] on div "Update Cancel" at bounding box center [378, 244] width 671 height 18
click at [315, 242] on icon at bounding box center [313, 244] width 8 height 9
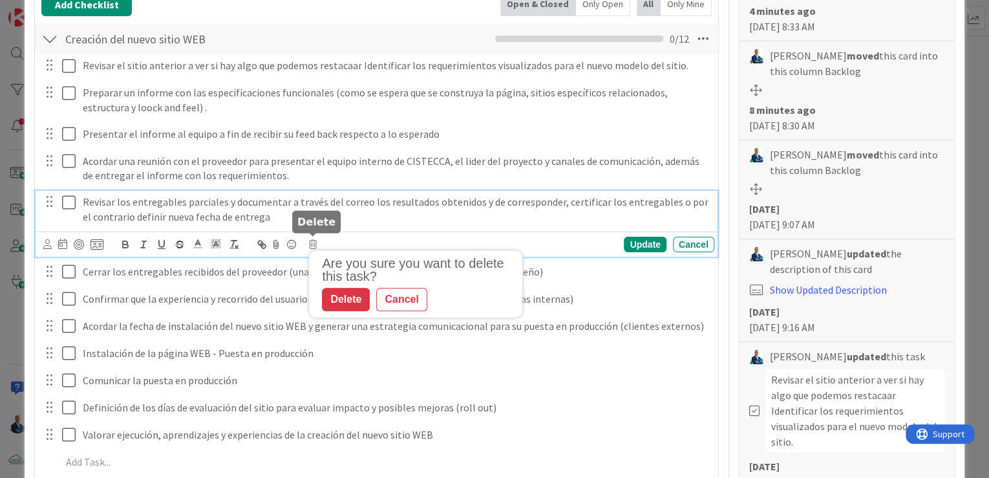
click at [344, 289] on div "Delete" at bounding box center [346, 299] width 48 height 23
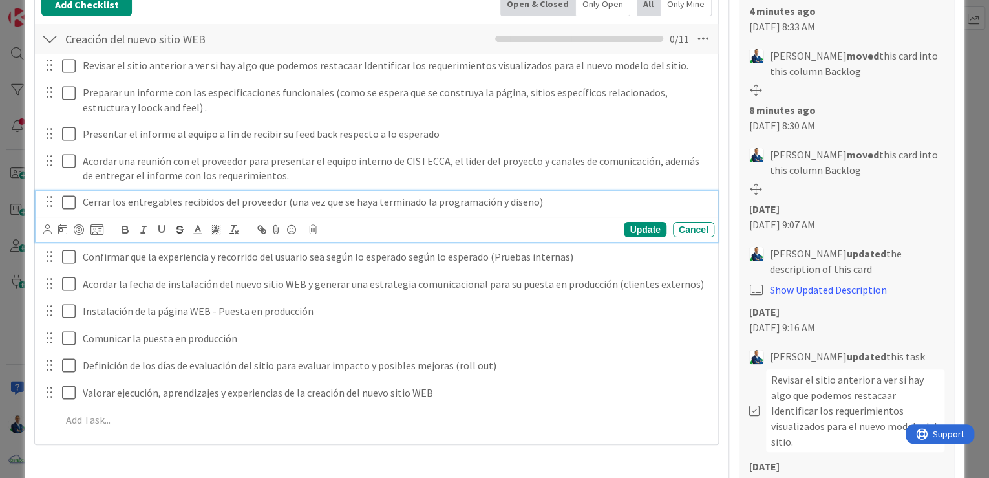
click at [281, 205] on p "Cerrar los entregables recibidos del proveedor (una vez que se haya terminado l…" at bounding box center [396, 201] width 626 height 15
click at [313, 227] on icon at bounding box center [313, 229] width 8 height 9
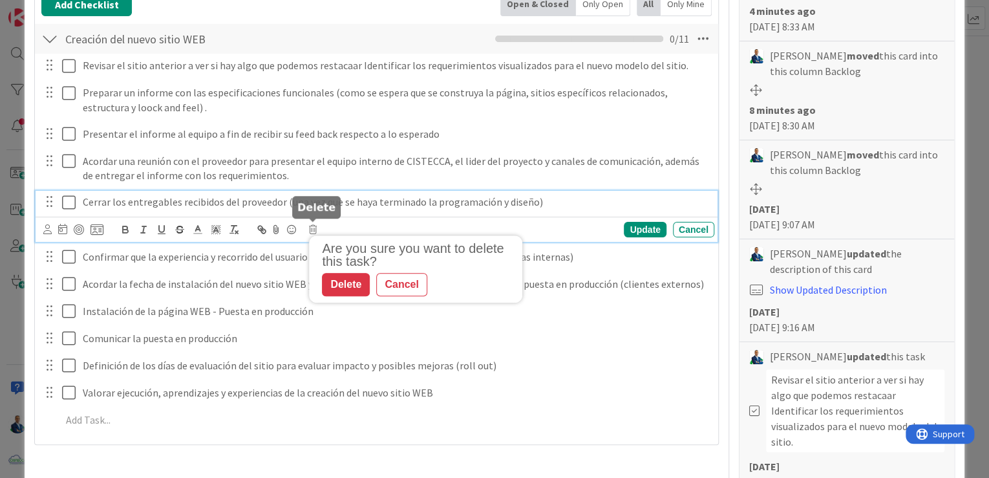
click at [337, 275] on div "Delete" at bounding box center [346, 284] width 48 height 23
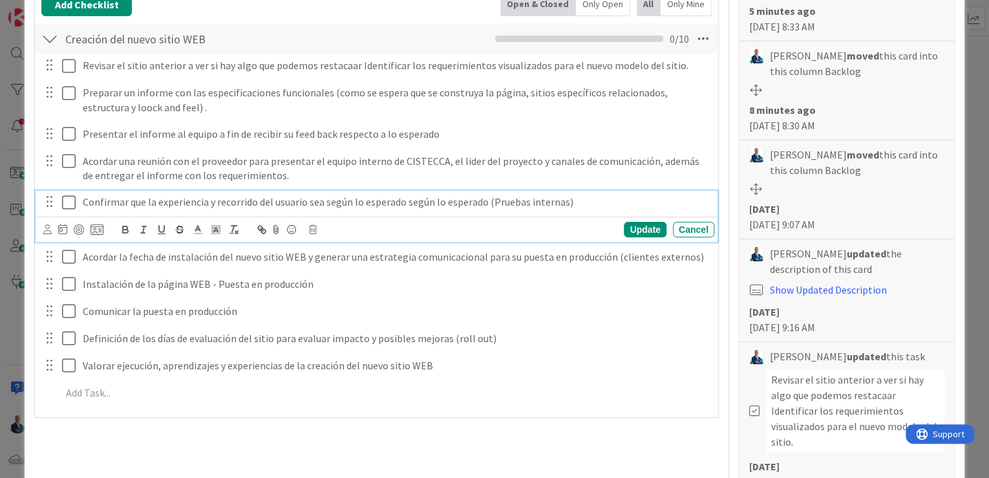
click at [318, 203] on p "Confirmar que la experiencia y recorrido del usuario sea según lo esperado segú…" at bounding box center [396, 201] width 626 height 15
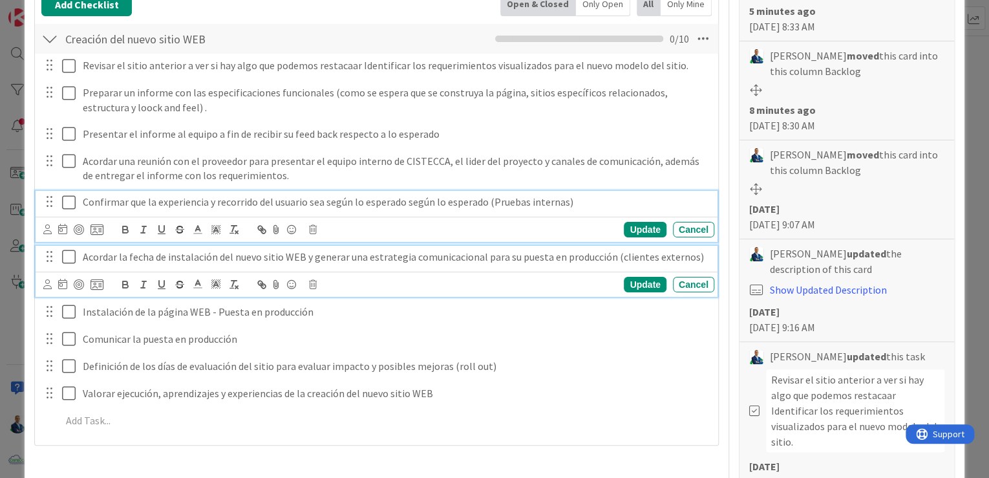
click at [311, 251] on p "Acordar la fecha de instalación del nuevo sitio WEB y generar una estrategia co…" at bounding box center [396, 256] width 626 height 15
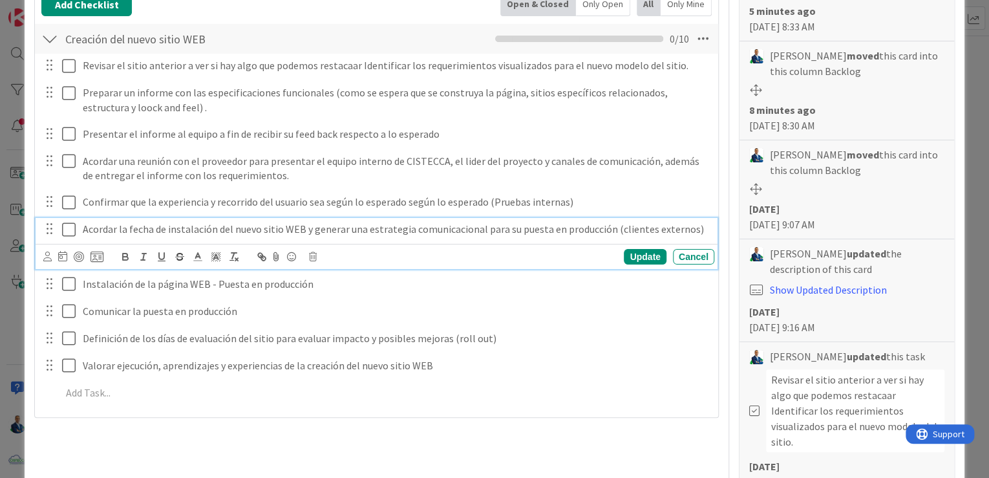
scroll to position [473, 0]
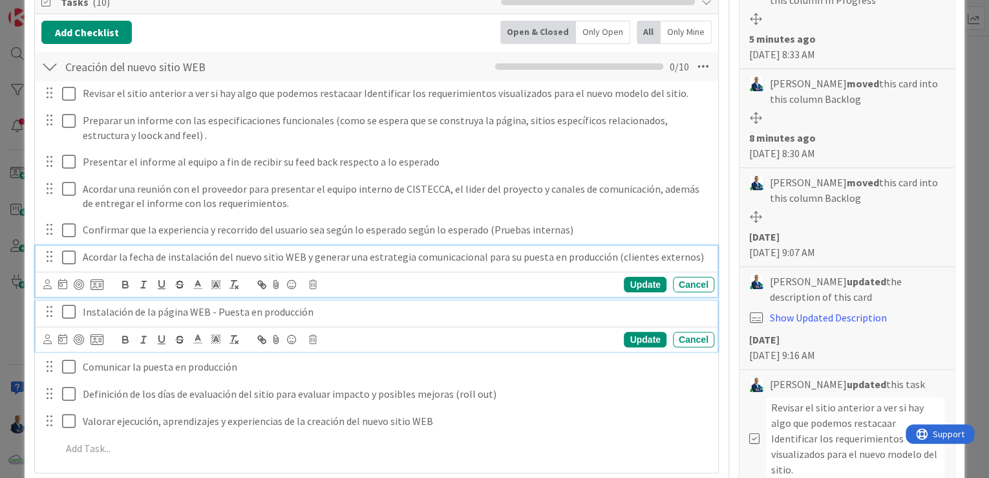
click at [265, 308] on p "Instalación de la página WEB - Puesta en producción" at bounding box center [396, 311] width 626 height 15
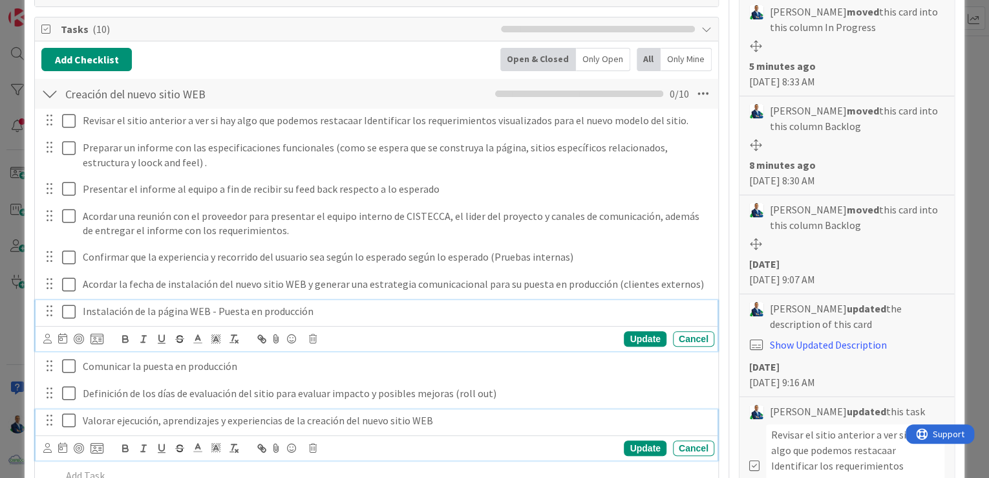
click at [434, 419] on p "Valorar ejecución, aprendizajes y experiencias de la creación del nuevo sitio W…" at bounding box center [396, 420] width 626 height 15
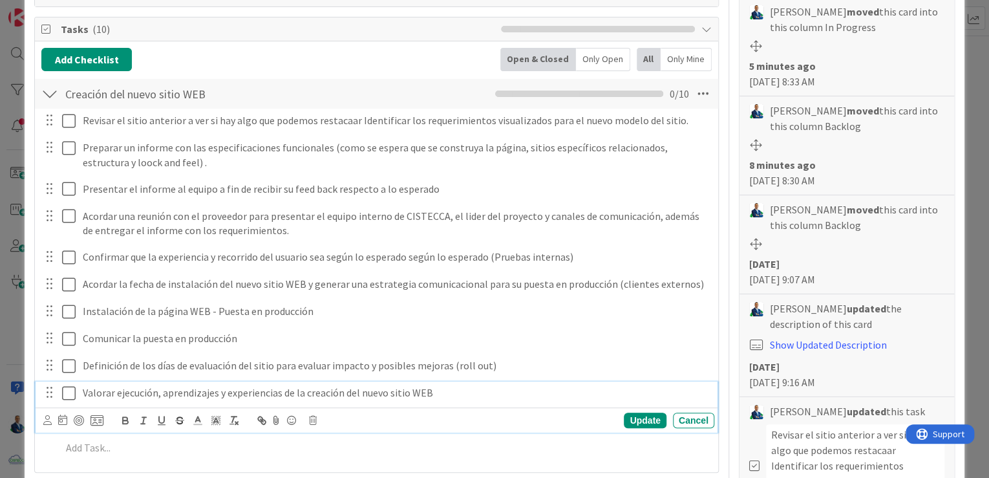
scroll to position [419, 0]
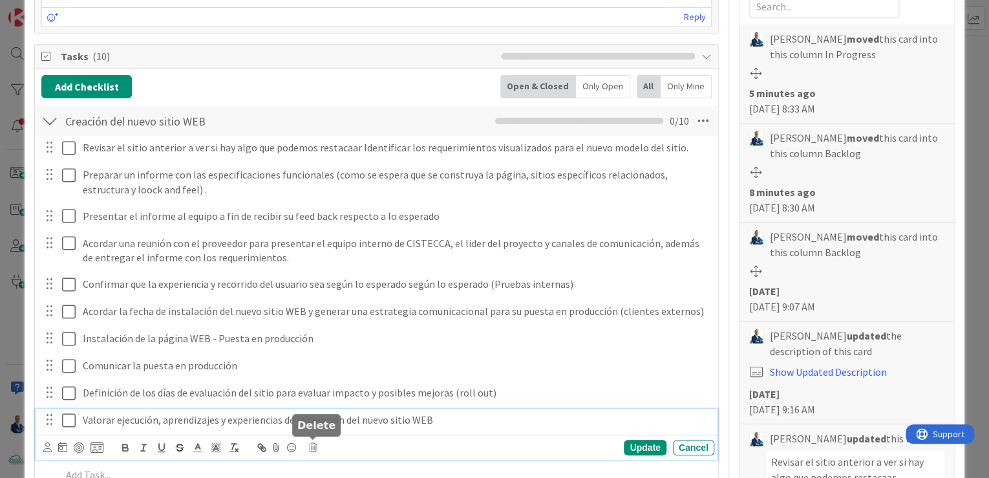
click at [319, 445] on div "Update Cancel" at bounding box center [378, 447] width 671 height 18
click at [317, 445] on div "Update Cancel" at bounding box center [378, 447] width 671 height 18
click at [312, 443] on icon at bounding box center [313, 447] width 8 height 9
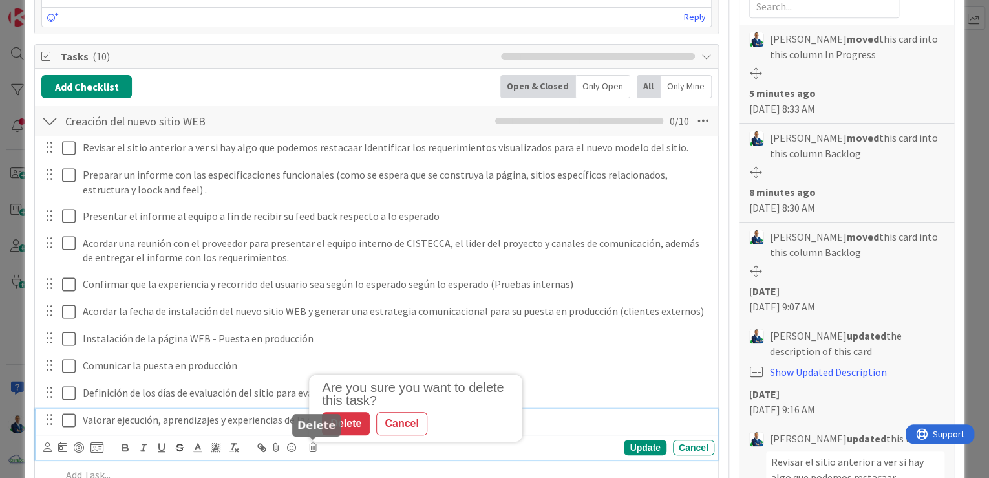
click at [347, 419] on div "Delete" at bounding box center [346, 423] width 48 height 23
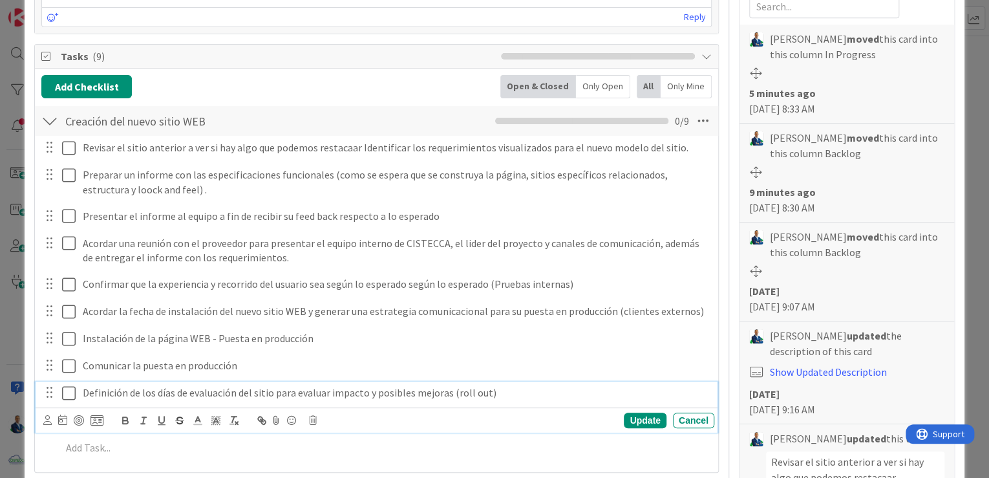
click at [322, 388] on p "Definición de los días de evaluación del sitio para evaluar impacto y posibles …" at bounding box center [396, 392] width 626 height 15
click at [328, 393] on p "Definición de los días de evaluación del sitio para evaluar impacto y posibles …" at bounding box center [396, 392] width 626 height 15
click at [316, 419] on icon at bounding box center [313, 419] width 8 height 9
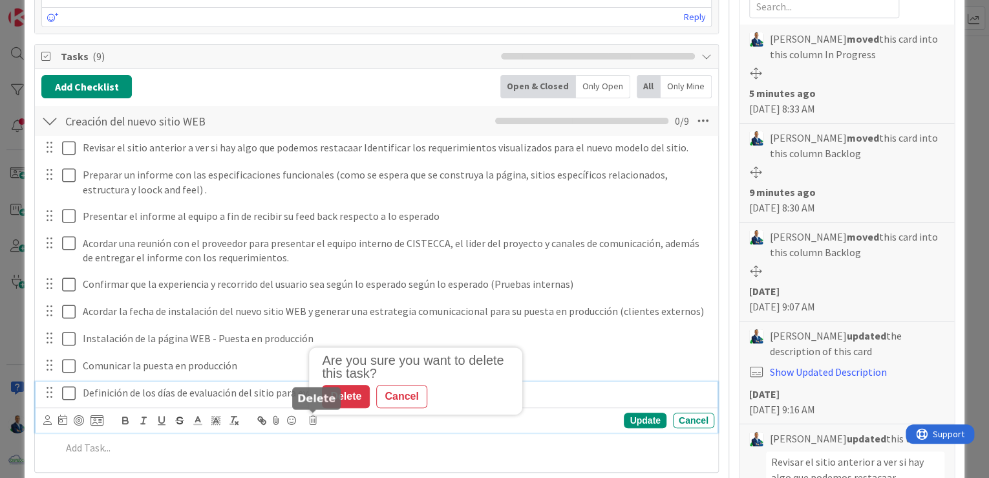
click at [349, 400] on div "Delete" at bounding box center [346, 395] width 48 height 23
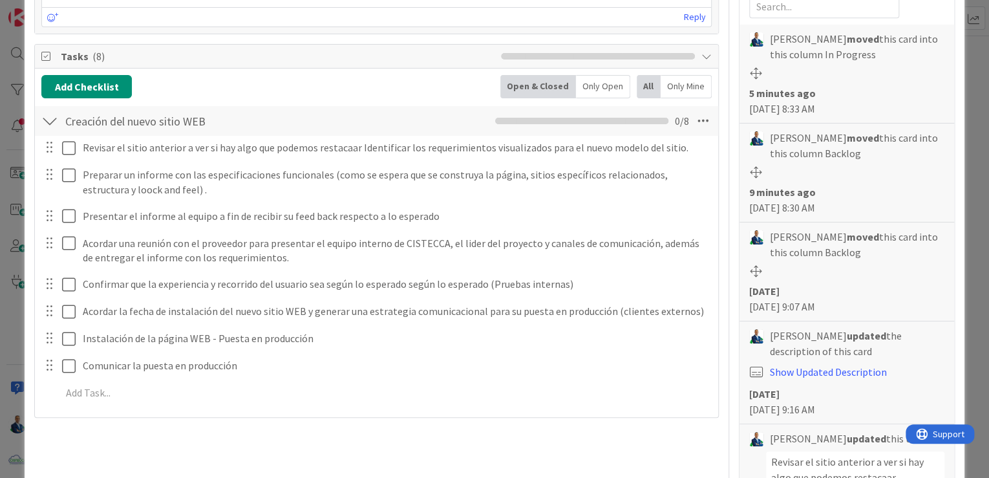
type textarea "x"
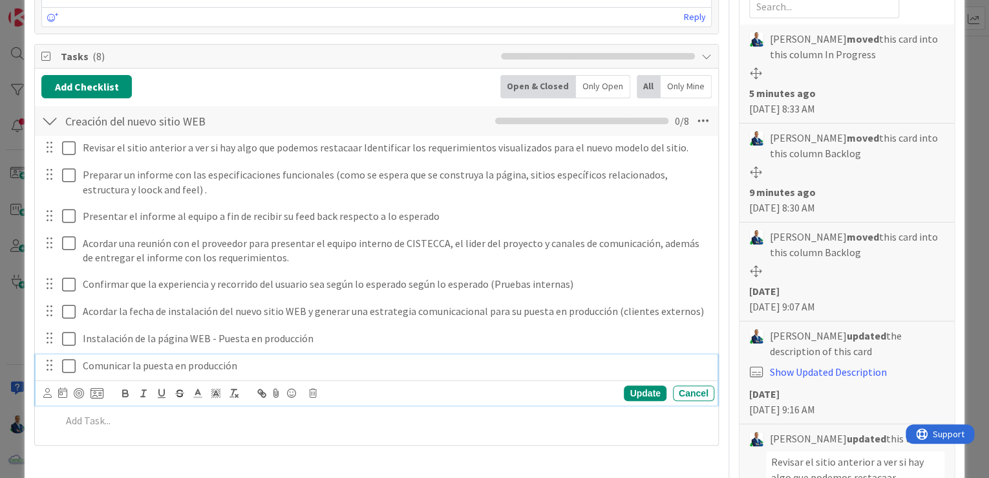
click at [273, 373] on div "Comunicar la puesta en producción" at bounding box center [396, 365] width 636 height 23
type textarea "x"
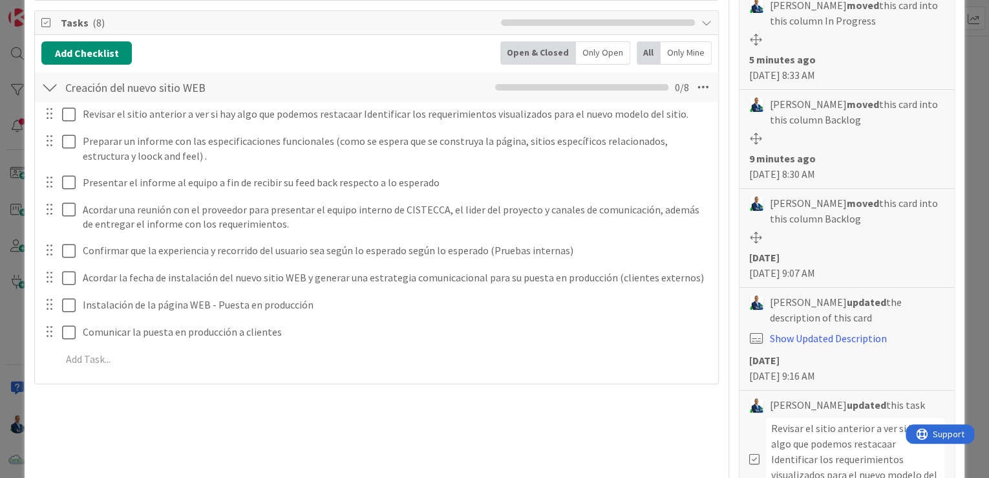
scroll to position [452, 0]
click at [85, 47] on button "Add Checklist" at bounding box center [86, 52] width 90 height 23
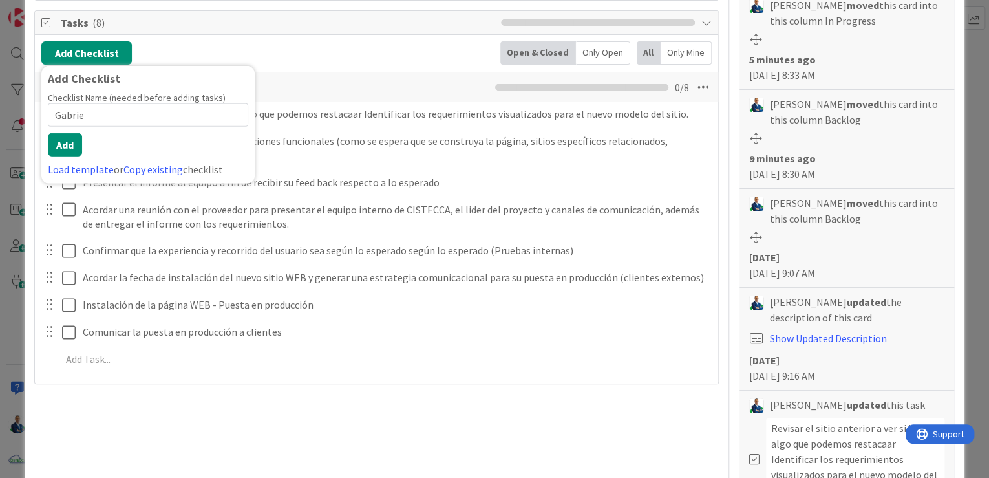
type input "Gabriel"
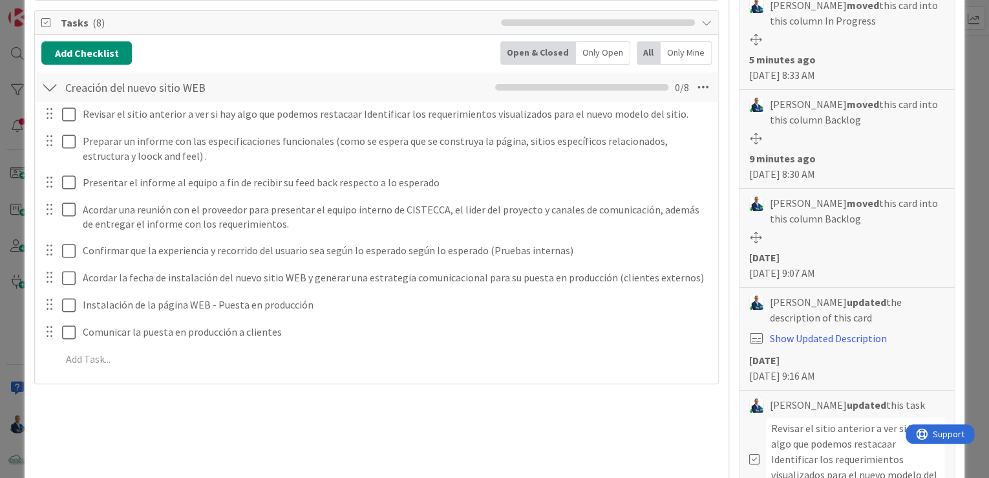
type textarea "x"
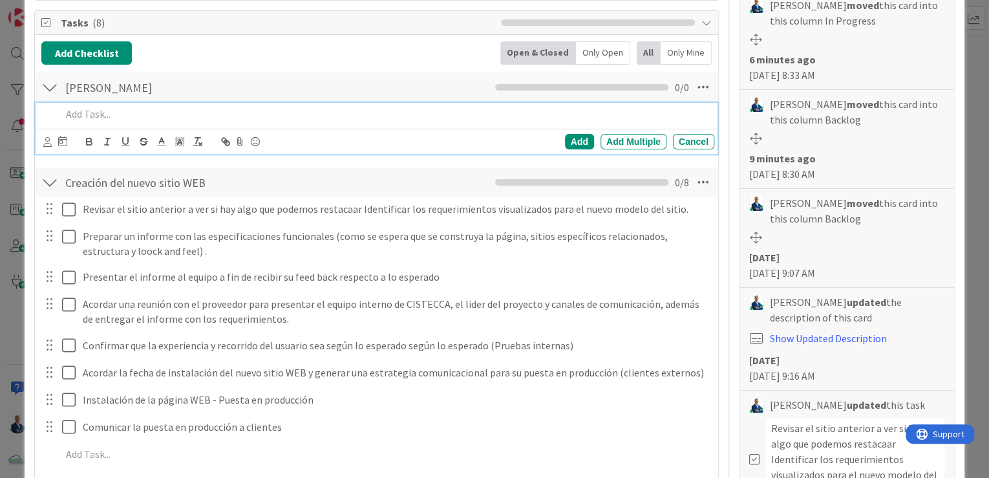
click at [134, 107] on p at bounding box center [384, 114] width 647 height 15
click at [341, 116] on p "¿Rescatar algo del anterior sitio web?" at bounding box center [384, 114] width 647 height 15
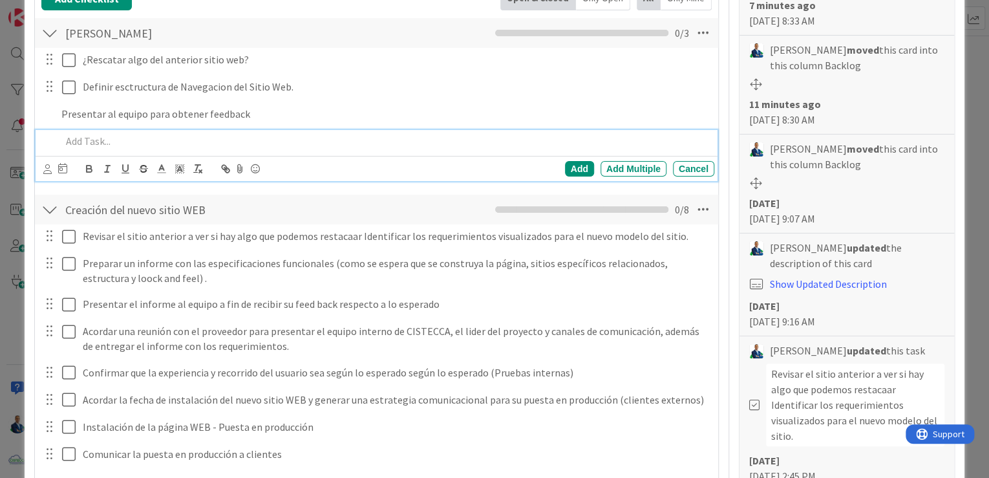
scroll to position [533, 0]
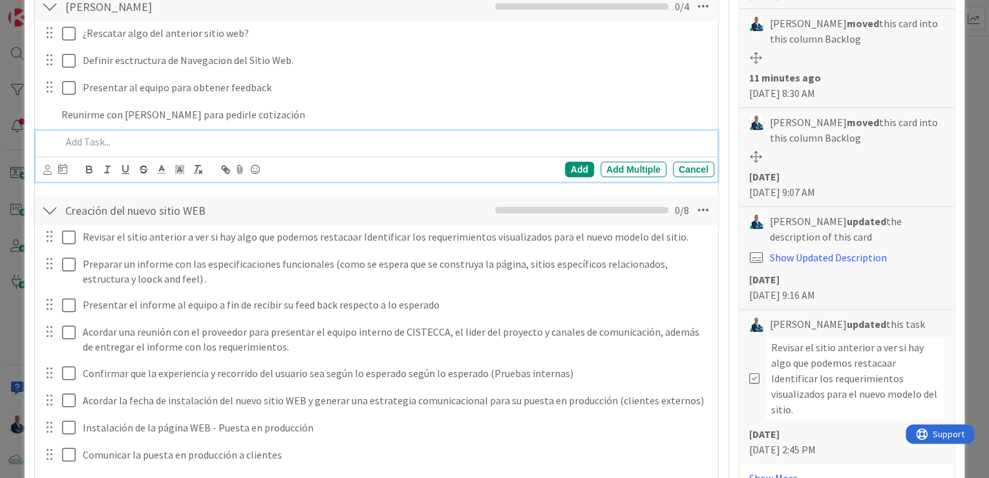
type textarea "x"
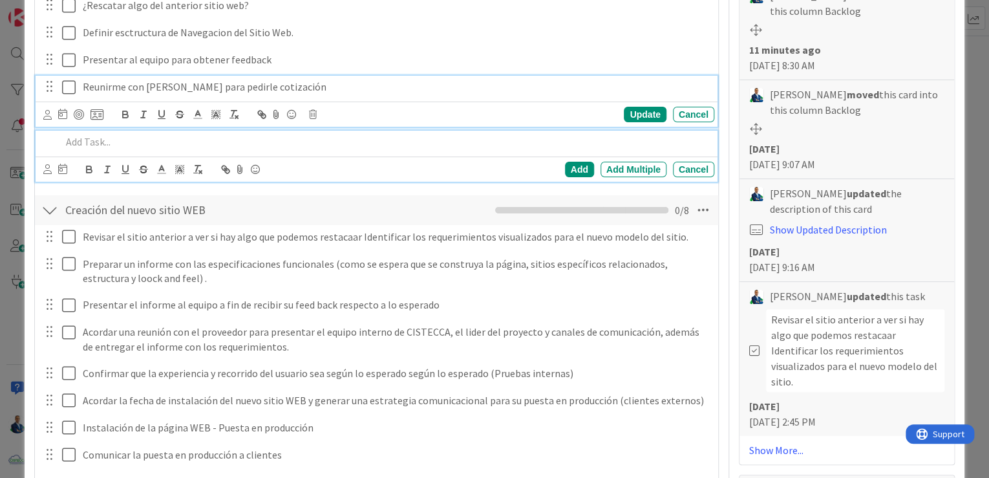
click at [348, 90] on div "Reunirme con Jose Guzman para pedirle cotización Update Cancel" at bounding box center [377, 101] width 682 height 51
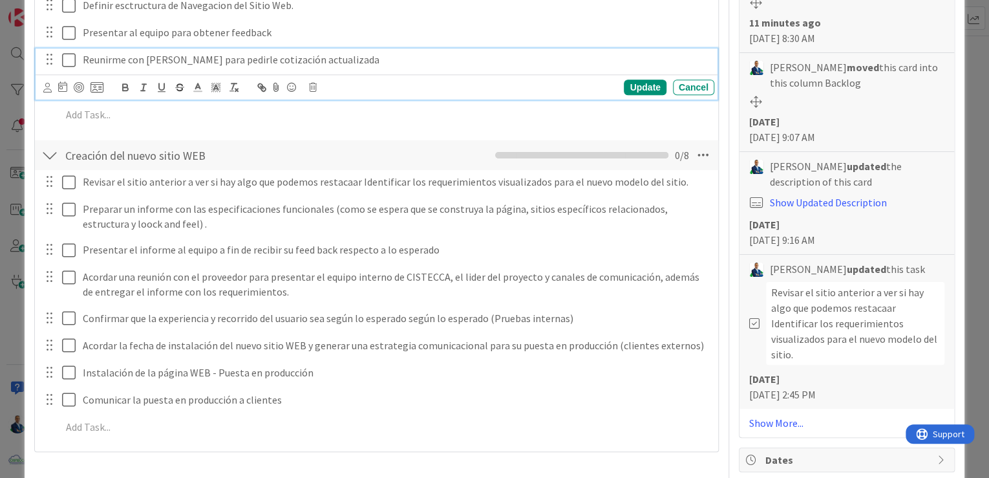
type textarea "x"
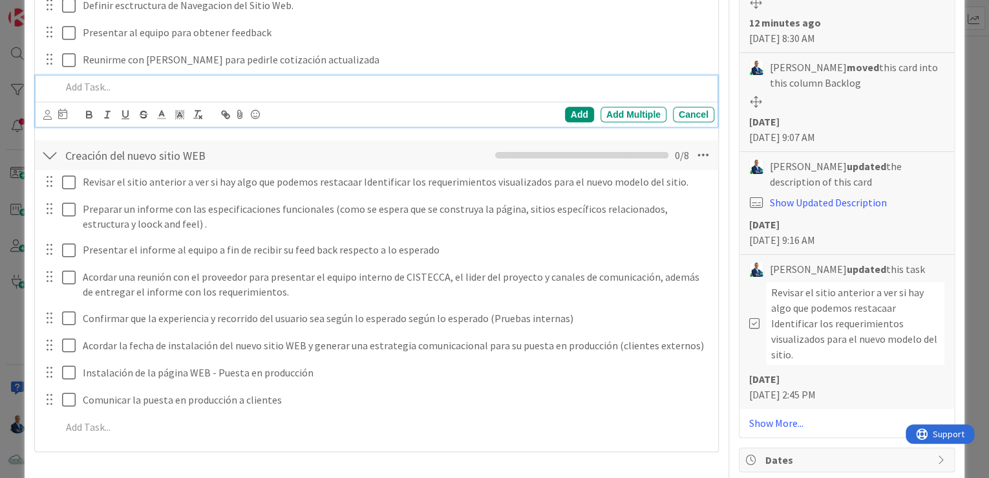
click at [348, 90] on p at bounding box center [384, 86] width 647 height 15
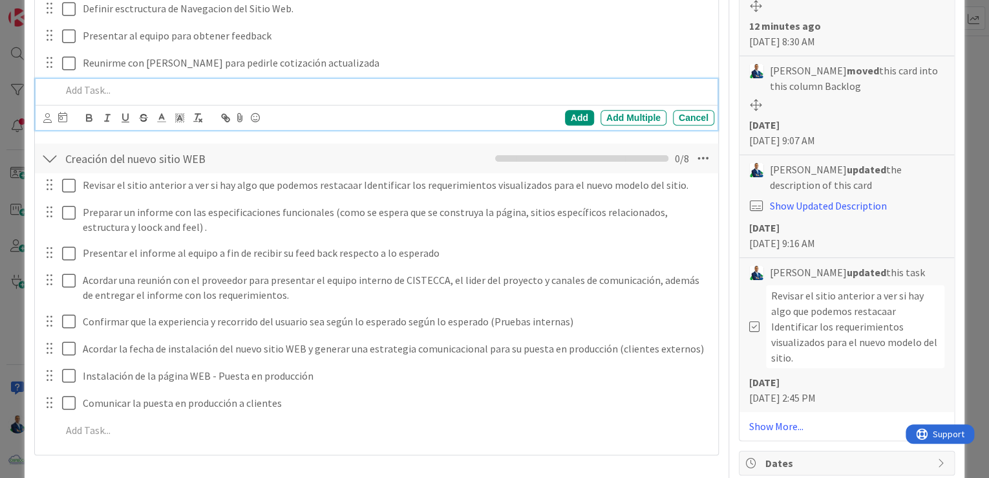
scroll to position [585, 0]
